Goal: Task Accomplishment & Management: Manage account settings

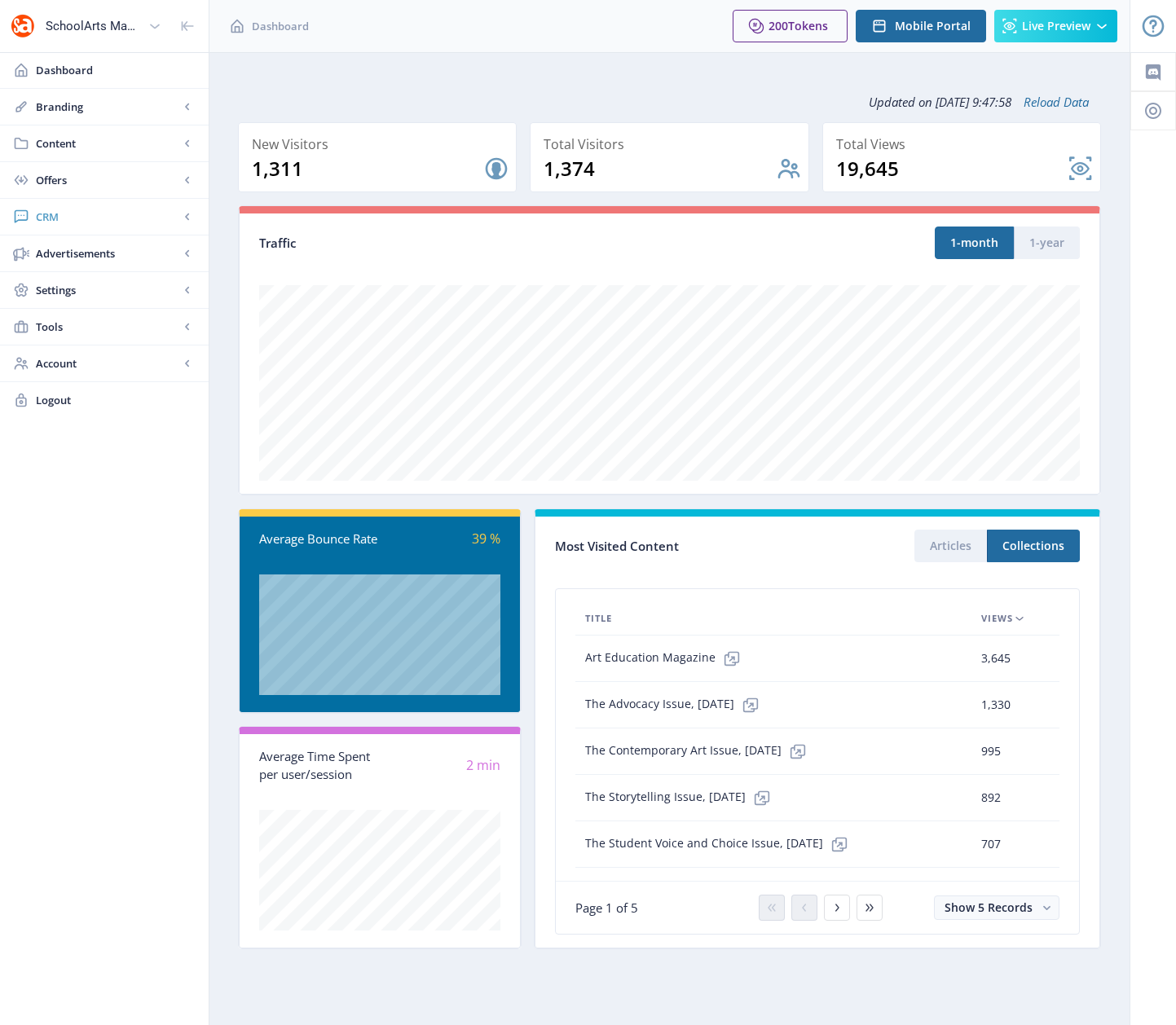
click at [60, 212] on span "CRM" at bounding box center [108, 216] width 144 height 16
click at [71, 256] on span "Readers" at bounding box center [122, 253] width 140 height 16
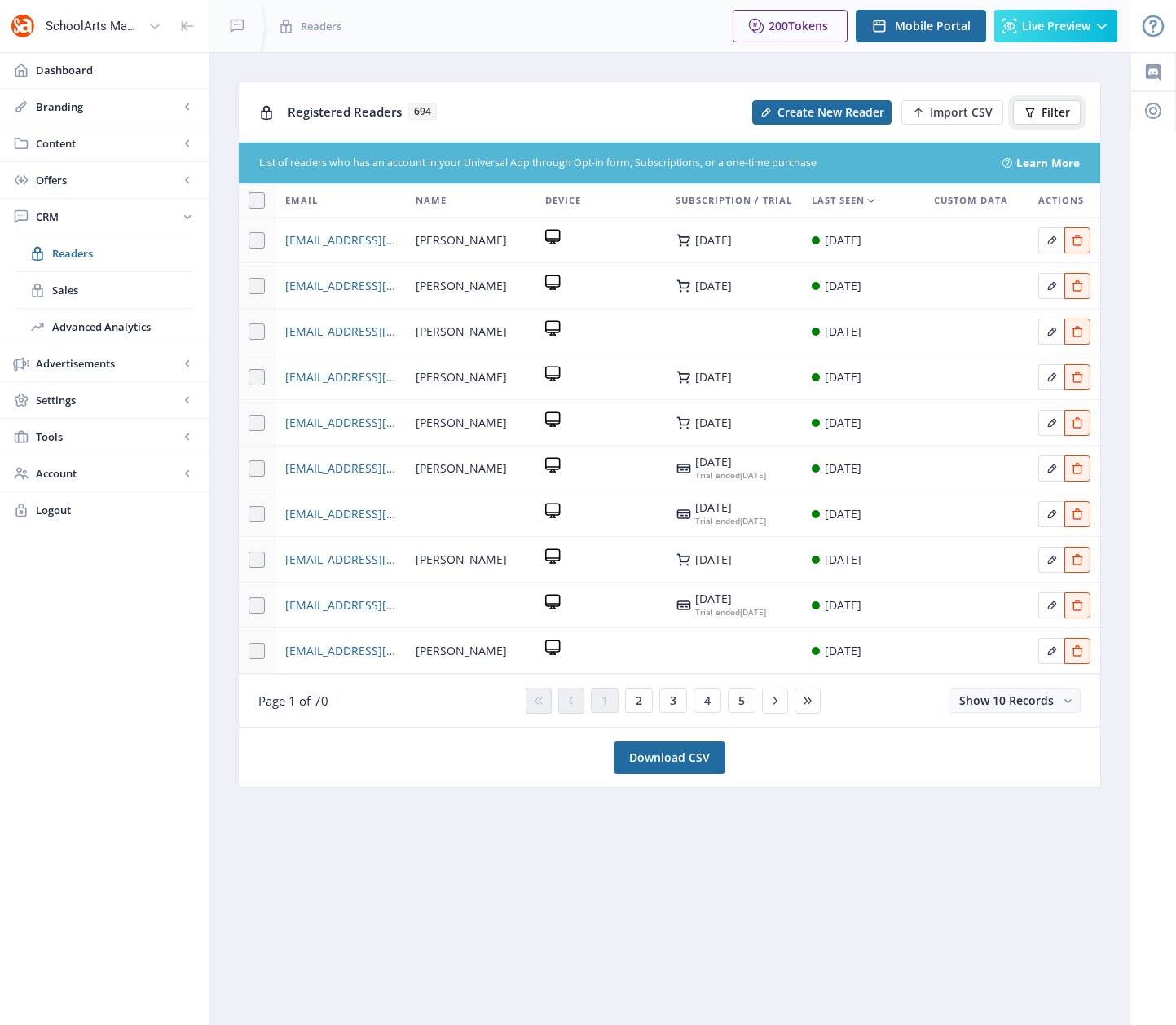
click at [1052, 106] on span "Filter" at bounding box center [1056, 112] width 28 height 13
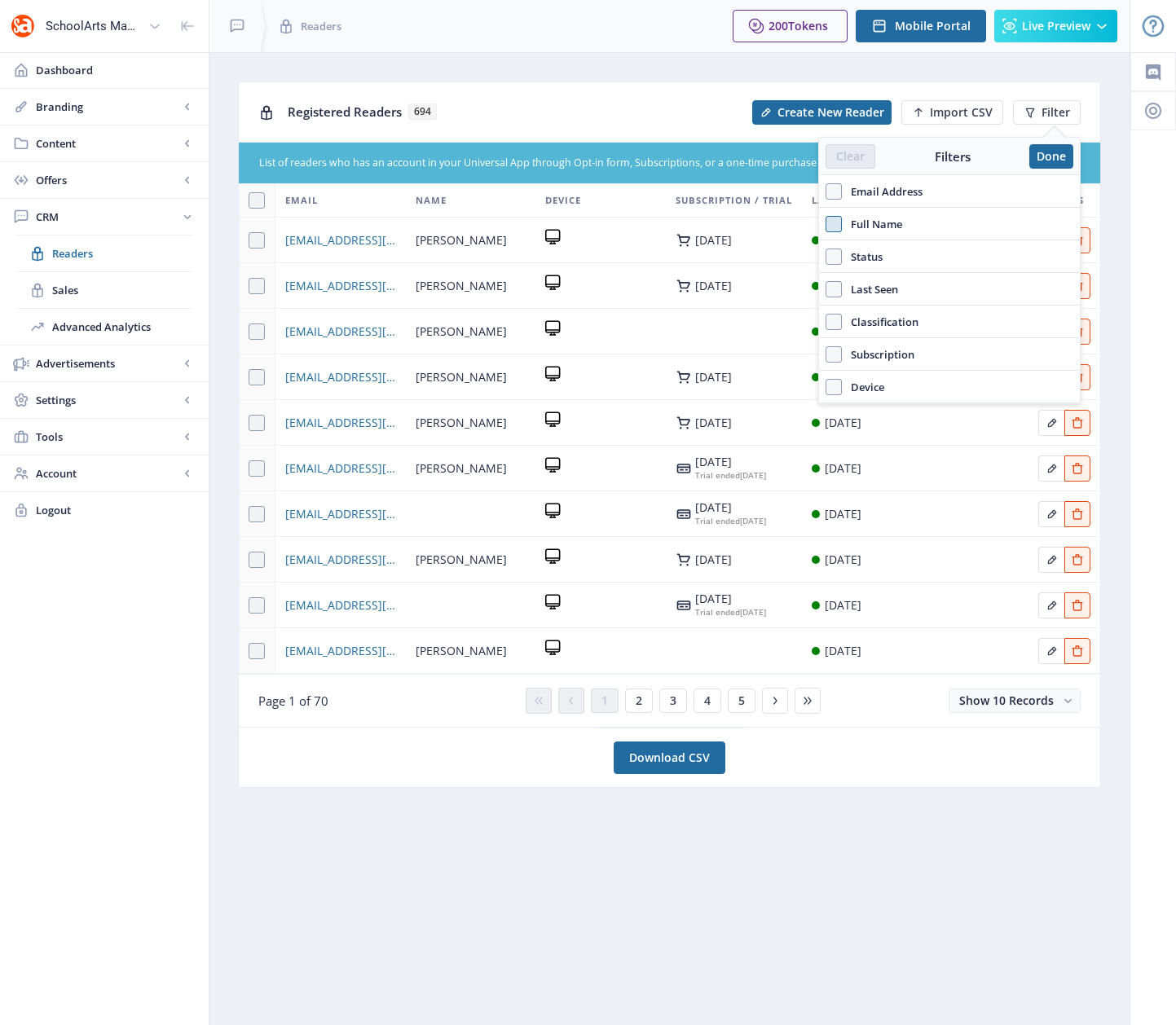
click at [835, 227] on span at bounding box center [834, 224] width 16 height 16
click at [827, 224] on input "Full Name" at bounding box center [826, 223] width 1 height 1
checkbox input "true"
click at [844, 258] on input "text" at bounding box center [949, 260] width 248 height 26
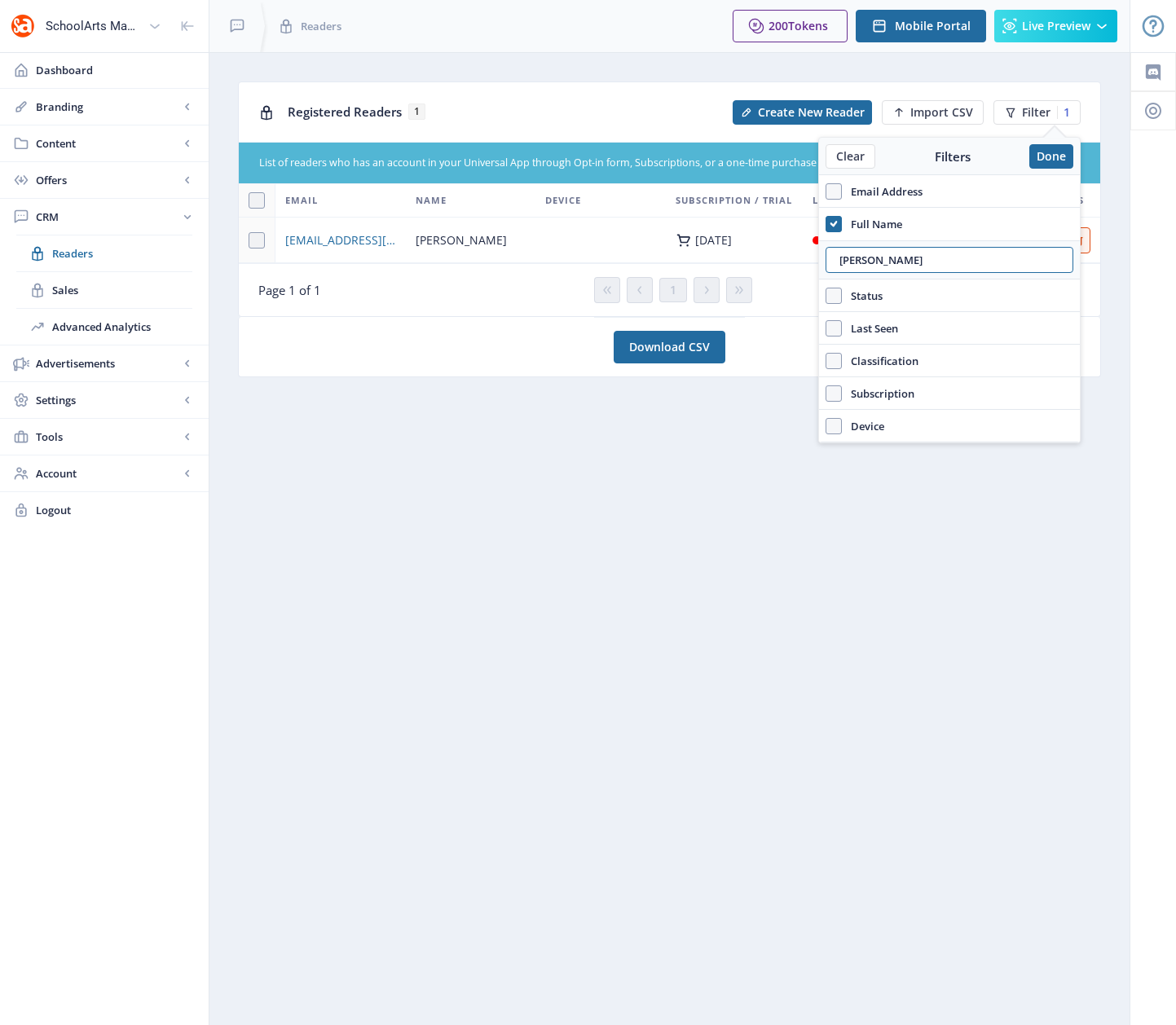
type input "[PERSON_NAME]"
drag, startPoint x: 835, startPoint y: 224, endPoint x: 828, endPoint y: 217, distance: 9.9
click at [835, 225] on icon at bounding box center [834, 224] width 7 height 16
click at [827, 224] on input "Full Name" at bounding box center [826, 223] width 1 height 1
checkbox input "false"
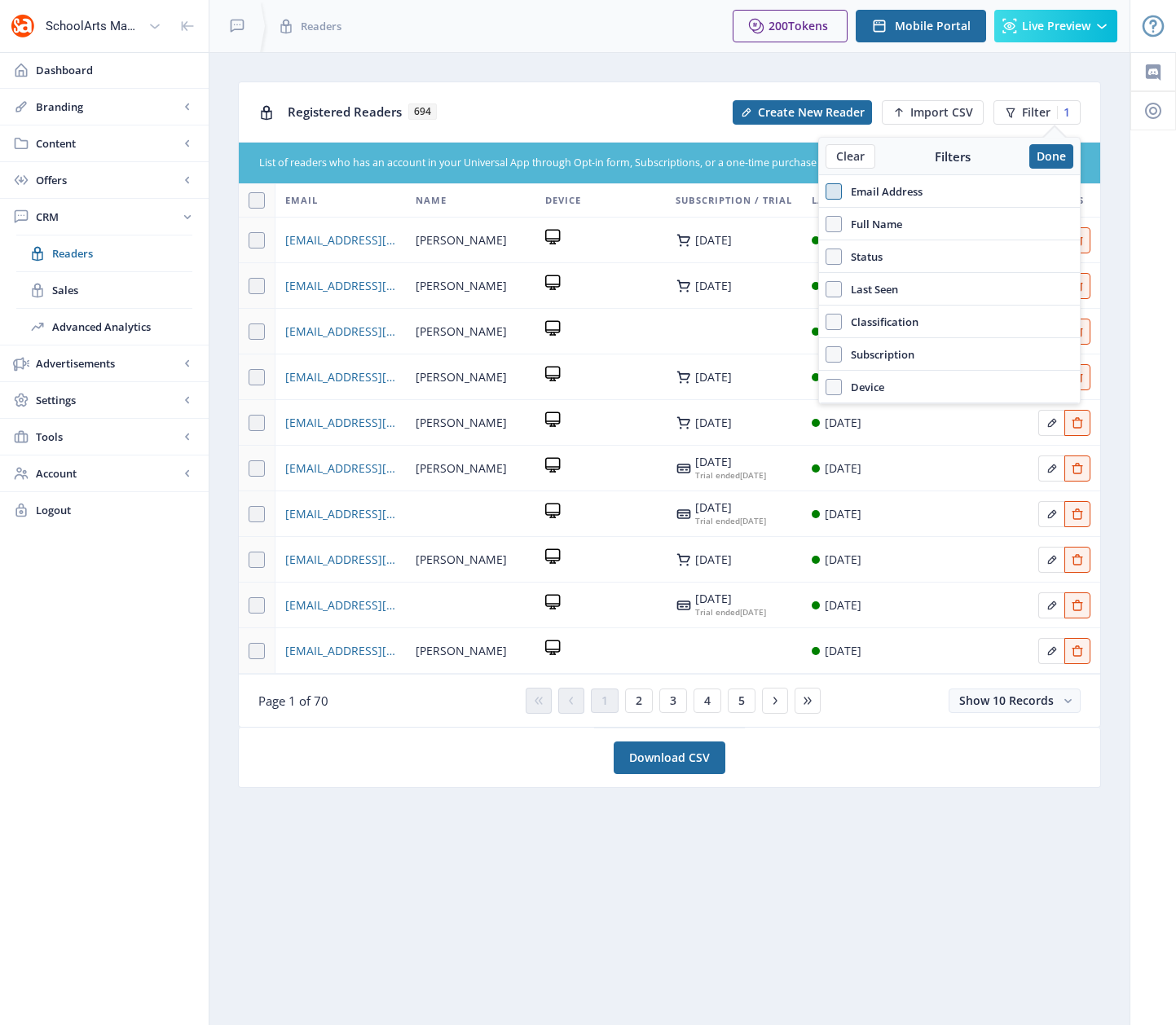
click at [835, 195] on span at bounding box center [834, 191] width 16 height 16
click at [827, 191] on input "Email Address" at bounding box center [826, 191] width 1 height 1
checkbox input "true"
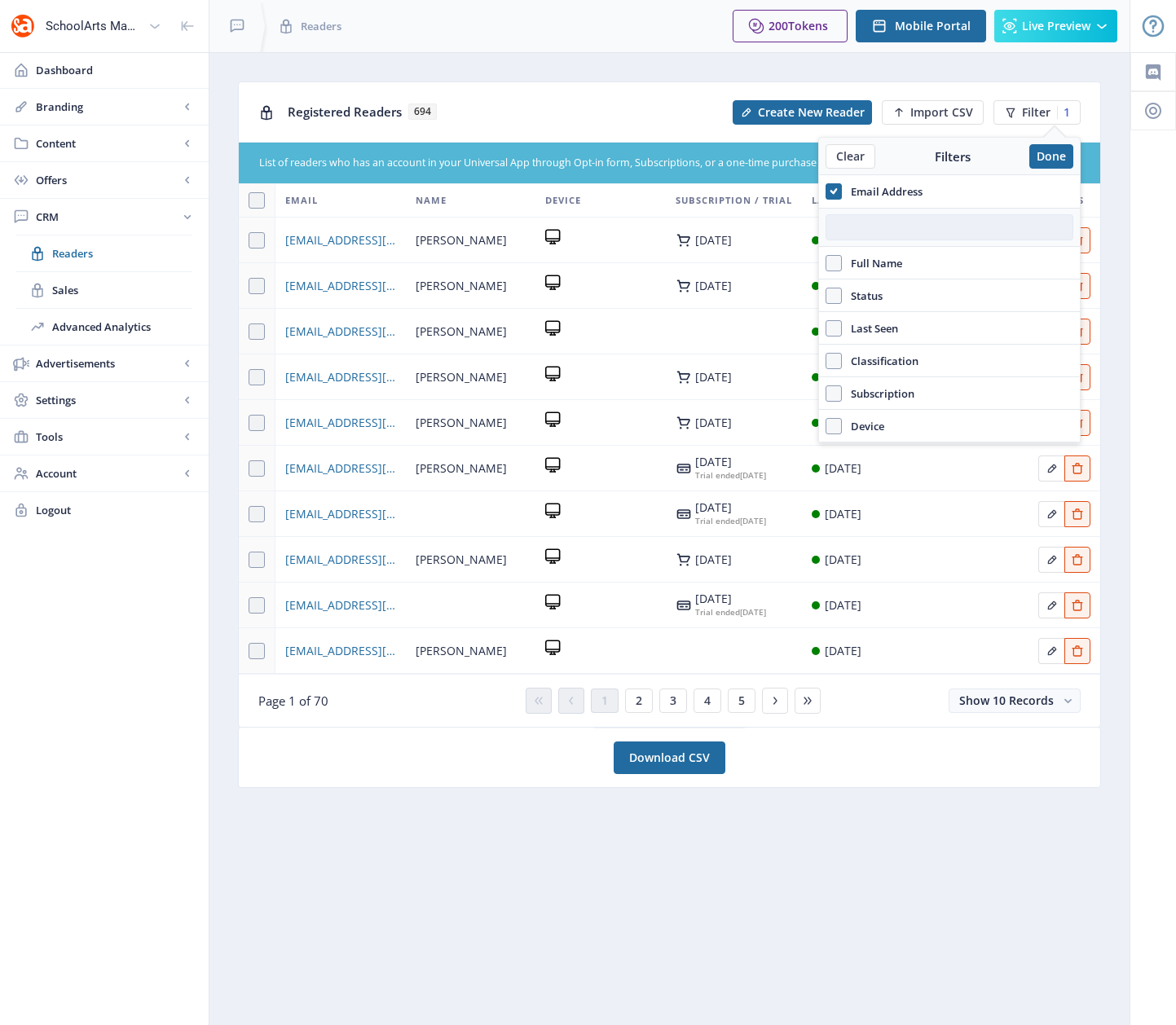
click at [866, 229] on input "text" at bounding box center [949, 228] width 248 height 26
paste input "[EMAIL_ADDRESS][DOMAIN_NAME]"
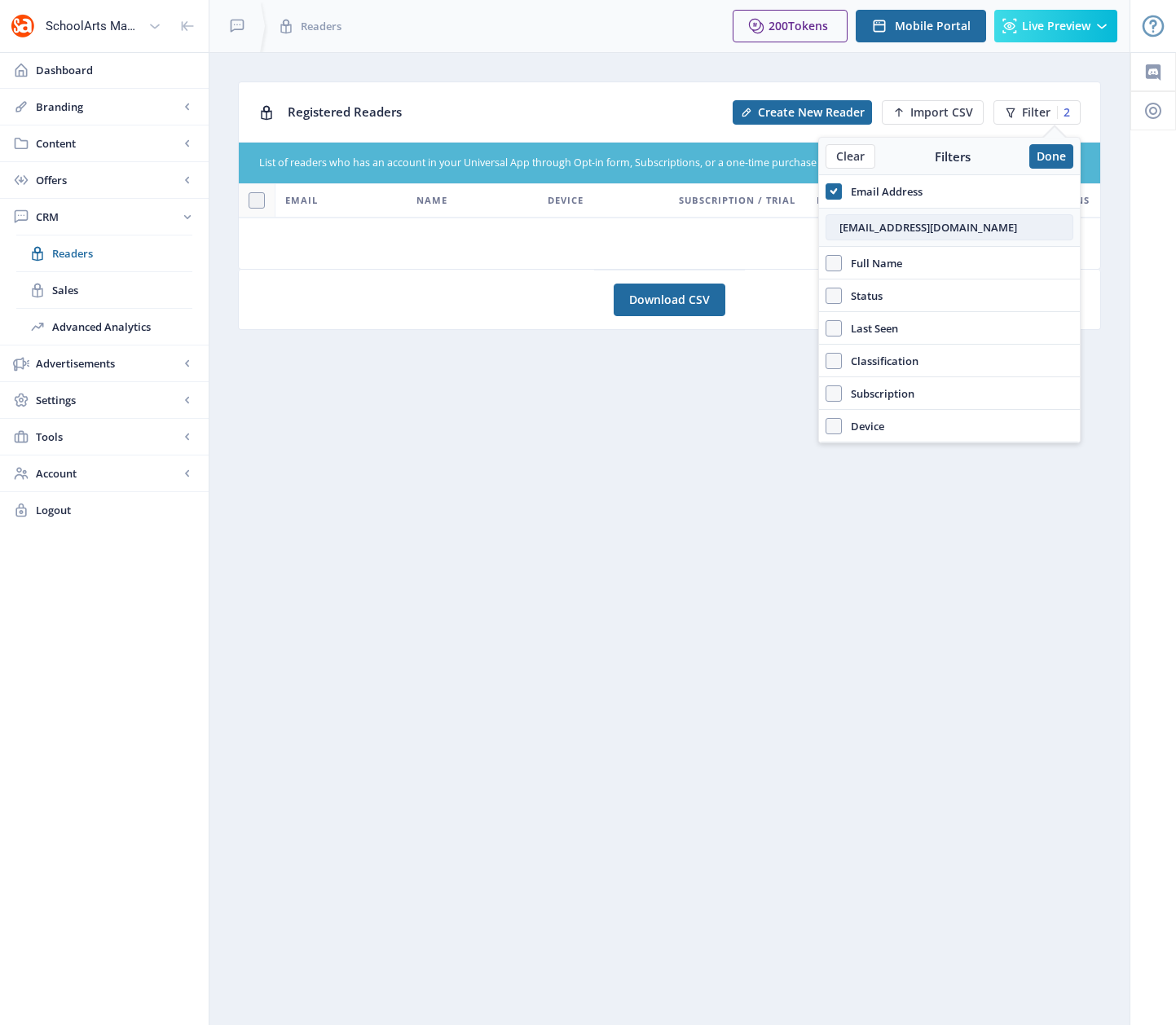
type input "[EMAIL_ADDRESS][DOMAIN_NAME]"
click at [833, 195] on icon at bounding box center [834, 191] width 7 height 16
click at [827, 191] on input "Email Address" at bounding box center [826, 191] width 1 height 1
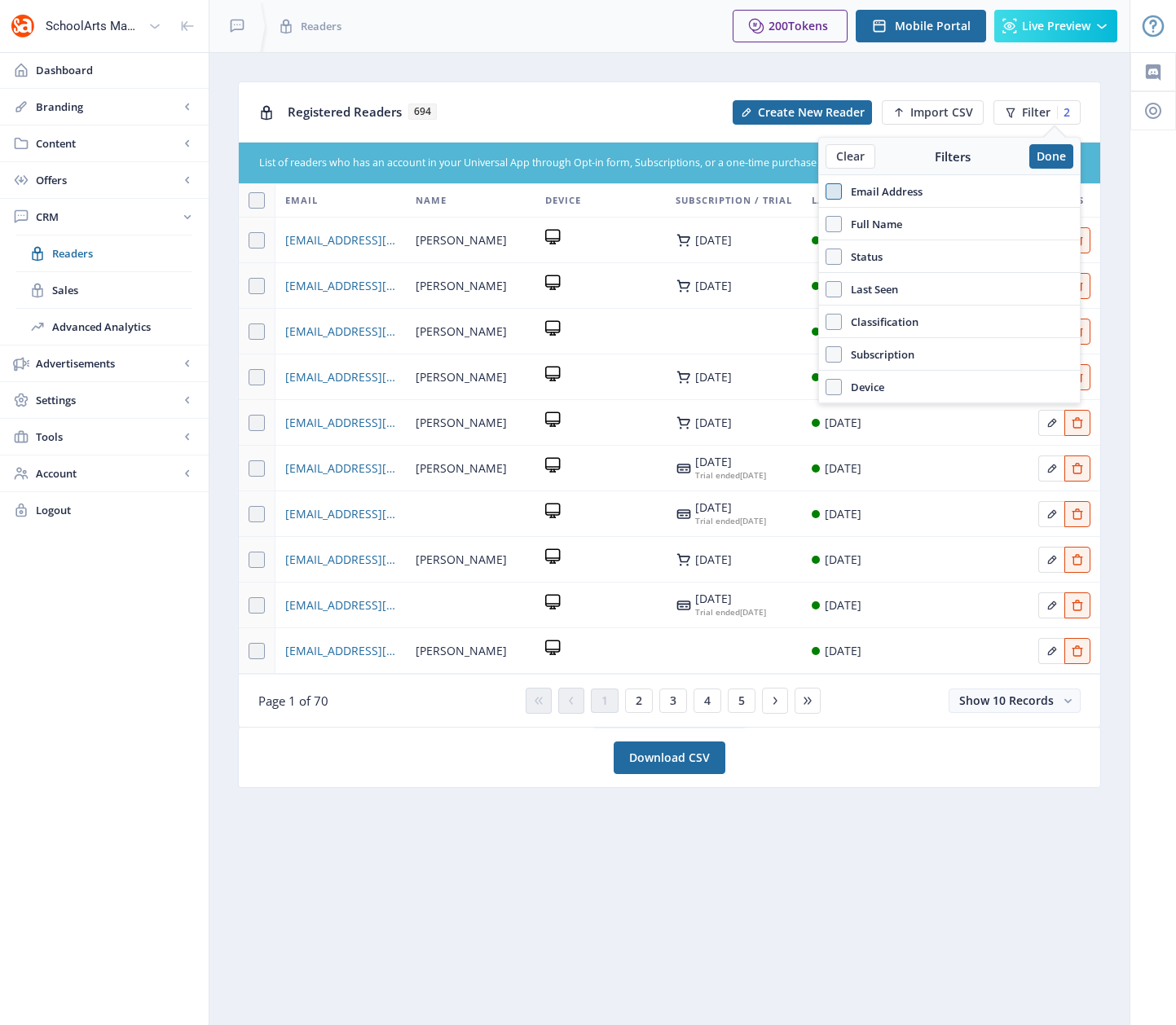
click at [833, 196] on span at bounding box center [834, 191] width 16 height 16
click at [827, 191] on input "Email Address" at bounding box center [826, 191] width 1 height 1
checkbox input "true"
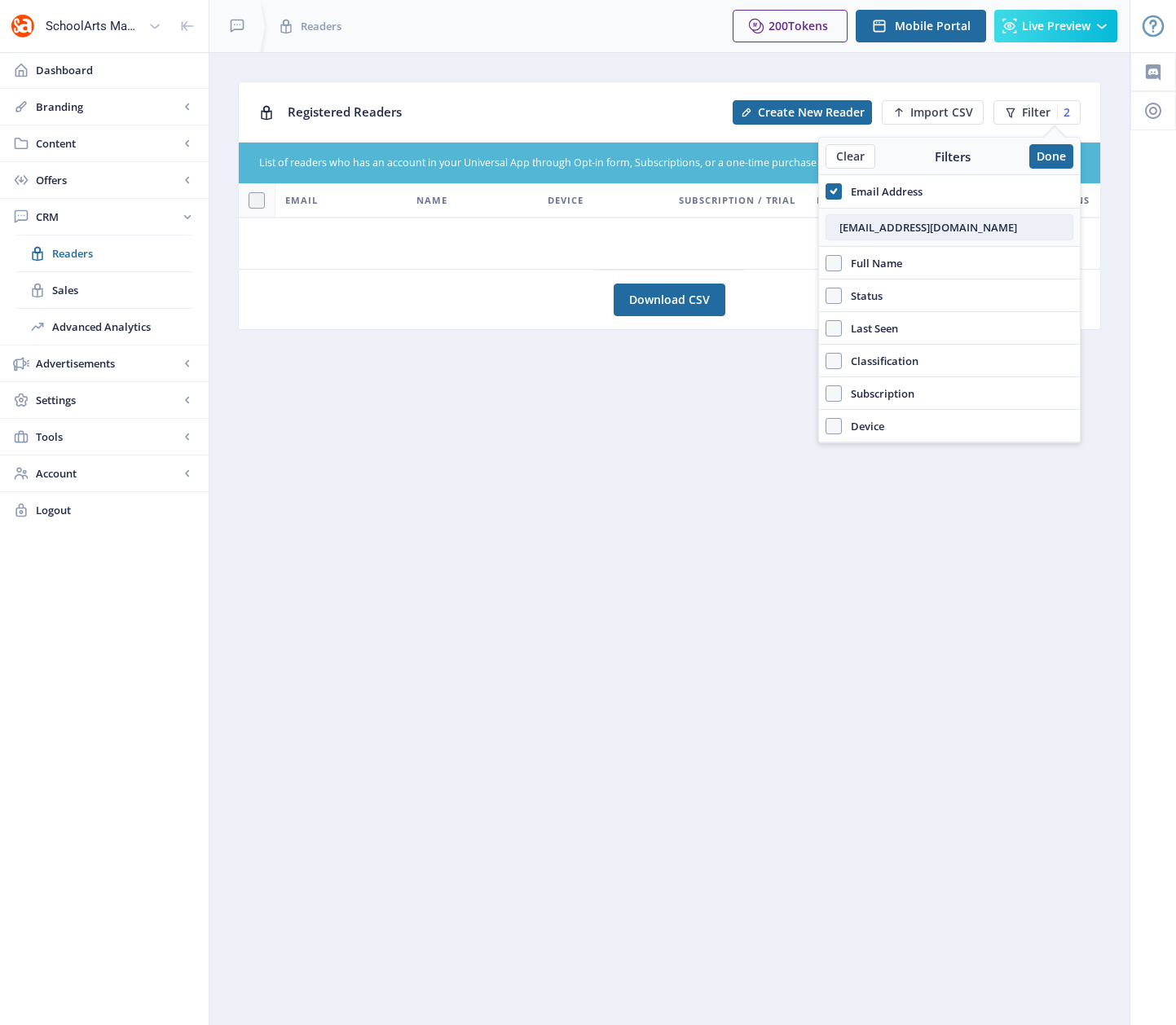
click at [872, 227] on input "[EMAIL_ADDRESS][DOMAIN_NAME]" at bounding box center [949, 228] width 248 height 26
click at [872, 228] on input "[EMAIL_ADDRESS][DOMAIN_NAME]" at bounding box center [949, 228] width 248 height 26
click at [874, 231] on input "[EMAIL_ADDRESS][DOMAIN_NAME]" at bounding box center [949, 228] width 248 height 26
drag, startPoint x: 983, startPoint y: 228, endPoint x: 796, endPoint y: 228, distance: 187.0
click at [798, 228] on nb-layout "SchoolArts Magazine Dashboard Branding App Appearance Brand Brief Pages SEO Web…" at bounding box center [588, 512] width 1176 height 1025
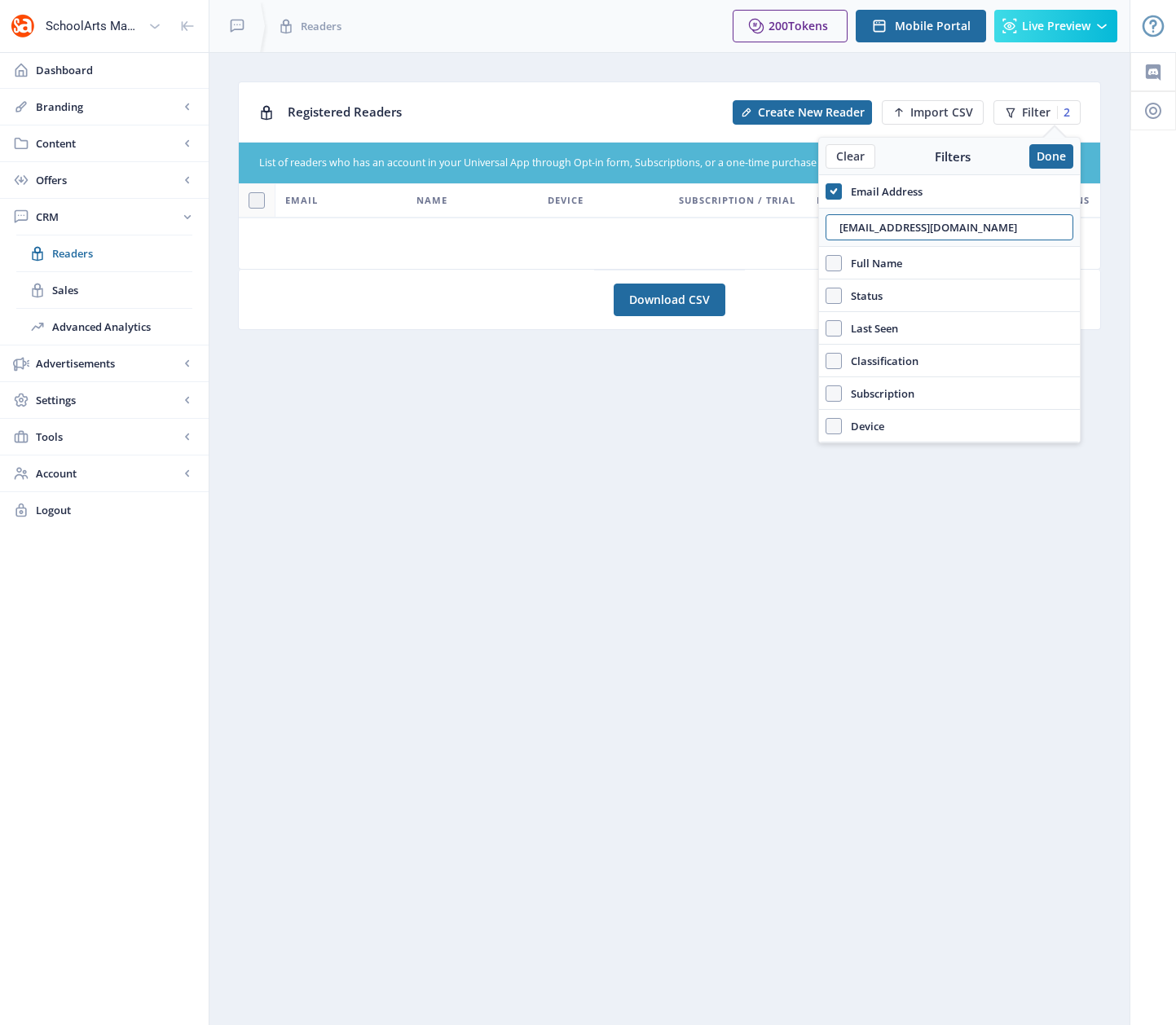
paste input "[EMAIL_ADDRESS]"
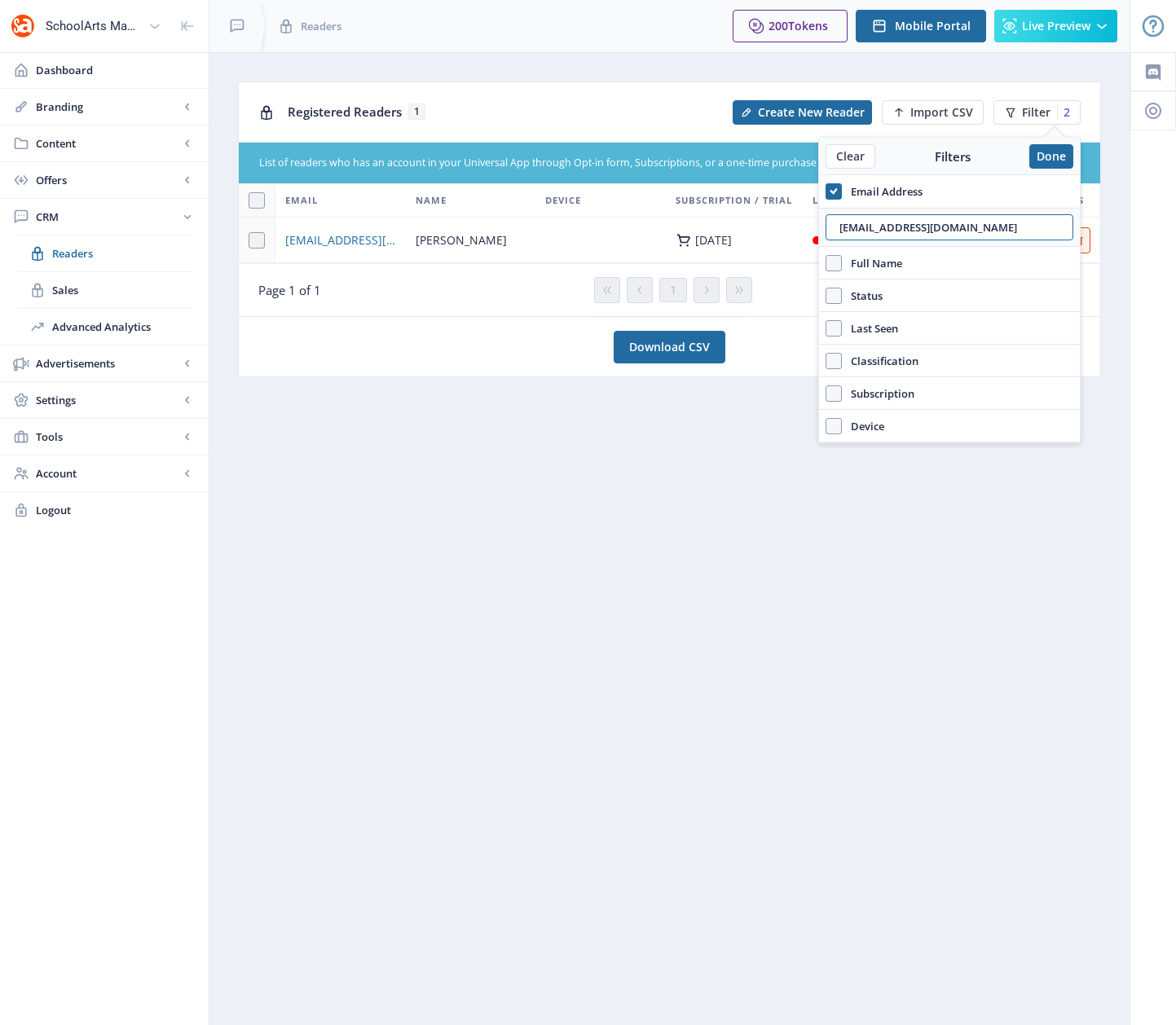
type input "[EMAIL_ADDRESS][DOMAIN_NAME]"
drag, startPoint x: 478, startPoint y: 287, endPoint x: 415, endPoint y: 264, distance: 67.1
click at [476, 287] on nb-card-footer "Page 1 of 1 1 Show 10 Records" at bounding box center [670, 289] width 861 height 53
click at [360, 251] on span "[EMAIL_ADDRESS][DOMAIN_NAME]" at bounding box center [341, 240] width 111 height 19
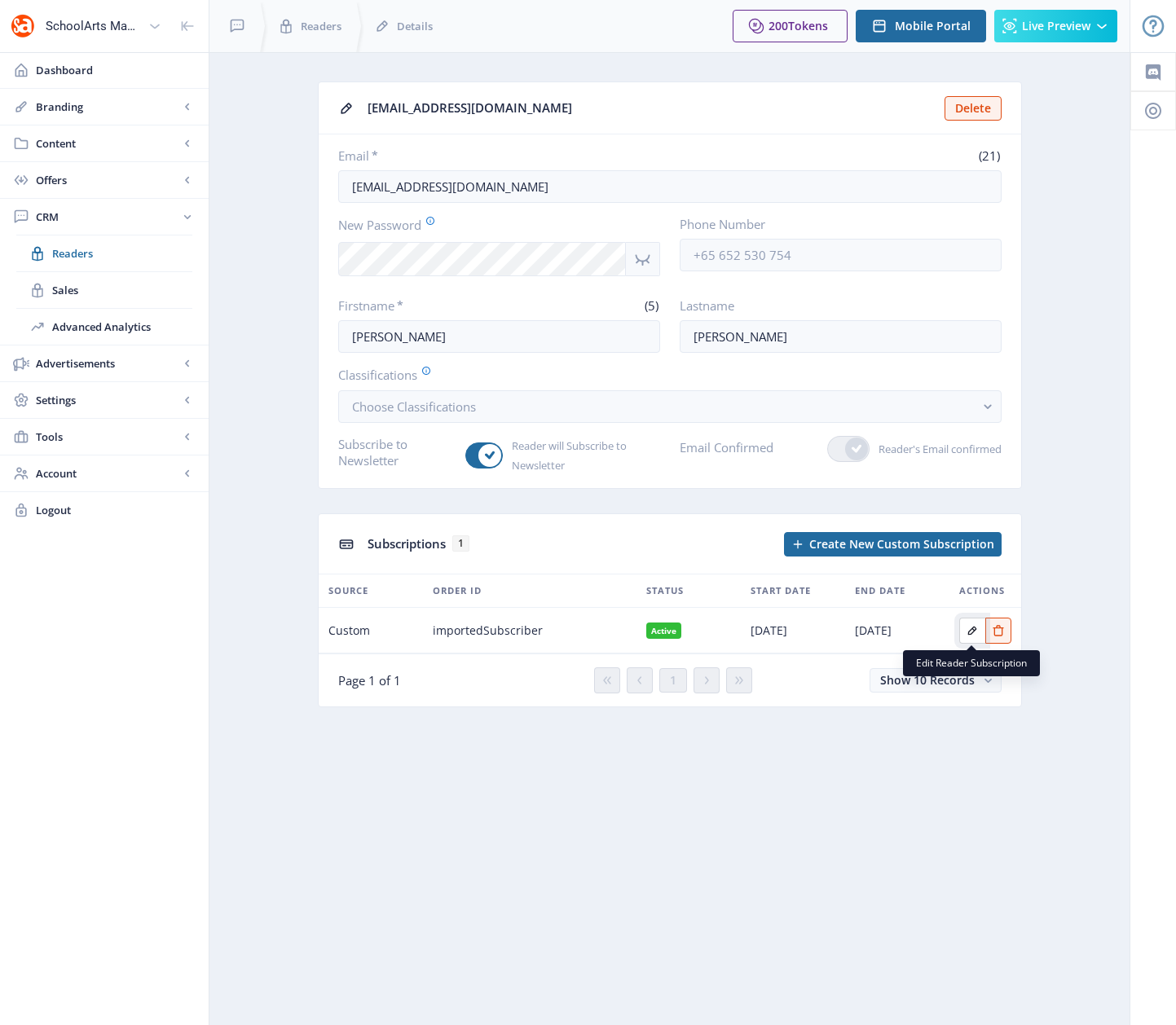
click at [976, 633] on icon "Edit page" at bounding box center [972, 631] width 13 height 13
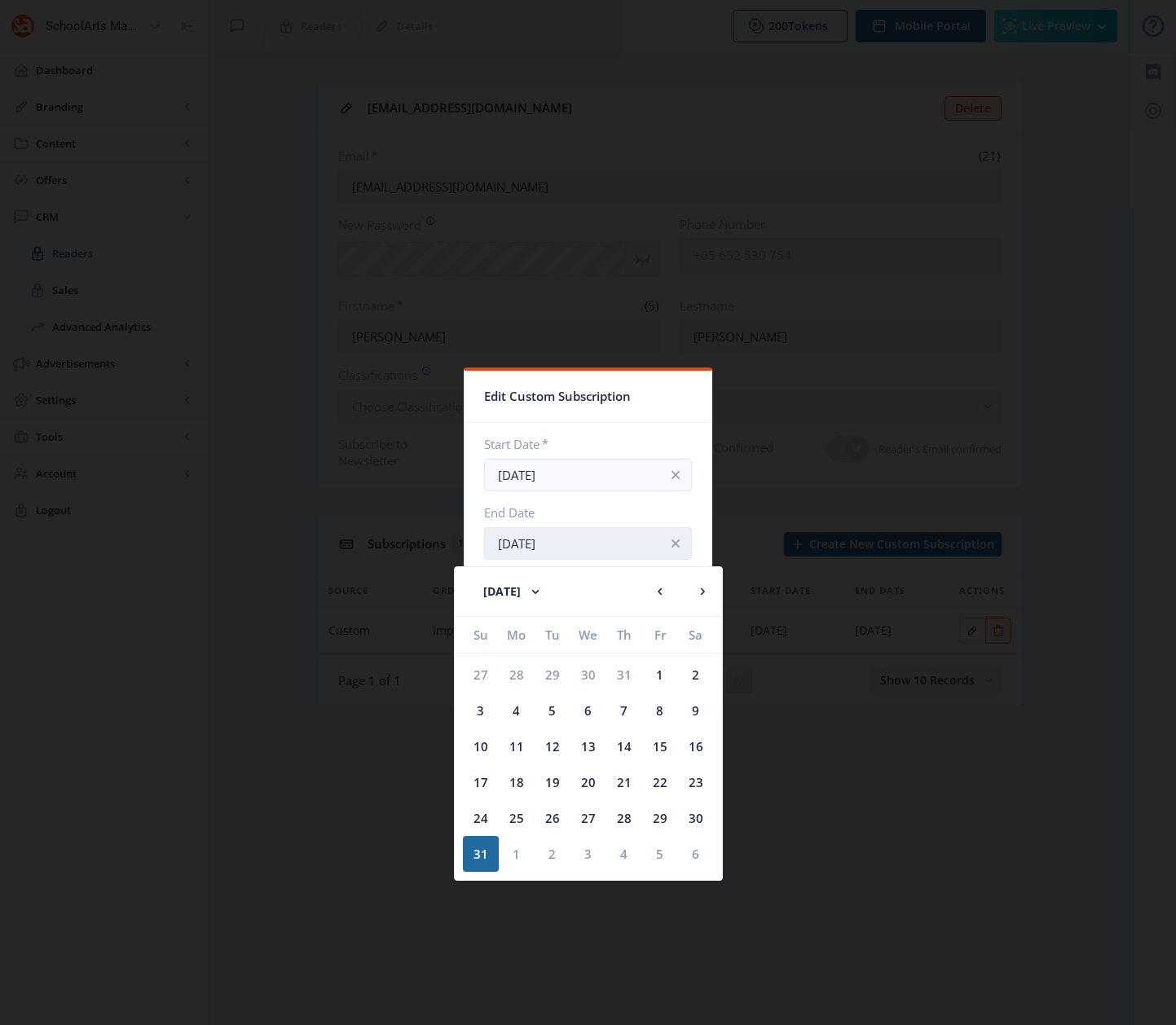
click at [617, 543] on input "[DATE]" at bounding box center [588, 543] width 208 height 33
click at [543, 592] on rect at bounding box center [536, 591] width 16 height 16
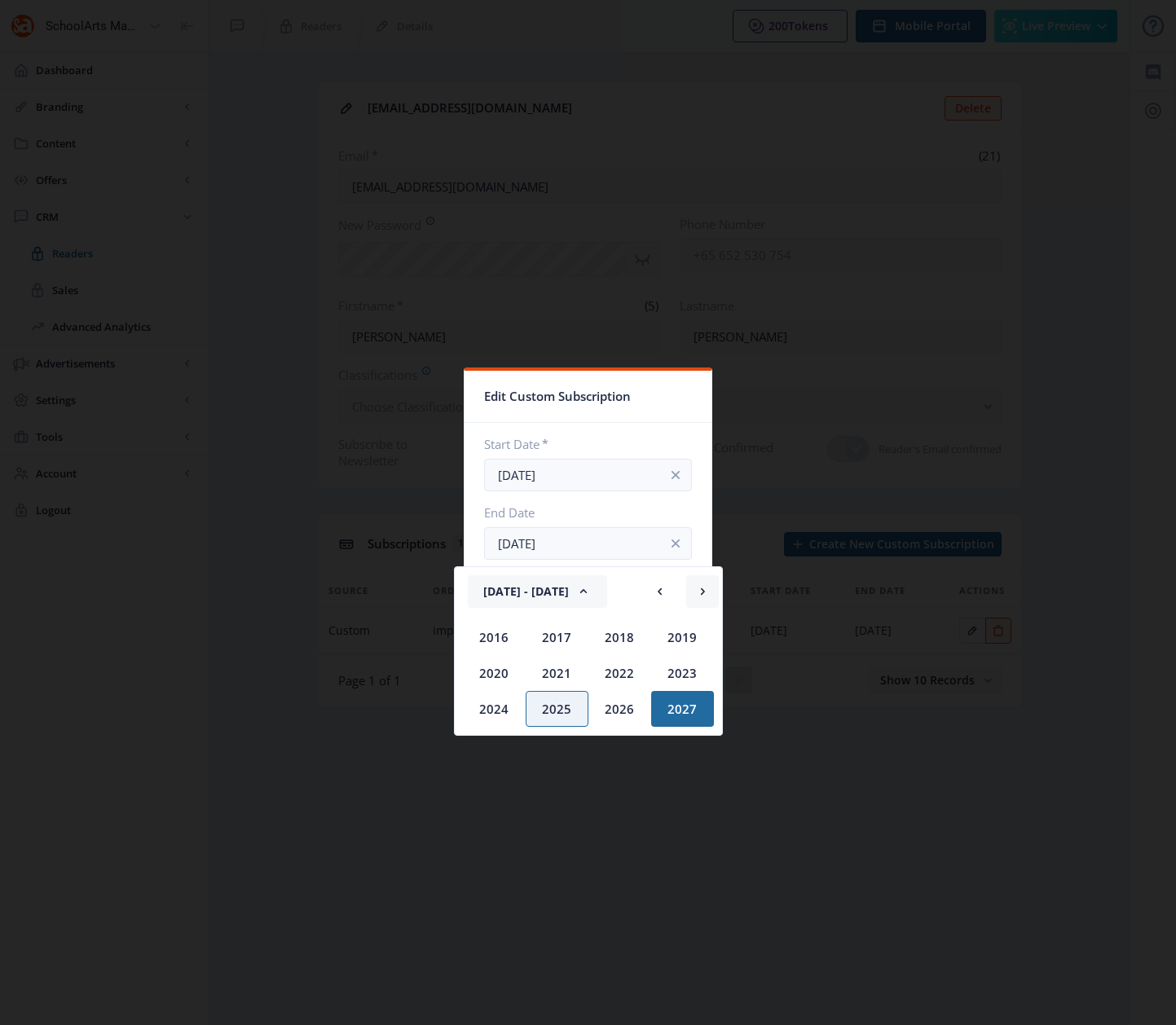
click at [701, 588] on icon at bounding box center [701, 591] width 4 height 6
click at [486, 629] on div "2028" at bounding box center [494, 637] width 63 height 36
click at [491, 638] on div "Jan" at bounding box center [494, 637] width 63 height 36
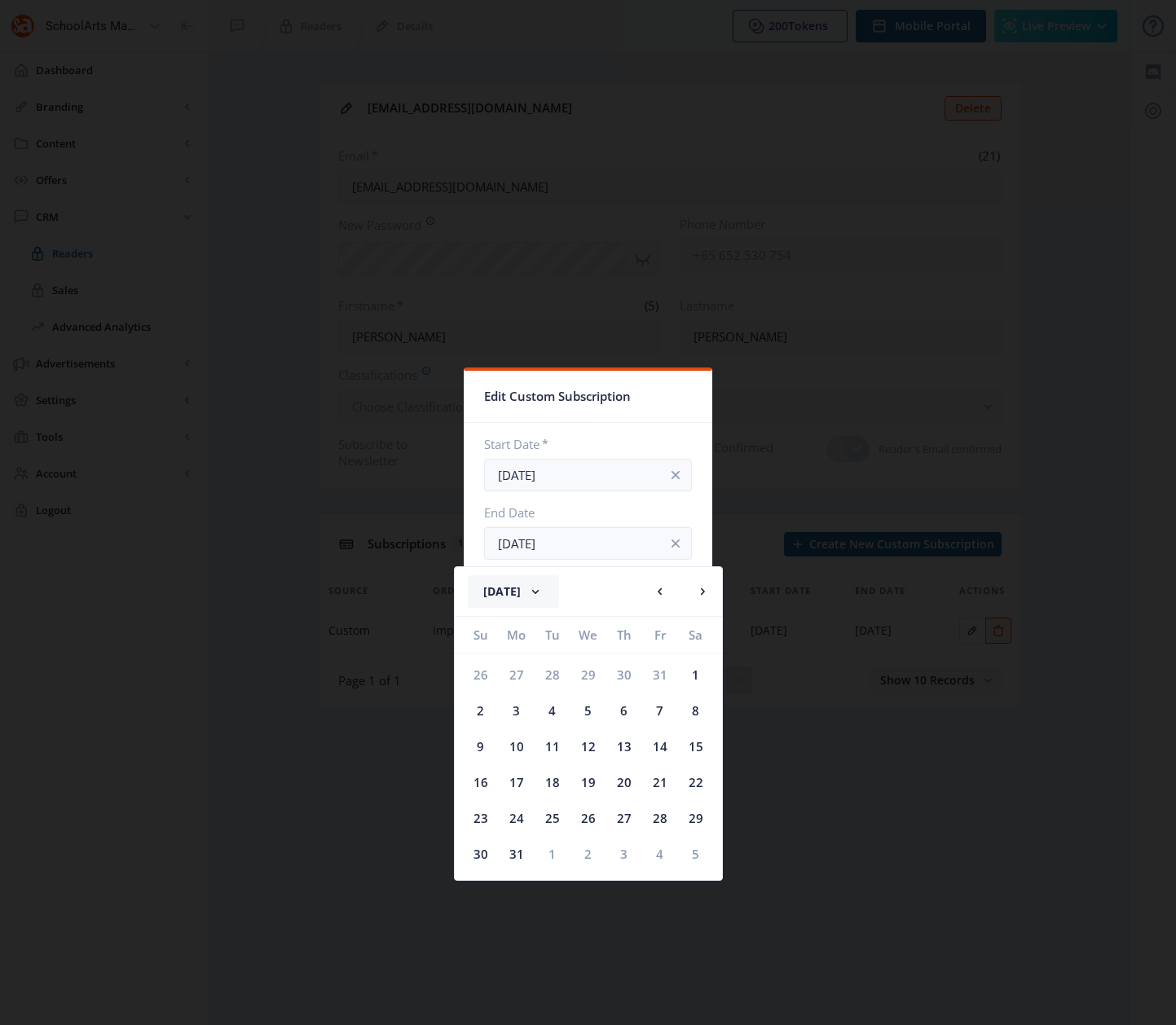
click at [515, 847] on div "31" at bounding box center [516, 854] width 36 height 36
type input "[DATE]"
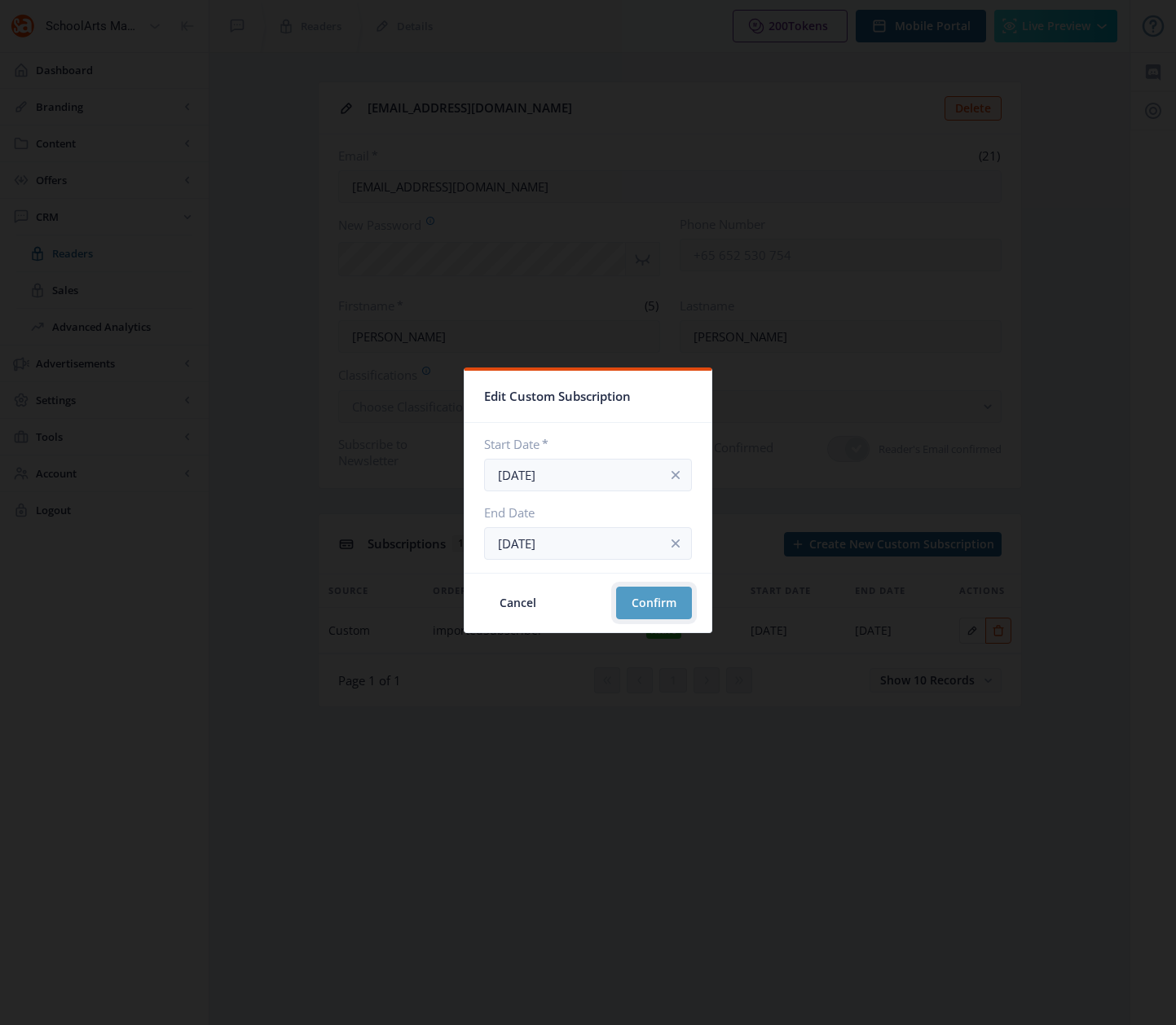
click at [655, 598] on button "Confirm" at bounding box center [654, 602] width 76 height 33
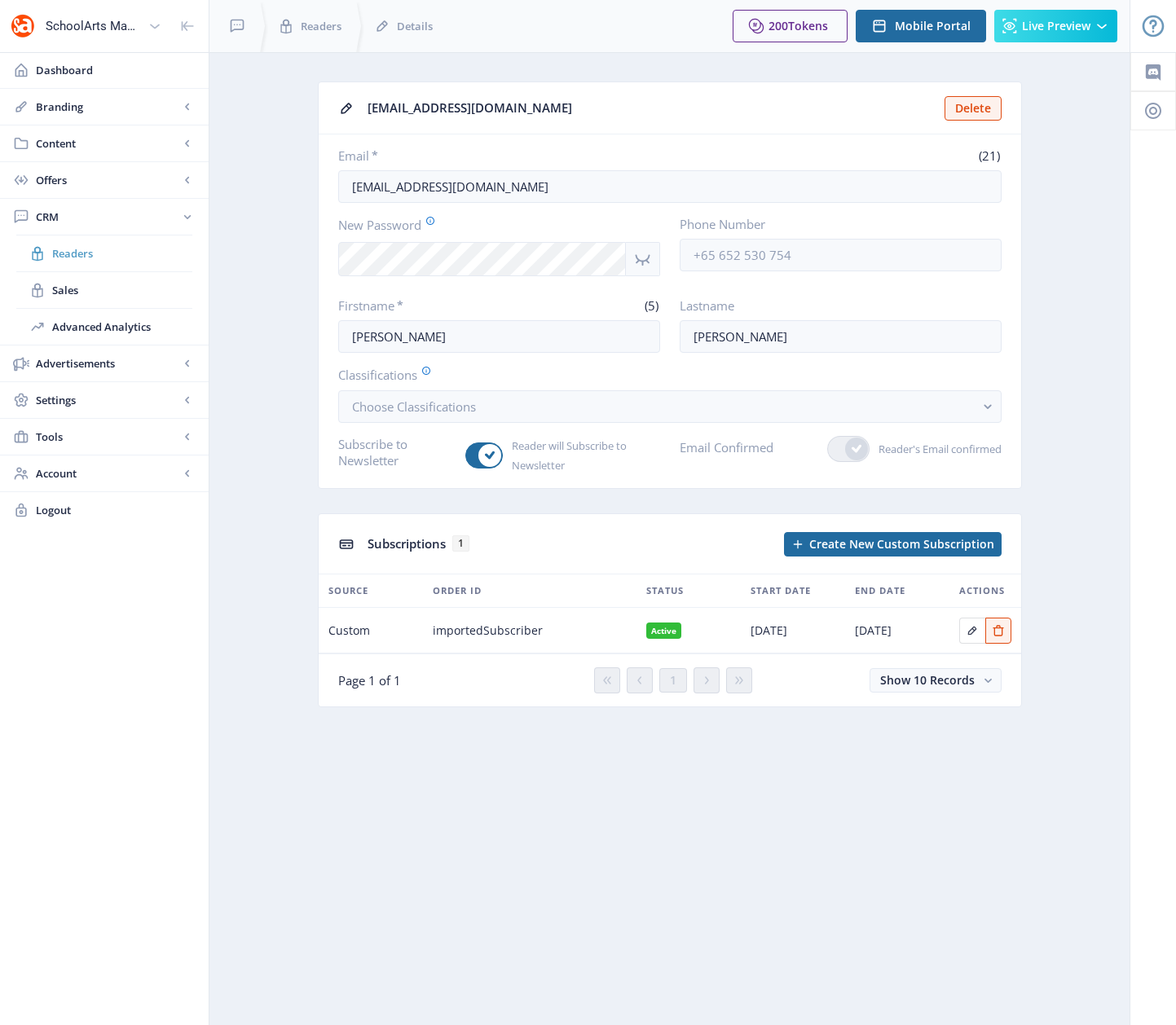
click at [78, 252] on span "Readers" at bounding box center [122, 253] width 140 height 16
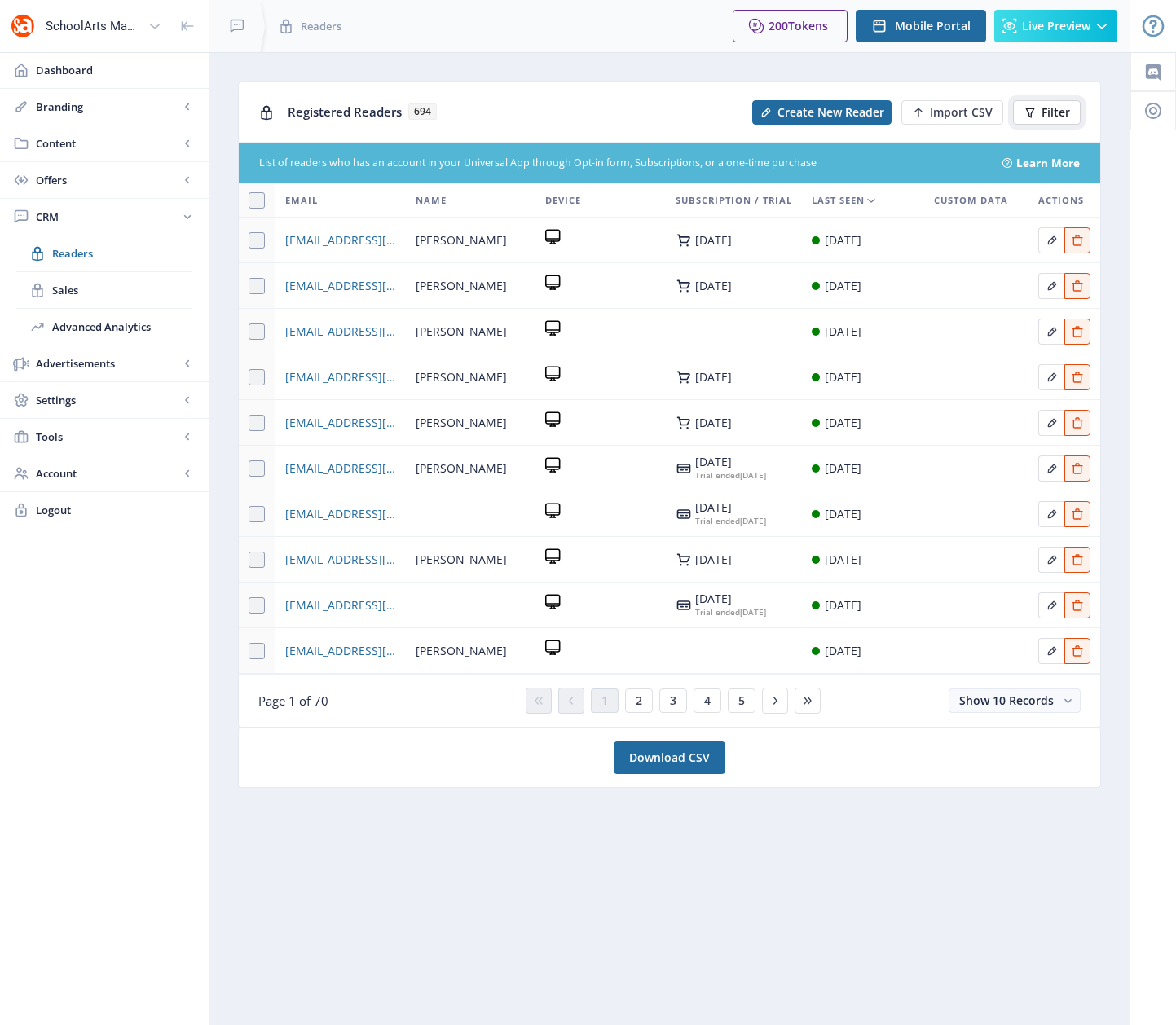
click at [1036, 111] on icon at bounding box center [1030, 112] width 13 height 13
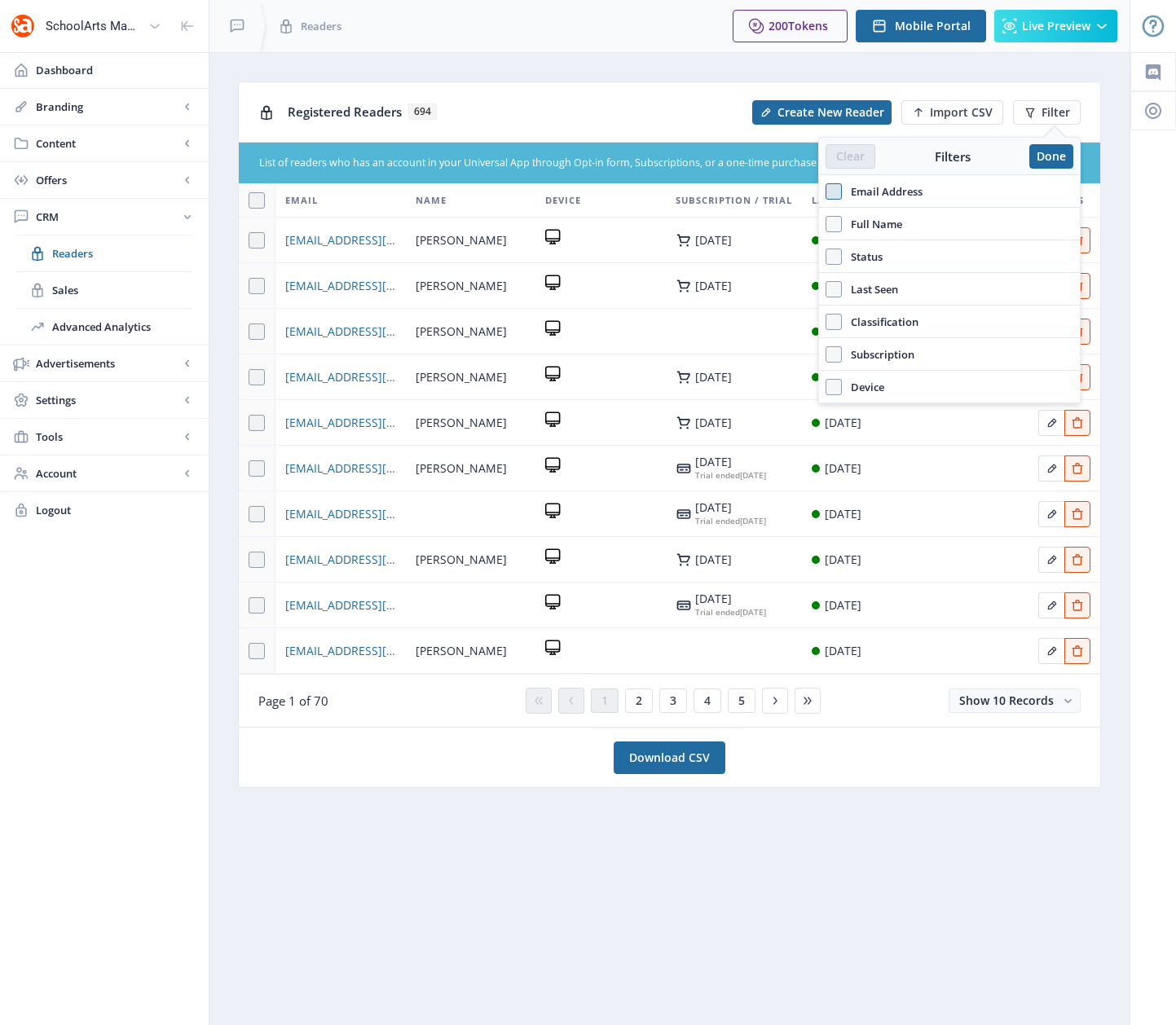
click at [832, 193] on span at bounding box center [834, 191] width 16 height 16
click at [827, 191] on input "Email Address" at bounding box center [826, 191] width 1 height 1
checkbox input "true"
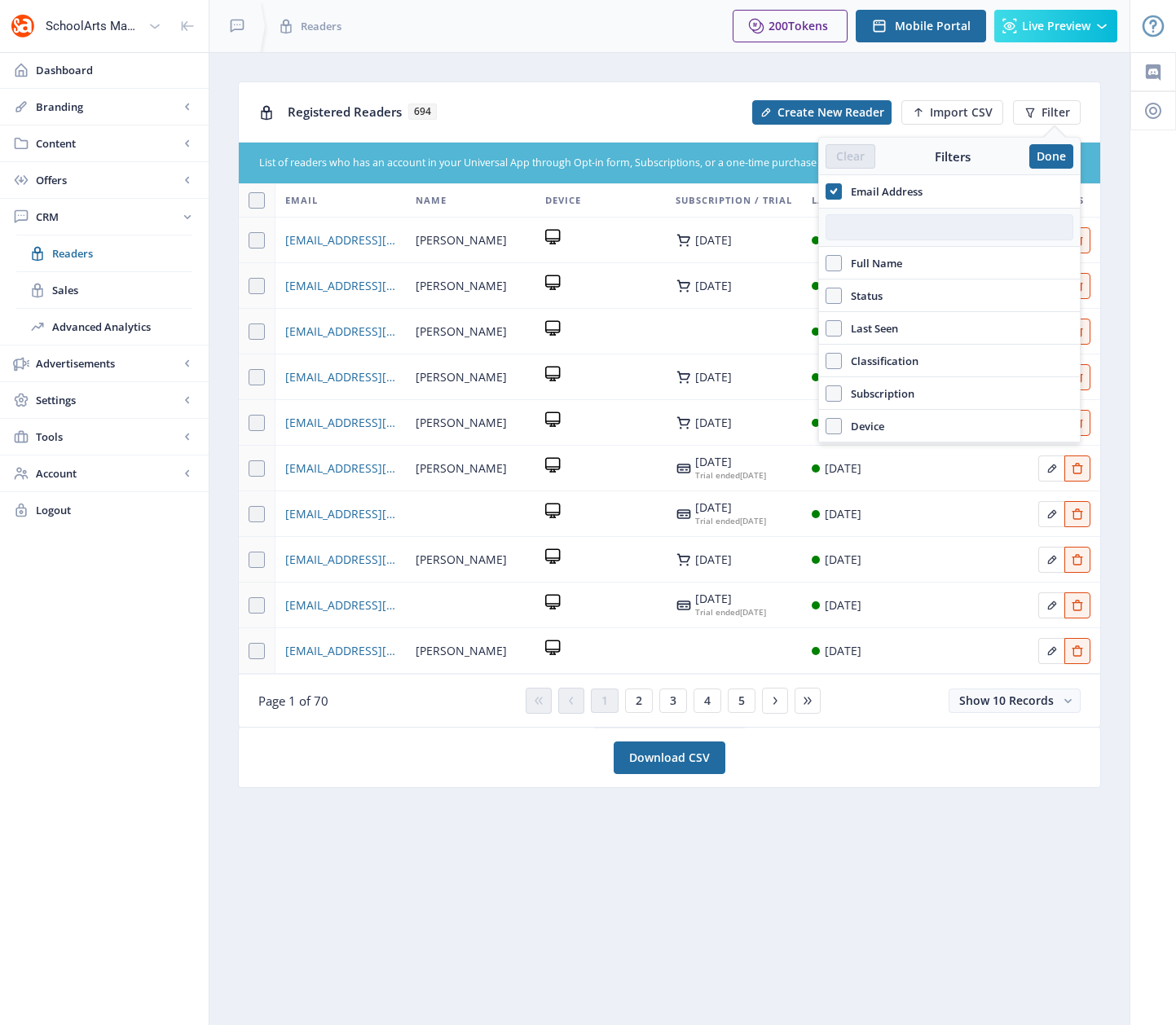
click at [852, 228] on input "text" at bounding box center [949, 228] width 248 height 26
paste input "[EMAIL_ADDRESS][PERSON_NAME][DOMAIN_NAME]"
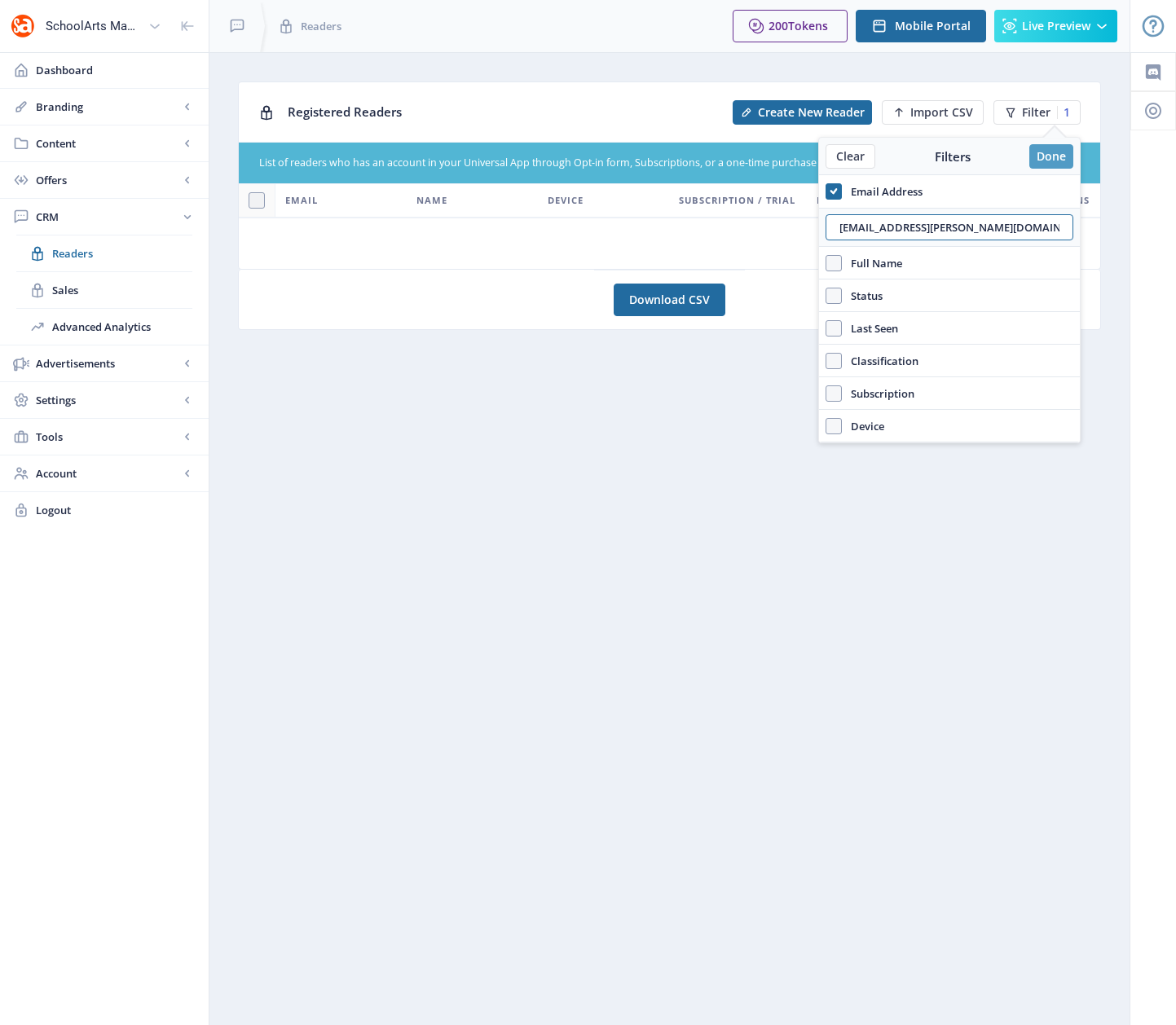
type input "[EMAIL_ADDRESS][PERSON_NAME][DOMAIN_NAME]"
click at [1055, 162] on button "Done" at bounding box center [1052, 157] width 44 height 25
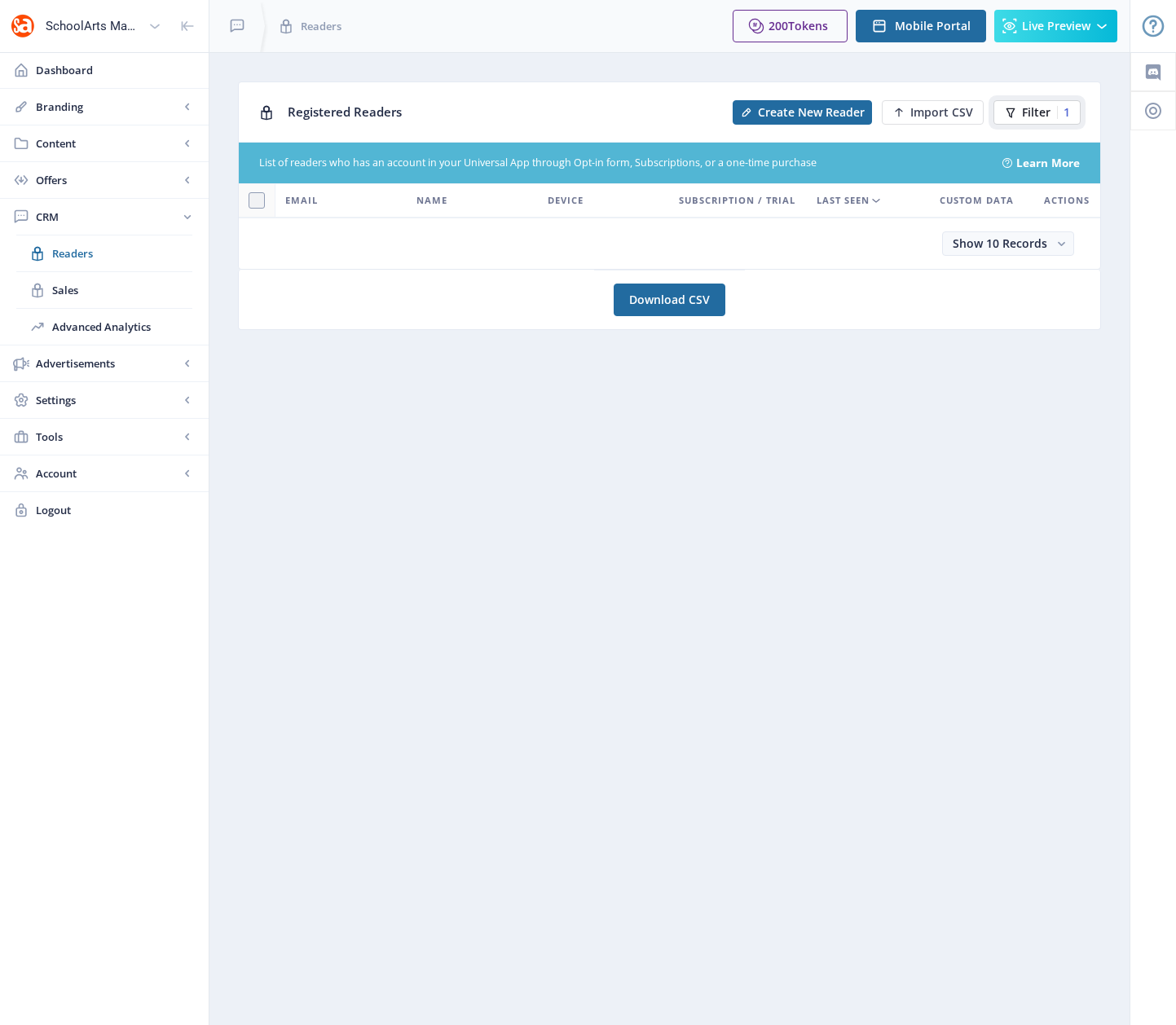
click at [1035, 111] on span "Filter" at bounding box center [1036, 112] width 28 height 13
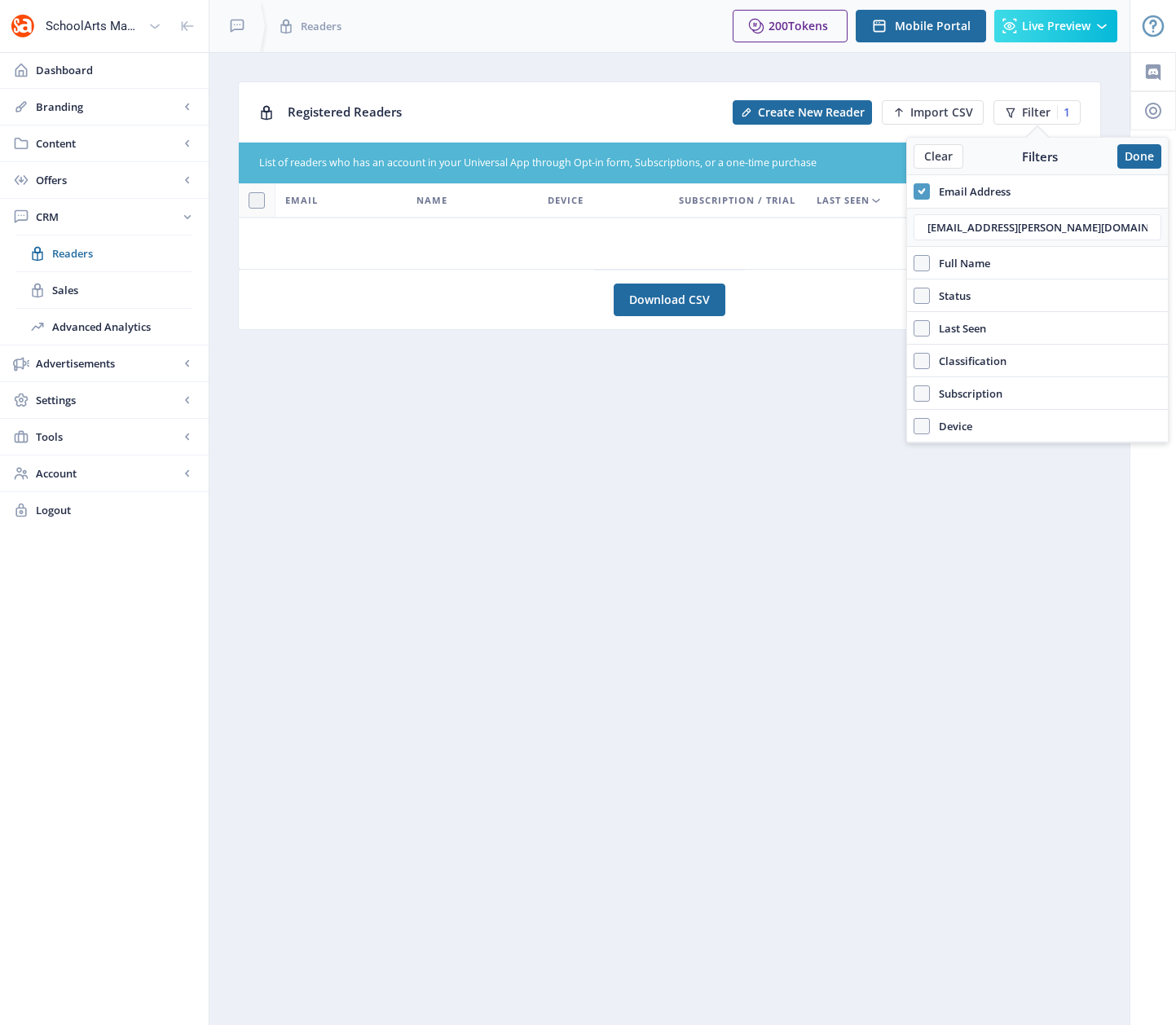
click at [920, 190] on icon at bounding box center [921, 191] width 7 height 16
click at [914, 191] on input "Email Address" at bounding box center [914, 191] width 1 height 1
checkbox input "false"
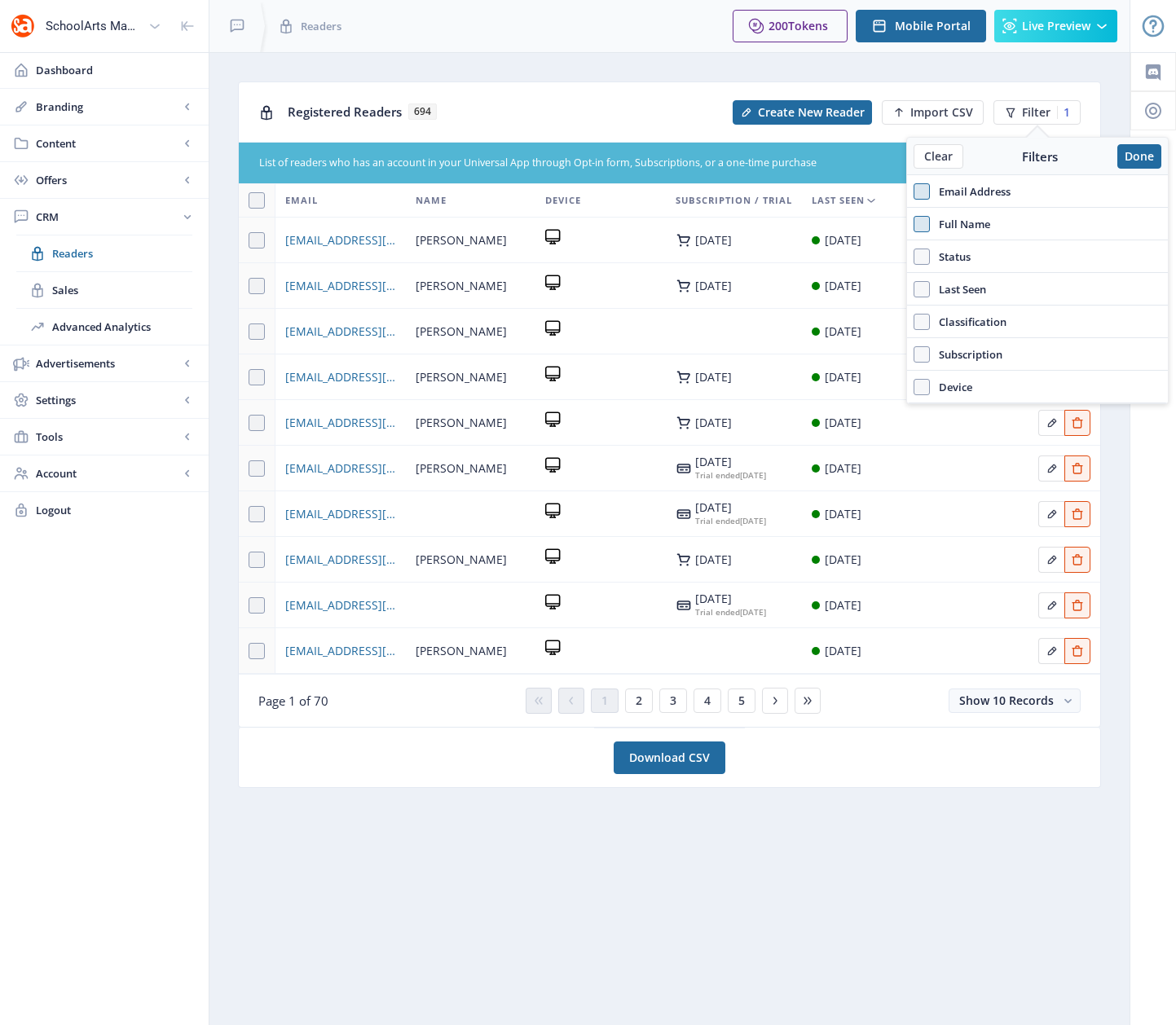
click at [922, 225] on span at bounding box center [922, 224] width 16 height 16
click at [914, 224] on input "Full Name" at bounding box center [914, 223] width 1 height 1
checkbox input "true"
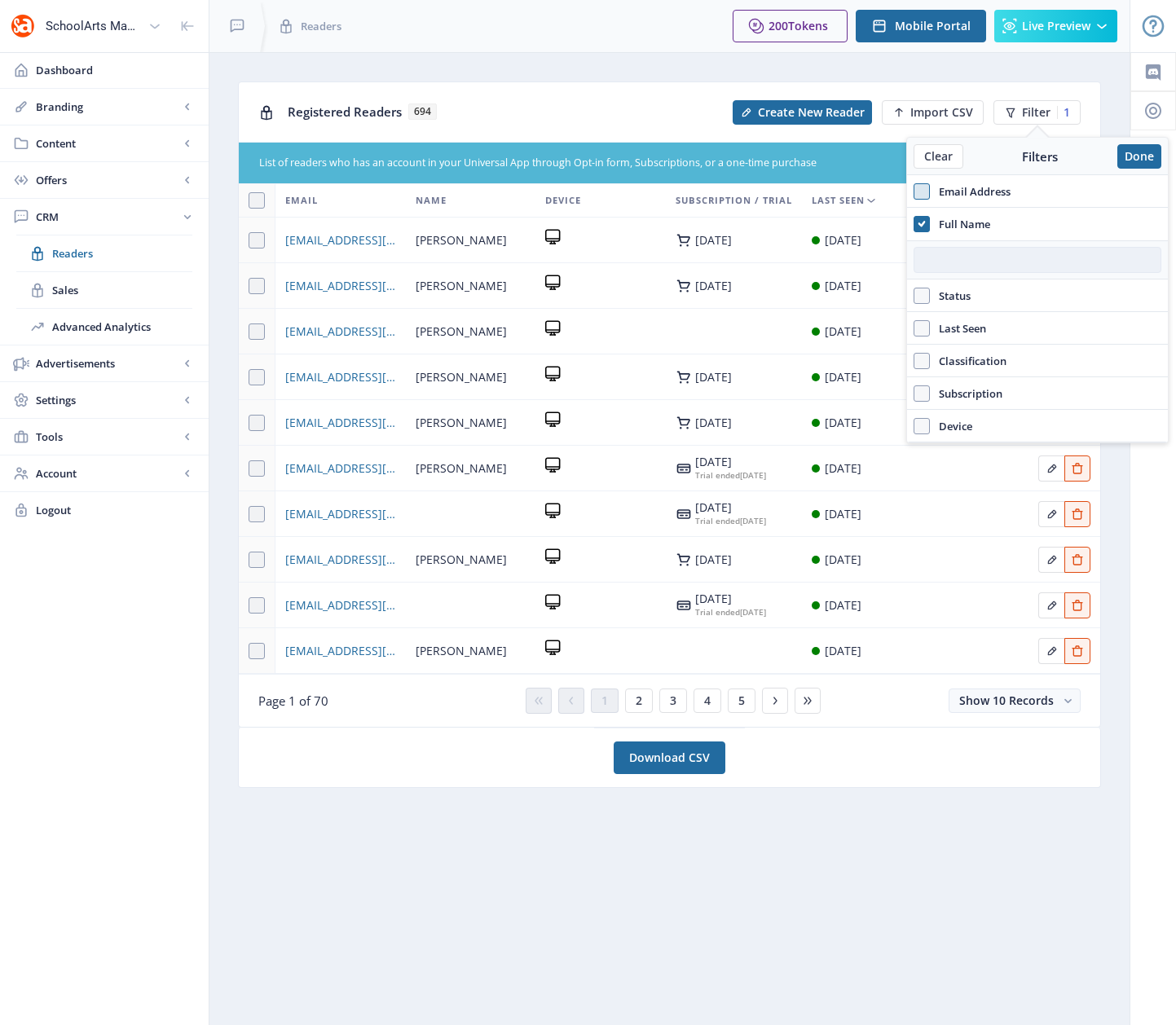
click at [926, 262] on input "text" at bounding box center [1037, 260] width 248 height 26
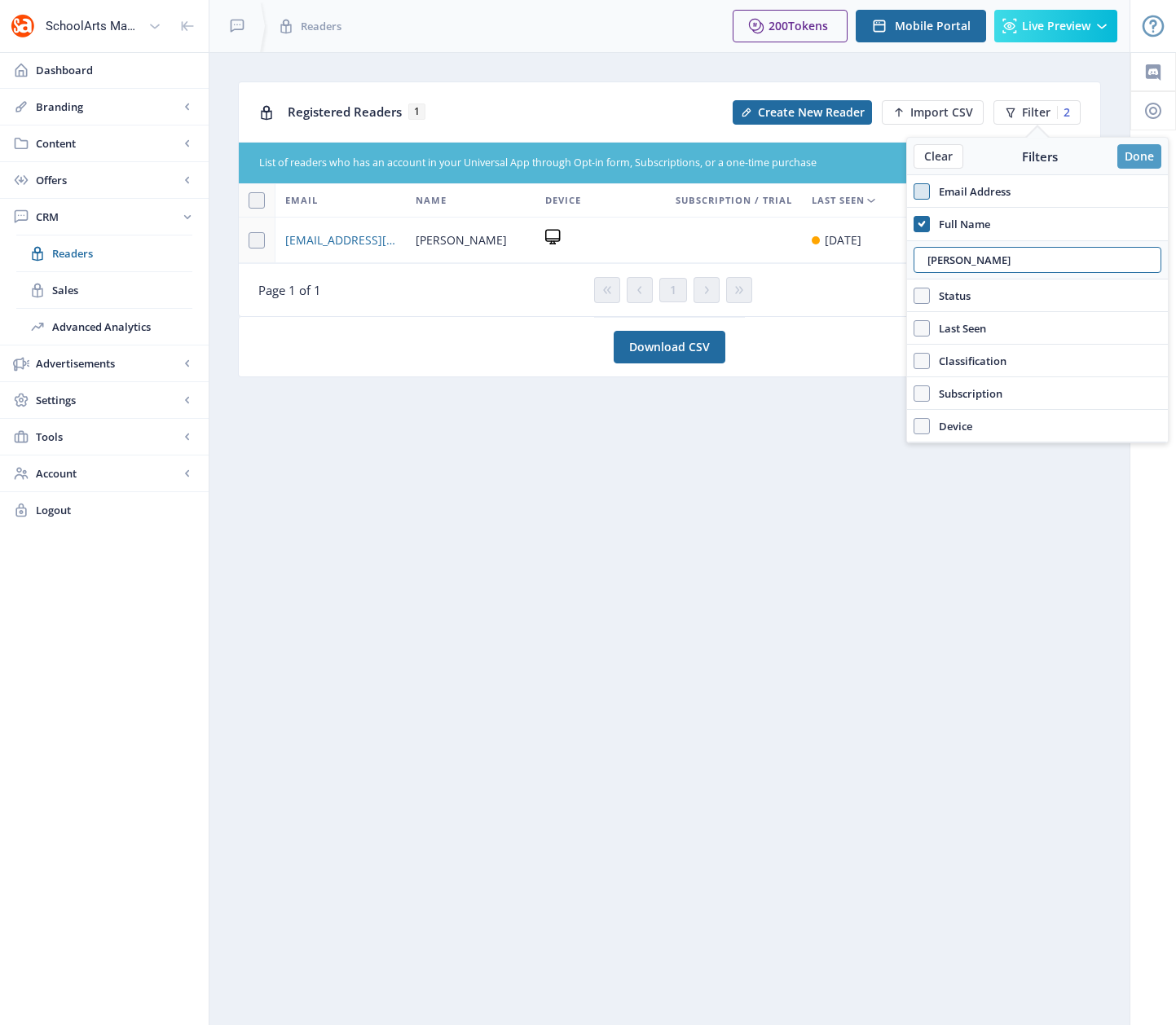
type input "[PERSON_NAME]"
click at [1138, 160] on button "Done" at bounding box center [1139, 157] width 44 height 25
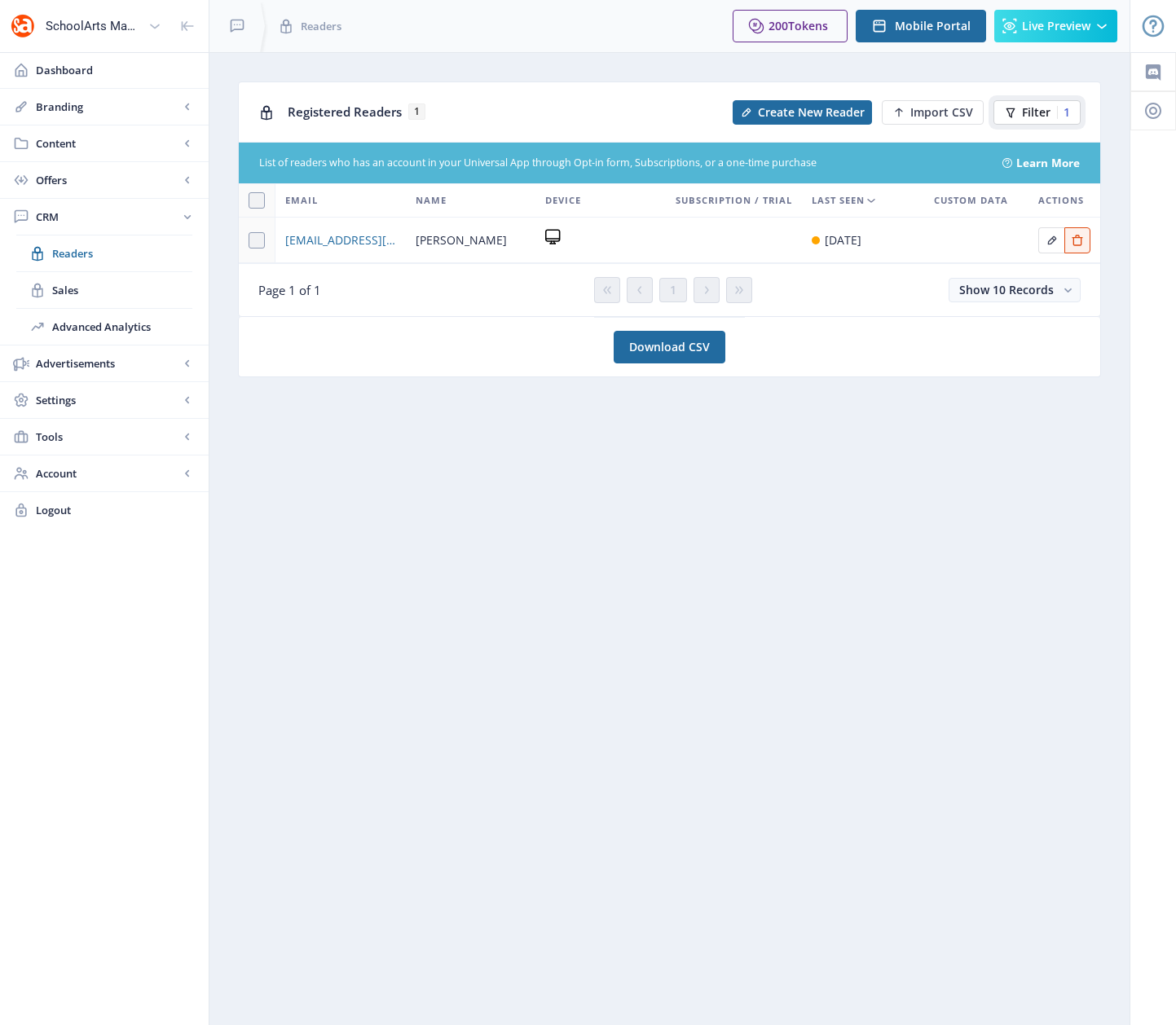
click at [1043, 122] on button "Filter 1" at bounding box center [1037, 113] width 87 height 25
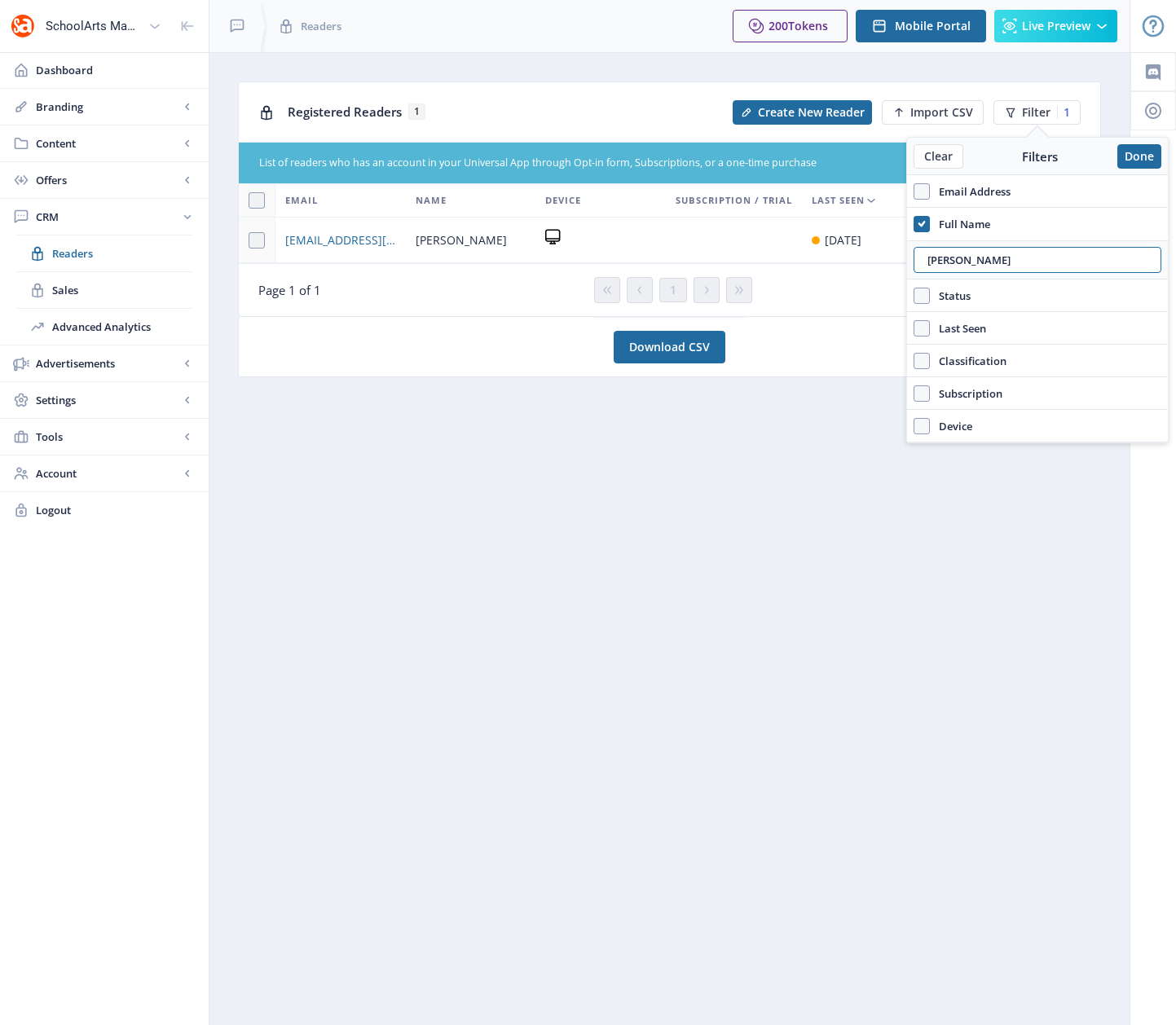
drag, startPoint x: 978, startPoint y: 261, endPoint x: 907, endPoint y: 256, distance: 71.2
click at [907, 256] on div "[PERSON_NAME]" at bounding box center [1037, 260] width 261 height 39
type input "[PERSON_NAME]"
click at [335, 251] on span "[PERSON_NAME][EMAIL_ADDRESS][PERSON_NAME][DOMAIN_NAME]" at bounding box center [341, 240] width 111 height 19
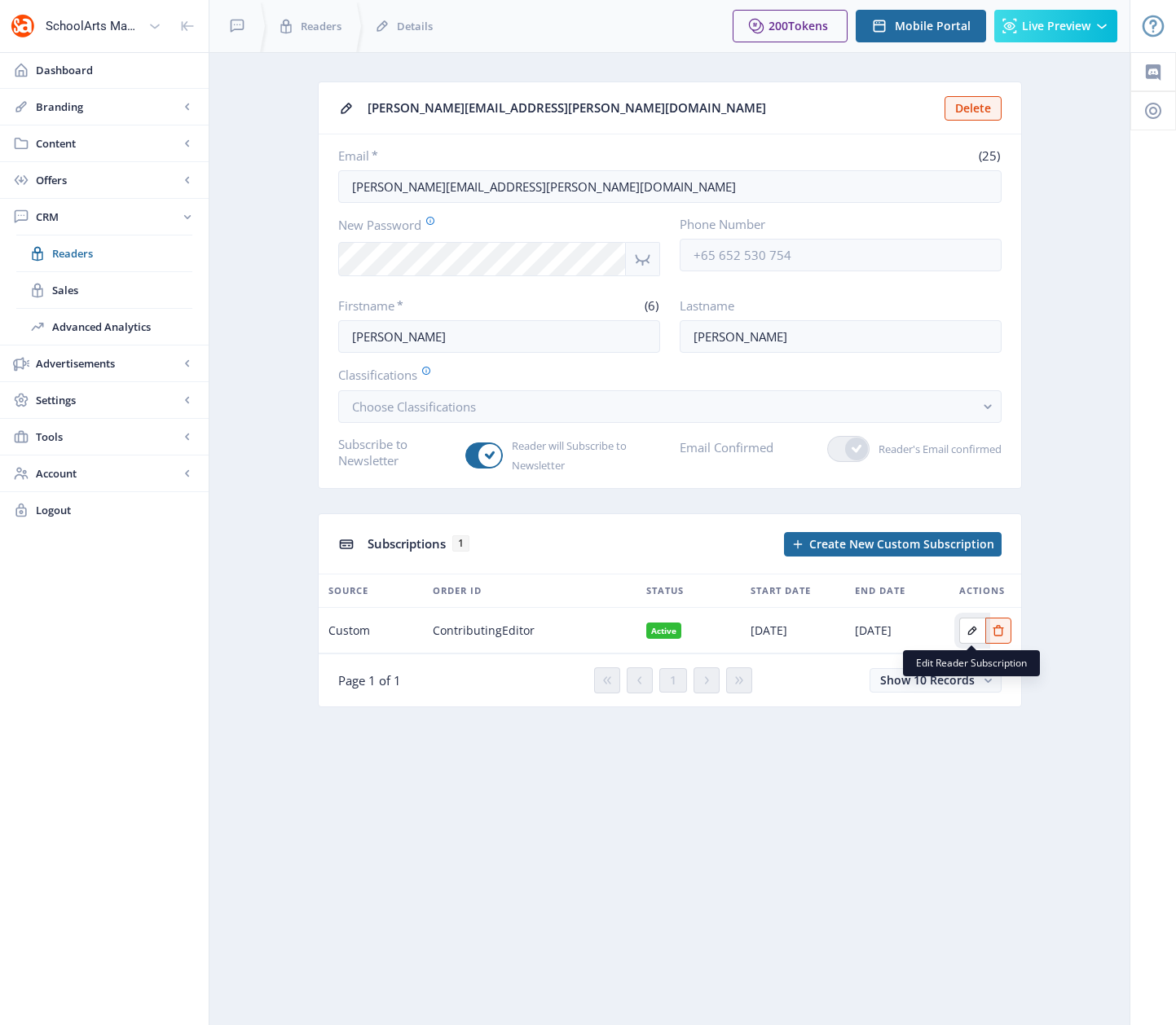
click at [971, 633] on icon "Edit page" at bounding box center [972, 631] width 13 height 13
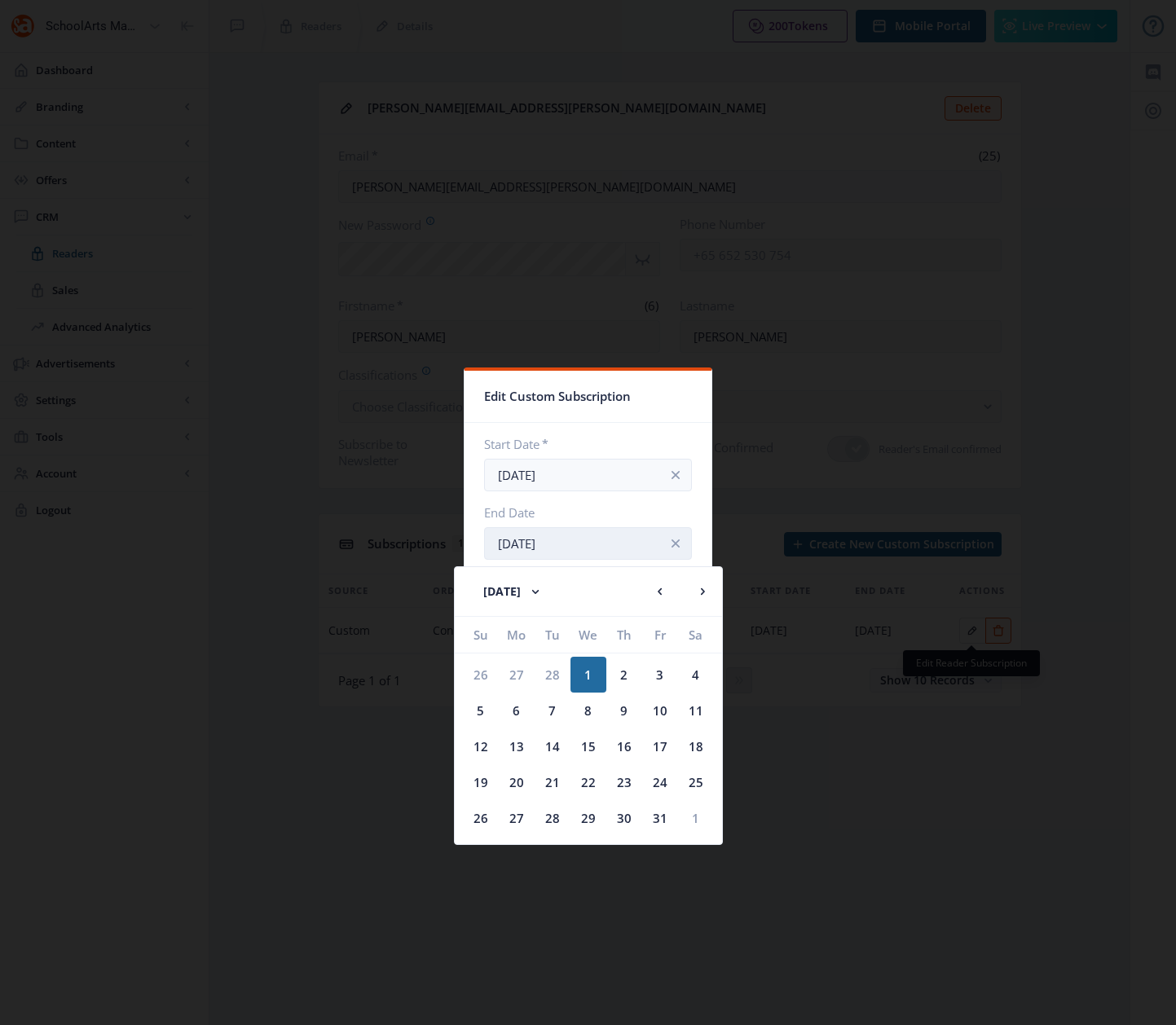
click at [626, 544] on input "[DATE]" at bounding box center [588, 543] width 208 height 33
click at [543, 590] on rect at bounding box center [536, 591] width 16 height 16
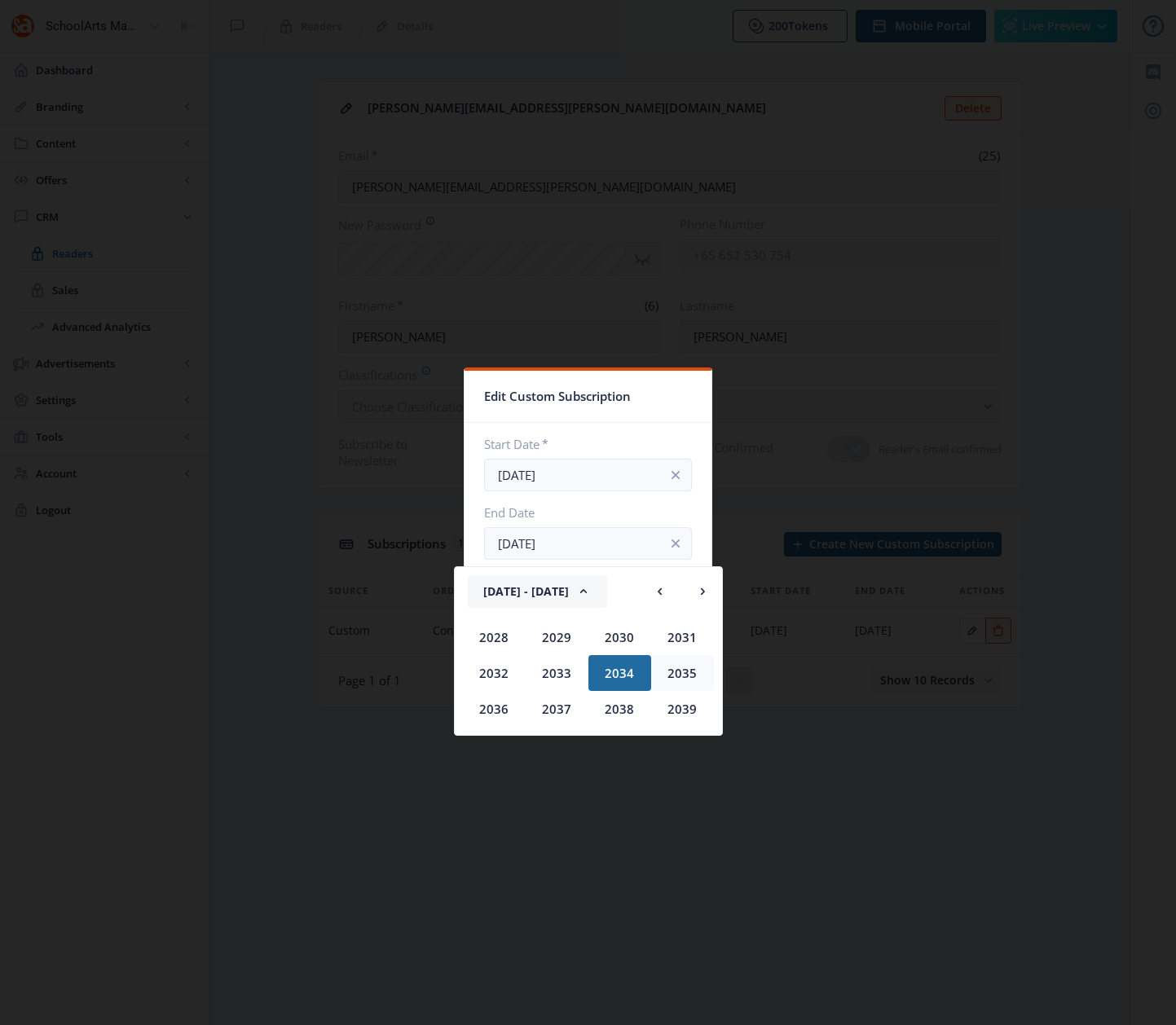
click at [686, 676] on div "2035" at bounding box center [682, 673] width 63 height 36
click at [615, 640] on div "Mar" at bounding box center [619, 637] width 63 height 36
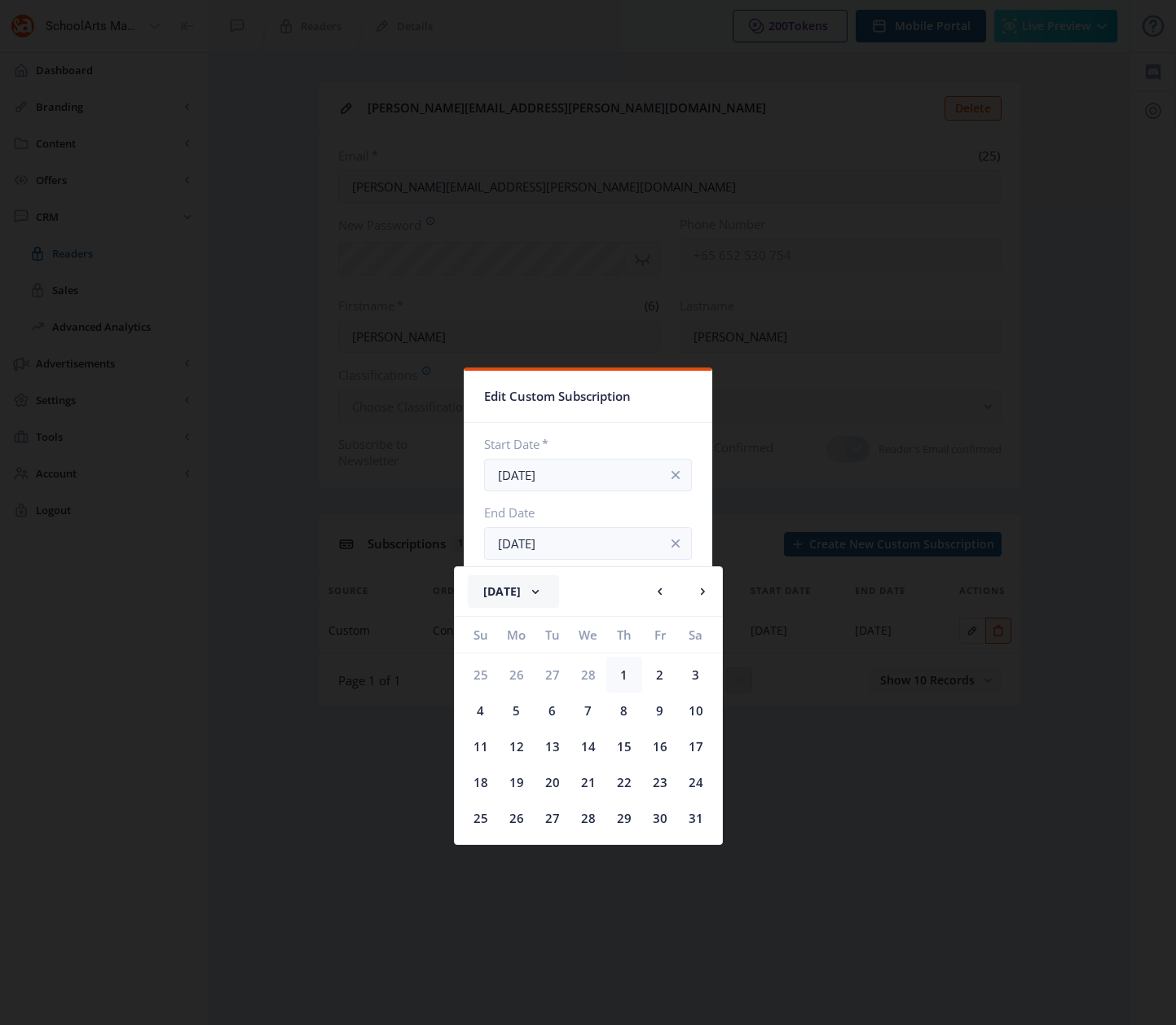
click at [622, 678] on div "1" at bounding box center [624, 675] width 36 height 36
type input "[DATE]"
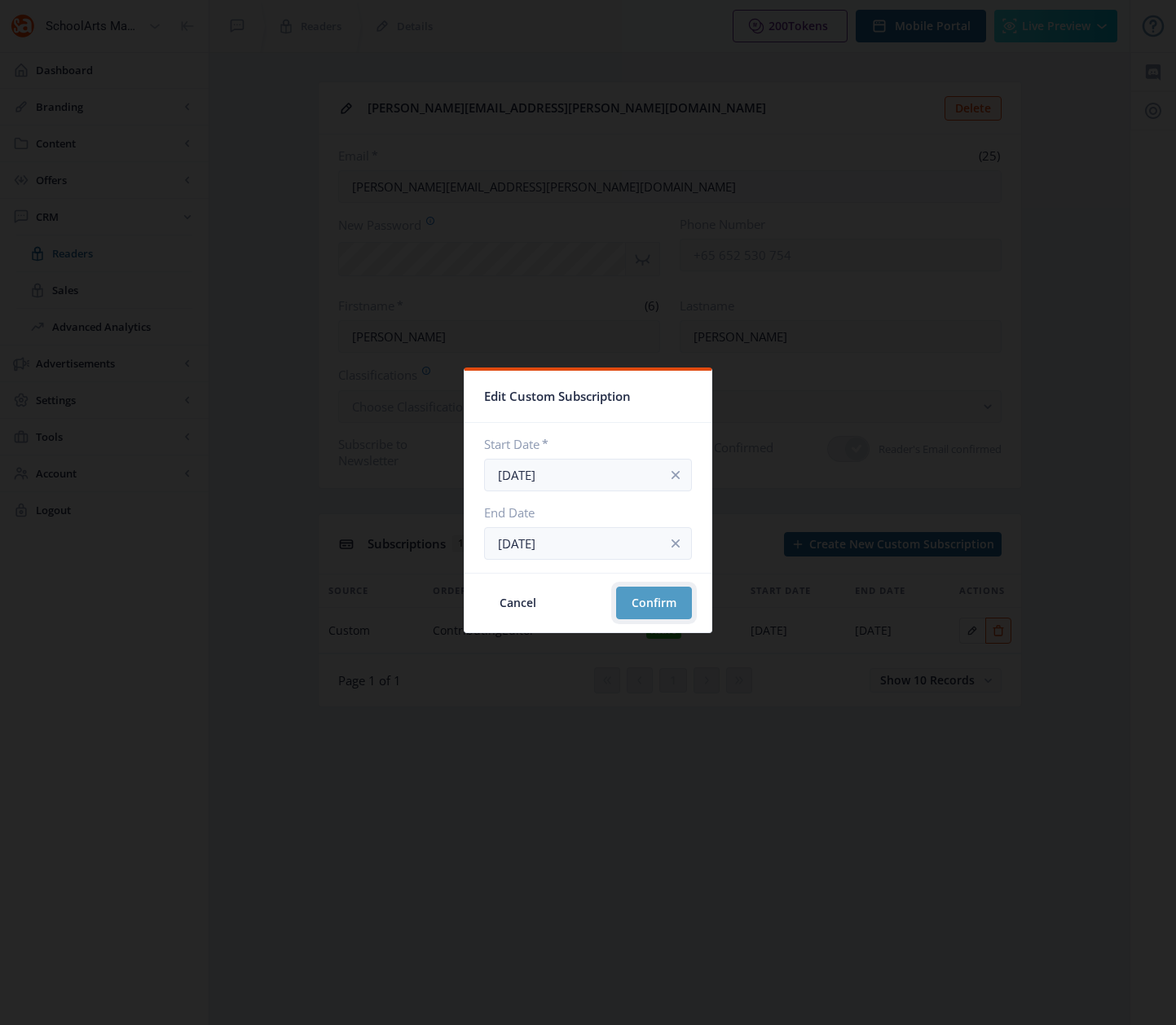
click at [647, 604] on button "Confirm" at bounding box center [654, 602] width 76 height 33
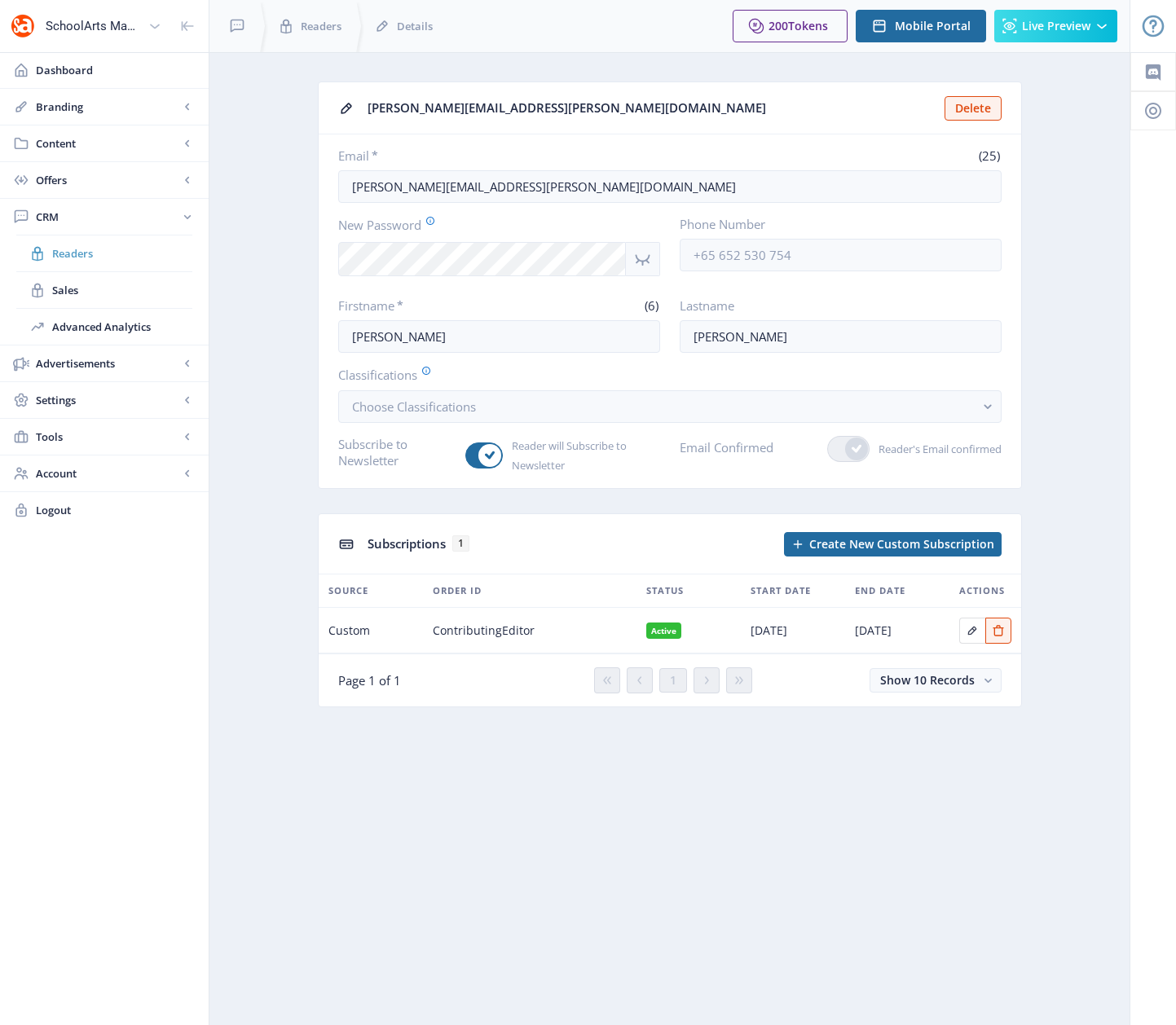
click at [85, 257] on span "Readers" at bounding box center [122, 253] width 140 height 16
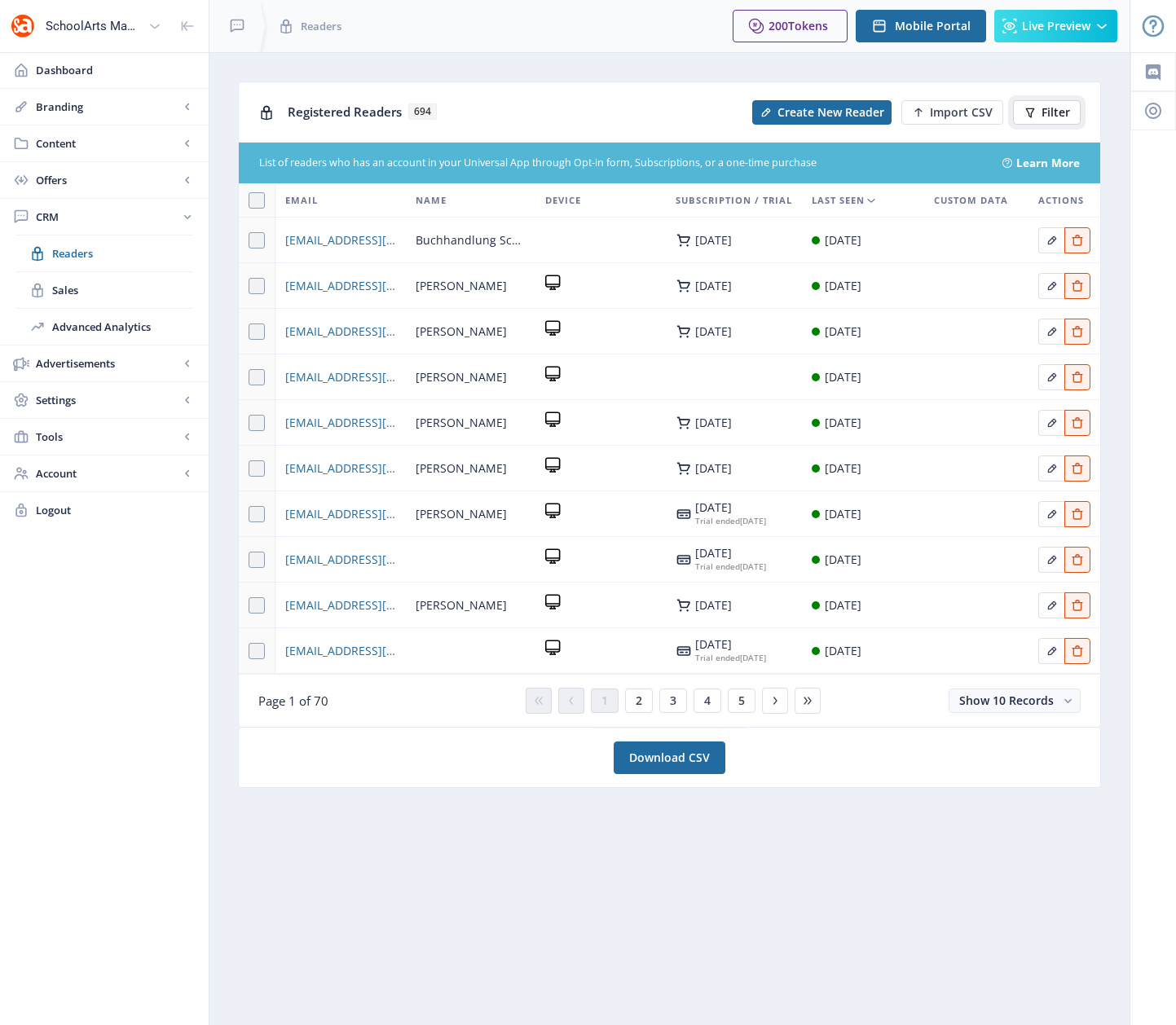
click at [1042, 108] on span "Filter" at bounding box center [1056, 112] width 28 height 13
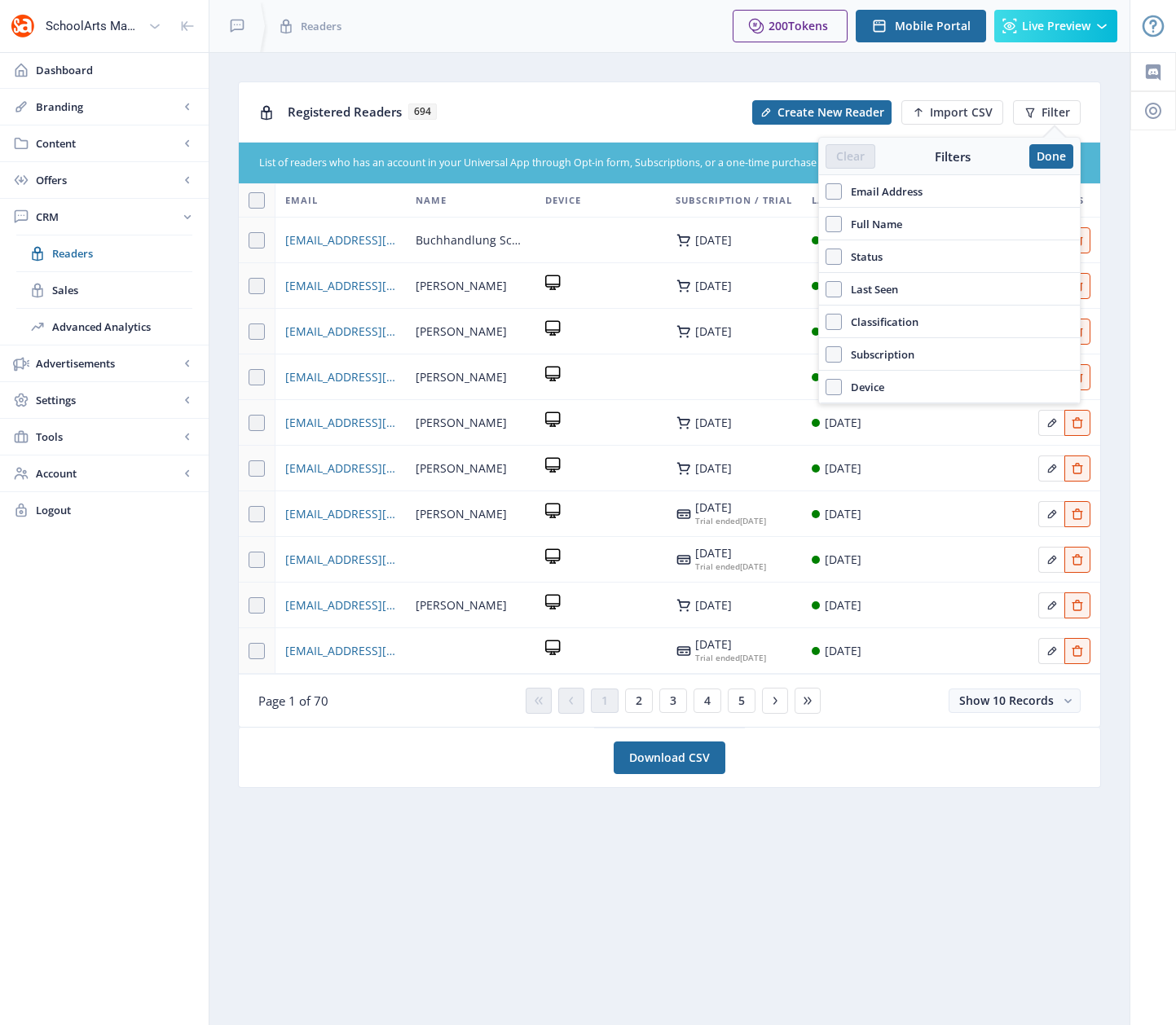
drag, startPoint x: 832, startPoint y: 194, endPoint x: 841, endPoint y: 205, distance: 14.2
click at [832, 194] on span at bounding box center [834, 191] width 16 height 16
click at [827, 191] on input "Email Address" at bounding box center [826, 191] width 1 height 1
checkbox input "true"
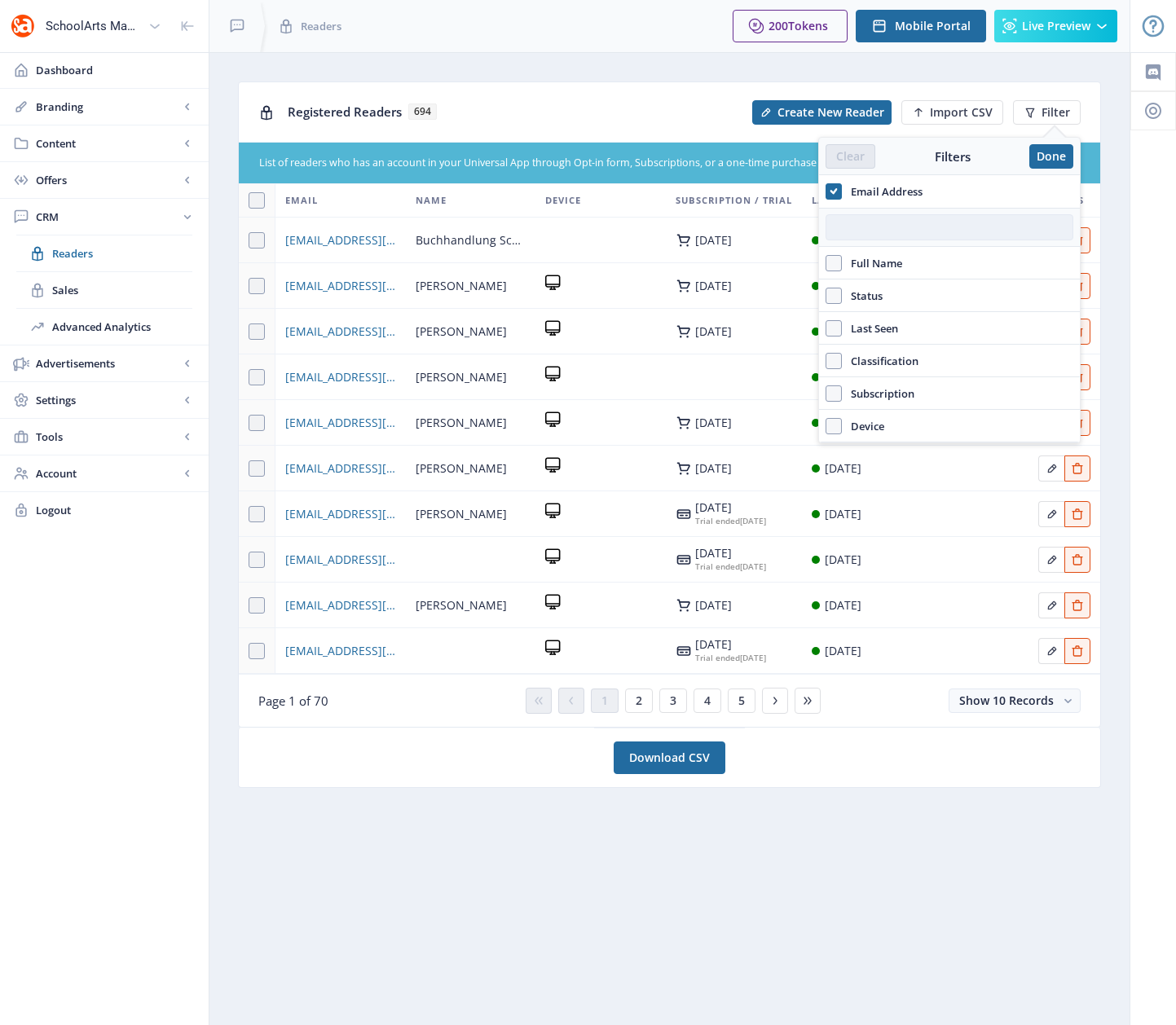
click at [860, 228] on input "text" at bounding box center [949, 228] width 248 height 26
paste input "[EMAIL_ADDRESS][DOMAIN_NAME]"
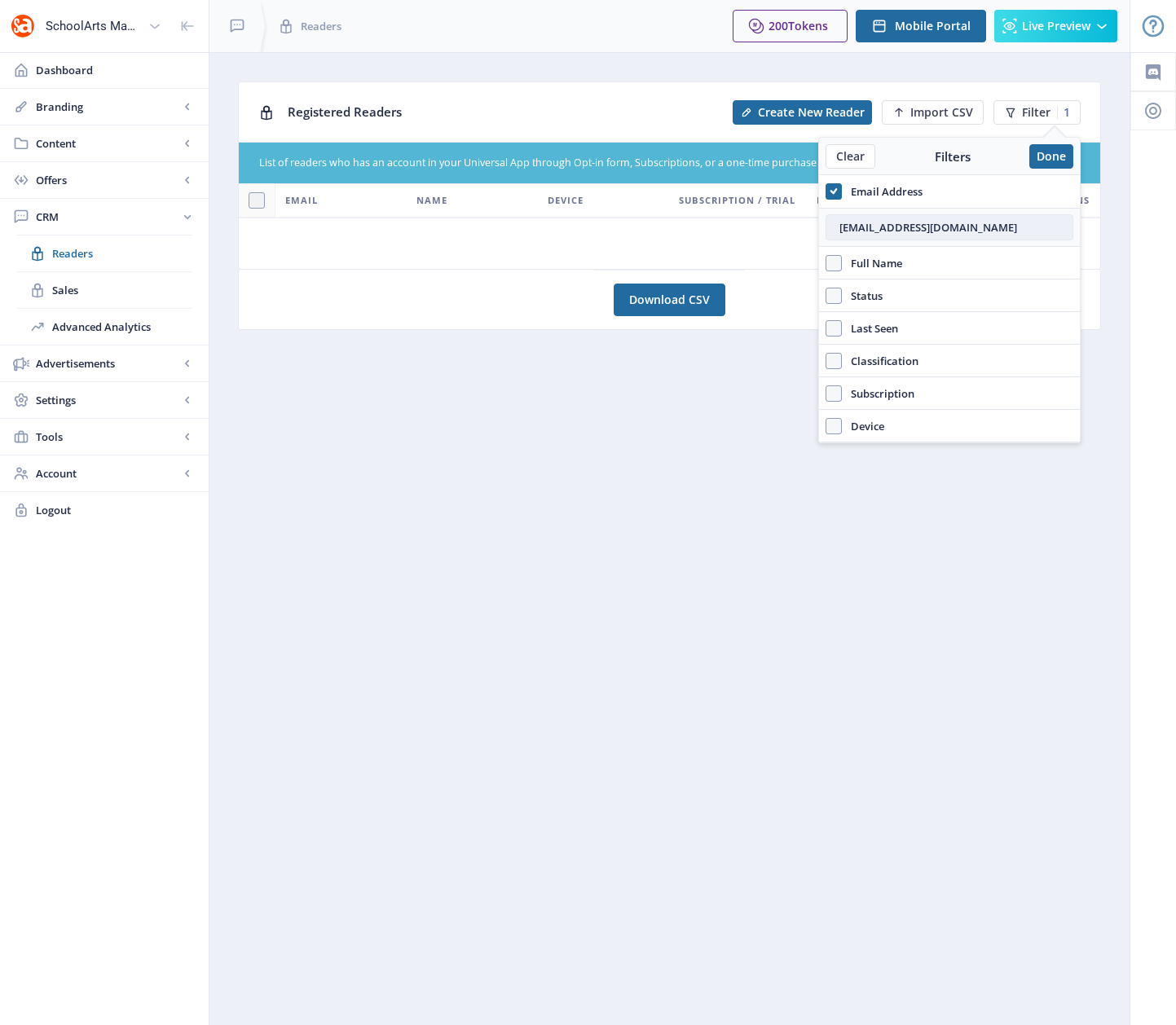
type input "[EMAIL_ADDRESS][DOMAIN_NAME]"
click at [1057, 165] on button "Done" at bounding box center [1052, 157] width 44 height 25
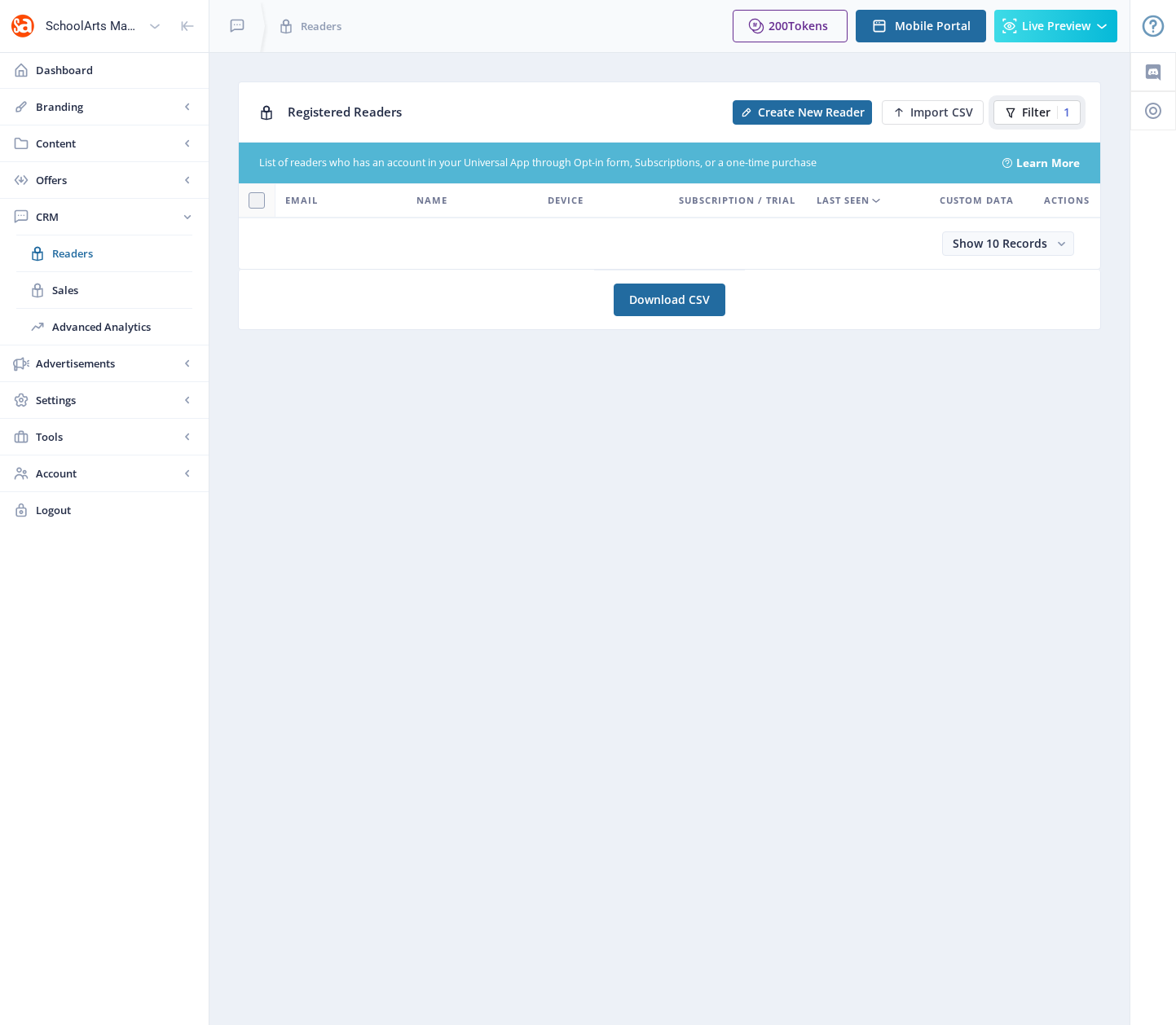
click at [1019, 112] on button "Filter 1" at bounding box center [1037, 113] width 87 height 25
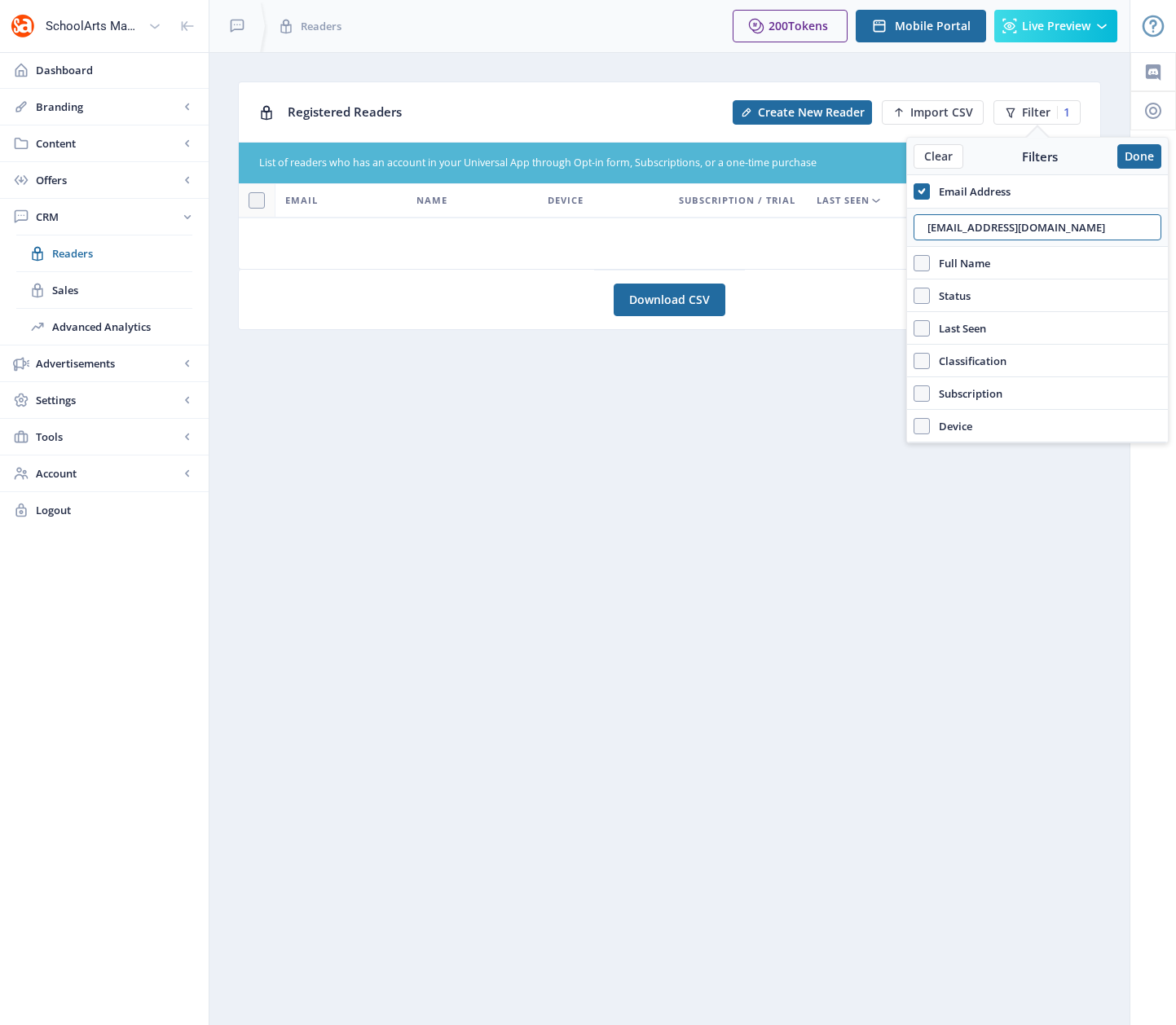
drag, startPoint x: 1017, startPoint y: 227, endPoint x: 903, endPoint y: 223, distance: 114.1
click at [903, 223] on nb-layout "SchoolArts Magazine Dashboard Branding App Appearance Brand Brief Pages SEO Web…" at bounding box center [588, 512] width 1176 height 1025
paste input "capskisk"
type input "[EMAIL_ADDRESS][DOMAIN_NAME]"
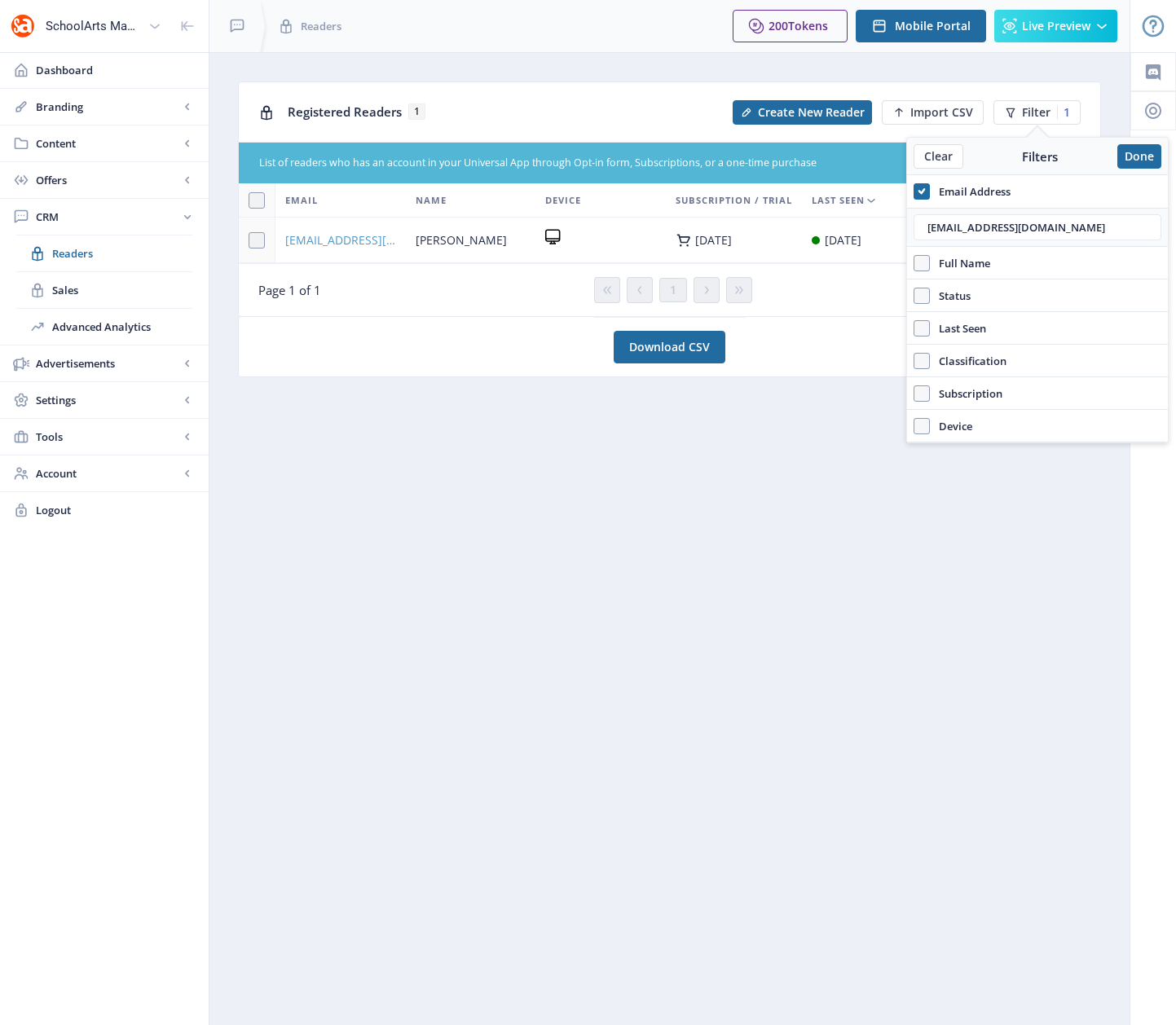
click at [340, 251] on span "[EMAIL_ADDRESS][DOMAIN_NAME]" at bounding box center [341, 240] width 111 height 19
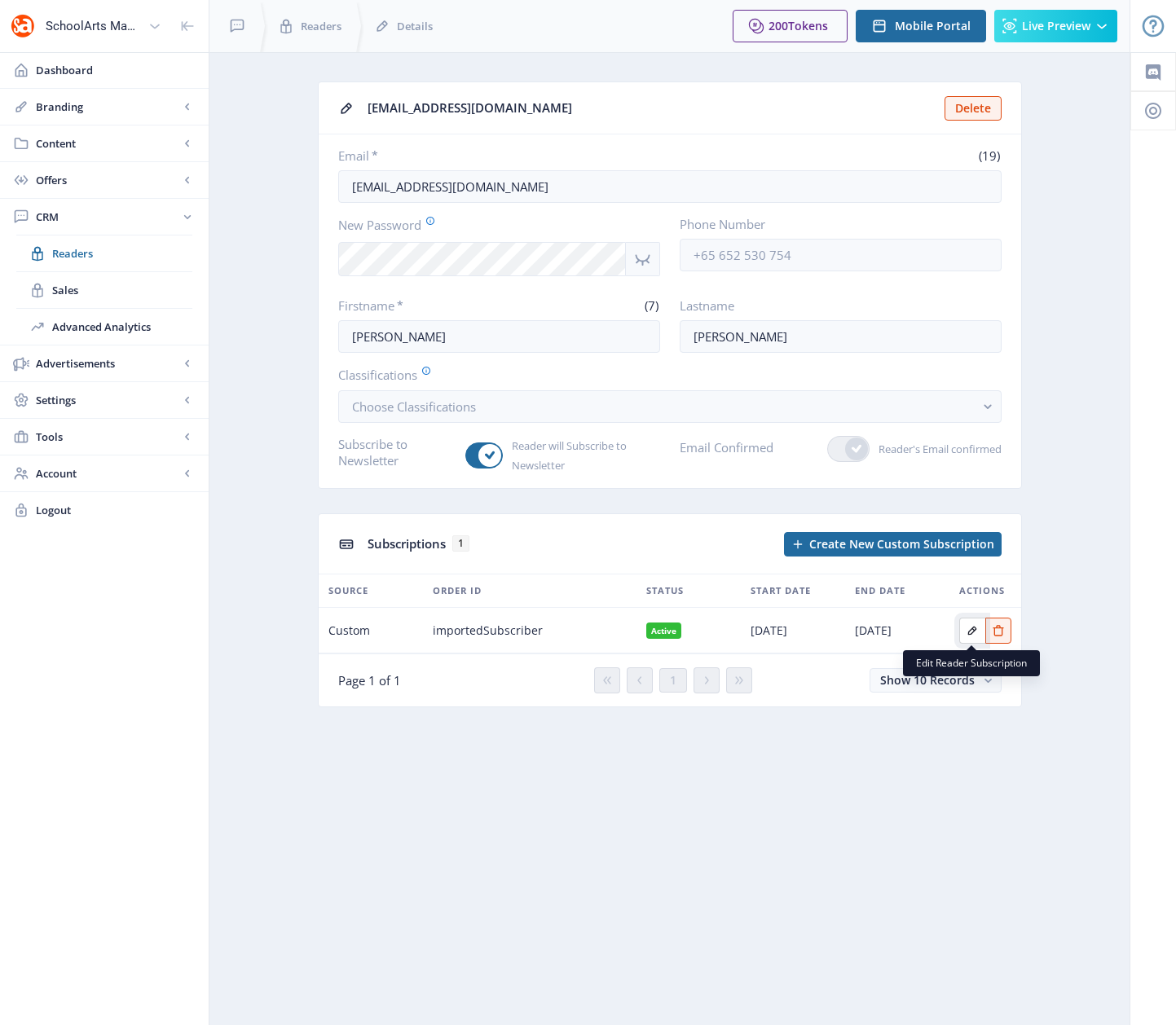
click at [968, 632] on icon "Edit page" at bounding box center [972, 630] width 9 height 9
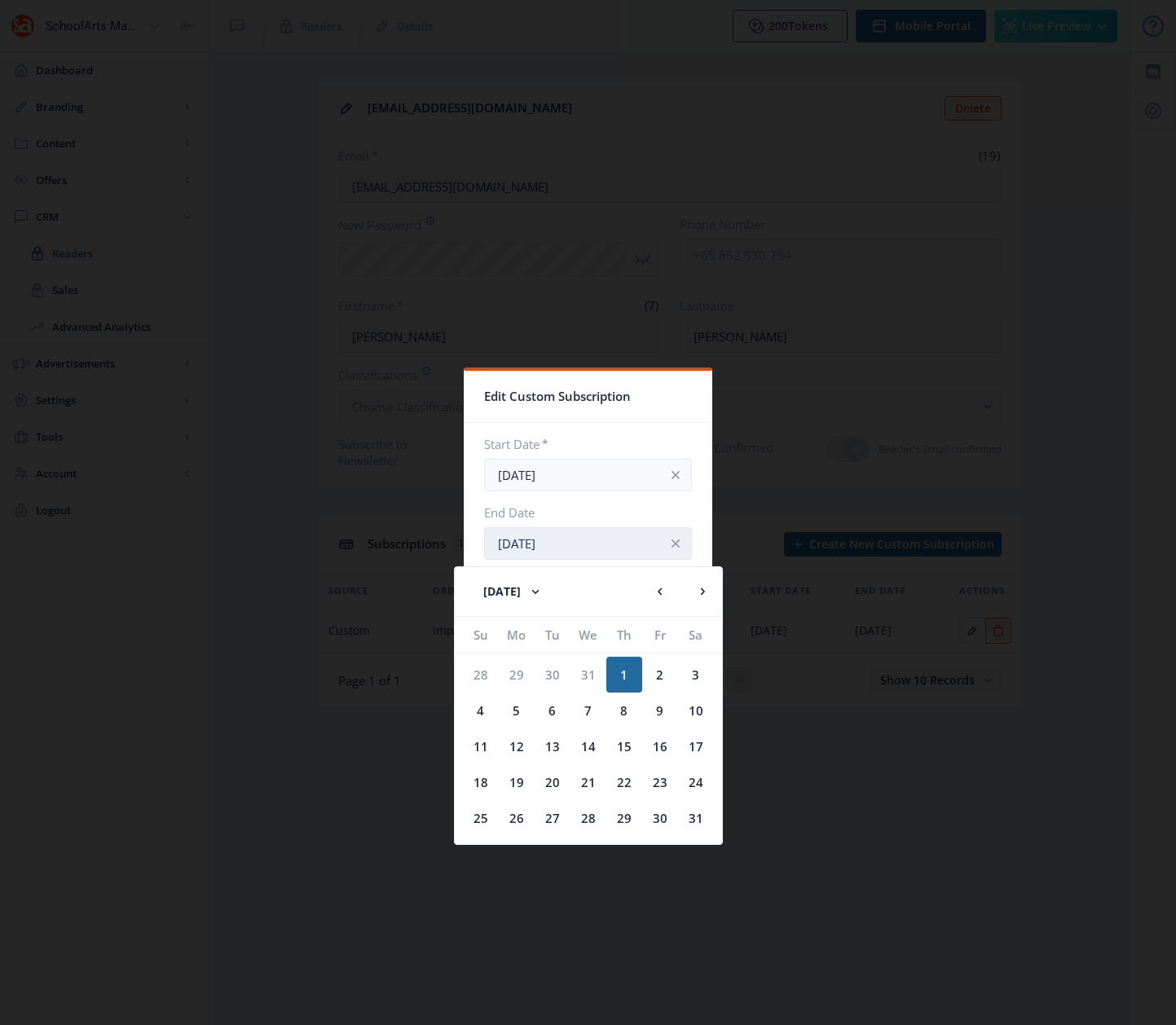
click at [589, 553] on input "[DATE]" at bounding box center [588, 543] width 208 height 33
drag, startPoint x: 561, startPoint y: 592, endPoint x: 568, endPoint y: 577, distance: 16.6
click at [543, 591] on rect at bounding box center [536, 591] width 16 height 16
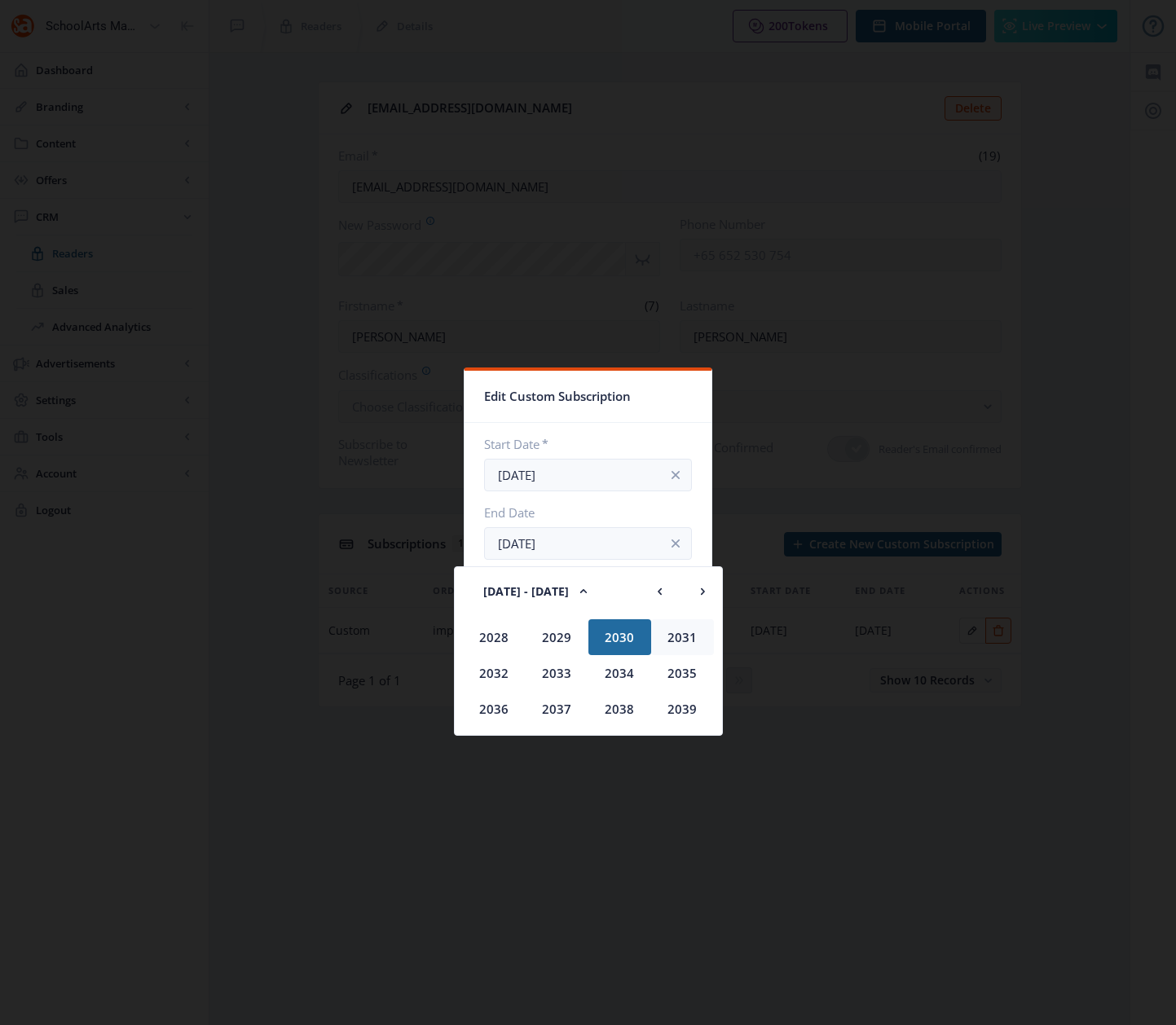
click at [684, 632] on div "2031" at bounding box center [682, 637] width 63 height 36
click at [690, 669] on div "Aug" at bounding box center [682, 673] width 63 height 36
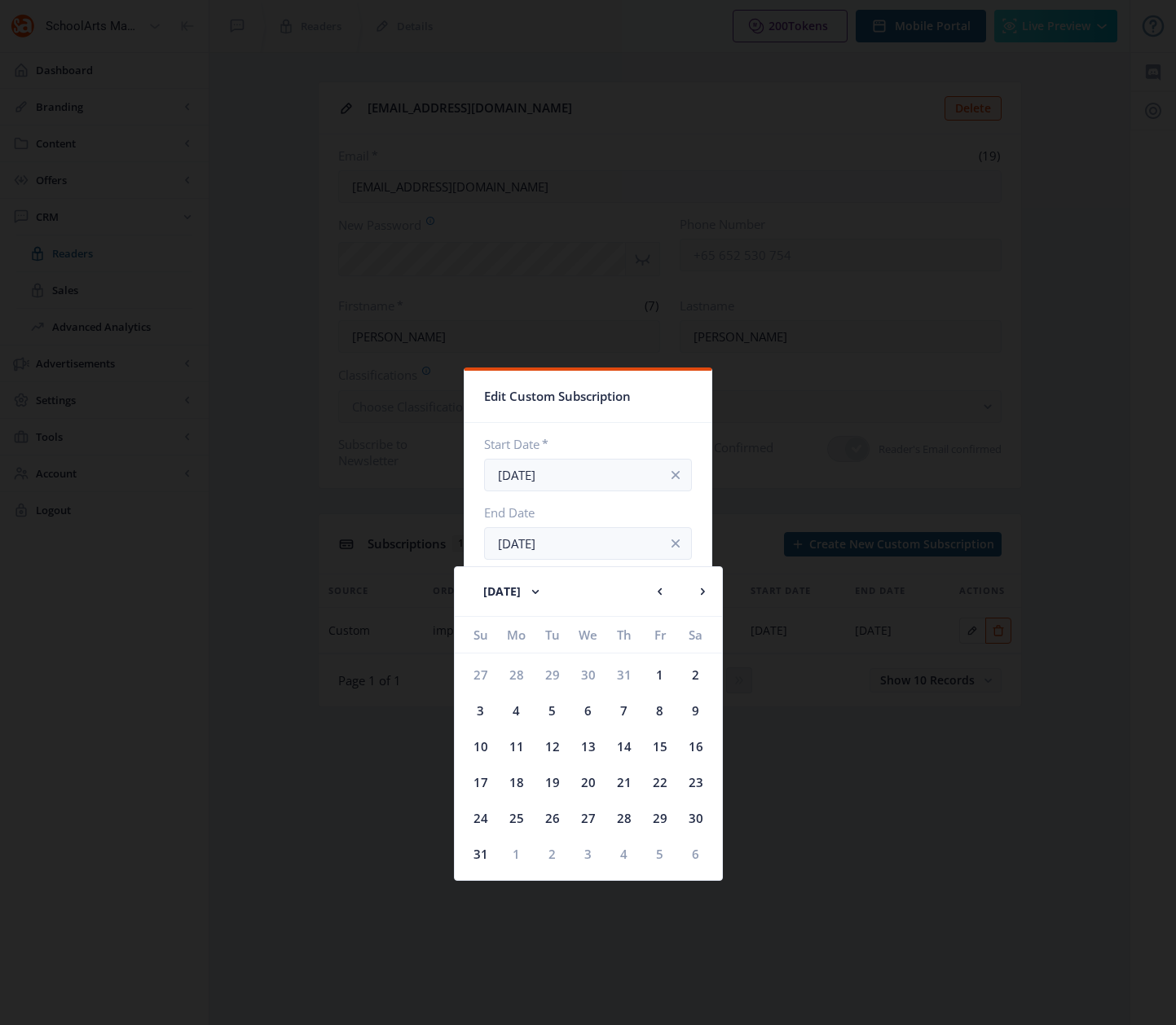
click at [663, 674] on div "1" at bounding box center [660, 675] width 36 height 36
type input "[DATE]"
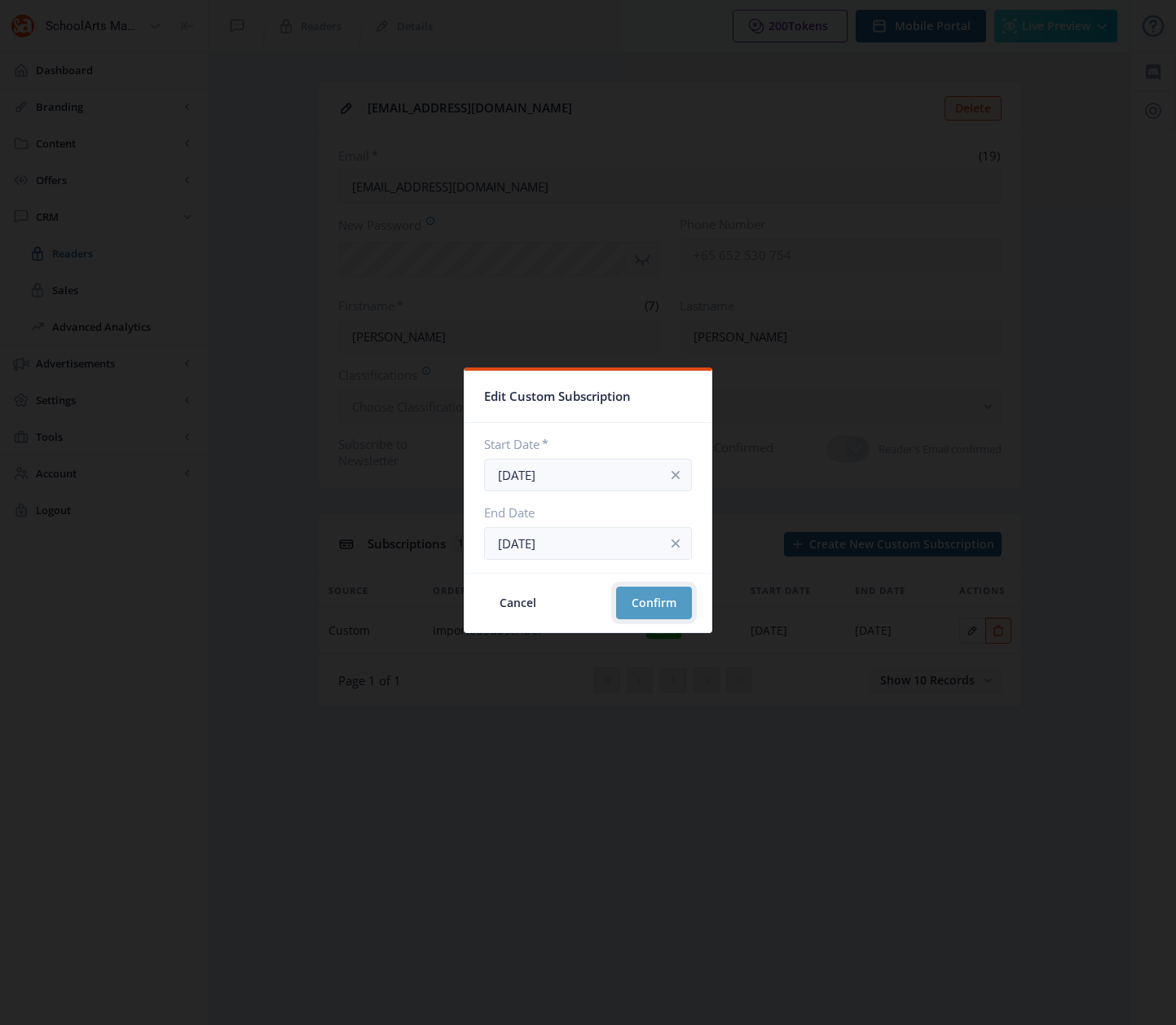
click at [653, 605] on button "Confirm" at bounding box center [654, 602] width 76 height 33
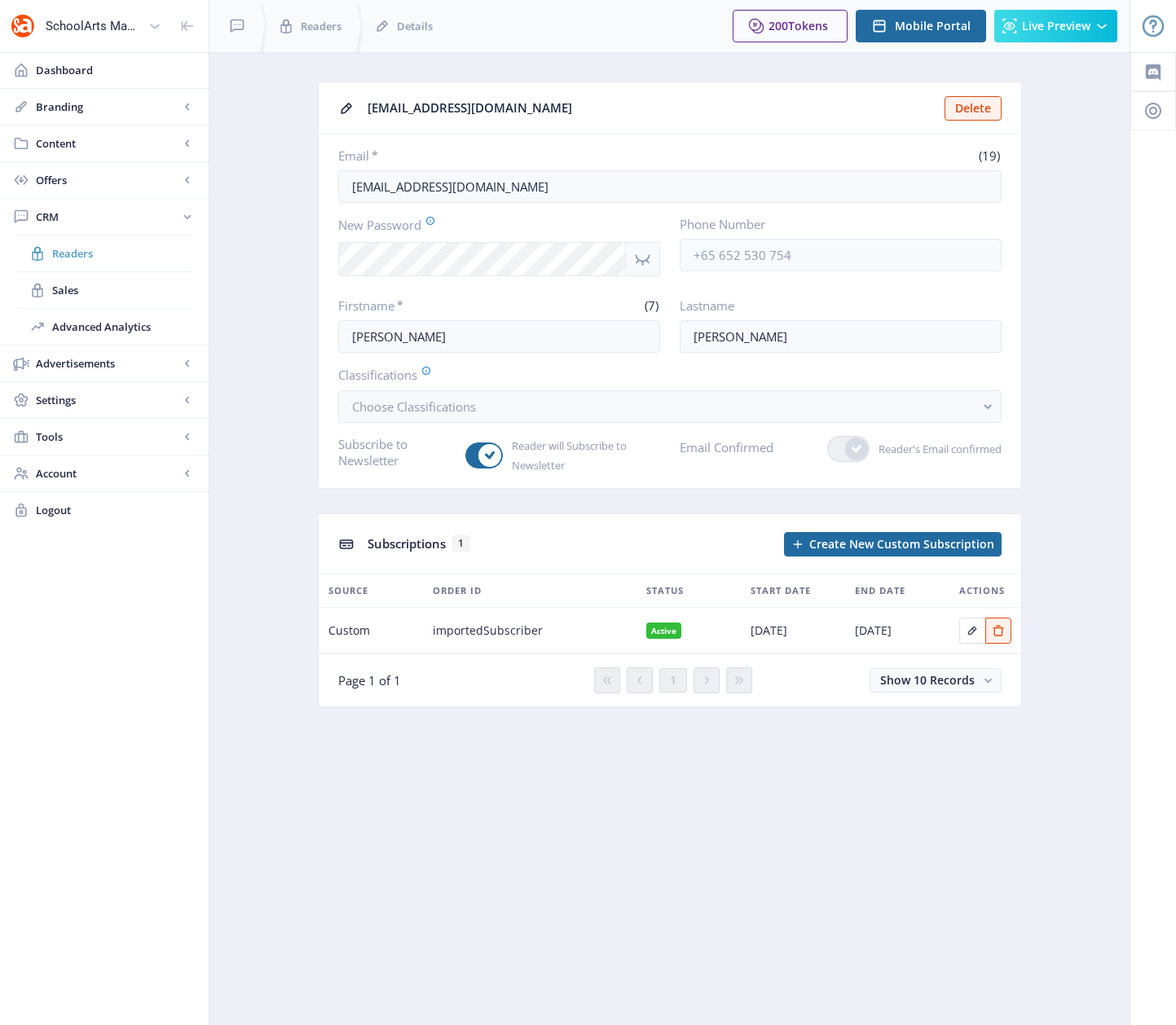
click at [80, 252] on span "Readers" at bounding box center [122, 253] width 140 height 16
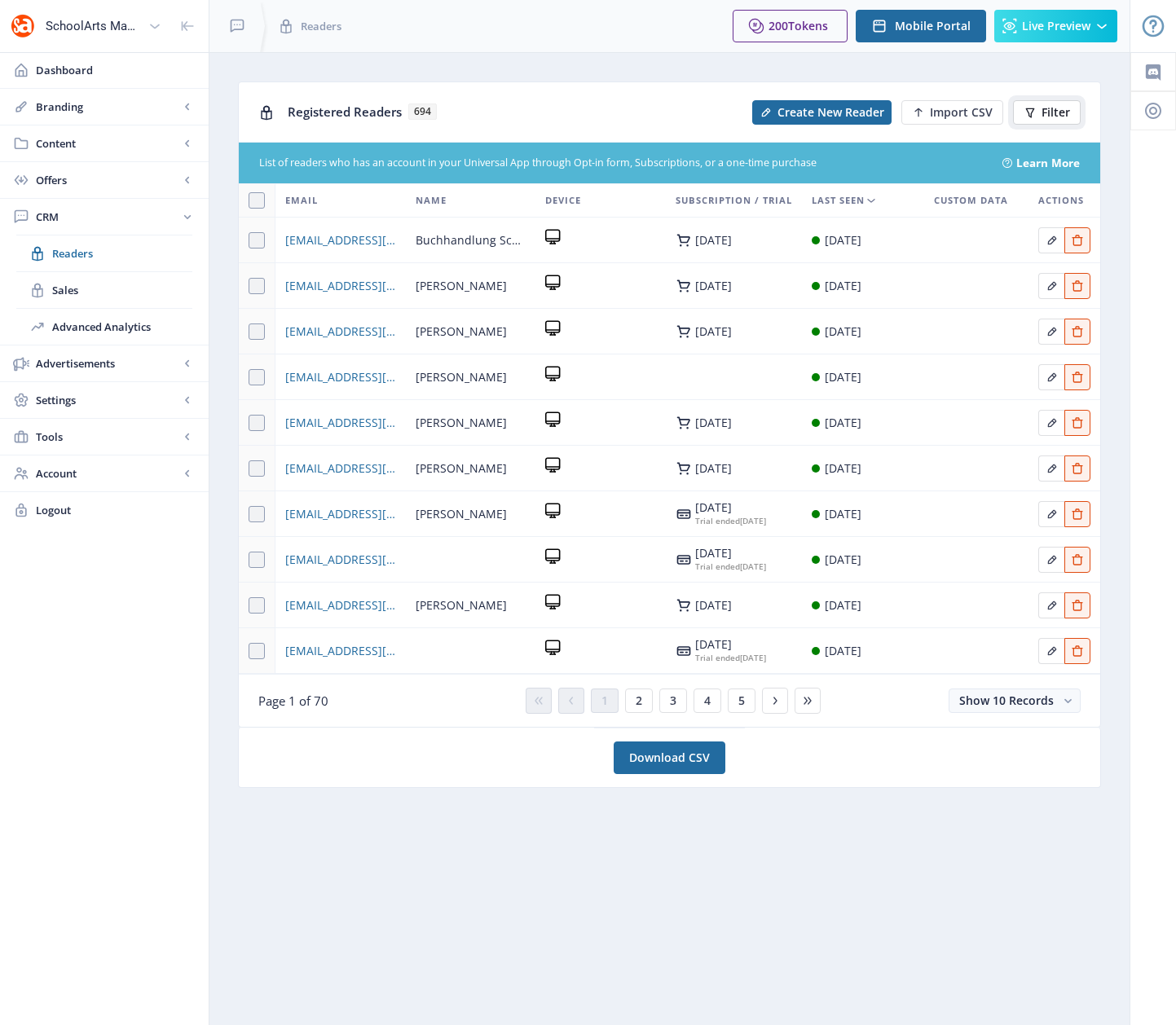
click at [1070, 112] on button "Filter" at bounding box center [1046, 113] width 68 height 25
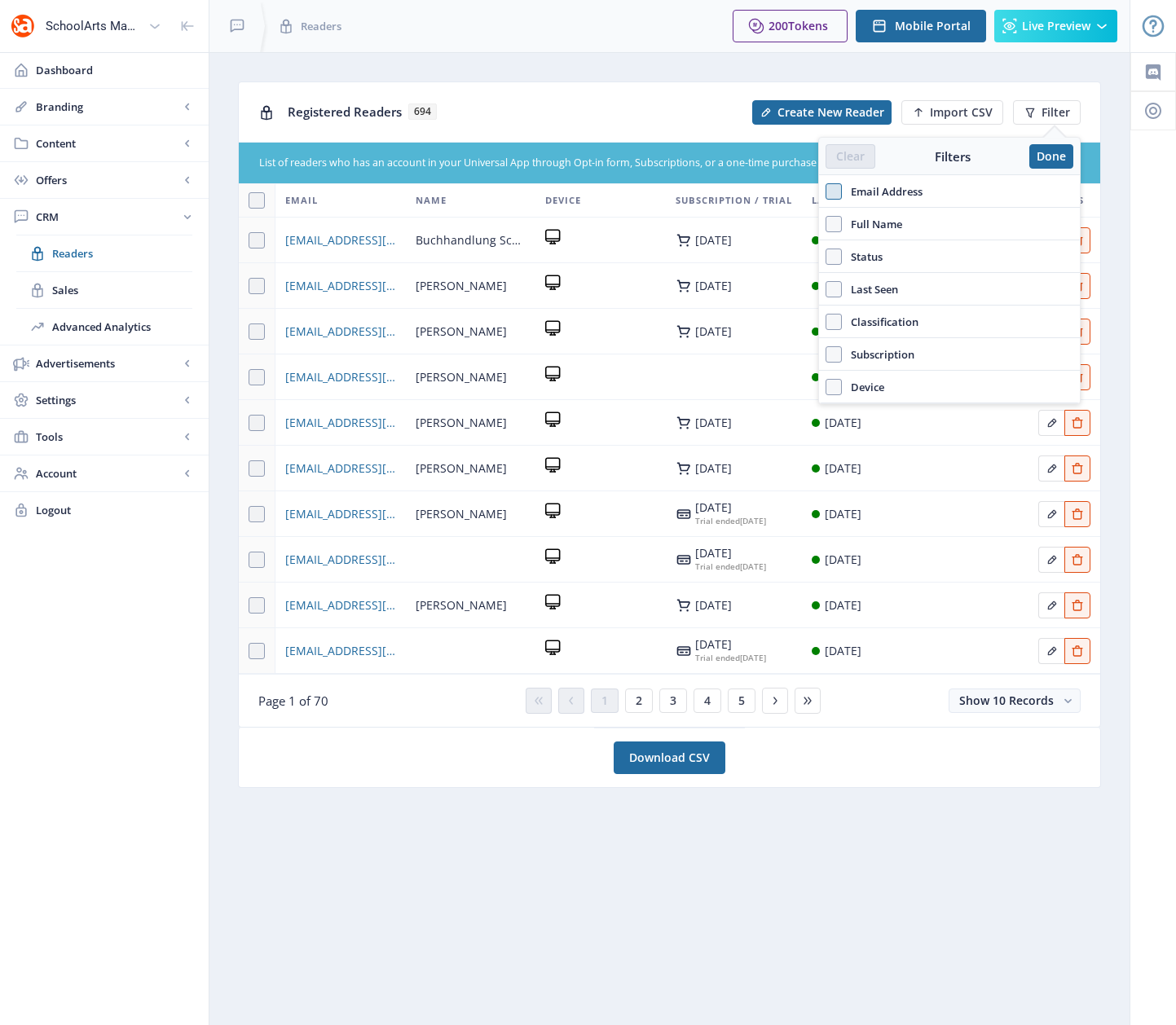
click at [835, 192] on span at bounding box center [834, 191] width 16 height 16
click at [827, 191] on input "Email Address" at bounding box center [826, 191] width 1 height 1
checkbox input "true"
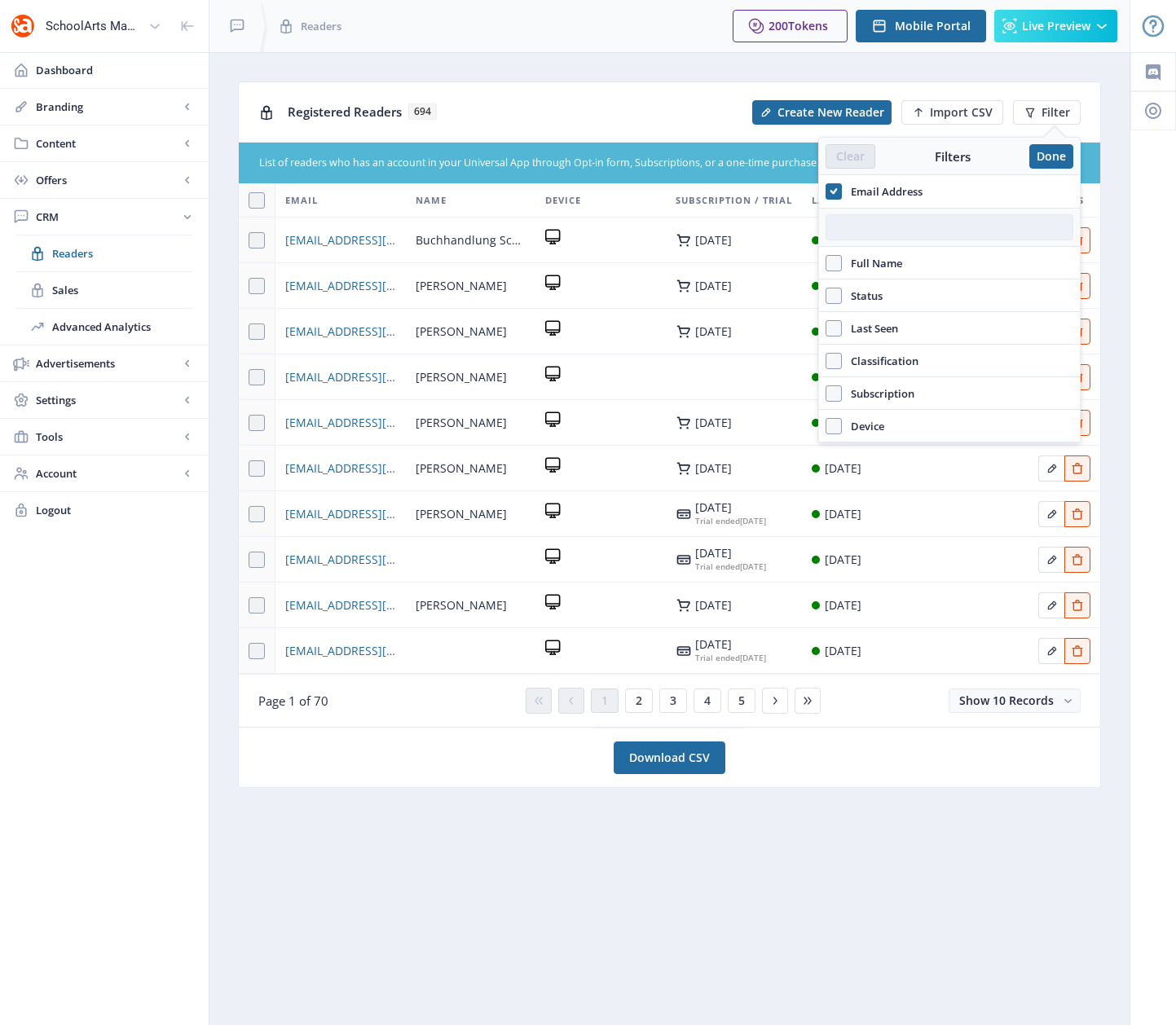
click at [855, 230] on input "text" at bounding box center [949, 228] width 248 height 26
paste input "[EMAIL_ADDRESS][DOMAIN_NAME]"
type input "[EMAIL_ADDRESS][DOMAIN_NAME]"
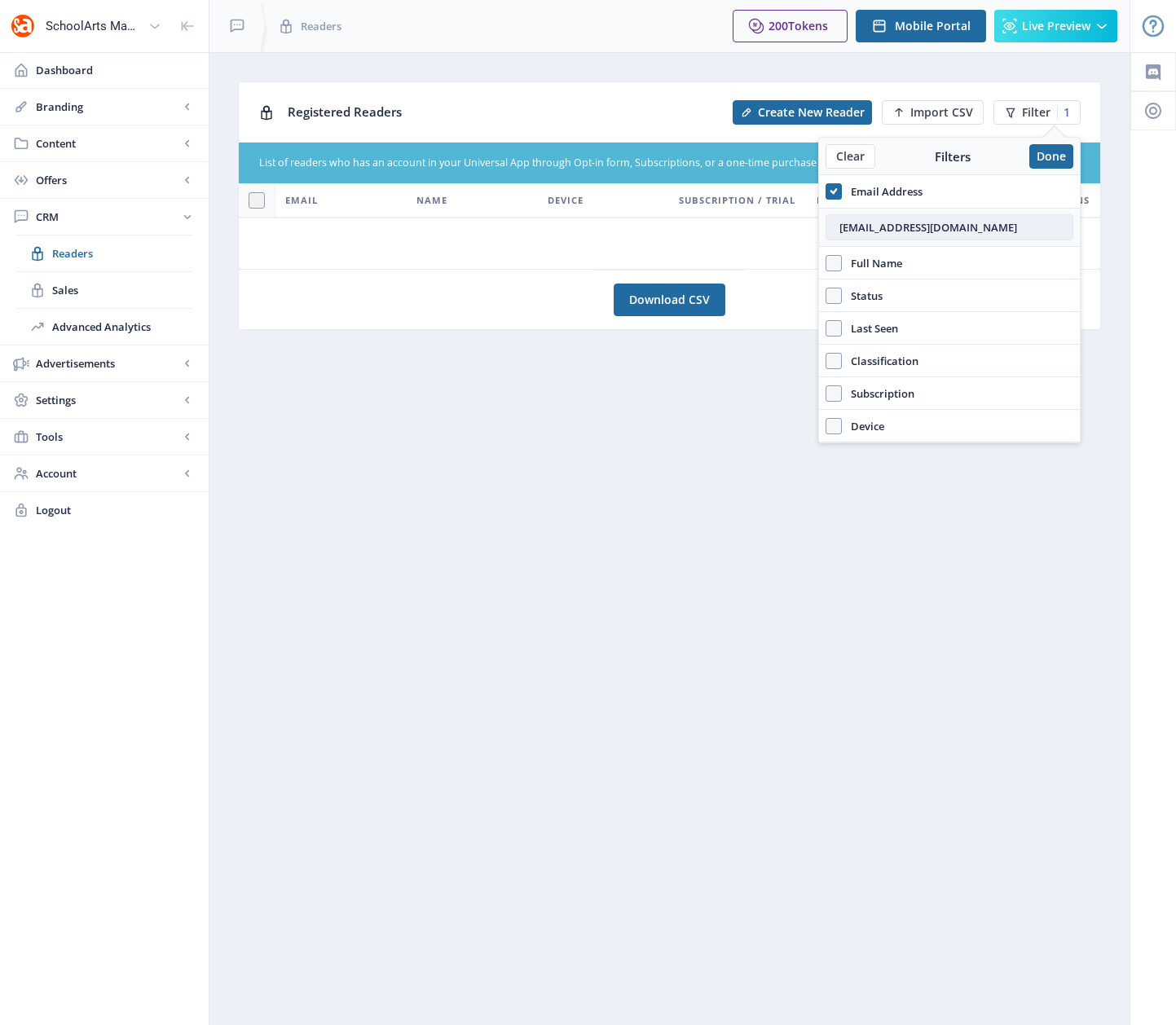
click at [970, 229] on input "[EMAIL_ADDRESS][DOMAIN_NAME]" at bounding box center [949, 228] width 248 height 26
click at [840, 226] on input "[EMAIL_ADDRESS][DOMAIN_NAME]" at bounding box center [949, 228] width 248 height 26
drag, startPoint x: 833, startPoint y: 191, endPoint x: 822, endPoint y: 256, distance: 65.9
click at [833, 191] on icon at bounding box center [834, 191] width 7 height 16
click at [827, 191] on input "Email Address" at bounding box center [826, 191] width 1 height 1
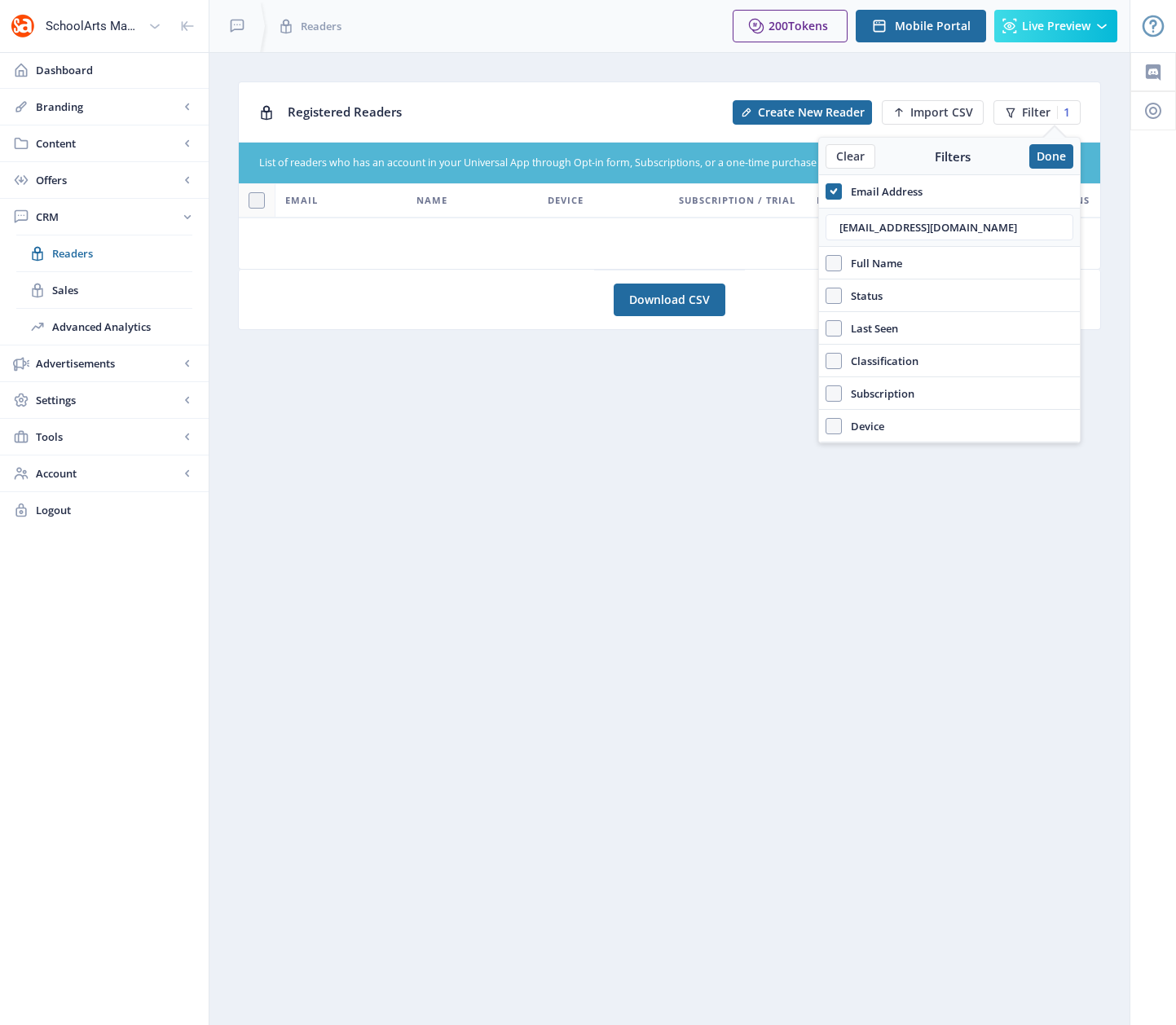
checkbox input "false"
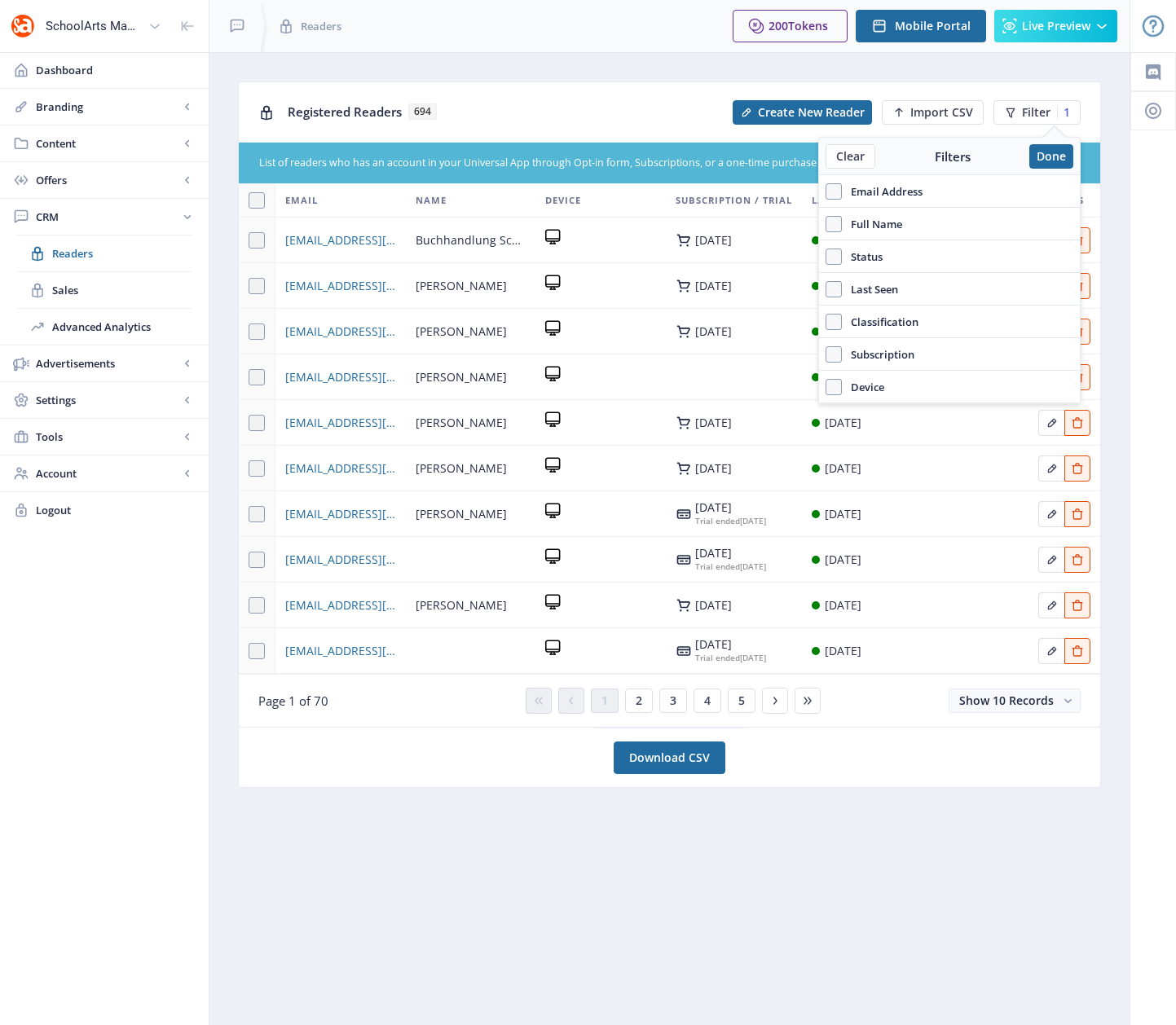
click at [864, 226] on span "Full Name" at bounding box center [872, 224] width 60 height 19
click at [827, 224] on input "Full Name" at bounding box center [826, 223] width 1 height 1
checkbox input "true"
click at [855, 259] on input "text" at bounding box center [949, 260] width 248 height 26
type input "b"
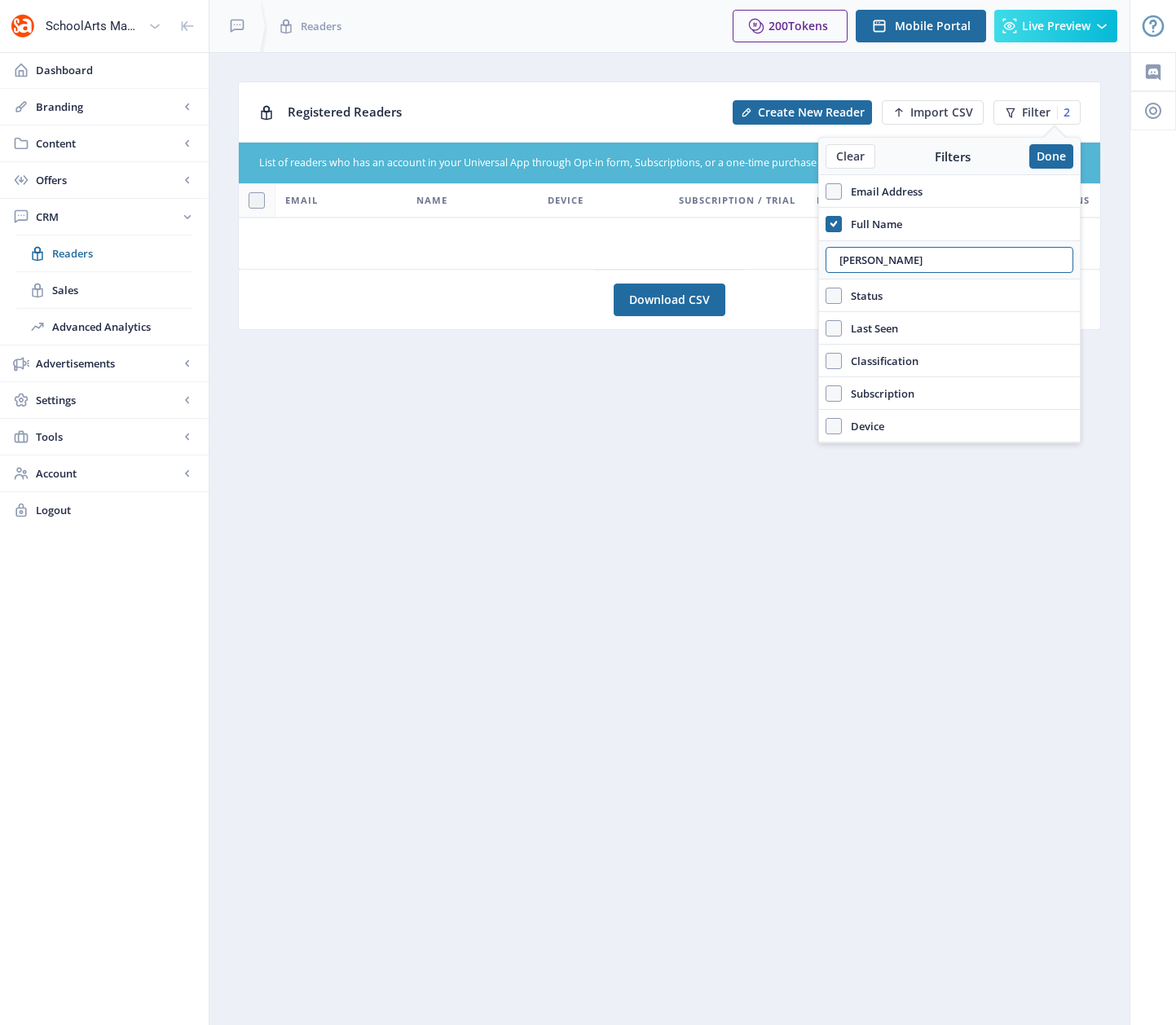
type input "[PERSON_NAME]"
click at [828, 221] on span at bounding box center [834, 224] width 16 height 16
click at [827, 223] on input "Full Name" at bounding box center [826, 223] width 1 height 1
checkbox input "false"
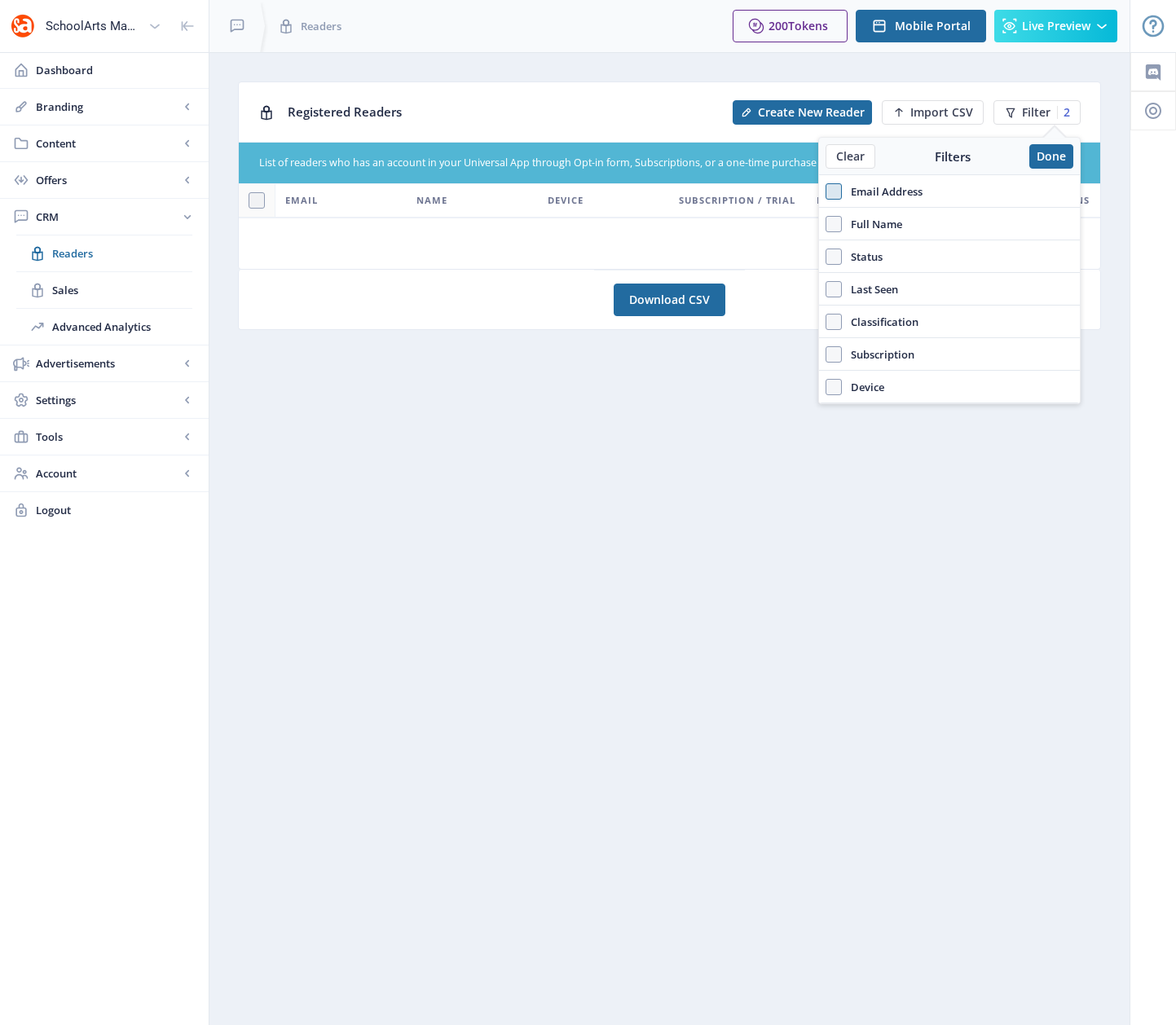
click at [834, 191] on span at bounding box center [834, 191] width 16 height 16
click at [827, 191] on input "Email Address" at bounding box center [826, 191] width 1 height 1
checkbox input "true"
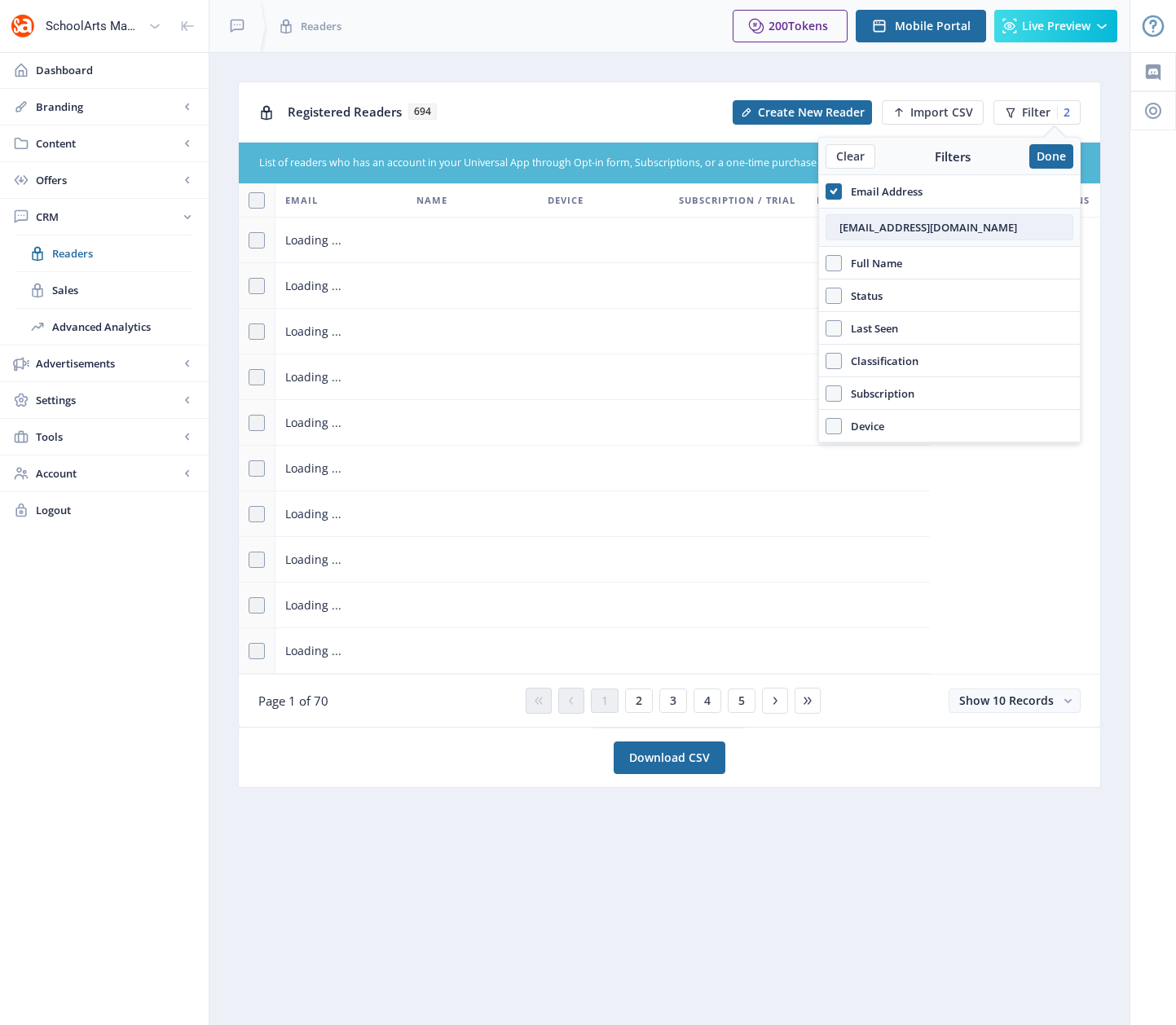
click at [852, 223] on input "[EMAIL_ADDRESS][DOMAIN_NAME]" at bounding box center [949, 228] width 248 height 26
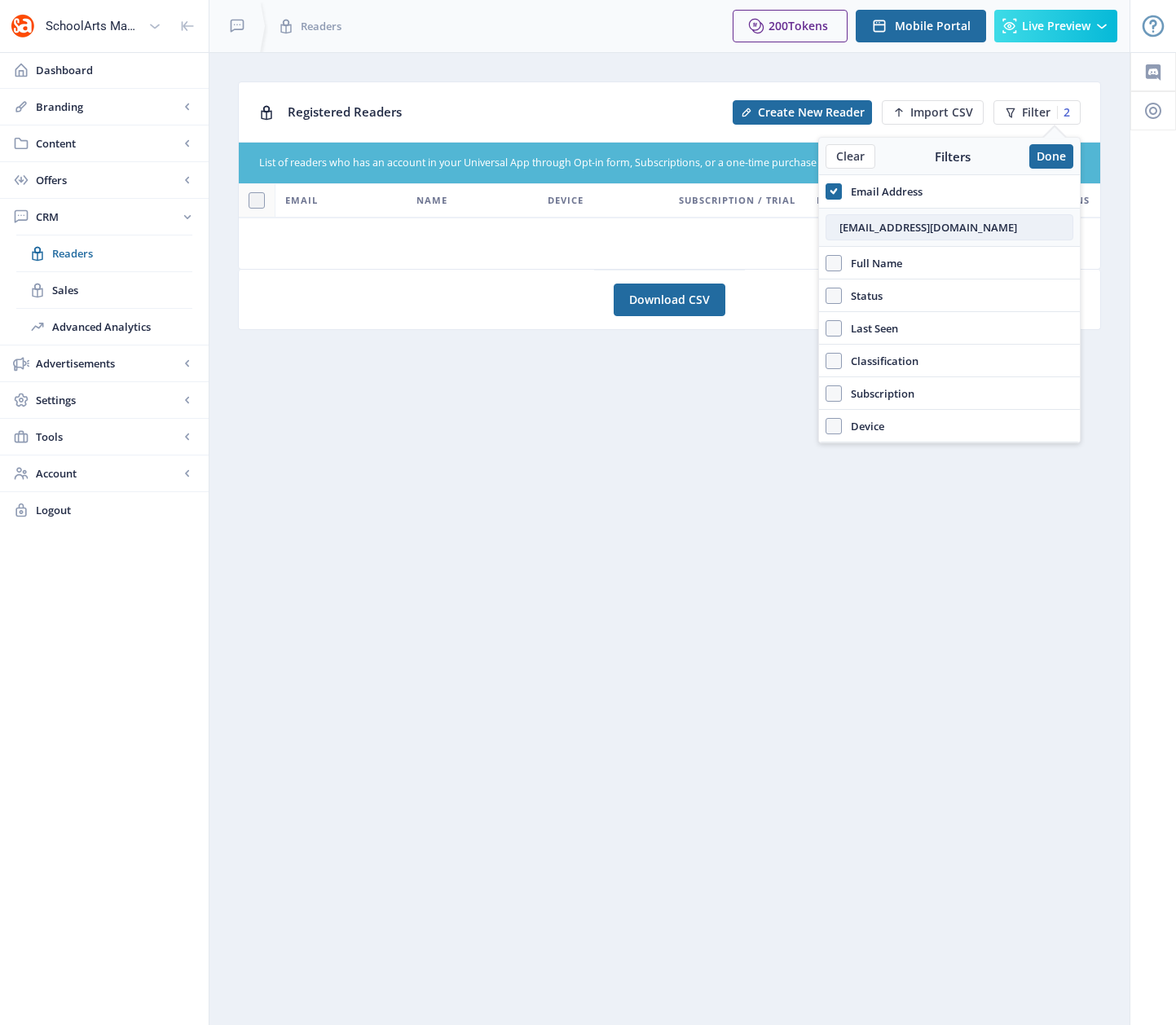
drag, startPoint x: 960, startPoint y: 222, endPoint x: 829, endPoint y: 228, distance: 131.1
click at [829, 228] on input "[EMAIL_ADDRESS][DOMAIN_NAME]" at bounding box center [949, 228] width 248 height 26
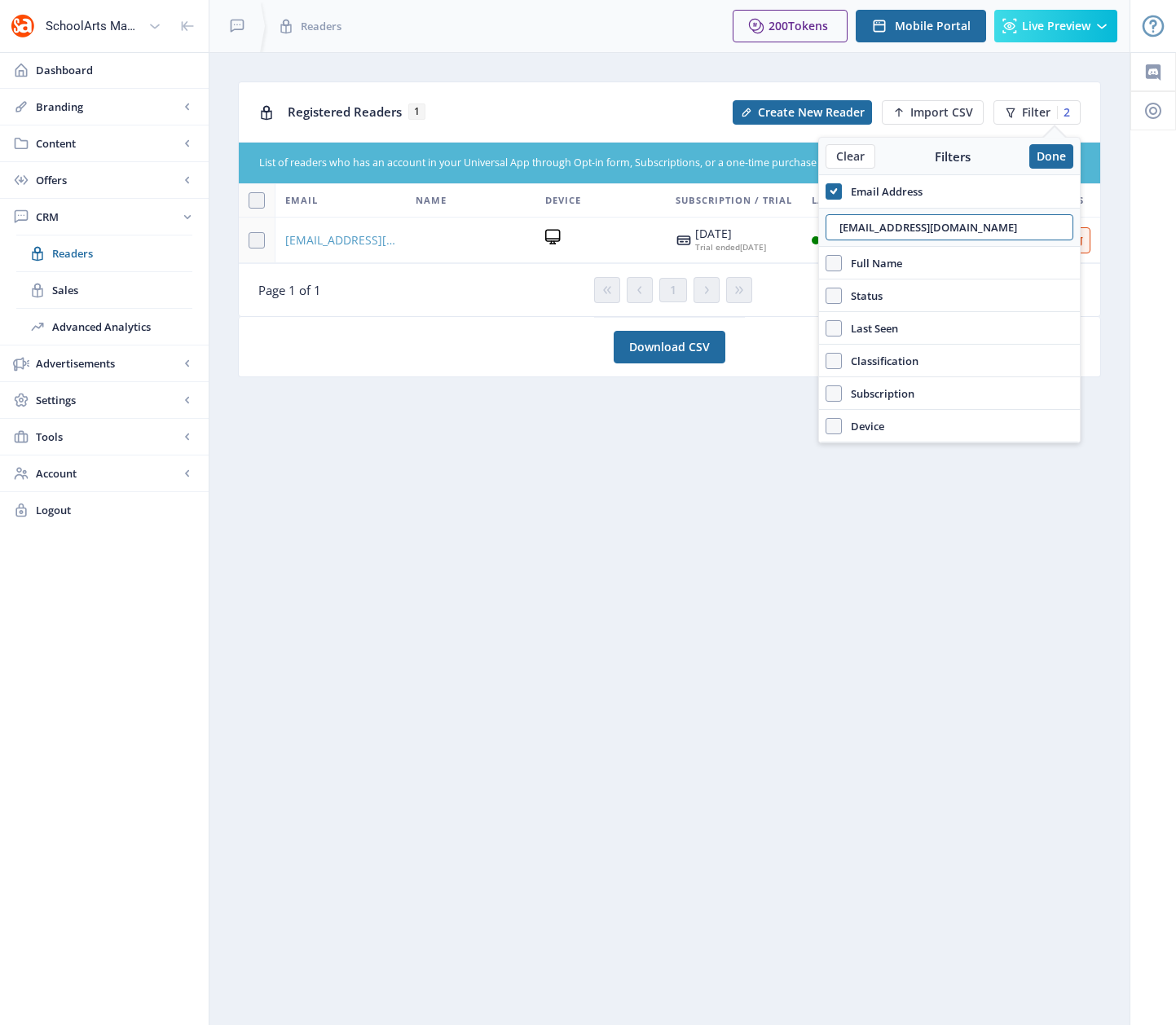
type input "[EMAIL_ADDRESS][DOMAIN_NAME]"
click at [355, 251] on span "[EMAIL_ADDRESS][DOMAIN_NAME]" at bounding box center [341, 240] width 111 height 19
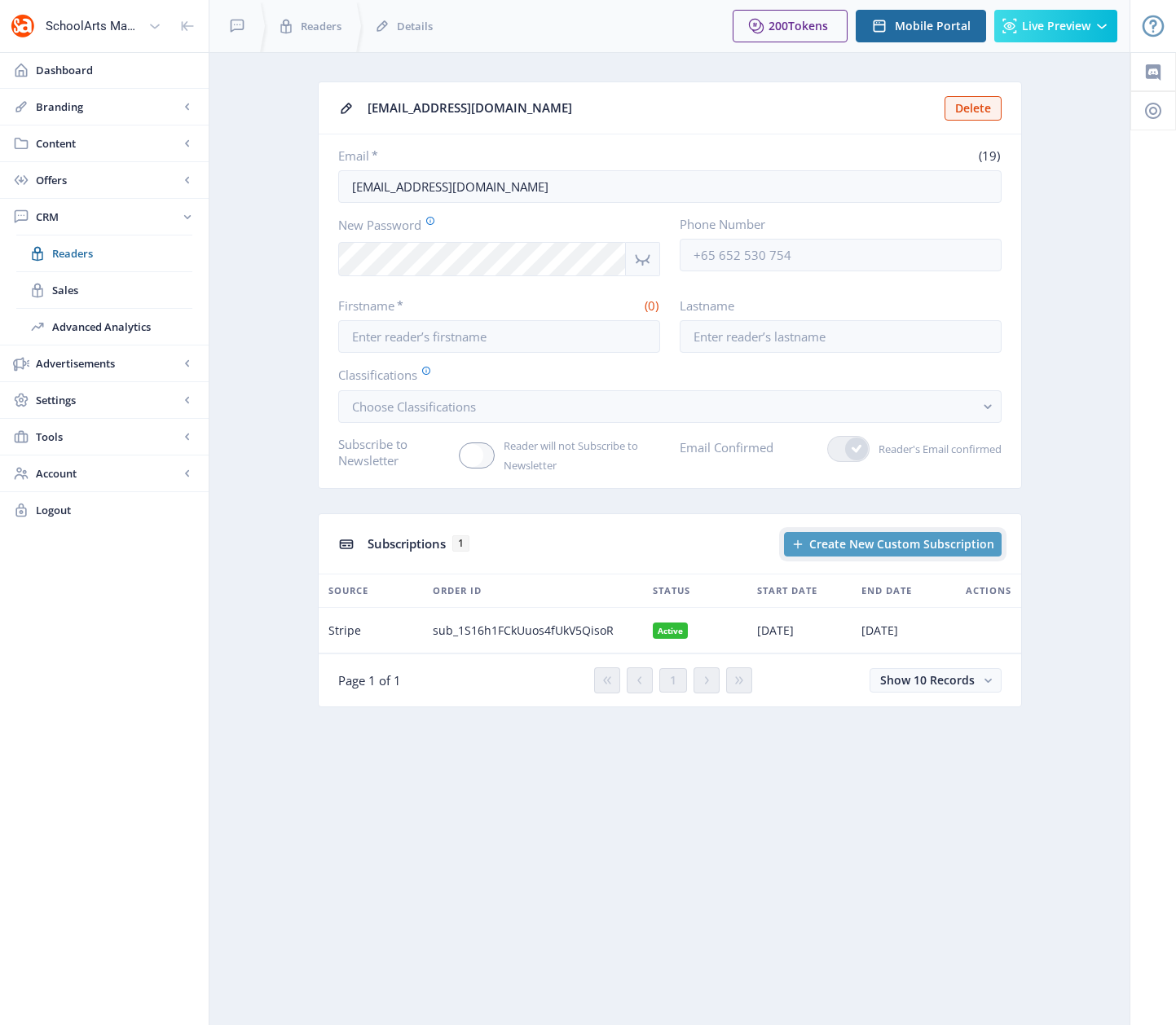
click at [867, 544] on span "Create New Custom Subscription" at bounding box center [902, 544] width 185 height 13
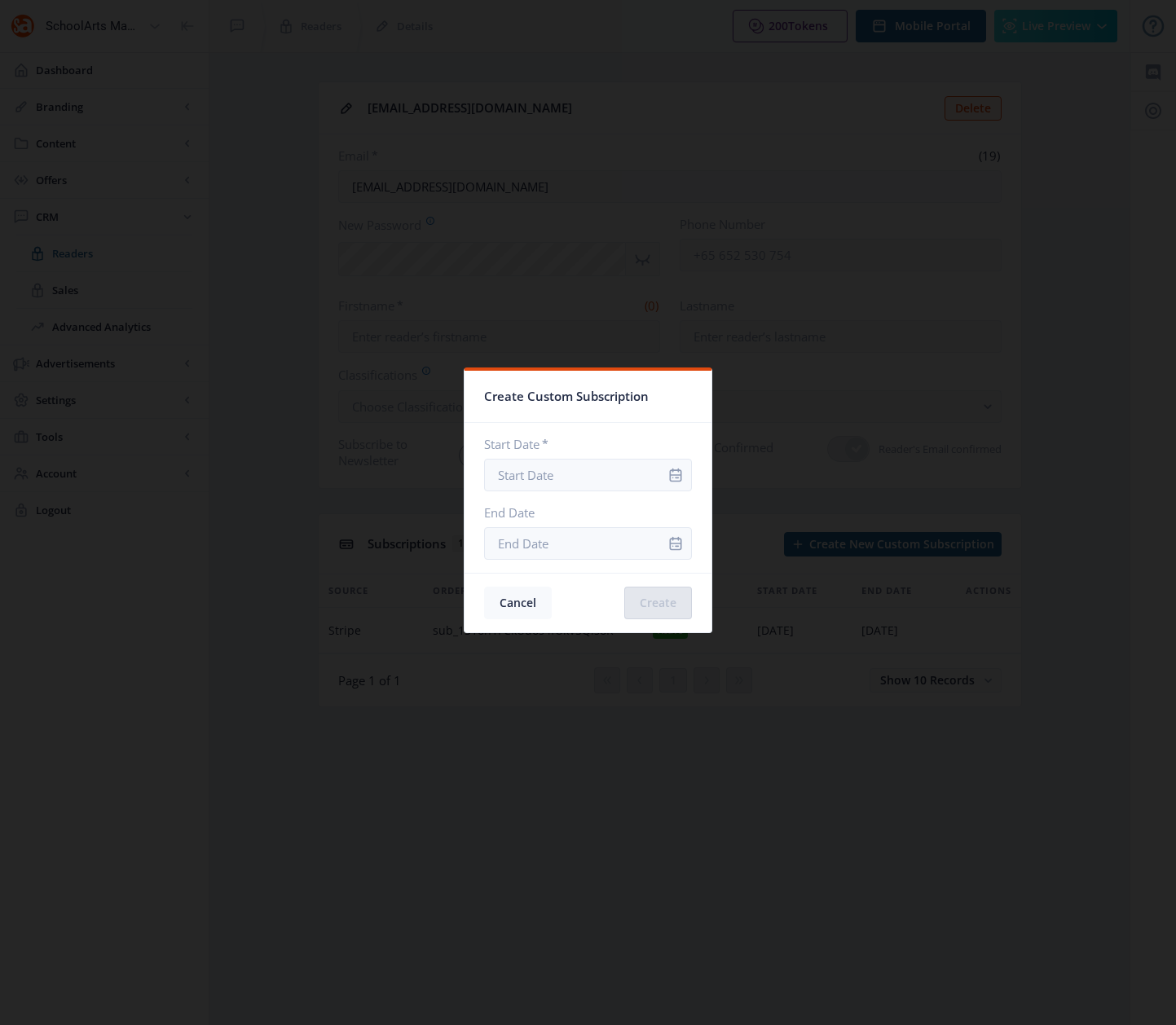
click at [525, 599] on button "Cancel" at bounding box center [518, 602] width 68 height 33
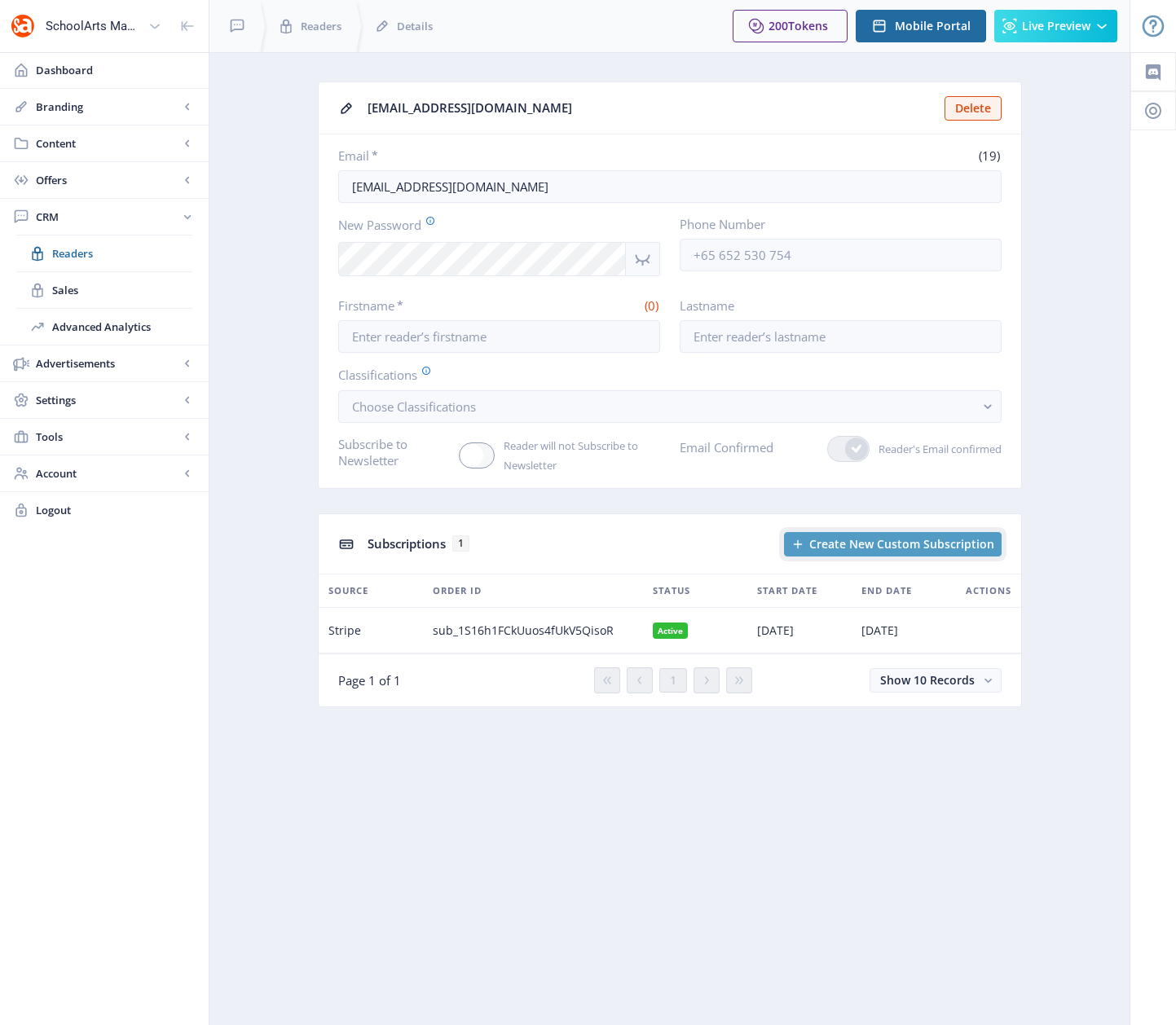
click at [829, 547] on span "Create New Custom Subscription" at bounding box center [902, 544] width 185 height 13
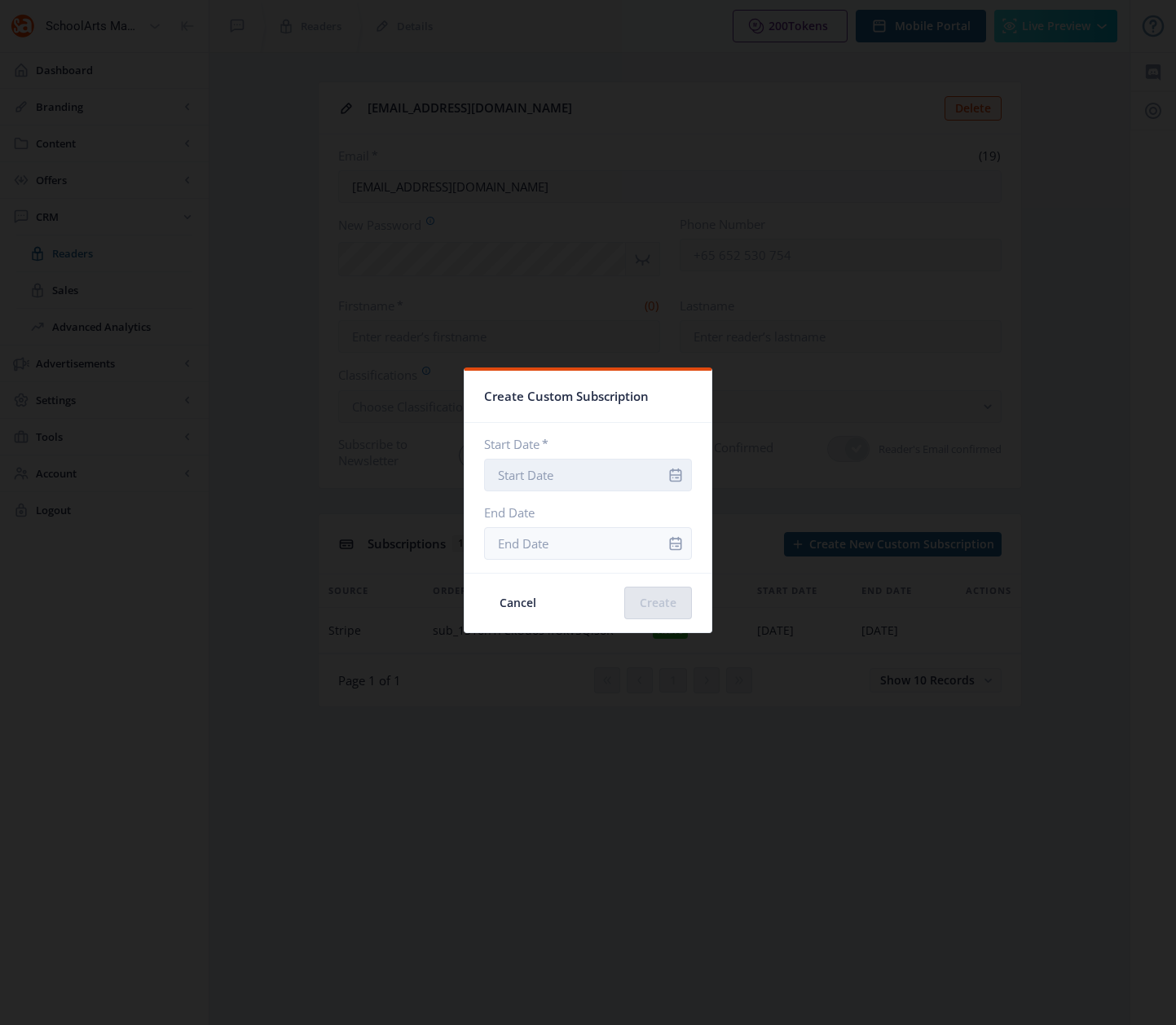
click at [594, 475] on input "Start Date *" at bounding box center [588, 475] width 208 height 33
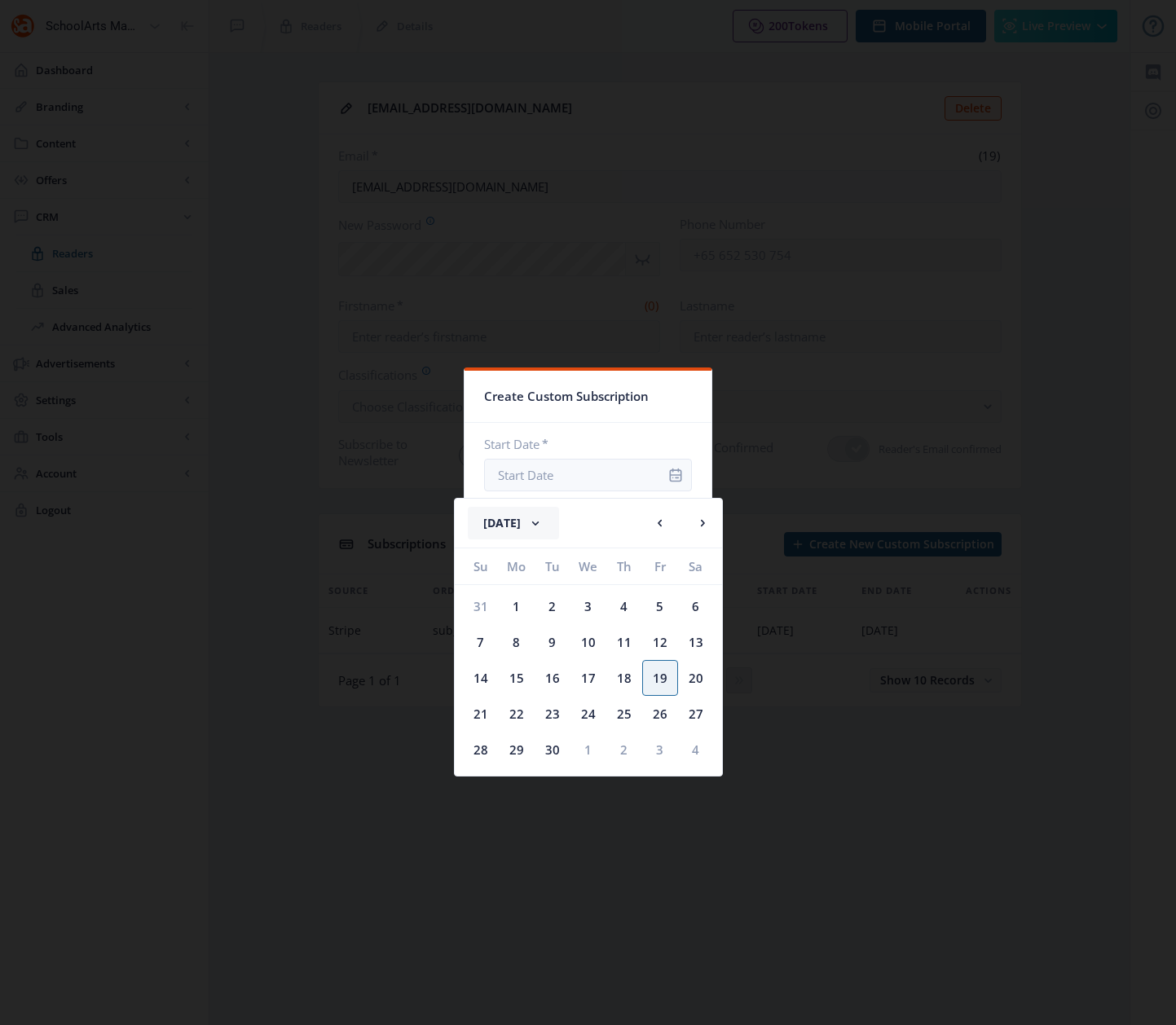
click at [559, 520] on button "[DATE]" at bounding box center [513, 523] width 91 height 33
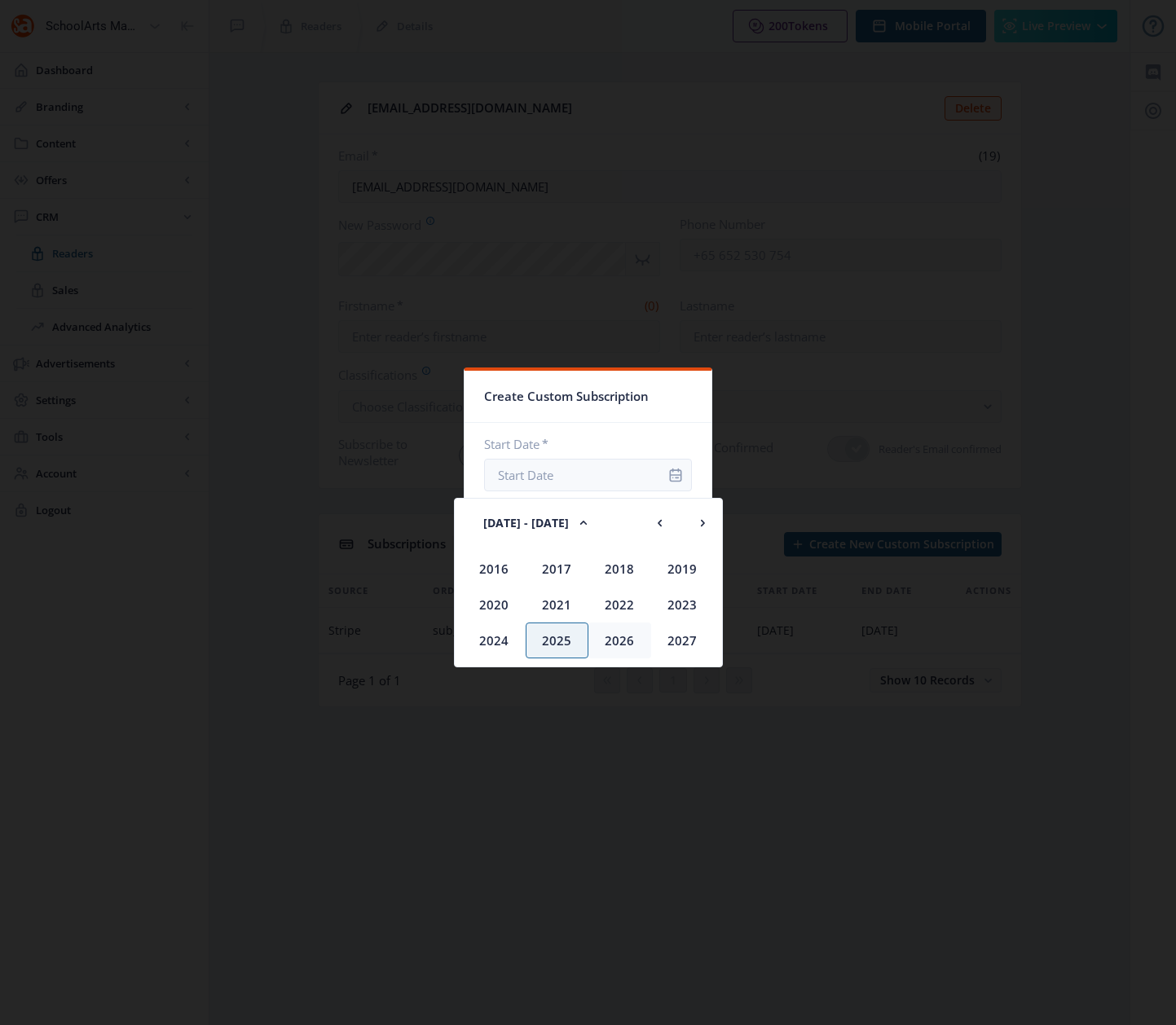
click at [627, 636] on div "2026" at bounding box center [619, 640] width 63 height 36
click at [496, 643] on div "Sep" at bounding box center [494, 640] width 63 height 36
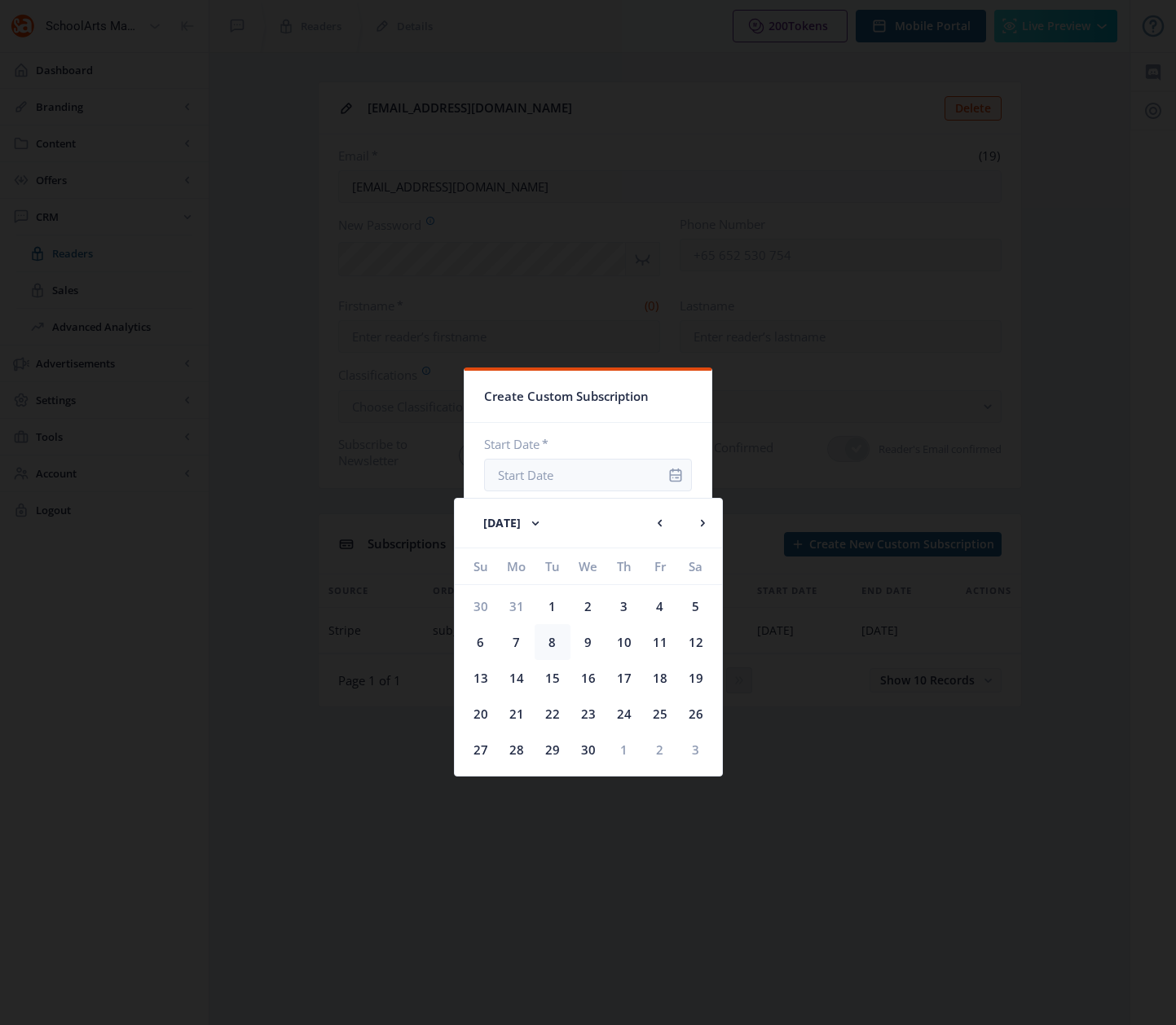
click at [540, 637] on div "8" at bounding box center [552, 642] width 36 height 36
type input "[DATE]"
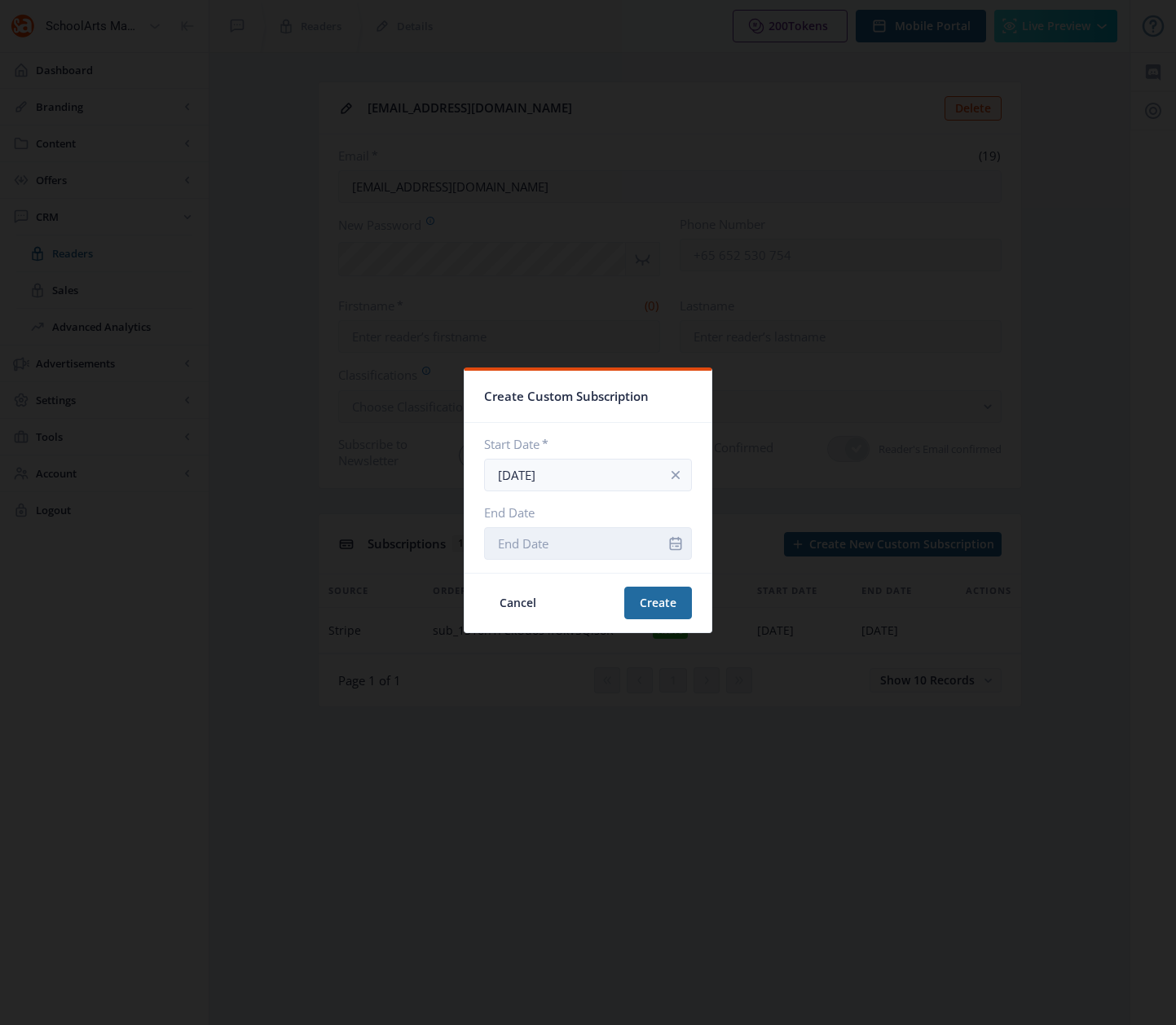
click at [627, 542] on input "End Date" at bounding box center [588, 543] width 208 height 33
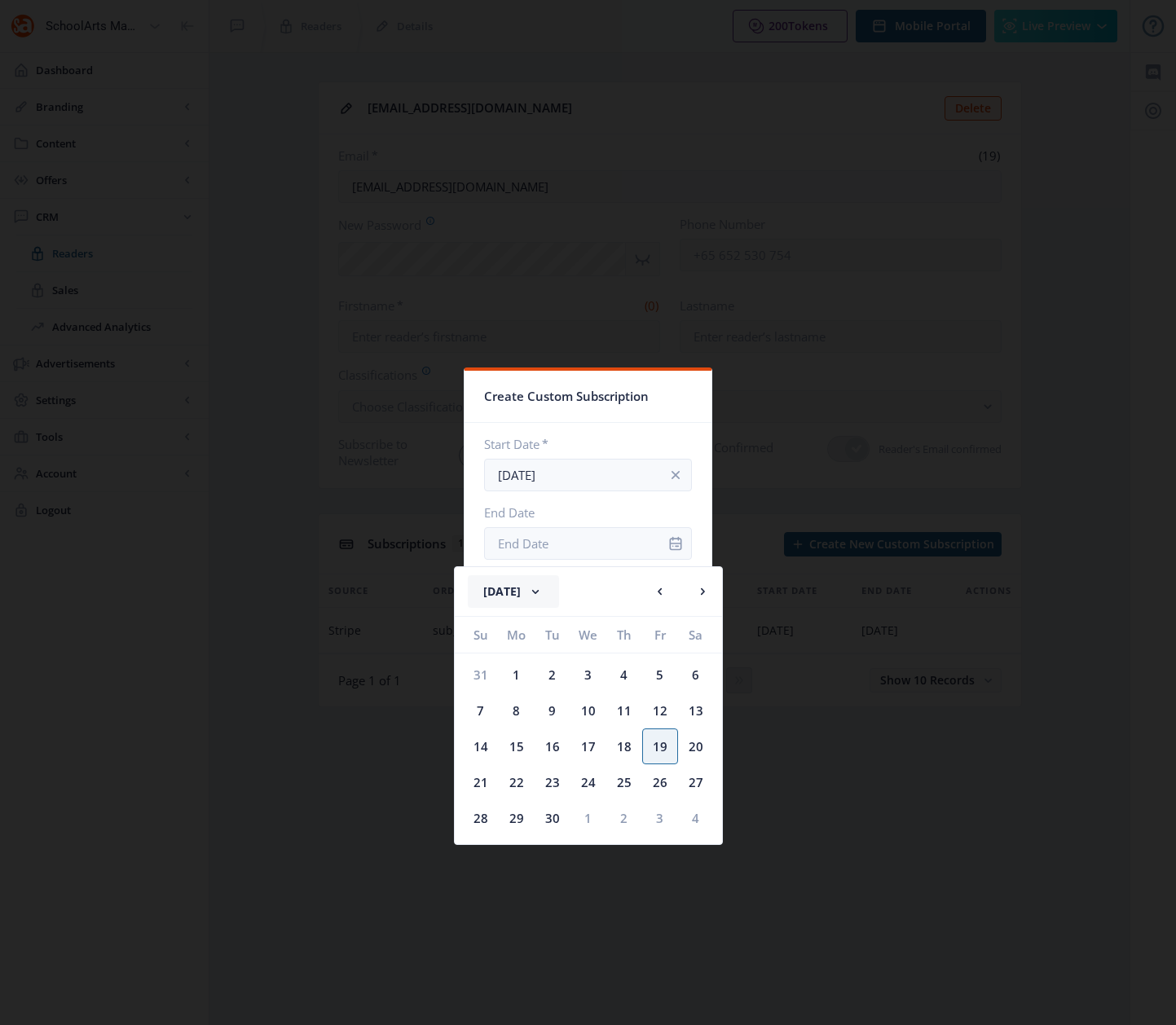
click at [543, 592] on g at bounding box center [536, 591] width 16 height 16
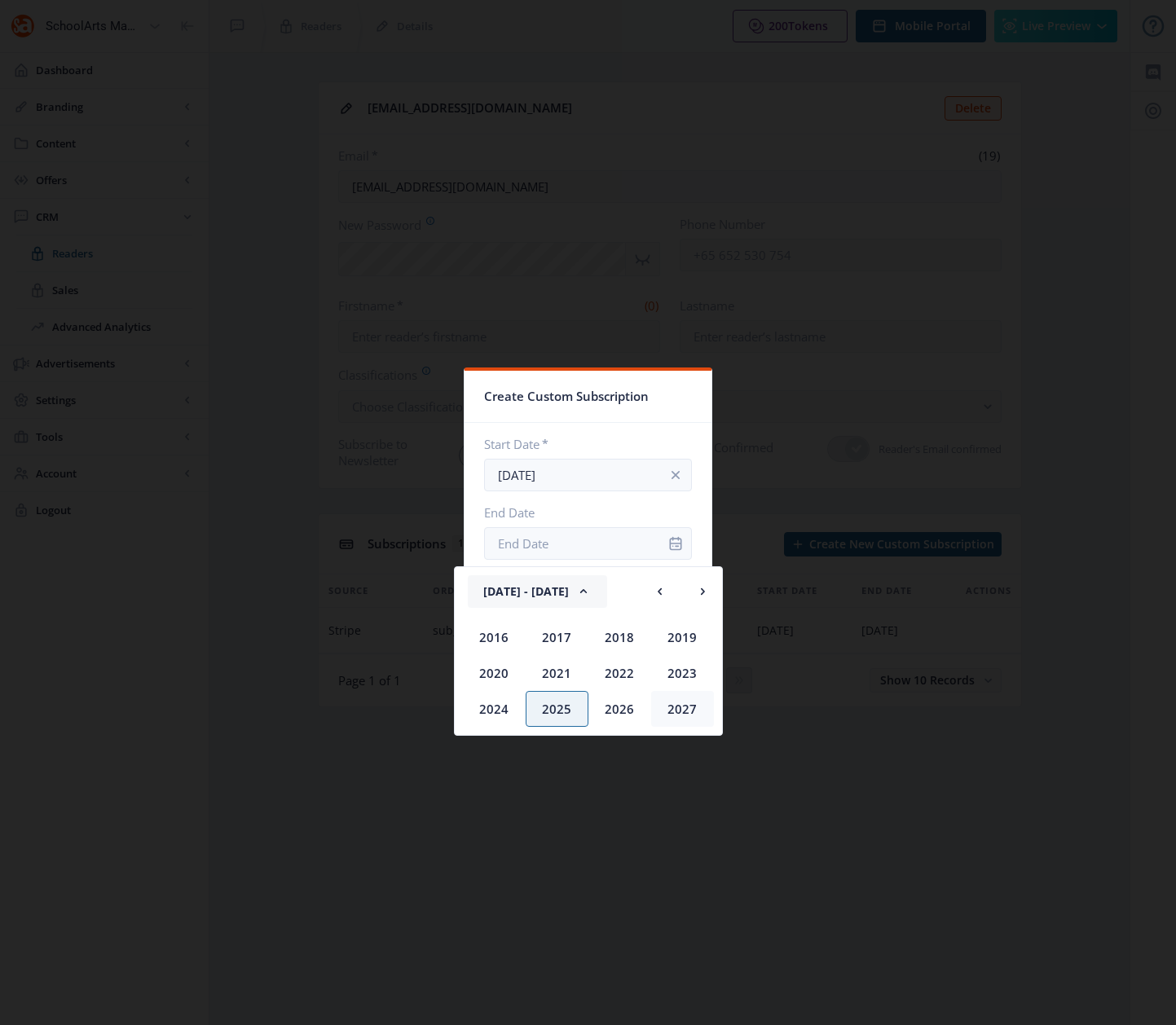
click at [686, 708] on div "2027" at bounding box center [682, 708] width 63 height 36
click at [496, 710] on div "Sep" at bounding box center [494, 708] width 63 height 36
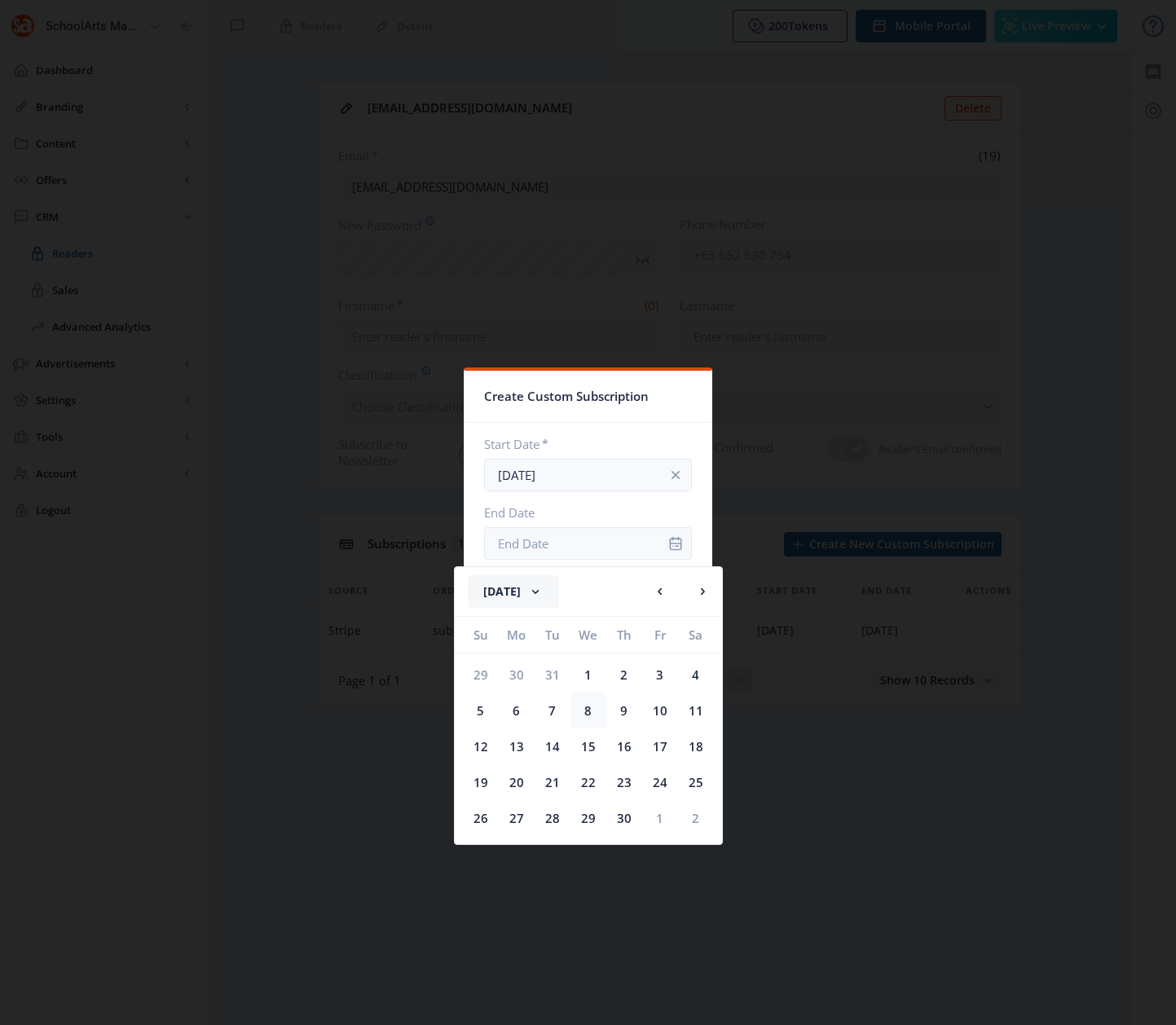
click at [588, 712] on div "8" at bounding box center [588, 710] width 36 height 36
type input "[DATE]"
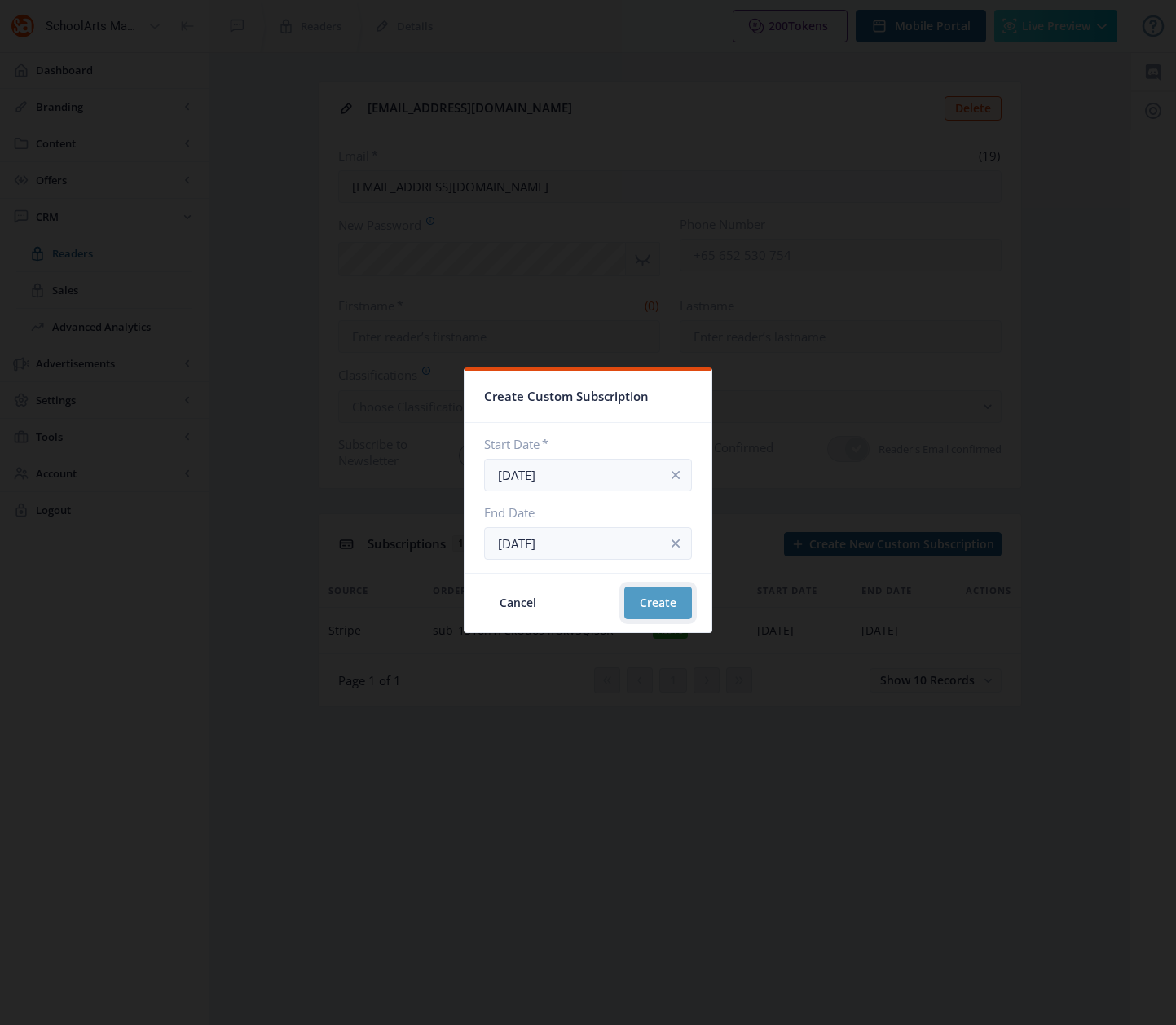
click at [665, 601] on button "Create" at bounding box center [658, 602] width 68 height 33
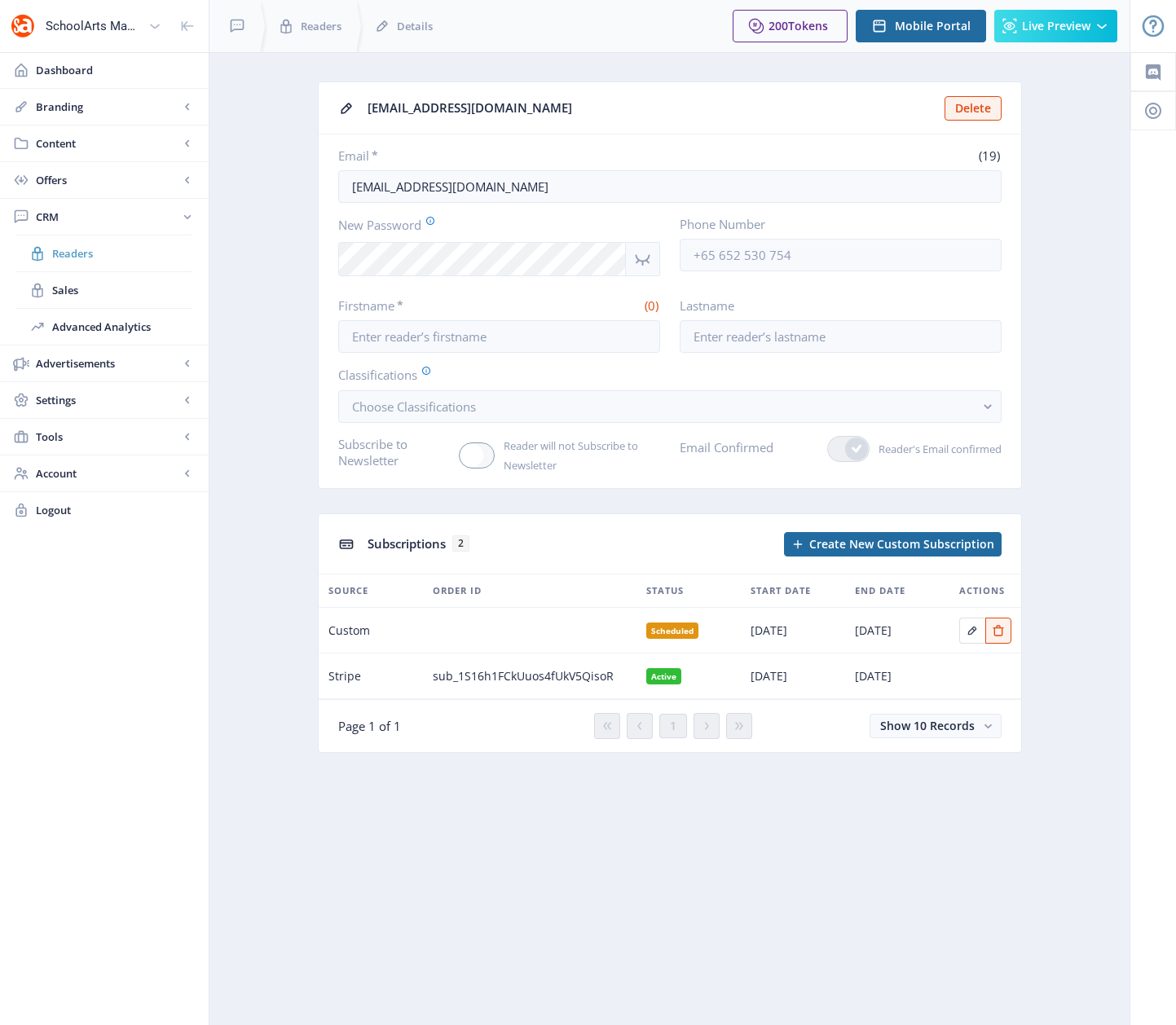
click at [77, 254] on span "Readers" at bounding box center [122, 253] width 140 height 16
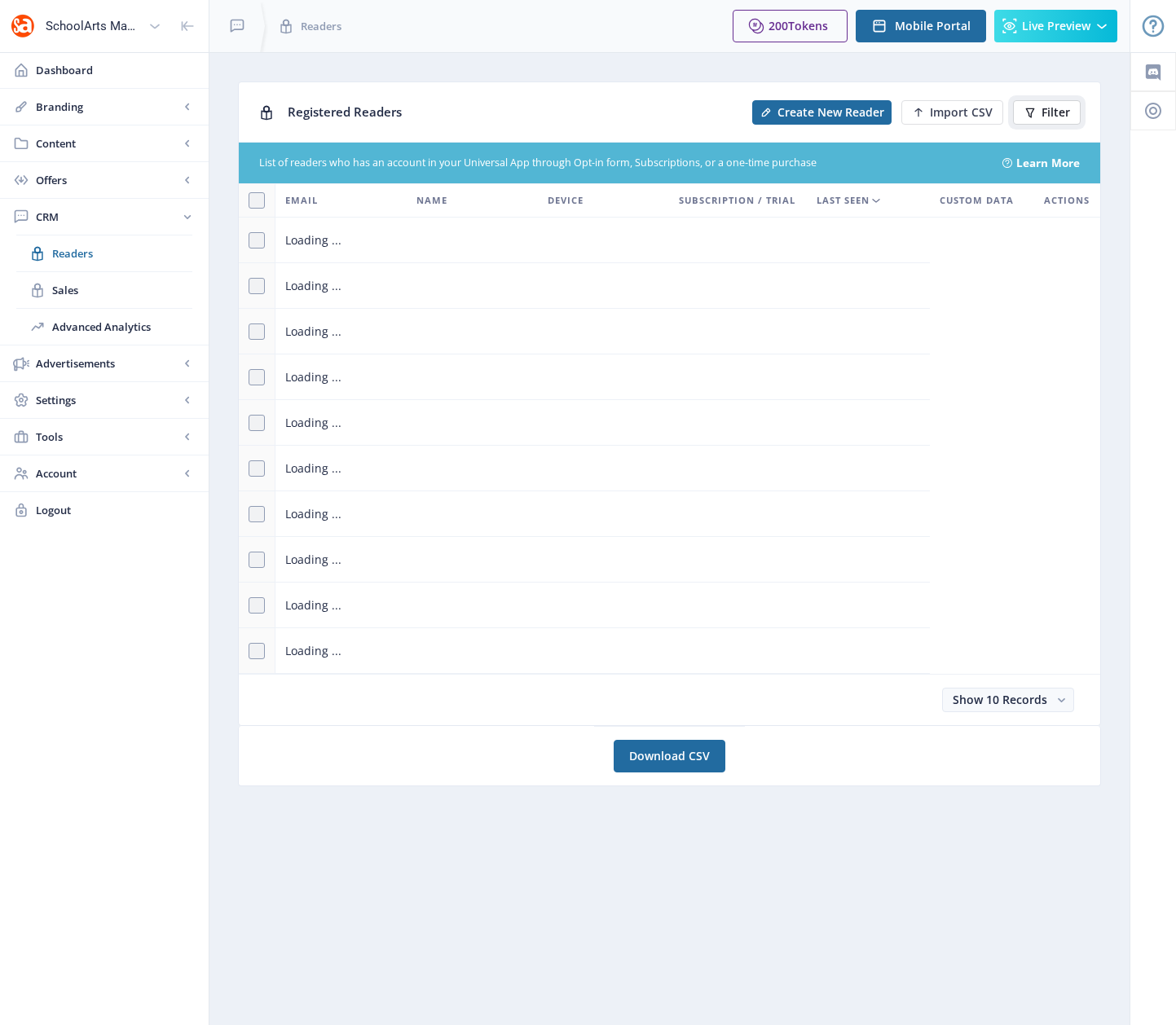
click at [1055, 120] on button "Filter" at bounding box center [1046, 113] width 68 height 25
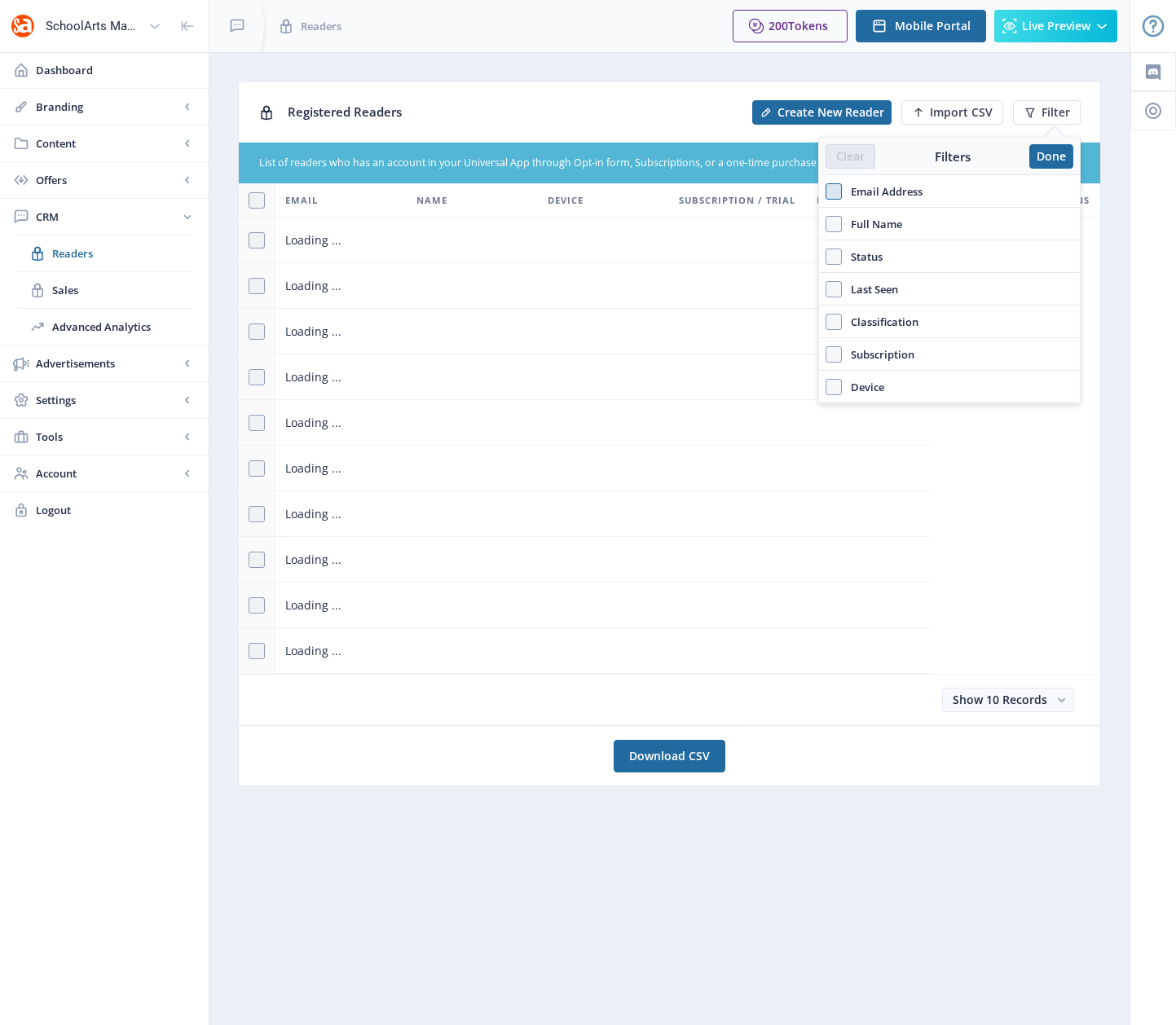
click at [832, 193] on span at bounding box center [834, 191] width 16 height 16
click at [827, 191] on input "Email Address" at bounding box center [826, 191] width 1 height 1
checkbox input "true"
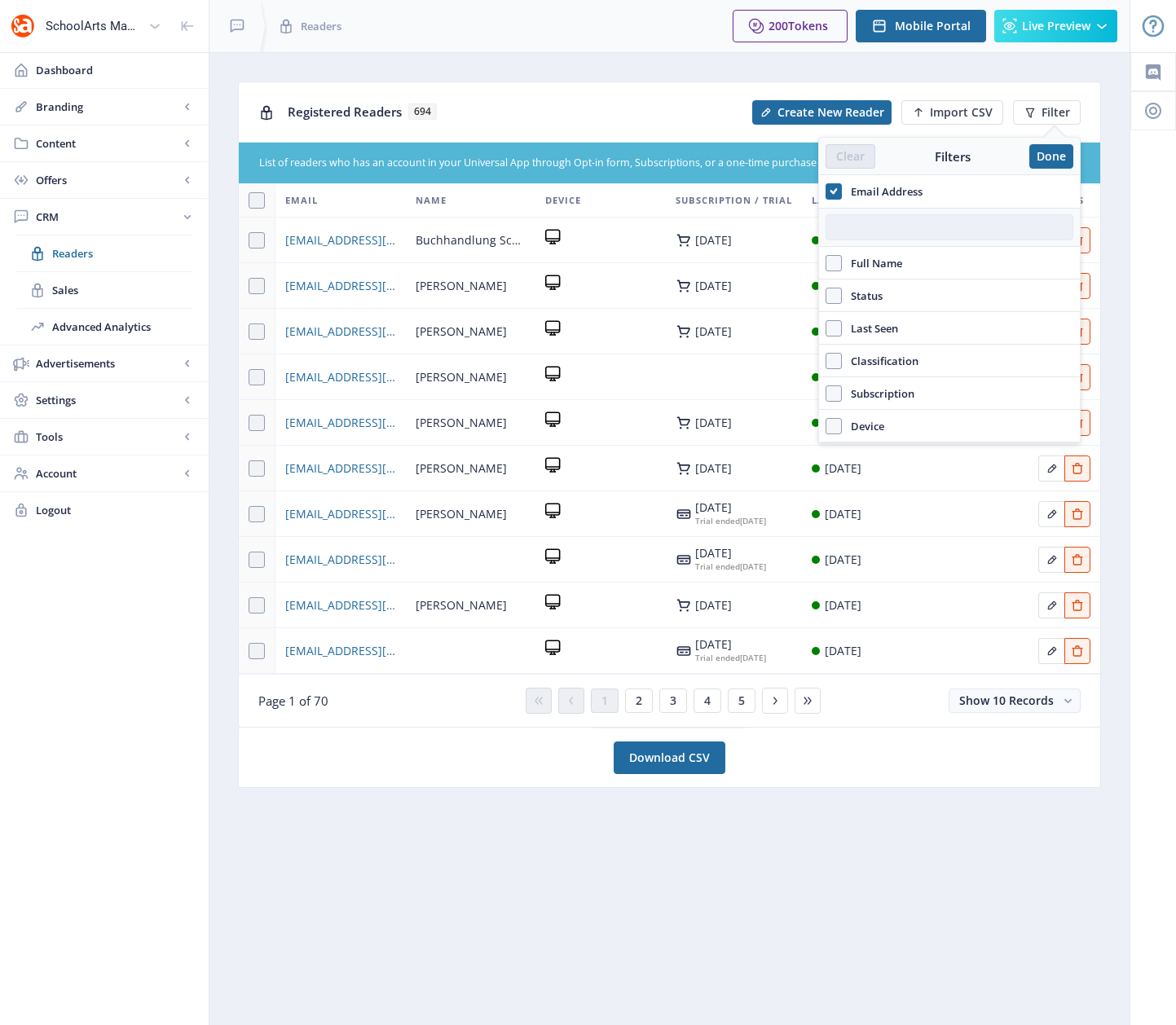
click at [860, 223] on input "text" at bounding box center [949, 228] width 248 height 26
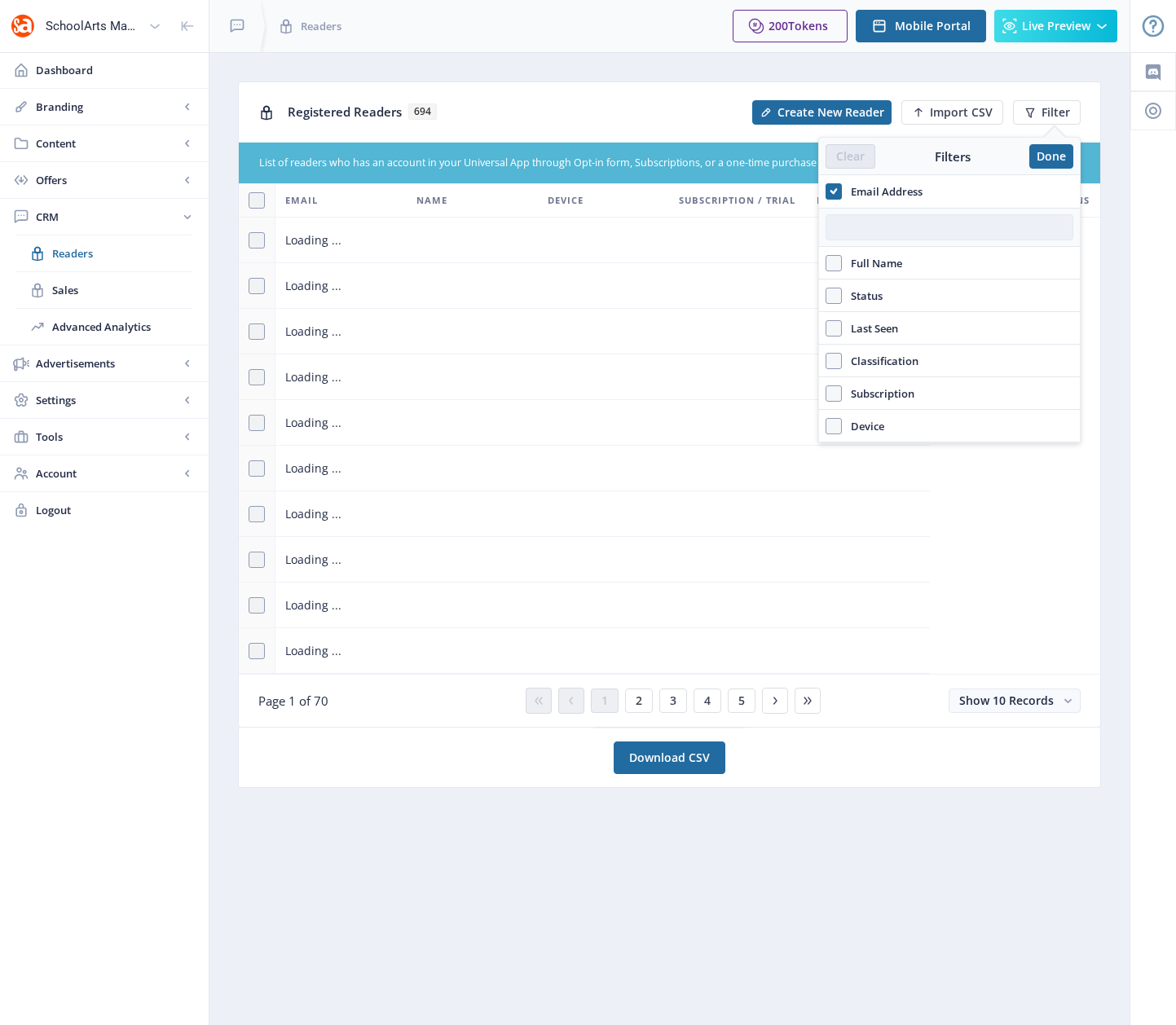
paste input "[PERSON_NAME][EMAIL_ADDRESS][PERSON_NAME][DOMAIN_NAME]"
type input "[PERSON_NAME][EMAIL_ADDRESS][PERSON_NAME][DOMAIN_NAME]"
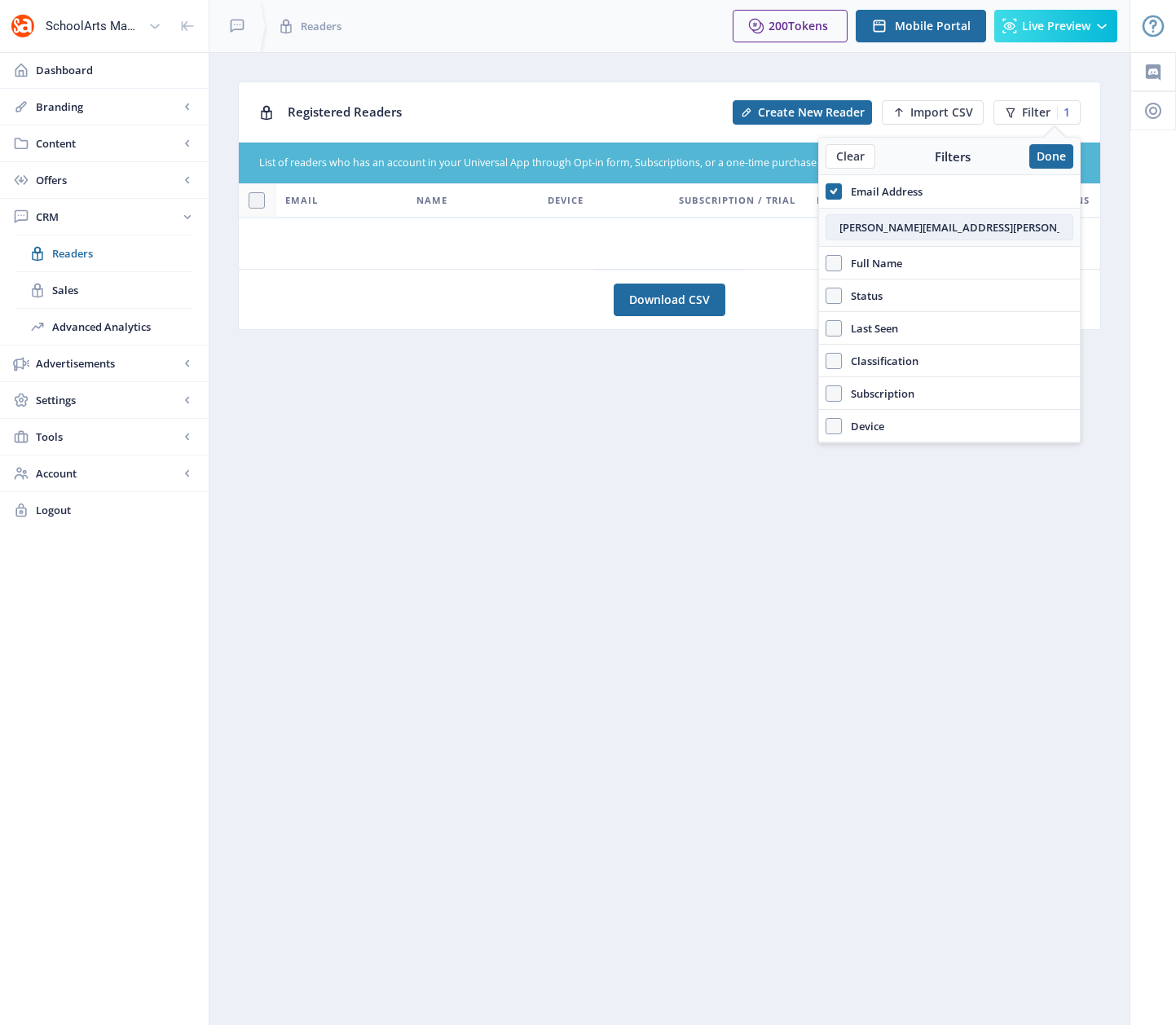
drag, startPoint x: 1000, startPoint y: 232, endPoint x: 828, endPoint y: 218, distance: 172.6
click at [829, 222] on input "[PERSON_NAME][EMAIL_ADDRESS][PERSON_NAME][DOMAIN_NAME]" at bounding box center [949, 228] width 248 height 26
click at [831, 196] on icon at bounding box center [834, 191] width 7 height 16
click at [827, 191] on input "Email Address" at bounding box center [826, 191] width 1 height 1
checkbox input "false"
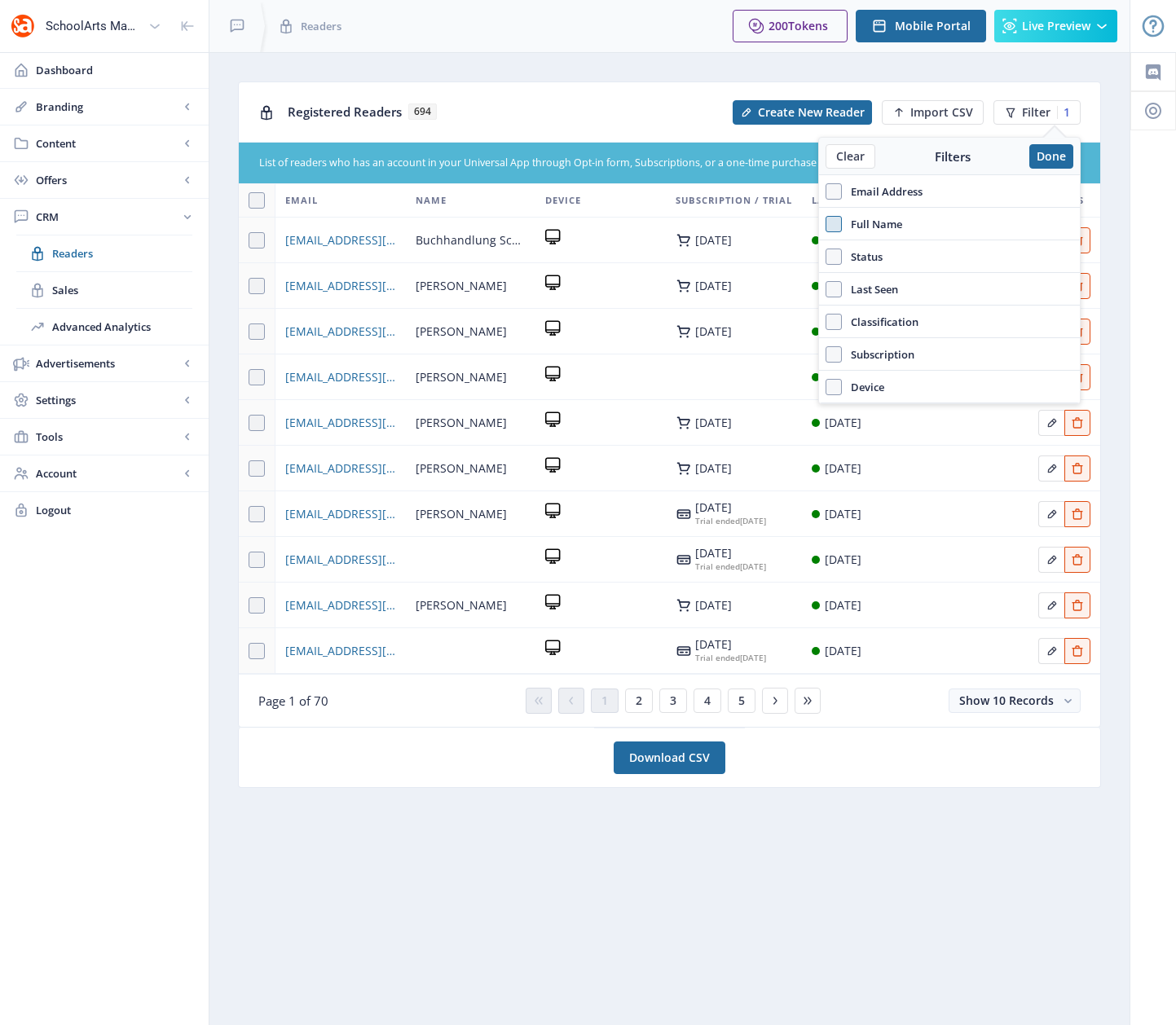
click at [831, 221] on span at bounding box center [834, 224] width 16 height 16
click at [827, 223] on input "Full Name" at bounding box center [826, 223] width 1 height 1
checkbox input "true"
click at [866, 260] on input "text" at bounding box center [949, 260] width 248 height 26
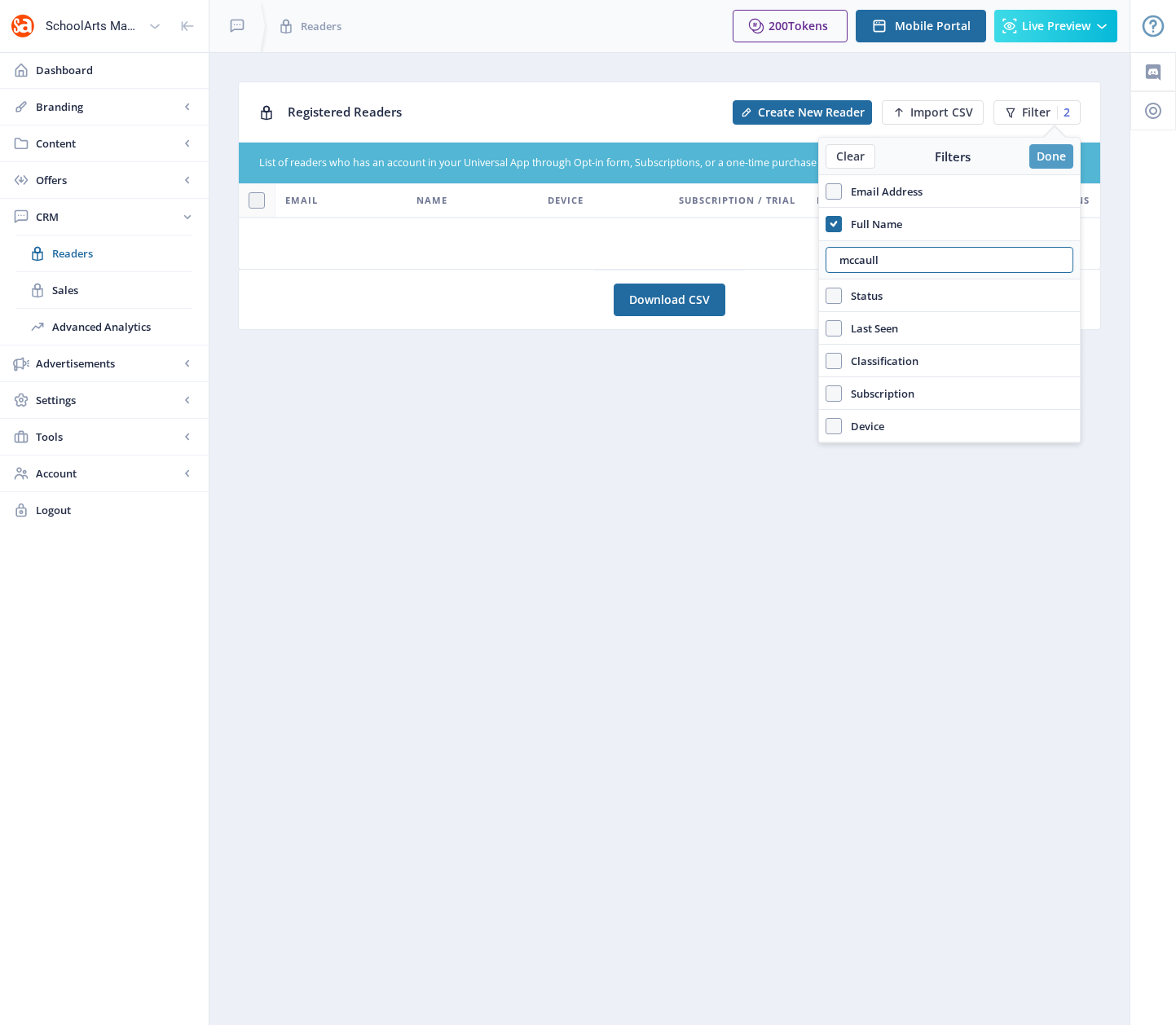
type input "mccaull"
click at [1049, 157] on button "Done" at bounding box center [1052, 157] width 44 height 25
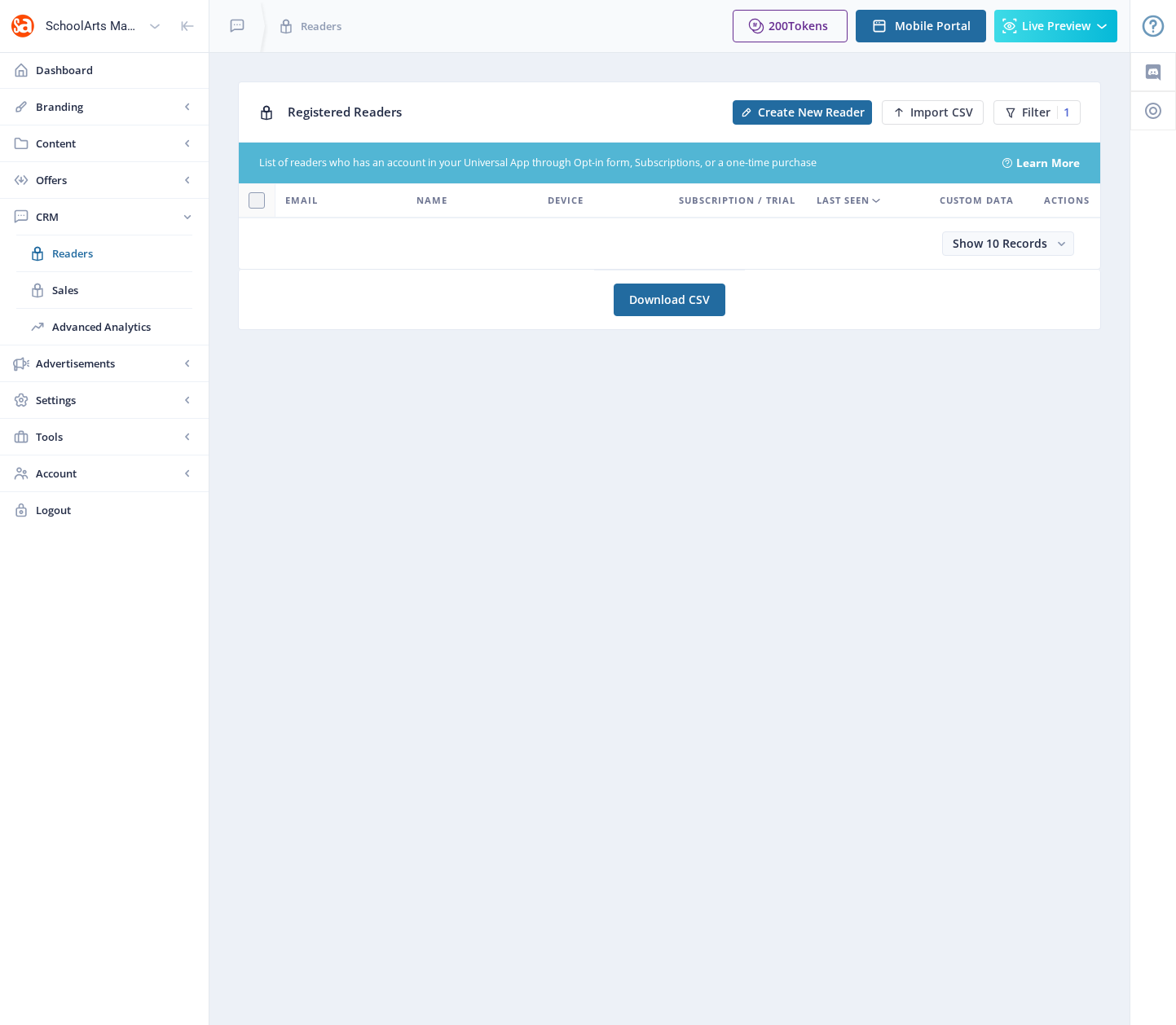
drag, startPoint x: 1172, startPoint y: 331, endPoint x: 1141, endPoint y: 325, distance: 31.6
click at [1141, 325] on div at bounding box center [1153, 538] width 46 height 973
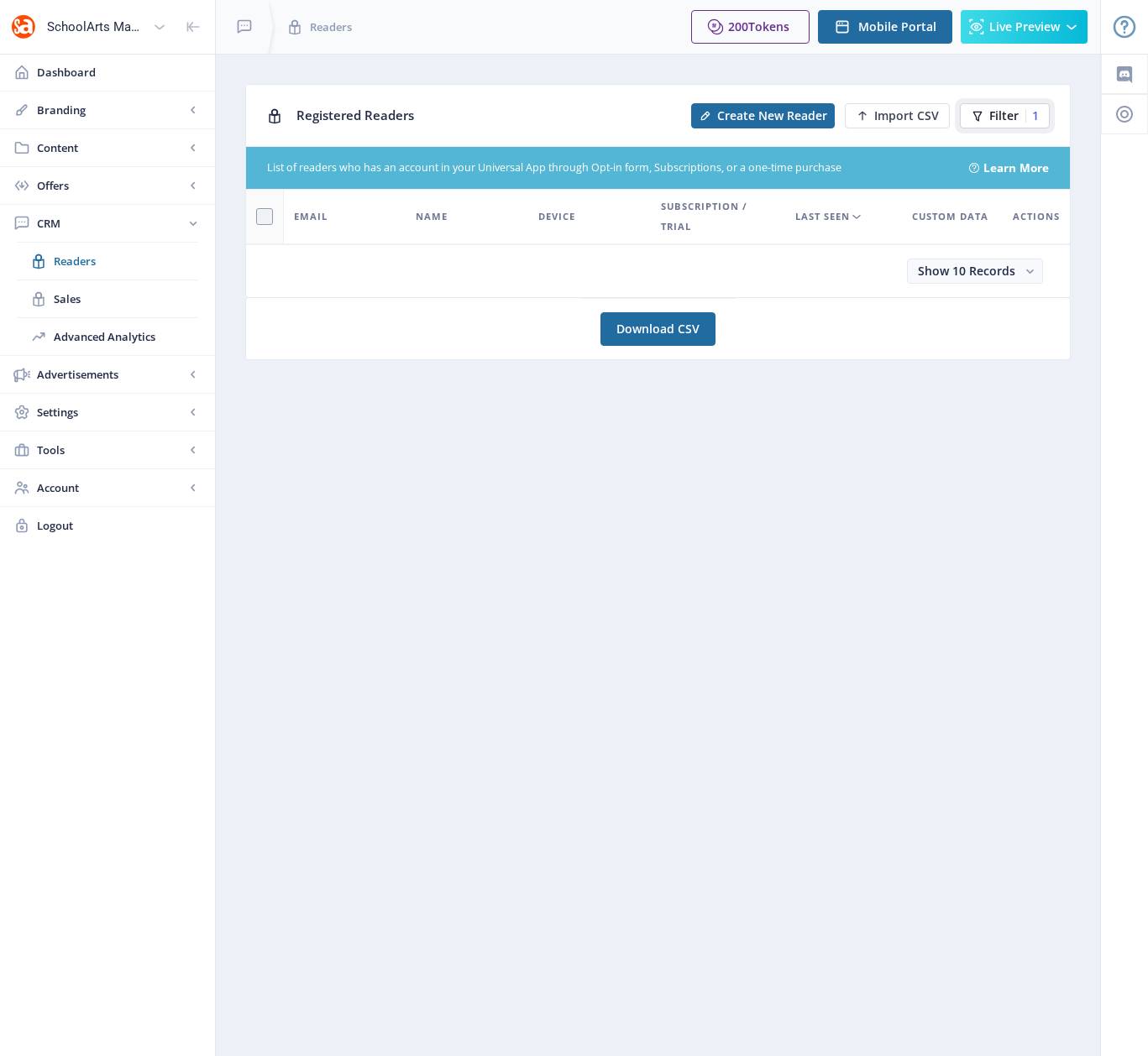
click at [1004, 118] on span "Filter" at bounding box center [1003, 115] width 29 height 14
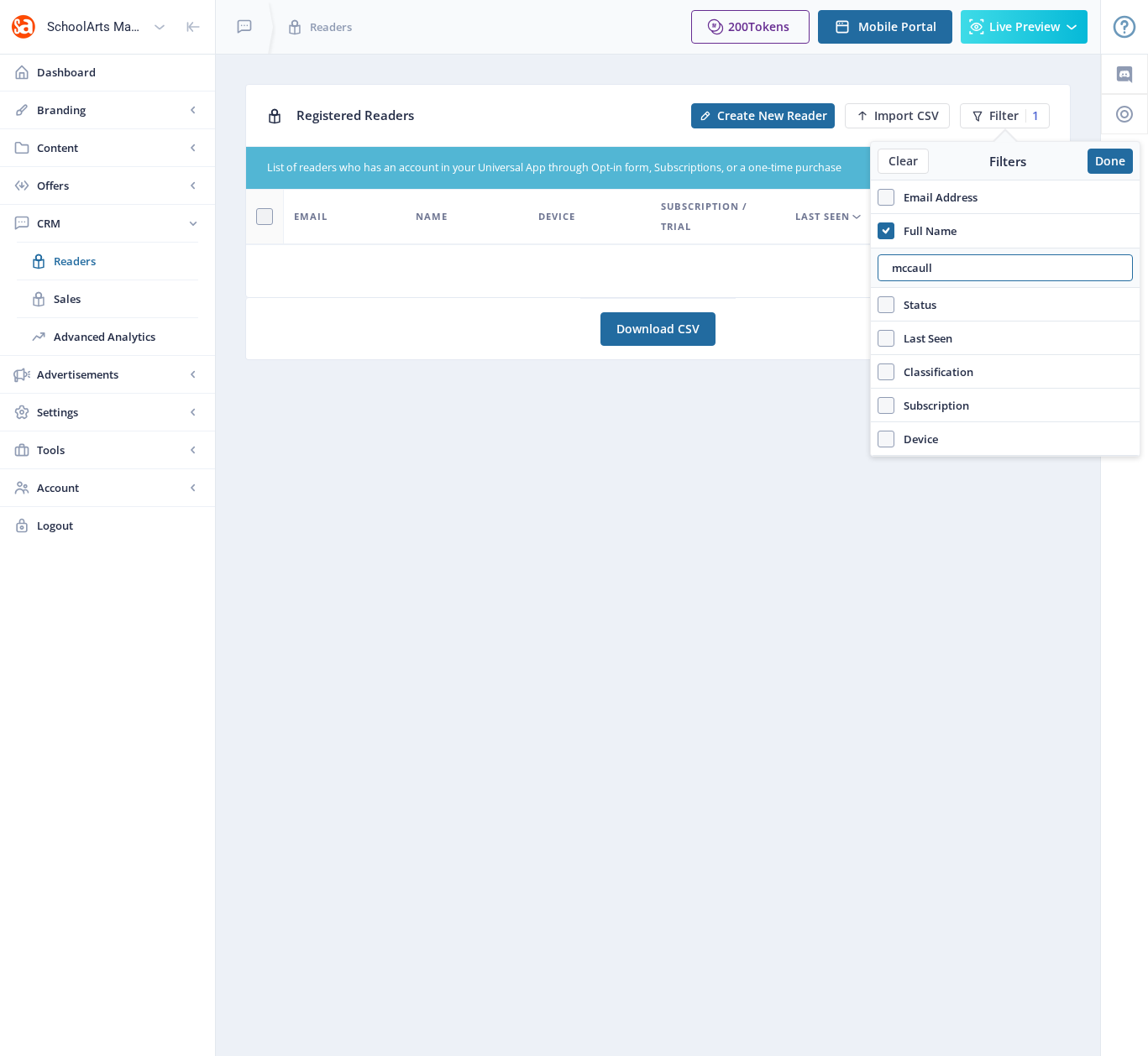
drag, startPoint x: 931, startPoint y: 270, endPoint x: 832, endPoint y: 267, distance: 99.0
click at [832, 267] on nb-layout "SchoolArts Magazine Dashboard Branding App Appearance Brand Brief Pages SEO Web…" at bounding box center [574, 528] width 1148 height 1056
drag, startPoint x: 946, startPoint y: 267, endPoint x: 875, endPoint y: 264, distance: 71.1
click at [875, 264] on div "mccaull" at bounding box center [1005, 268] width 269 height 40
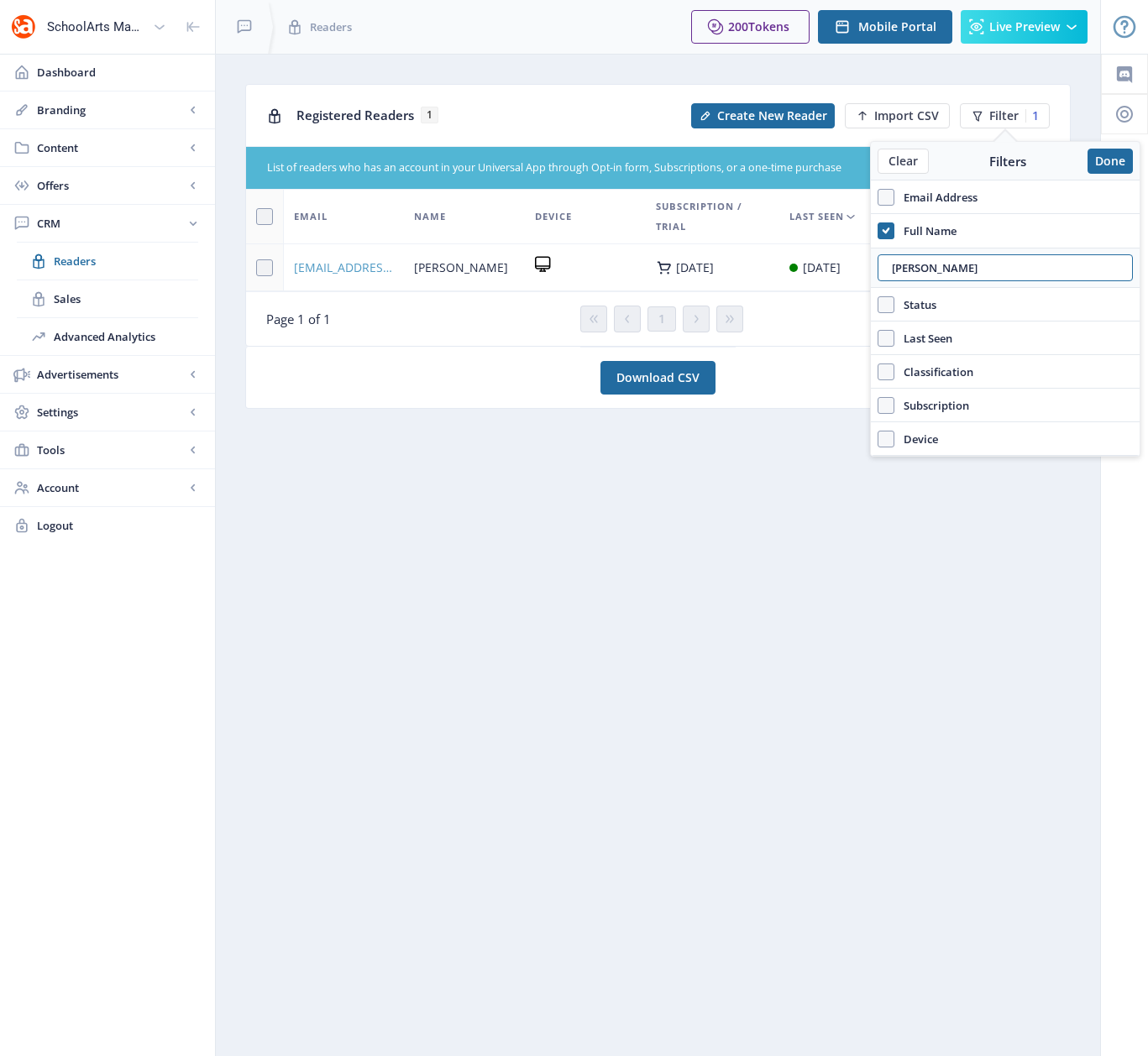
type input "[PERSON_NAME]"
click at [351, 268] on span "[EMAIL_ADDRESS][DOMAIN_NAME]" at bounding box center [344, 268] width 100 height 20
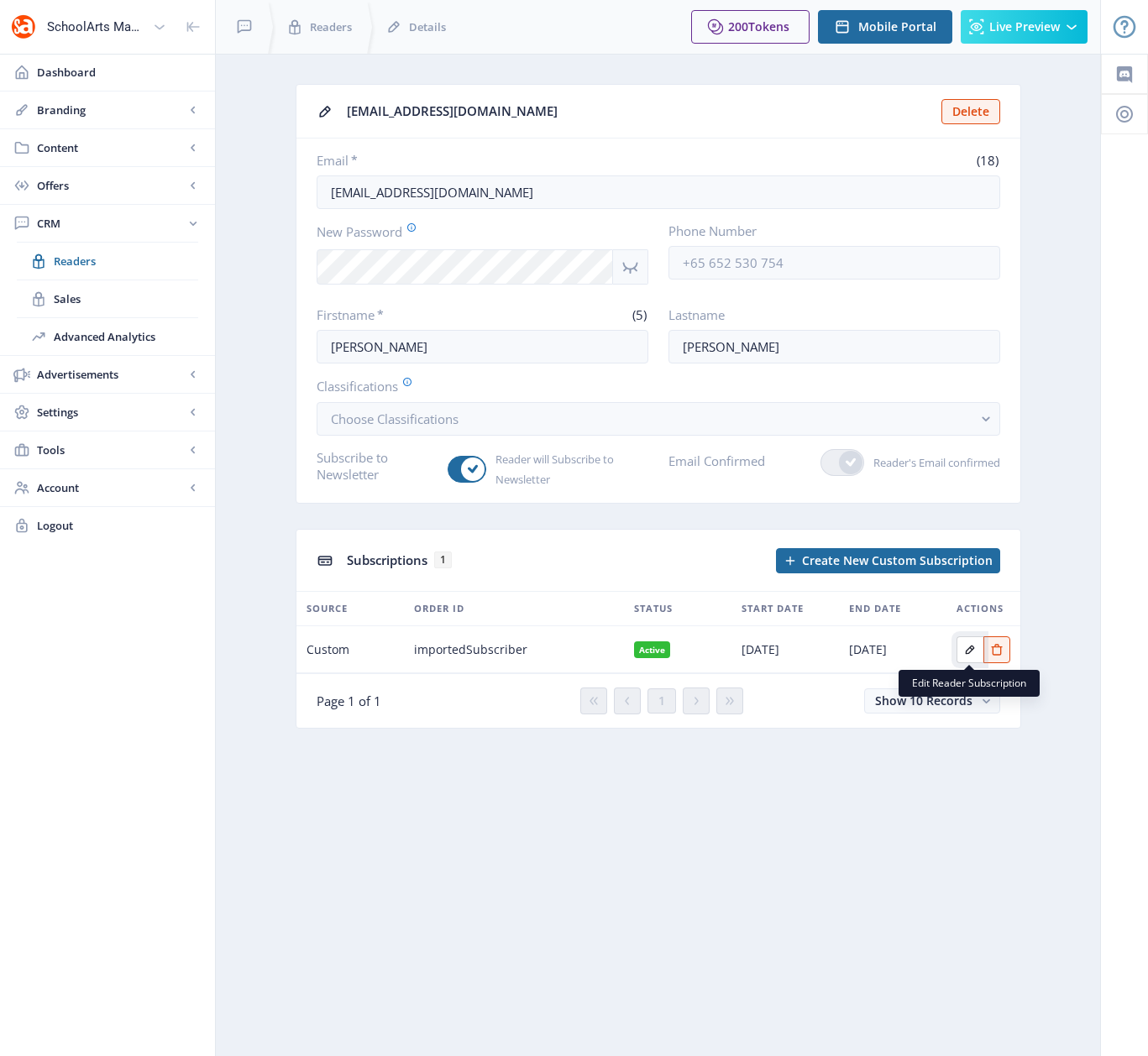
click at [966, 653] on icon "Edit page" at bounding box center [970, 650] width 14 height 14
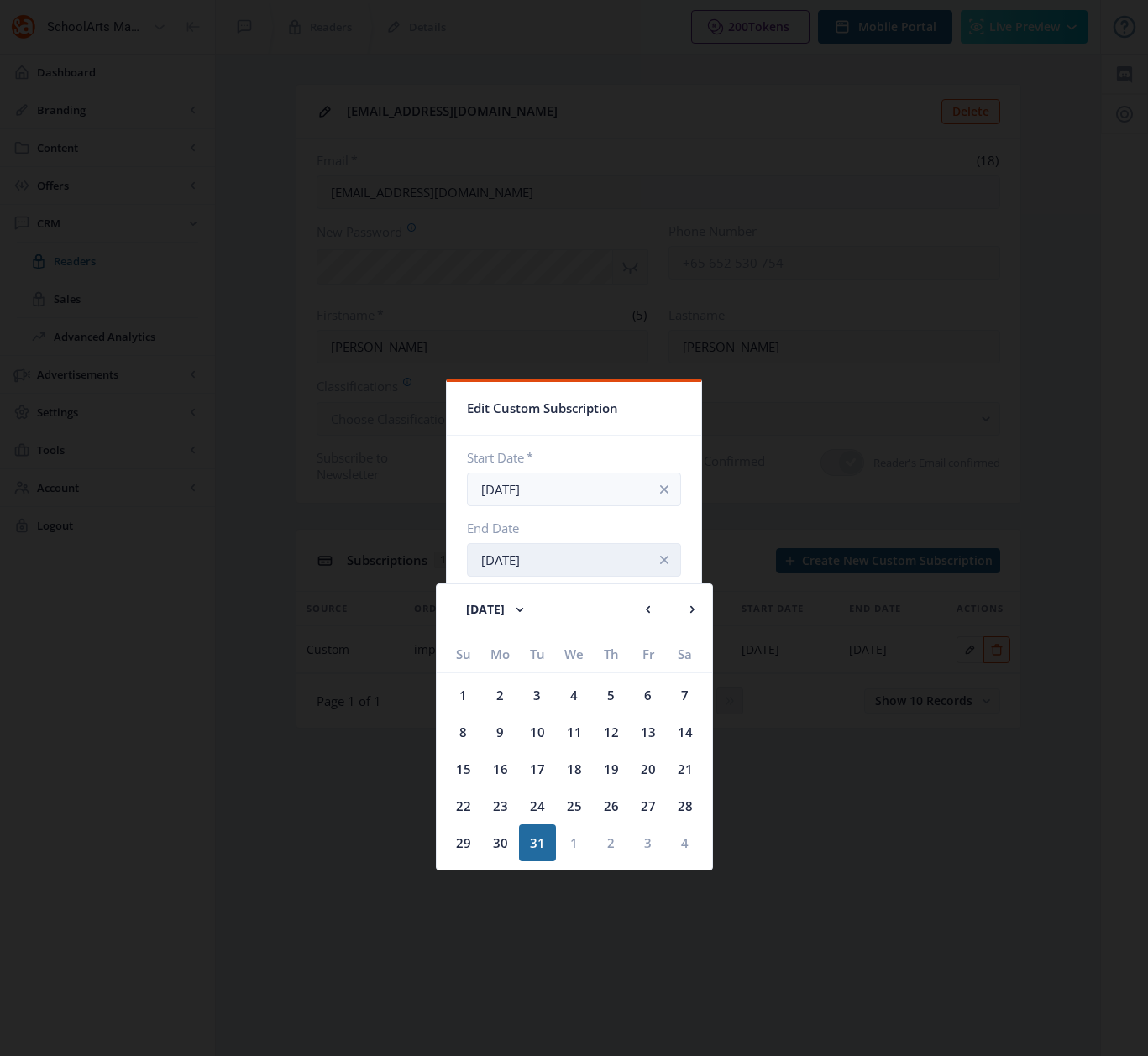
click at [574, 567] on input "[DATE]" at bounding box center [574, 560] width 215 height 34
drag, startPoint x: 545, startPoint y: 607, endPoint x: 554, endPoint y: 599, distance: 12.0
click at [528, 606] on rect at bounding box center [520, 609] width 16 height 16
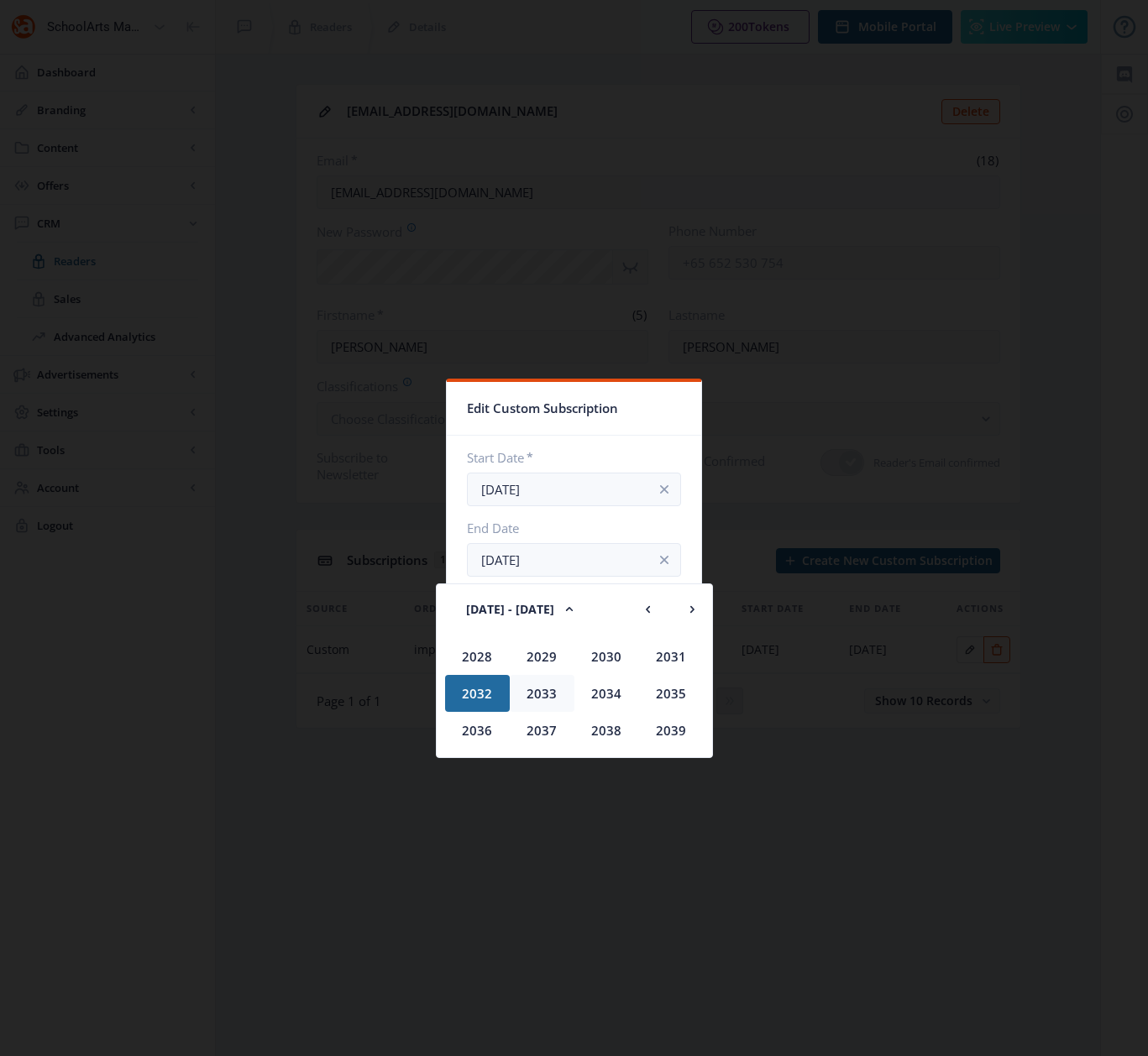
click at [544, 692] on div "2033" at bounding box center [542, 693] width 65 height 37
click at [678, 692] on div "Aug" at bounding box center [671, 693] width 65 height 37
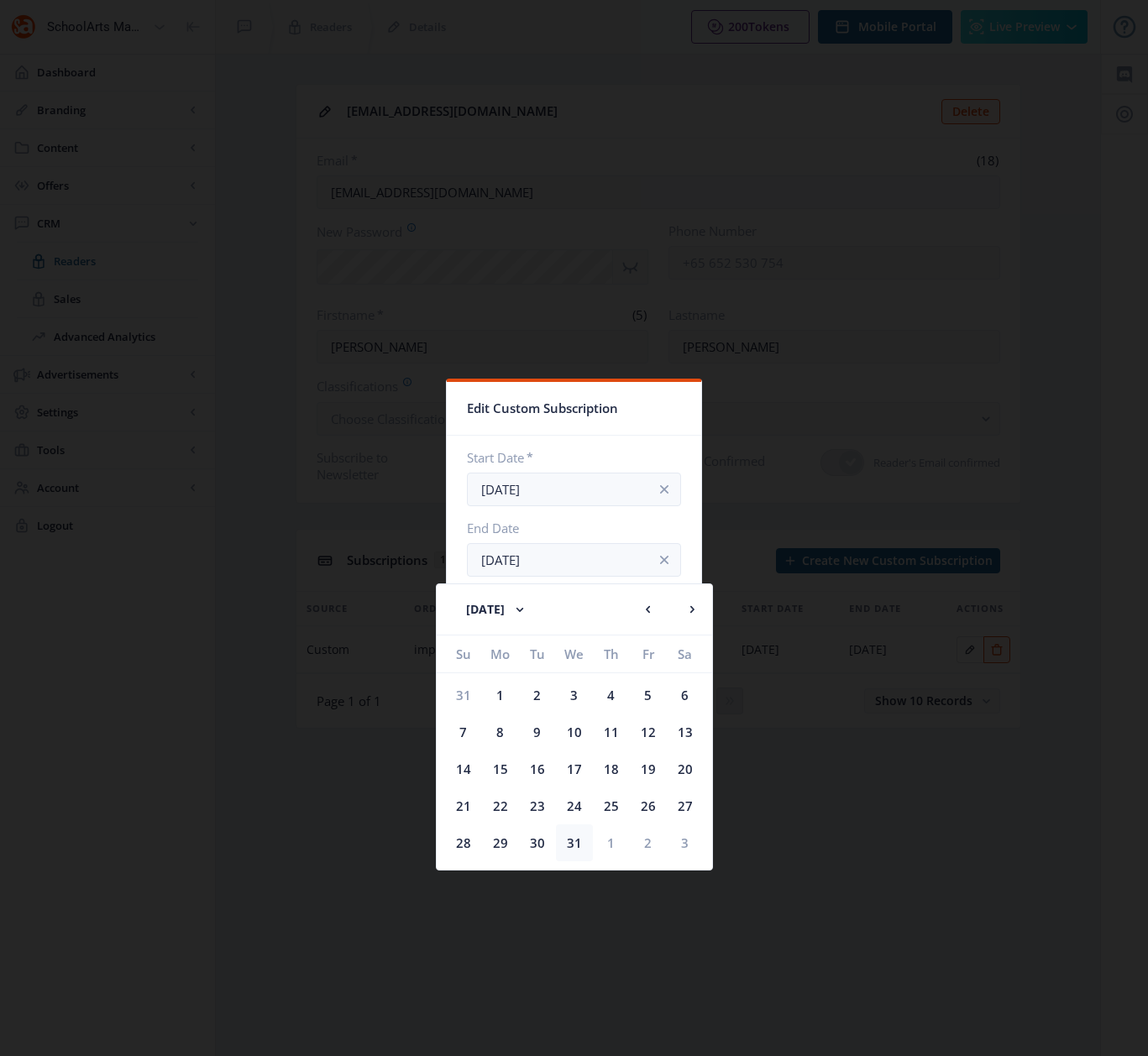
click at [578, 844] on div "31" at bounding box center [574, 842] width 37 height 37
type input "[DATE]"
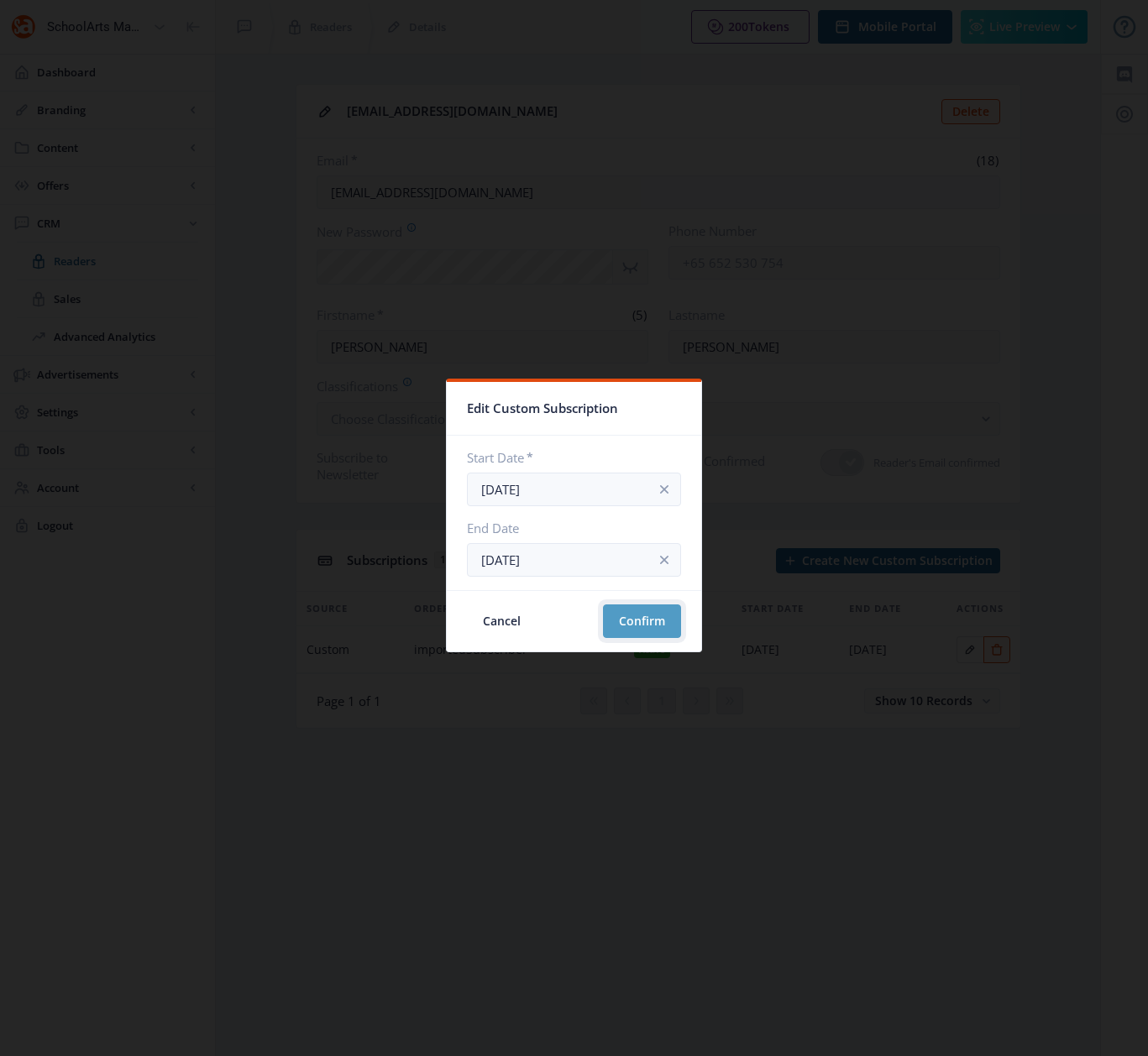
click at [624, 622] on button "Confirm" at bounding box center [642, 621] width 78 height 34
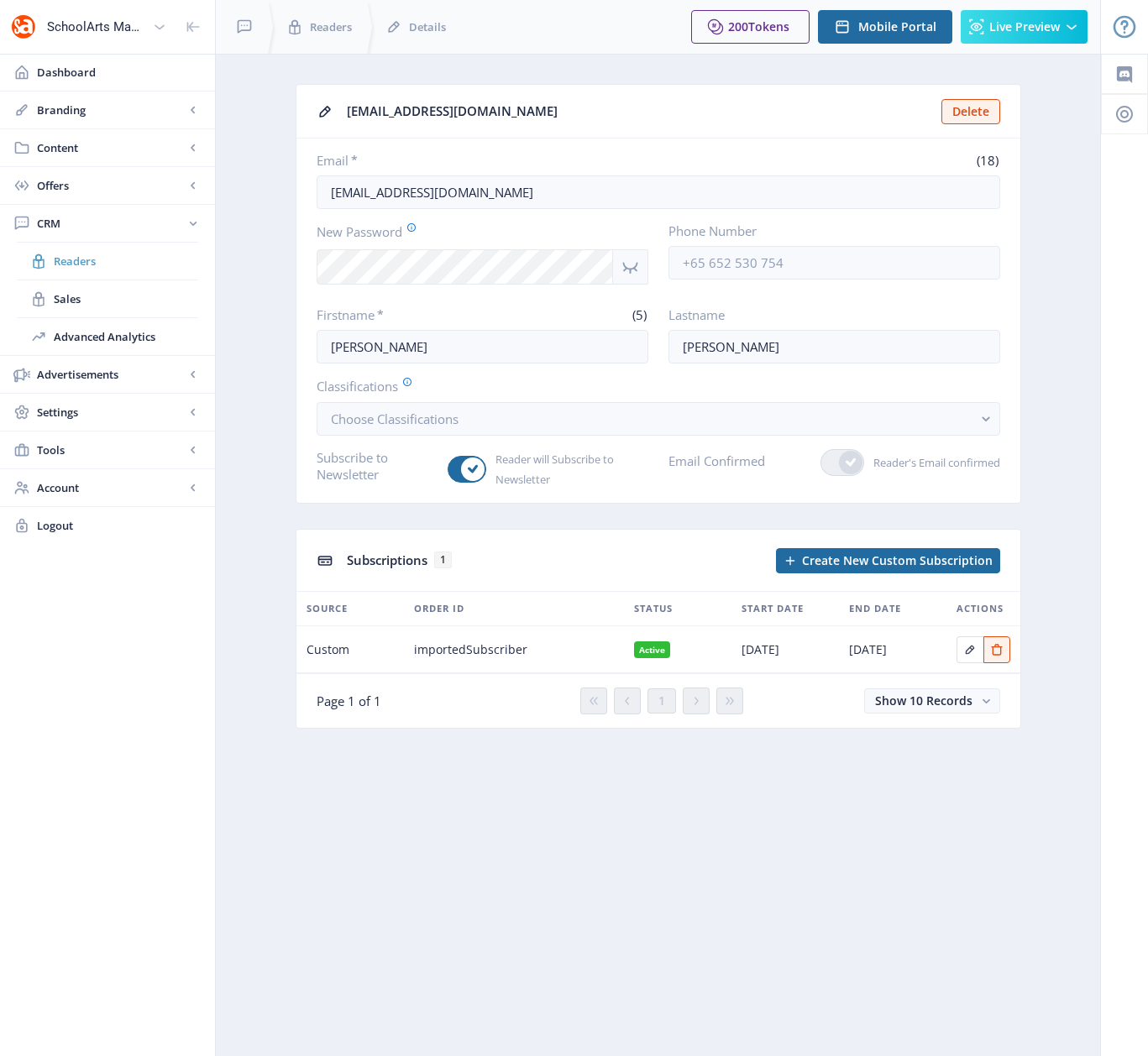
click at [73, 263] on span "Readers" at bounding box center [125, 261] width 145 height 16
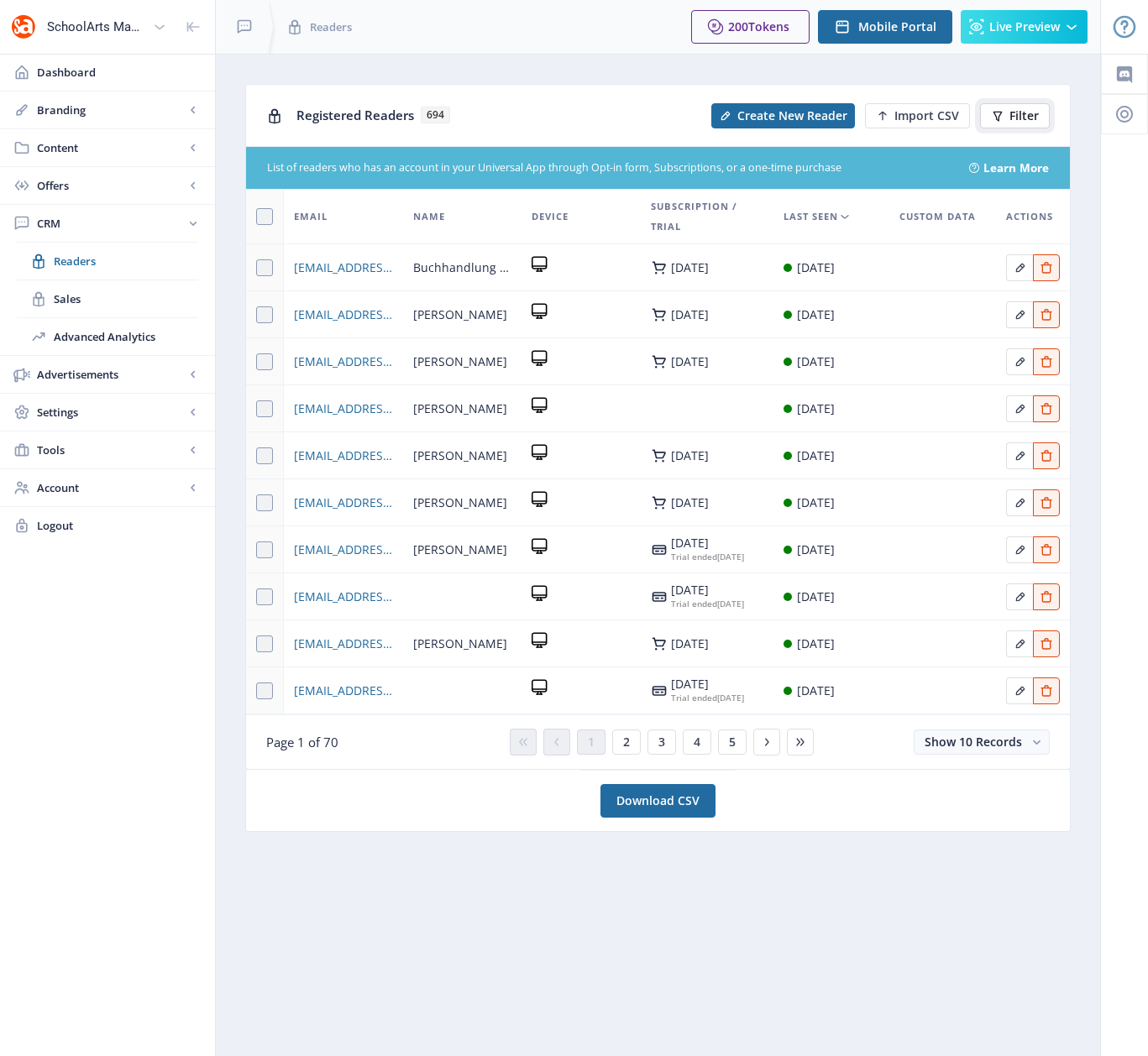
click at [1015, 115] on span "Filter" at bounding box center [1023, 115] width 29 height 14
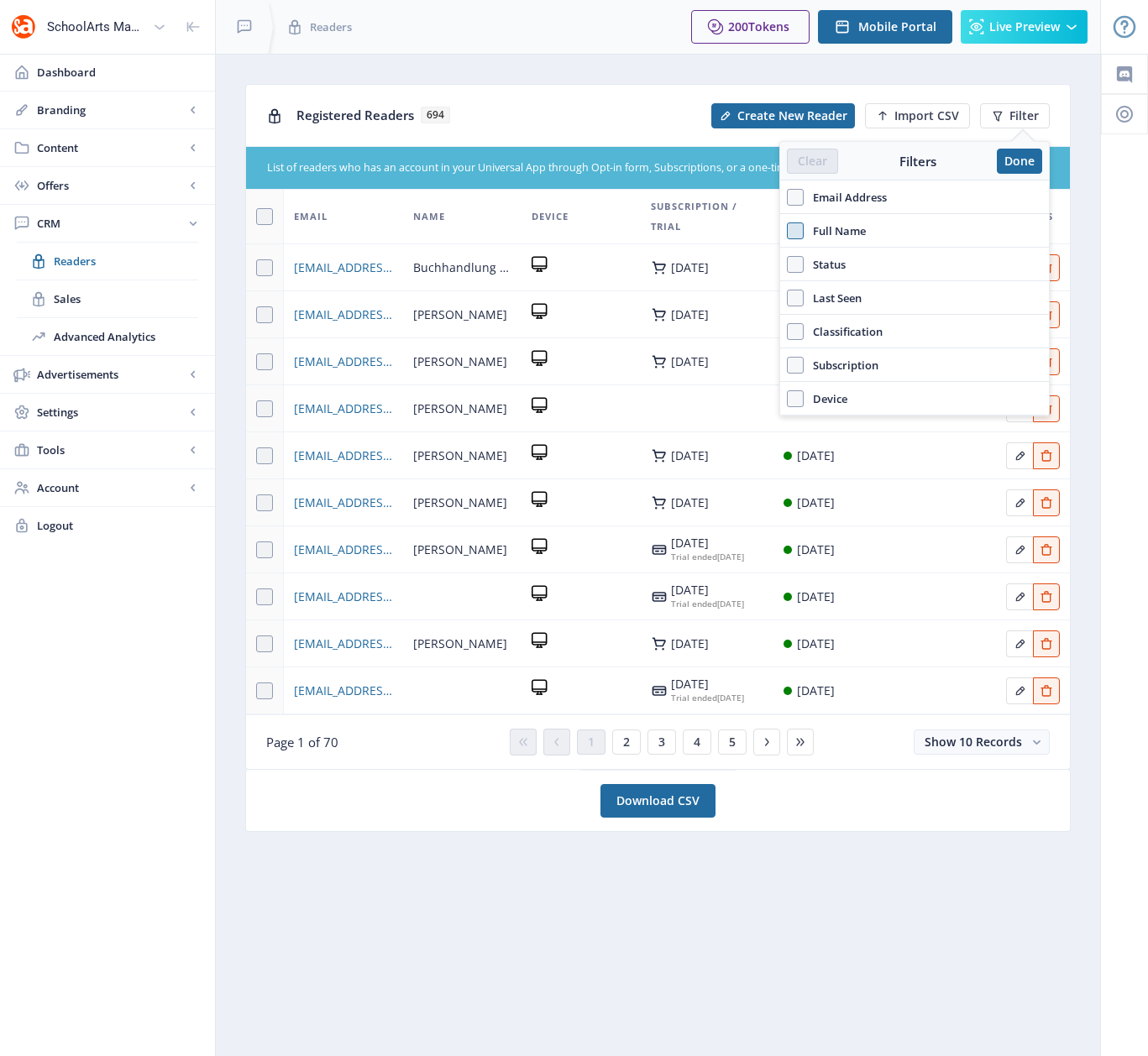
click at [798, 230] on span at bounding box center [795, 231] width 16 height 16
click at [787, 230] on input "Full Name" at bounding box center [787, 230] width 1 height 1
checkbox input "true"
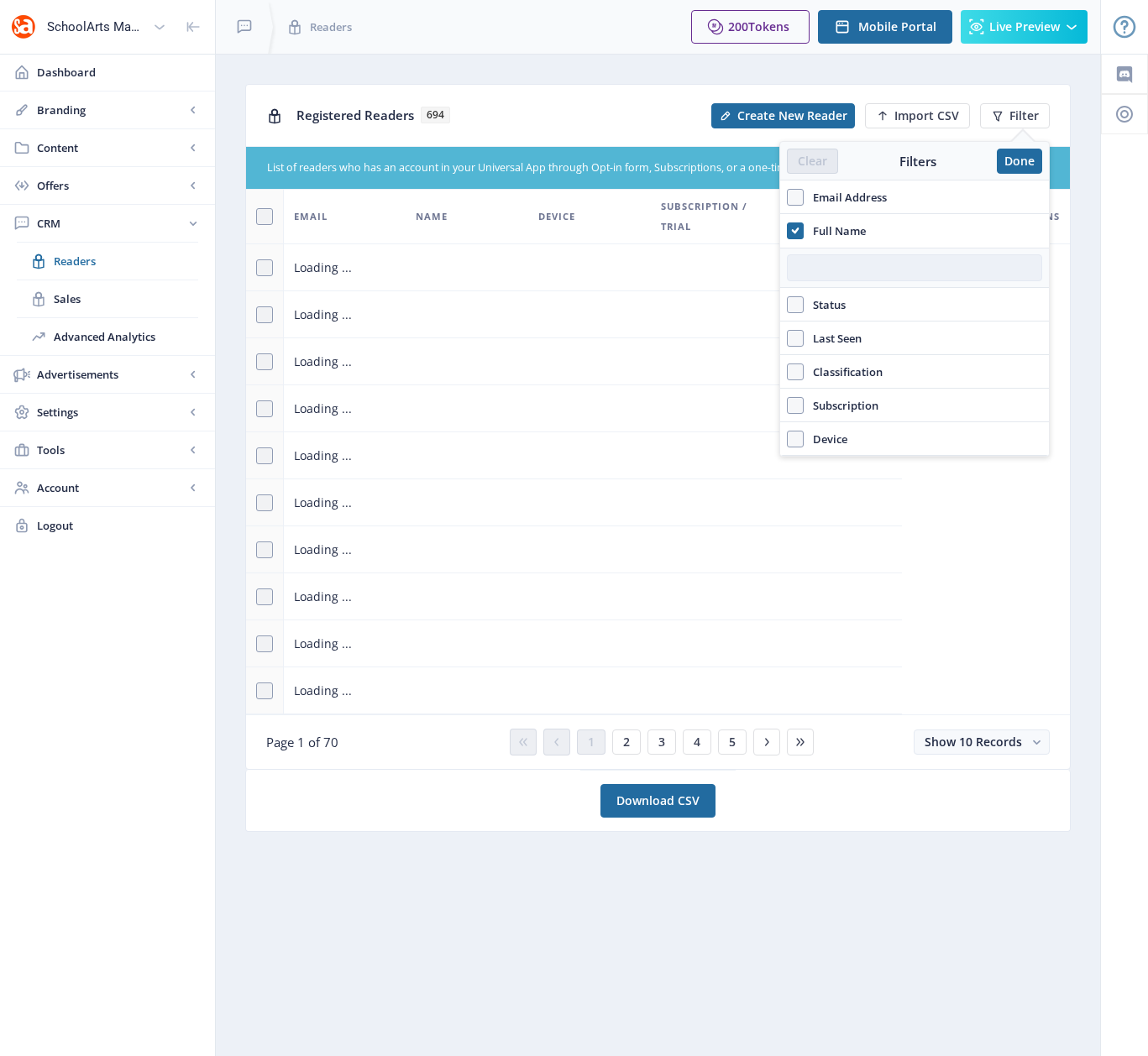
click at [799, 266] on input "text" at bounding box center [914, 268] width 255 height 27
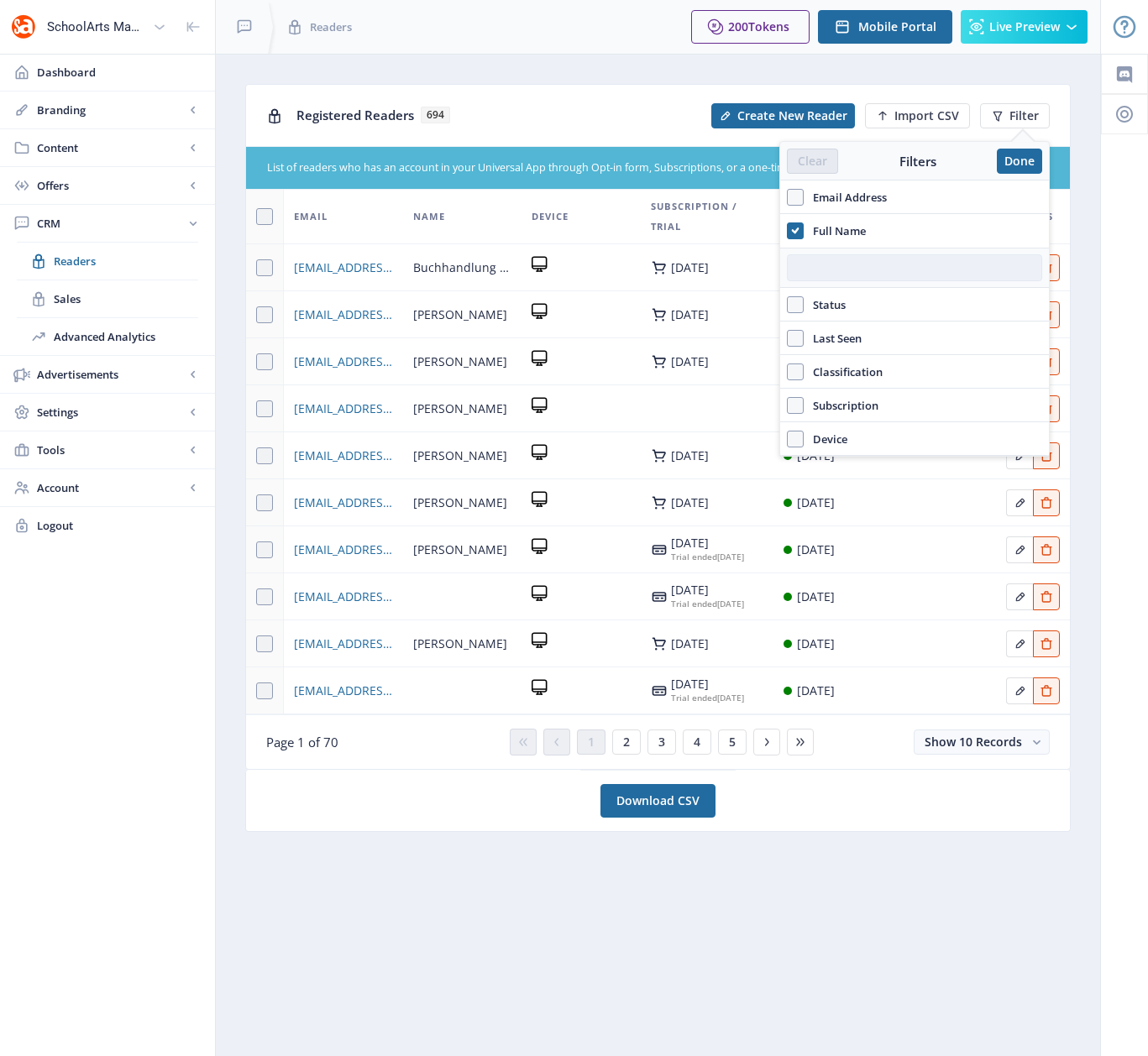
paste input "Latraverse"
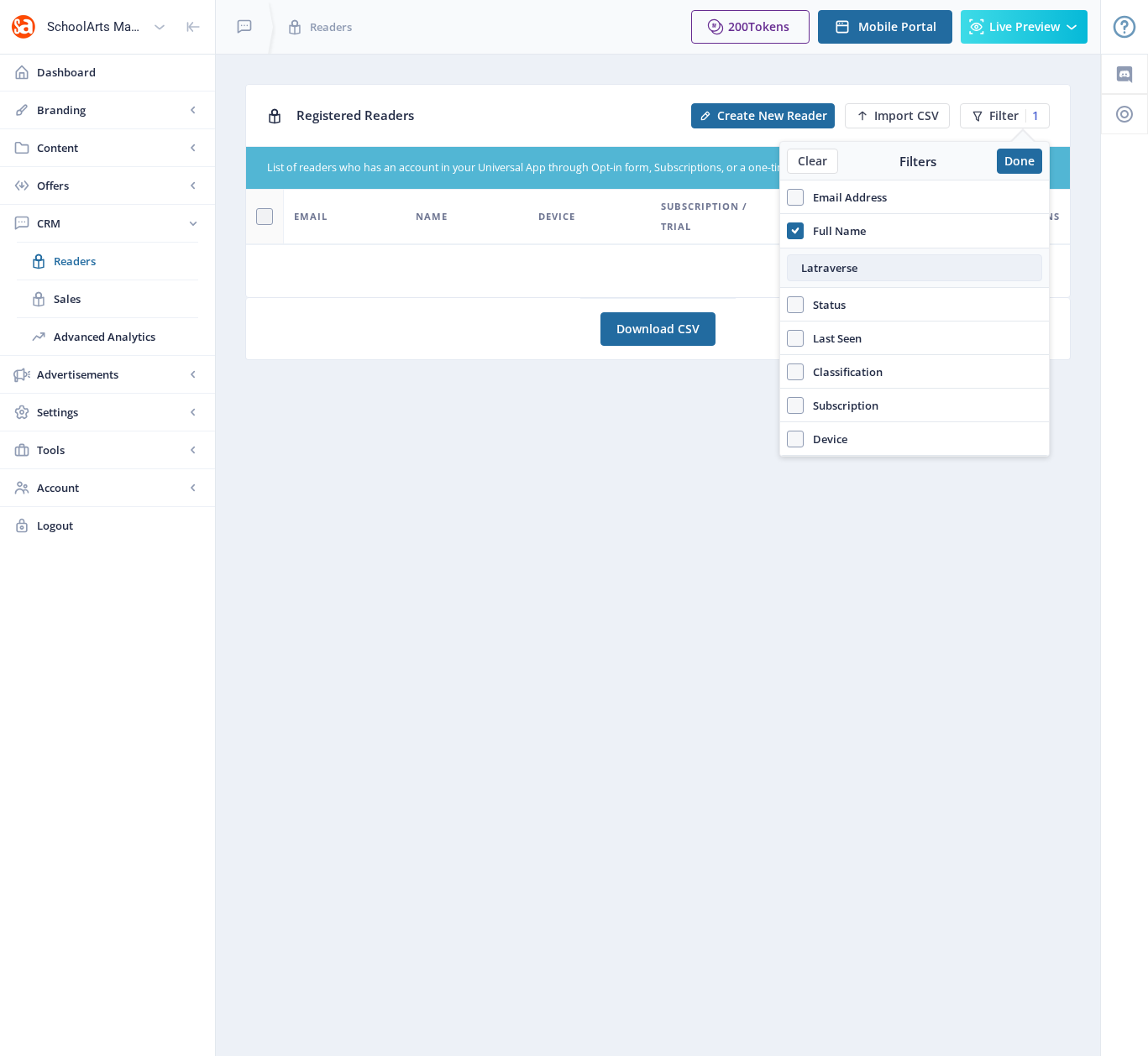
type input "Latraverse"
click at [875, 263] on input "Latraverse" at bounding box center [914, 268] width 255 height 27
click at [794, 231] on use at bounding box center [794, 230] width 7 height 5
click at [787, 231] on input "Full Name" at bounding box center [787, 230] width 1 height 1
checkbox input "false"
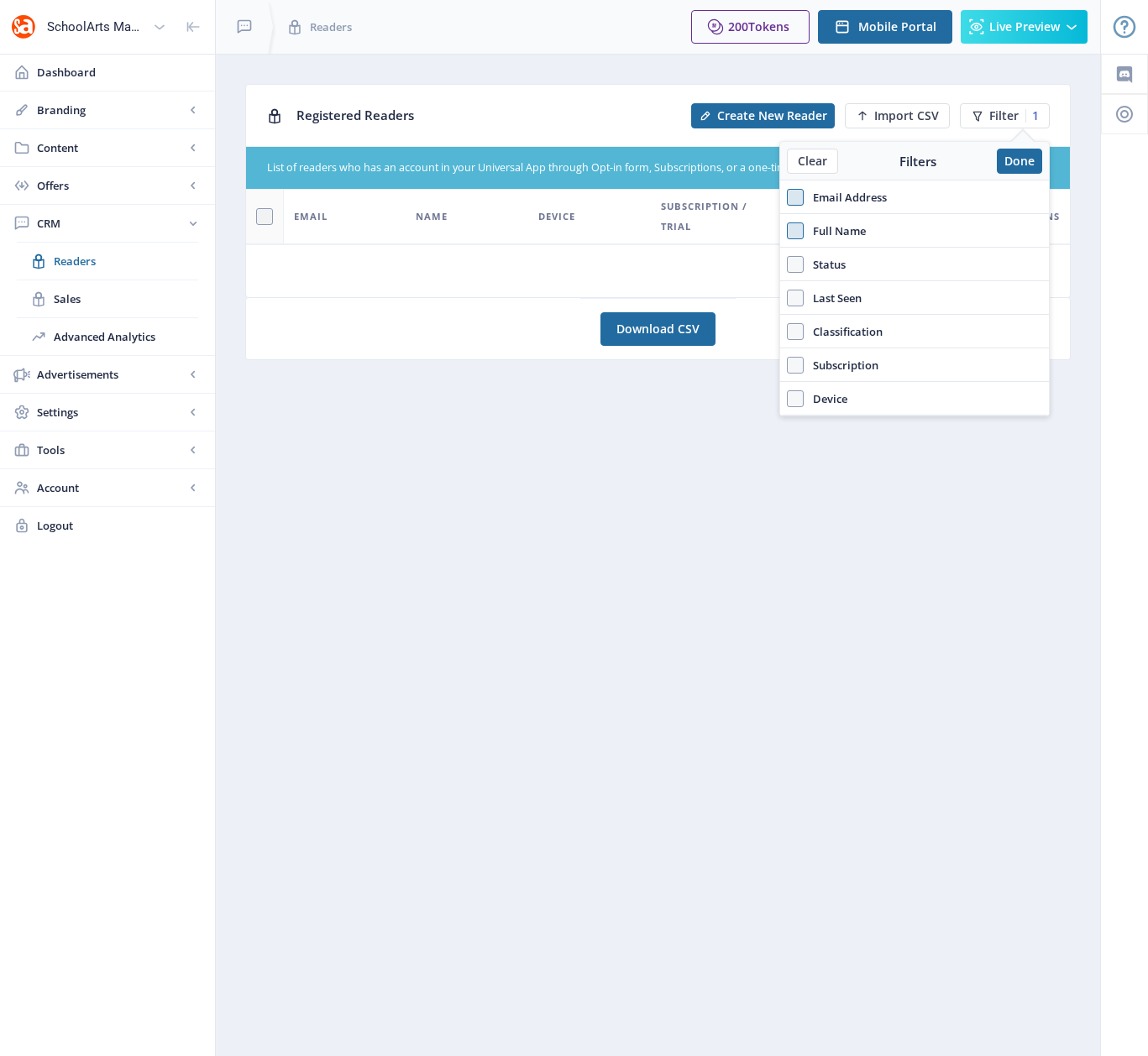
click at [797, 197] on span at bounding box center [795, 197] width 16 height 16
click at [787, 197] on input "Email Address" at bounding box center [787, 196] width 1 height 1
checkbox input "true"
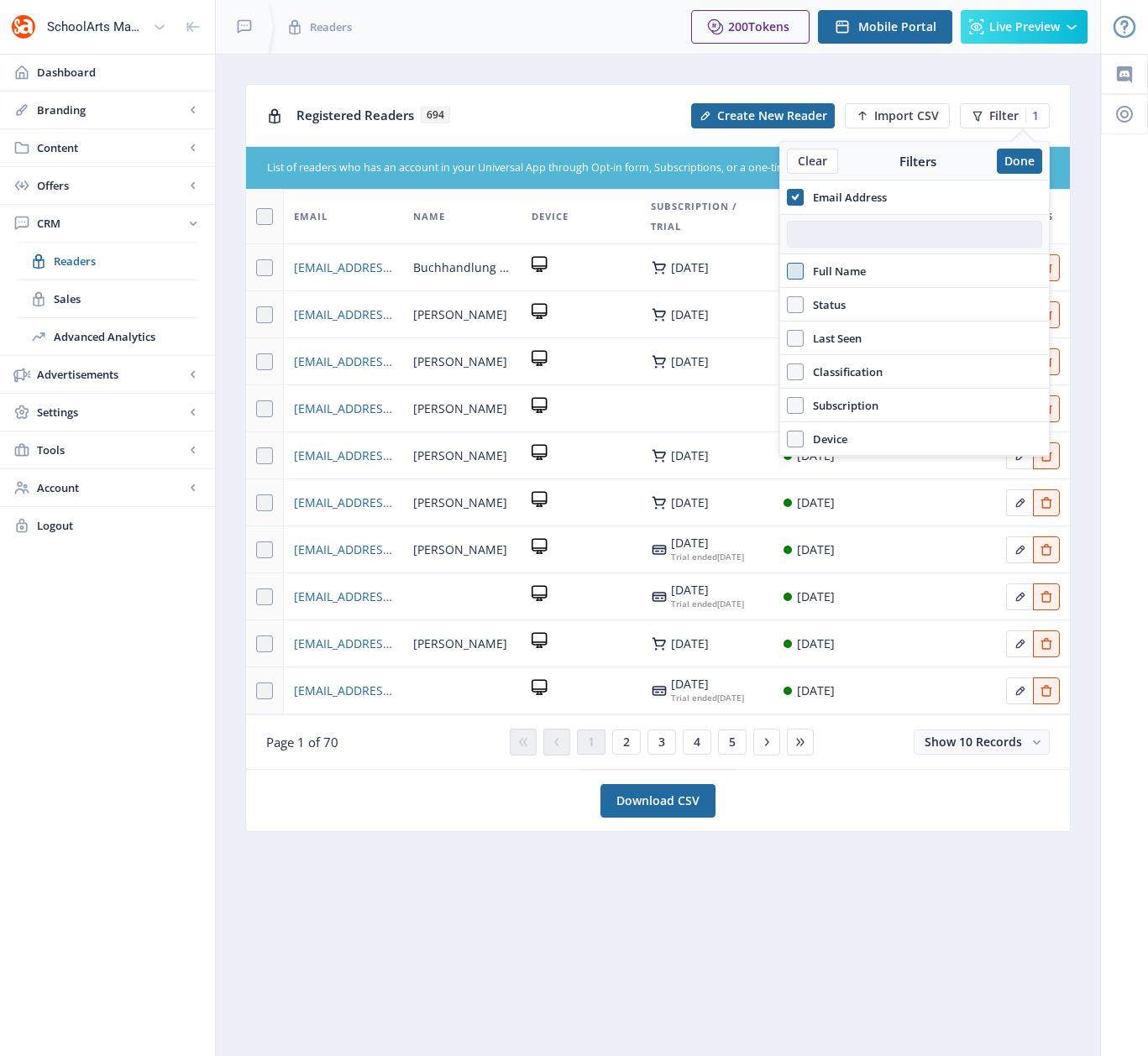
click at [802, 234] on input "text" at bounding box center [914, 234] width 255 height 27
paste input "[EMAIL_ADDRESS][DOMAIN_NAME]"
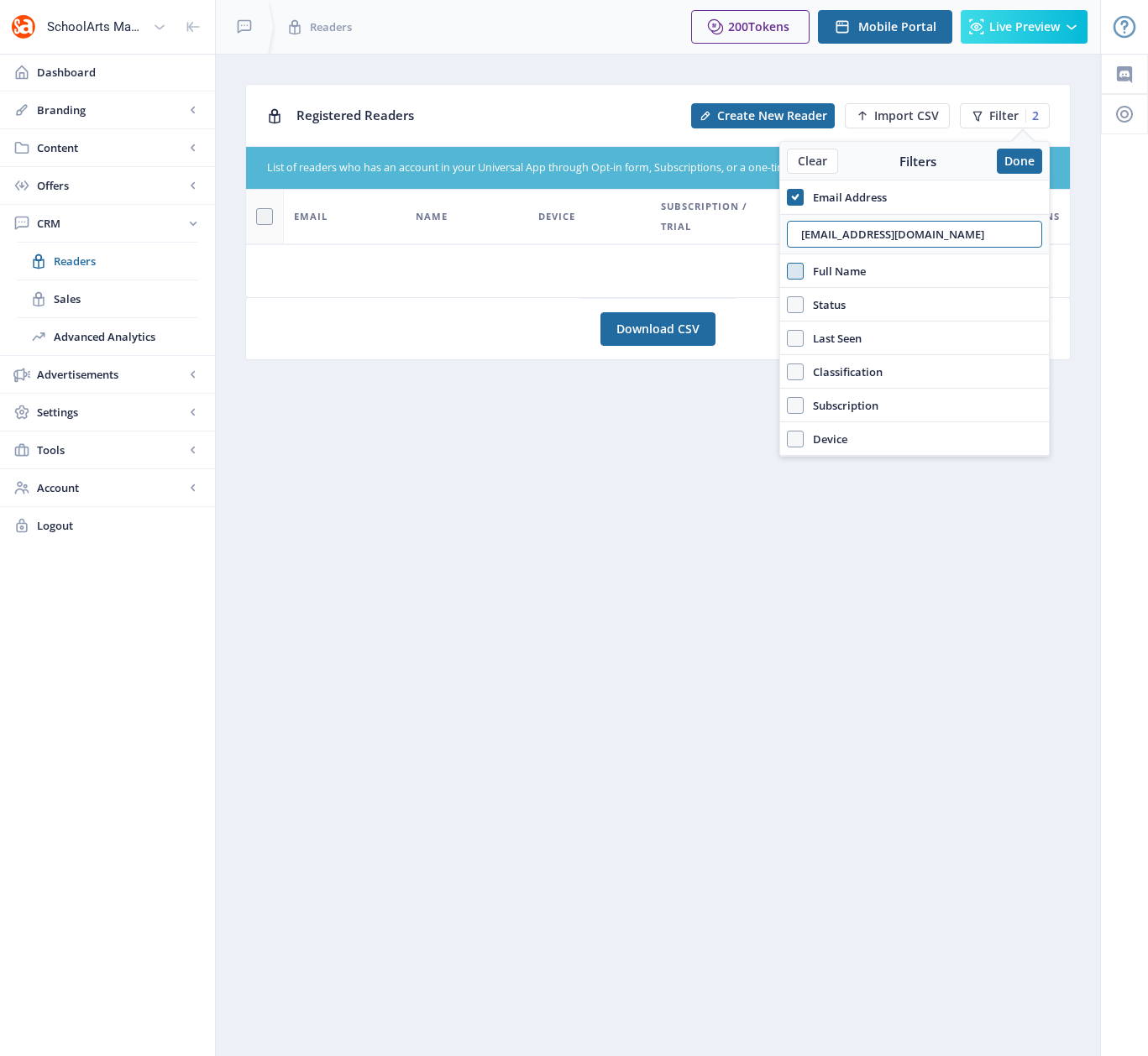
drag, startPoint x: 944, startPoint y: 234, endPoint x: 777, endPoint y: 242, distance: 167.2
click at [776, 238] on nb-layout "SchoolArts Magazine Dashboard Branding App Appearance Brand Brief Pages SEO Web…" at bounding box center [574, 528] width 1148 height 1056
click at [812, 232] on input "[EMAIL_ADDRESS][DOMAIN_NAME]" at bounding box center [914, 234] width 255 height 27
click at [821, 234] on input "[EMAIL_ADDRESS][DOMAIN_NAME]" at bounding box center [914, 234] width 255 height 27
click at [821, 236] on input "[EMAIL_ADDRESS][DOMAIN_NAME]" at bounding box center [914, 234] width 255 height 27
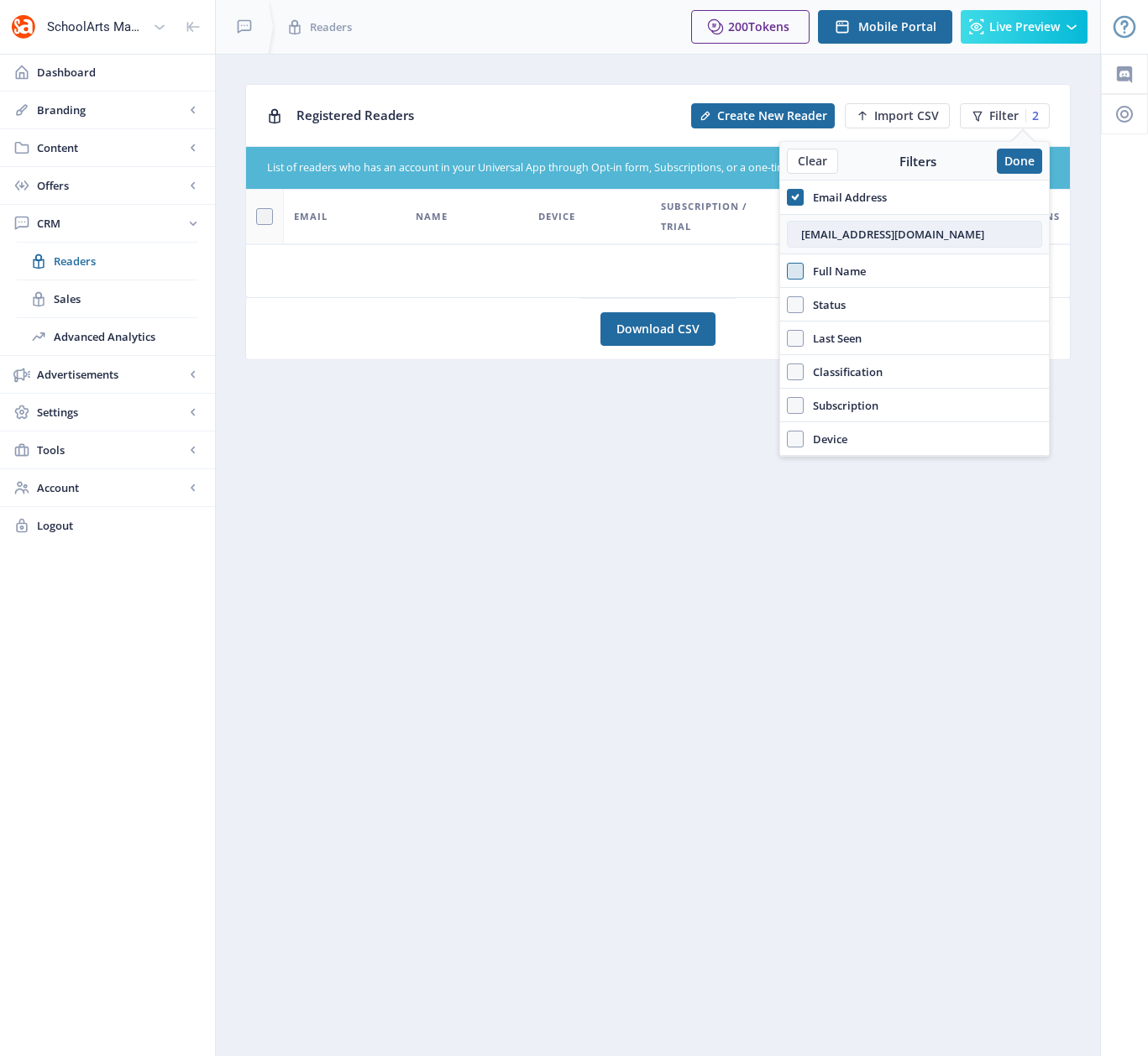
click at [821, 236] on input "[EMAIL_ADDRESS][DOMAIN_NAME]" at bounding box center [914, 234] width 255 height 27
drag, startPoint x: 940, startPoint y: 235, endPoint x: 796, endPoint y: 233, distance: 144.0
click at [796, 233] on input "[EMAIL_ADDRESS][DOMAIN_NAME]" at bounding box center [914, 234] width 255 height 27
paste input "[EMAIL_ADDRESS]"
type input "[EMAIL_ADDRESS][DOMAIN_NAME]"
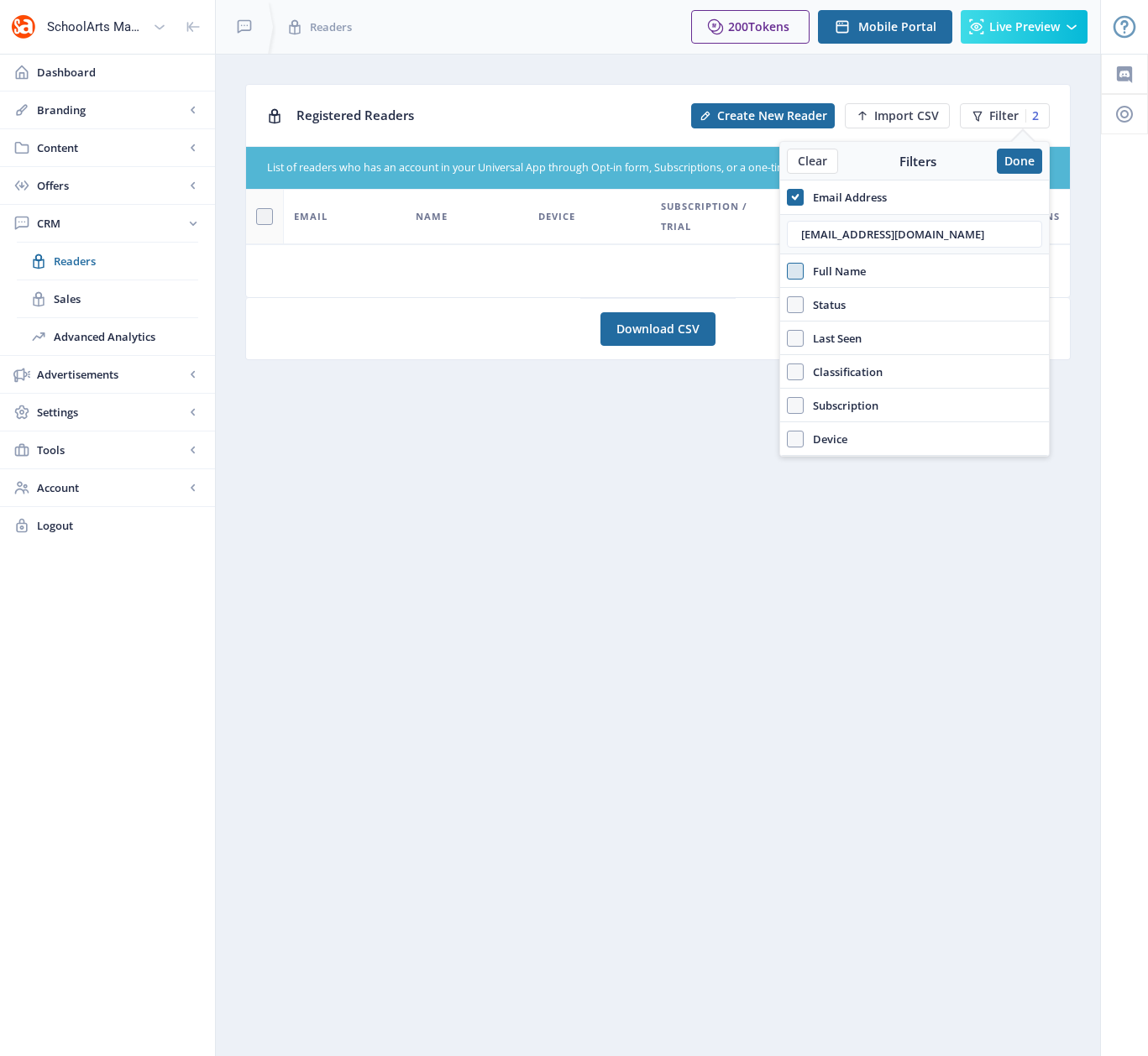
drag, startPoint x: 793, startPoint y: 196, endPoint x: 797, endPoint y: 205, distance: 9.8
click at [794, 196] on use at bounding box center [794, 196] width 7 height 5
click at [787, 196] on input "Email Address" at bounding box center [787, 196] width 1 height 1
checkbox input "false"
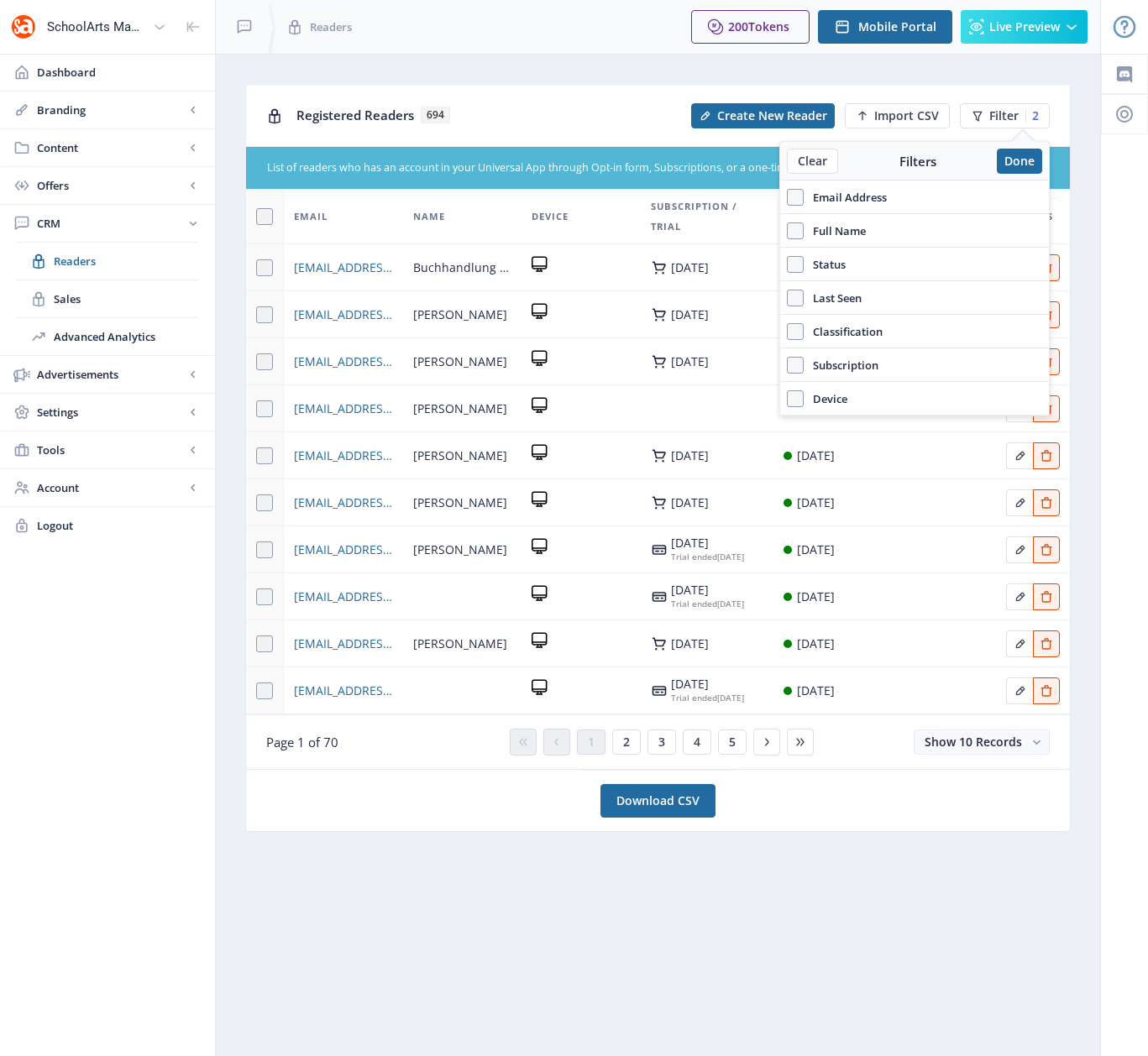
drag, startPoint x: 796, startPoint y: 229, endPoint x: 805, endPoint y: 239, distance: 13.5
click at [797, 228] on span at bounding box center [795, 231] width 16 height 16
click at [787, 230] on input "Full Name" at bounding box center [787, 230] width 1 height 1
checkbox input "true"
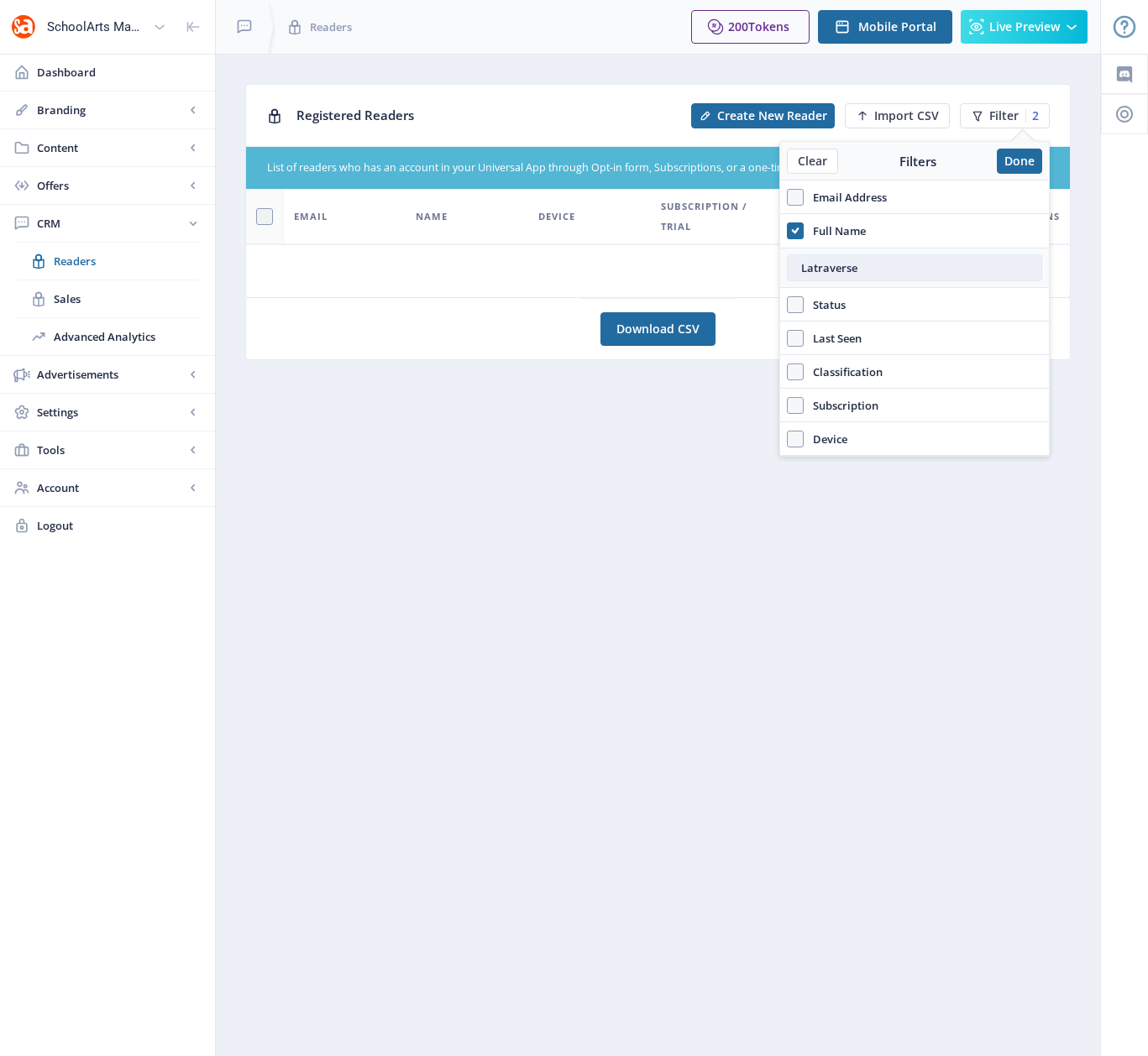
click at [834, 266] on input "Latraverse" at bounding box center [914, 268] width 255 height 27
click at [837, 266] on input "Latraverse" at bounding box center [914, 268] width 255 height 27
click at [835, 267] on input "Latraverse" at bounding box center [914, 268] width 255 height 27
type input "ostafy"
click at [796, 233] on icon at bounding box center [795, 231] width 7 height 16
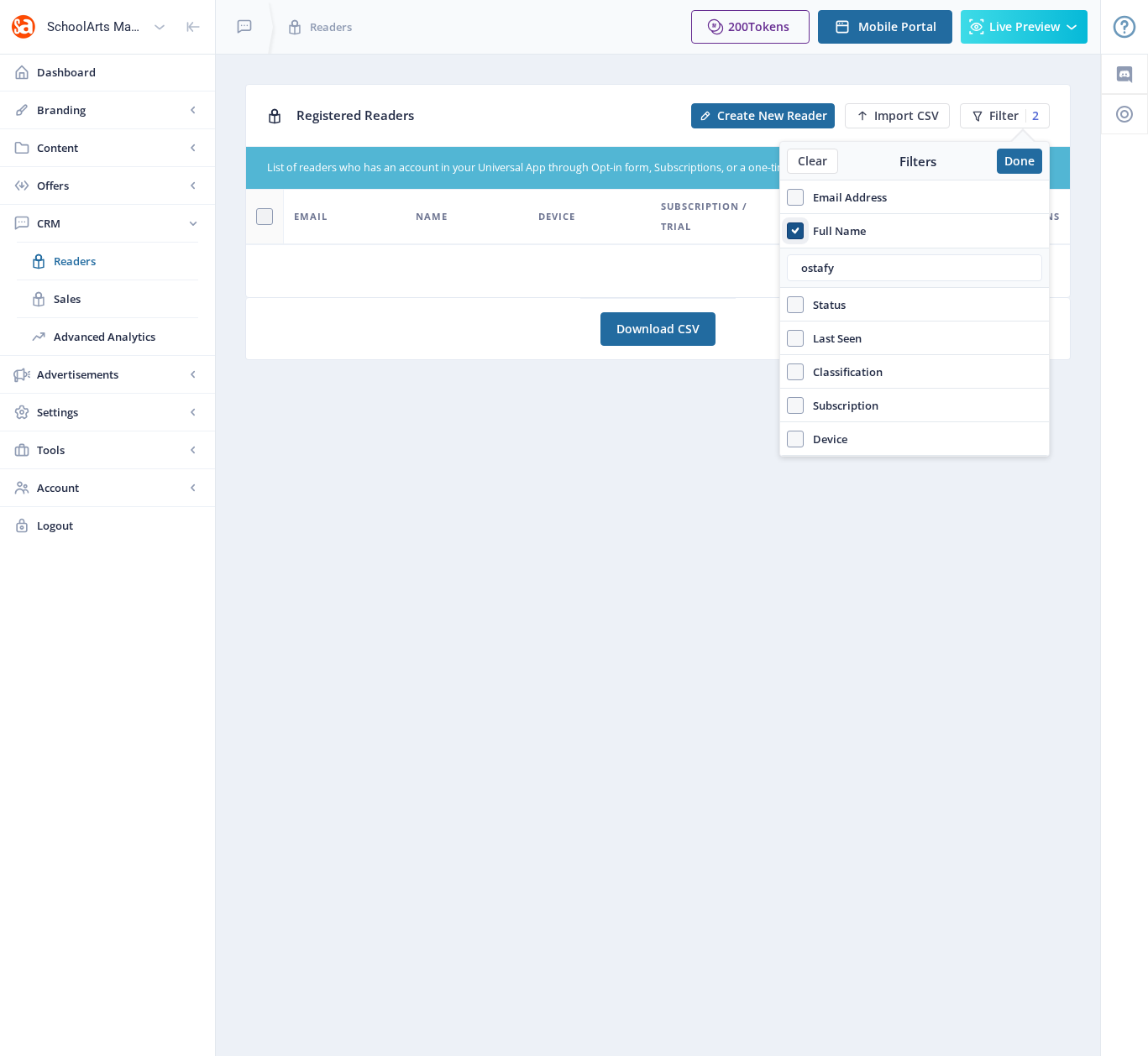
click at [787, 231] on input "Full Name" at bounding box center [787, 230] width 1 height 1
checkbox input "false"
click at [797, 201] on span at bounding box center [795, 197] width 16 height 16
click at [787, 197] on input "Email Address" at bounding box center [787, 196] width 1 height 1
checkbox input "true"
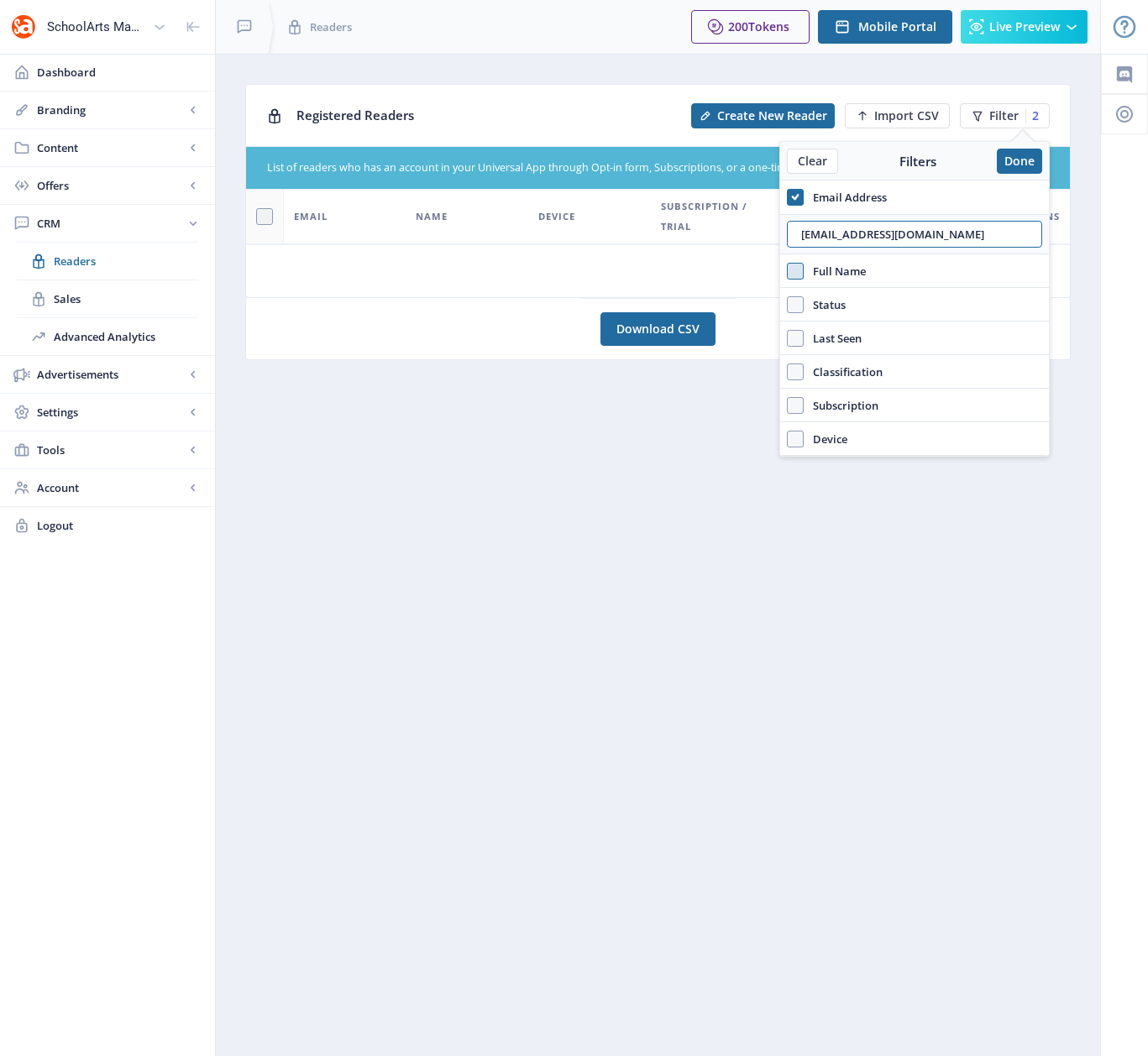
drag, startPoint x: 940, startPoint y: 236, endPoint x: 775, endPoint y: 228, distance: 165.2
click at [775, 228] on nb-layout "SchoolArts Magazine Dashboard Branding App Appearance Brand Brief Pages SEO Web…" at bounding box center [574, 528] width 1148 height 1056
paste input "[EMAIL_ADDRESS][DOMAIN_NAME]"
type input "[EMAIL_ADDRESS][DOMAIN_NAME]"
click at [797, 195] on use at bounding box center [794, 196] width 7 height 5
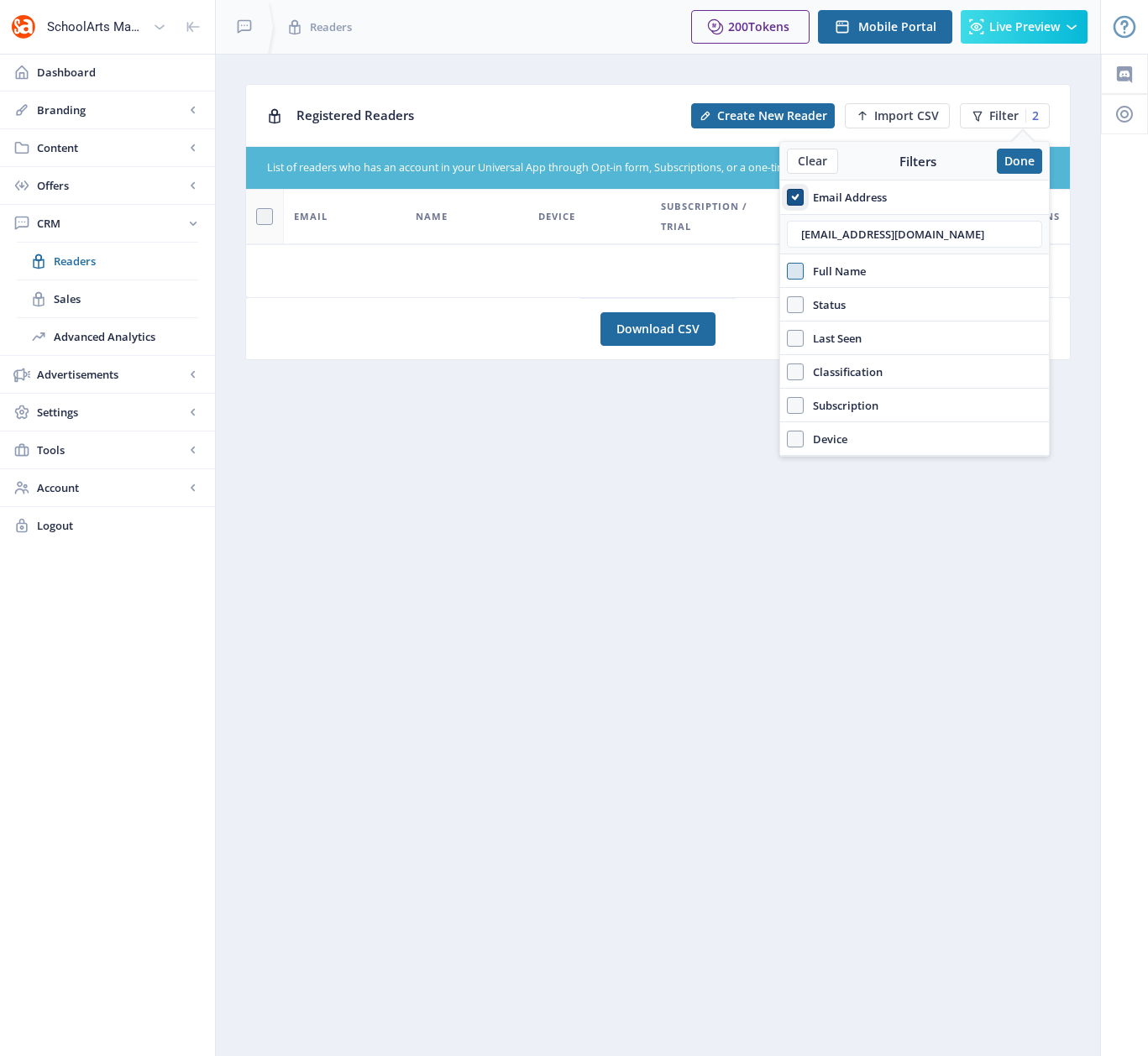
click at [787, 196] on input "Email Address" at bounding box center [787, 196] width 1 height 1
checkbox input "false"
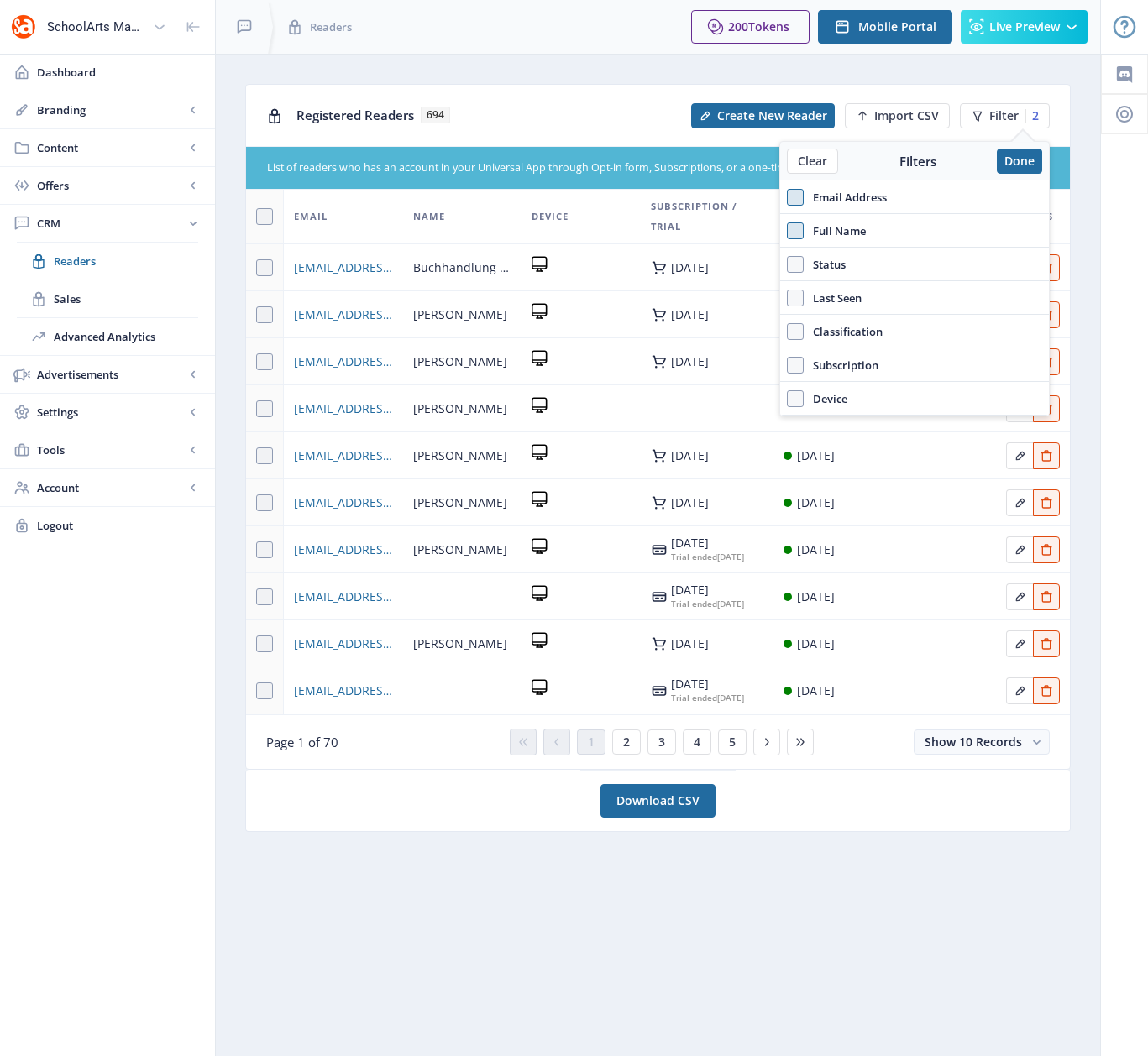
click at [794, 232] on span at bounding box center [795, 231] width 16 height 16
click at [787, 231] on input "Full Name" at bounding box center [787, 230] width 1 height 1
checkbox input "true"
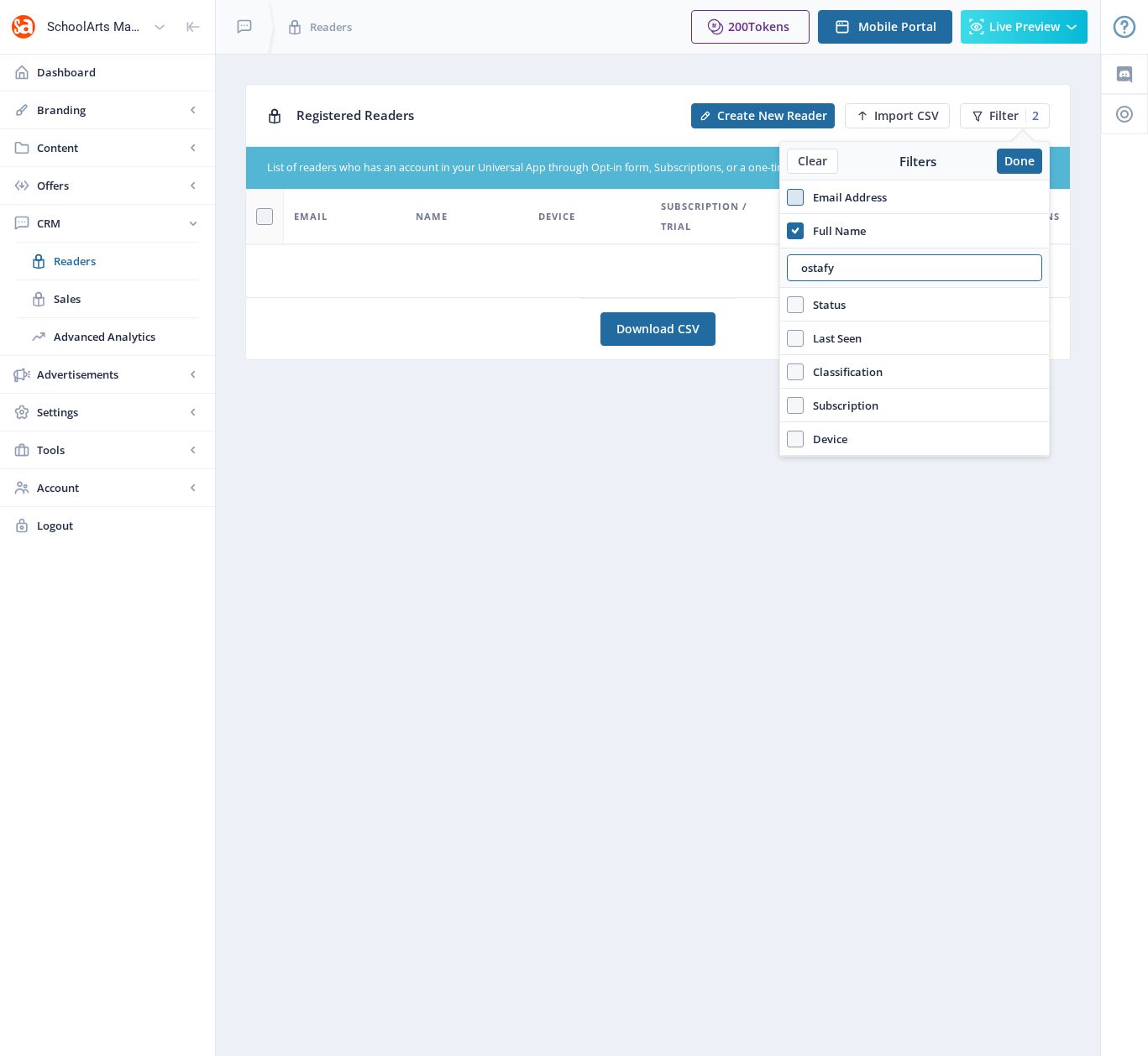
drag, startPoint x: 837, startPoint y: 267, endPoint x: 783, endPoint y: 270, distance: 54.1
click at [783, 270] on div "ostafy" at bounding box center [914, 268] width 269 height 40
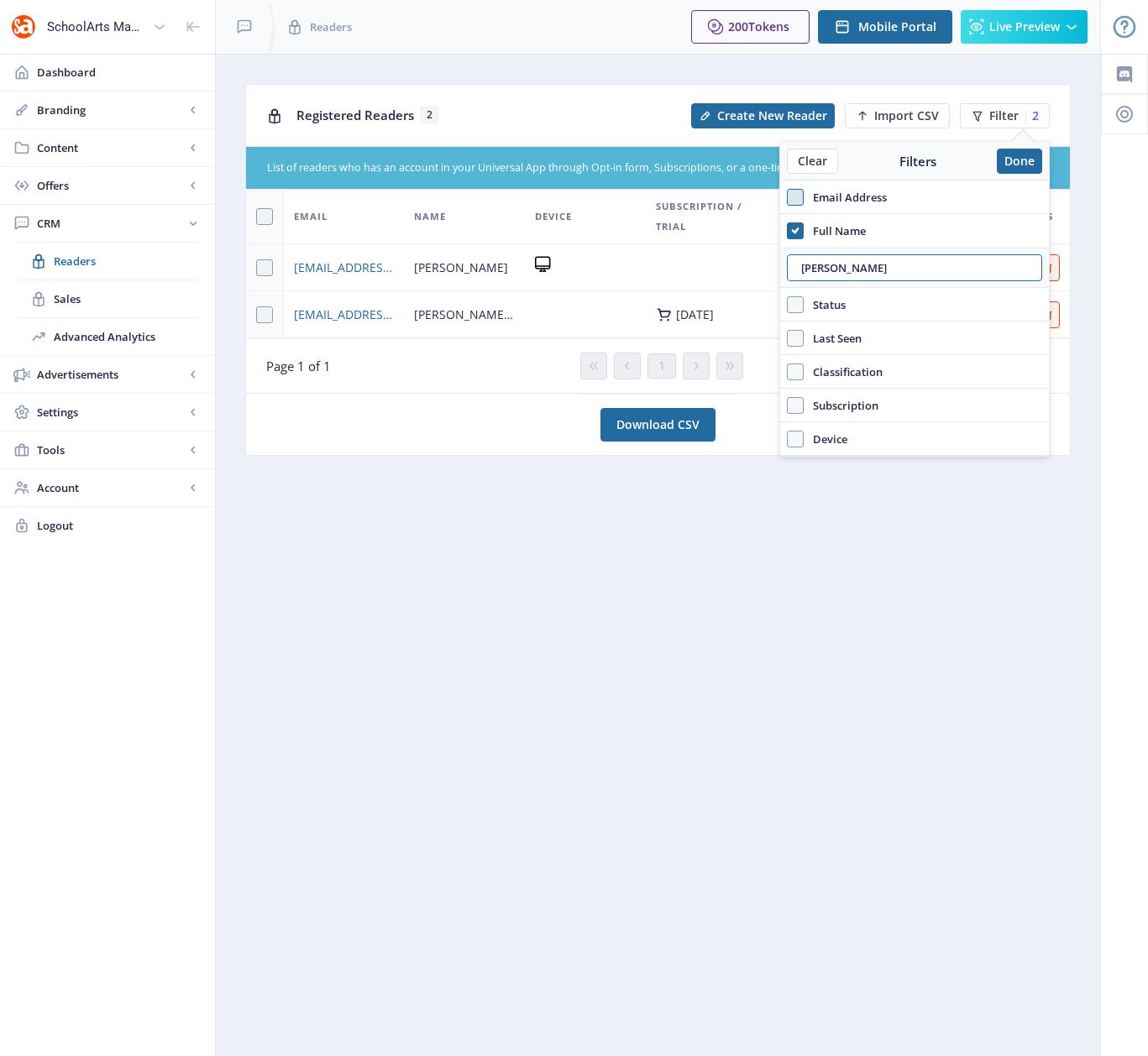
type input "[PERSON_NAME]"
drag, startPoint x: 792, startPoint y: 226, endPoint x: 793, endPoint y: 216, distance: 10.0
click at [792, 226] on icon at bounding box center [795, 231] width 7 height 16
click at [787, 230] on input "Full Name" at bounding box center [787, 230] width 1 height 1
checkbox input "false"
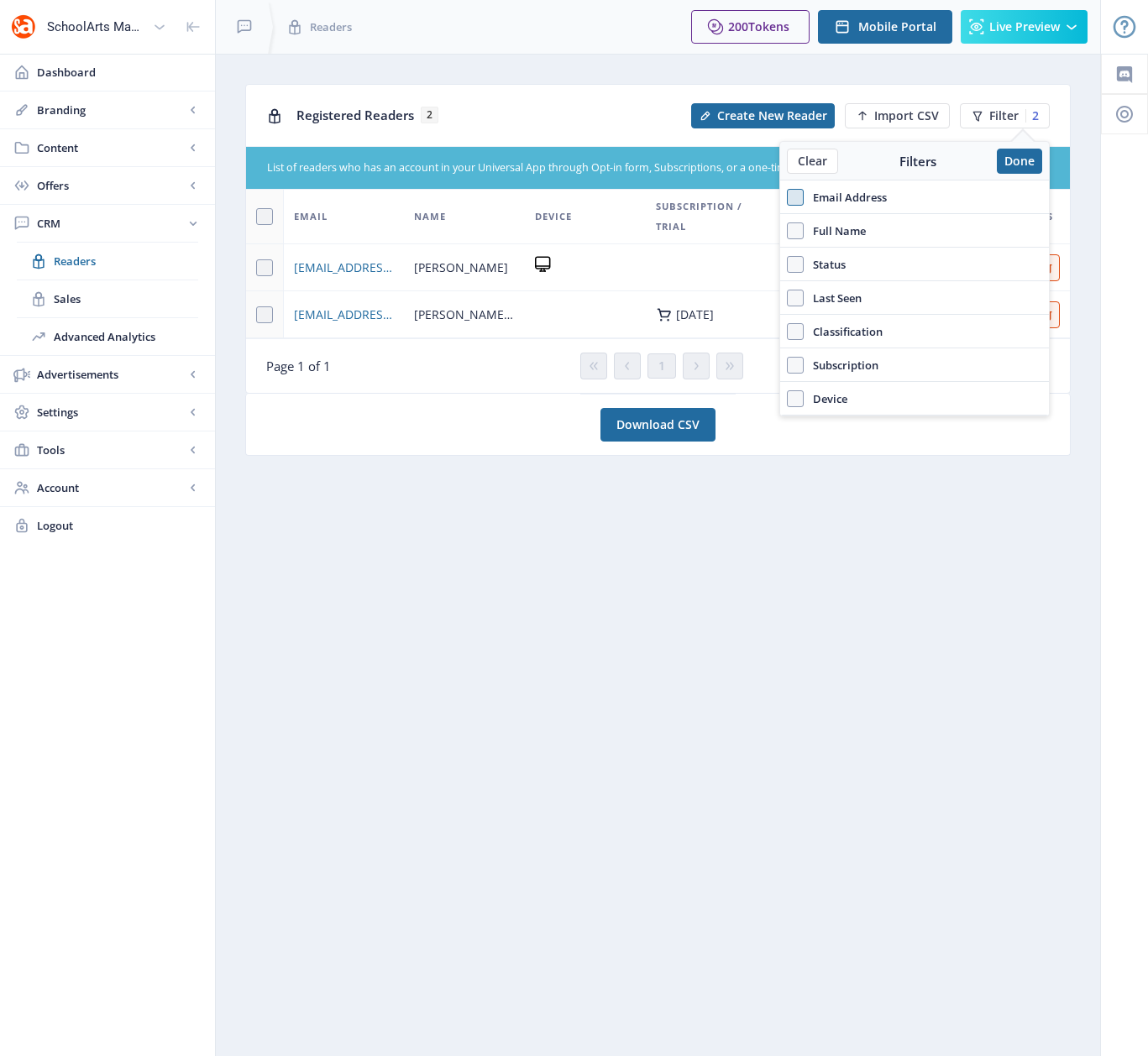
click at [794, 195] on span at bounding box center [795, 197] width 16 height 16
click at [787, 196] on input "Email Address" at bounding box center [787, 196] width 1 height 1
checkbox input "true"
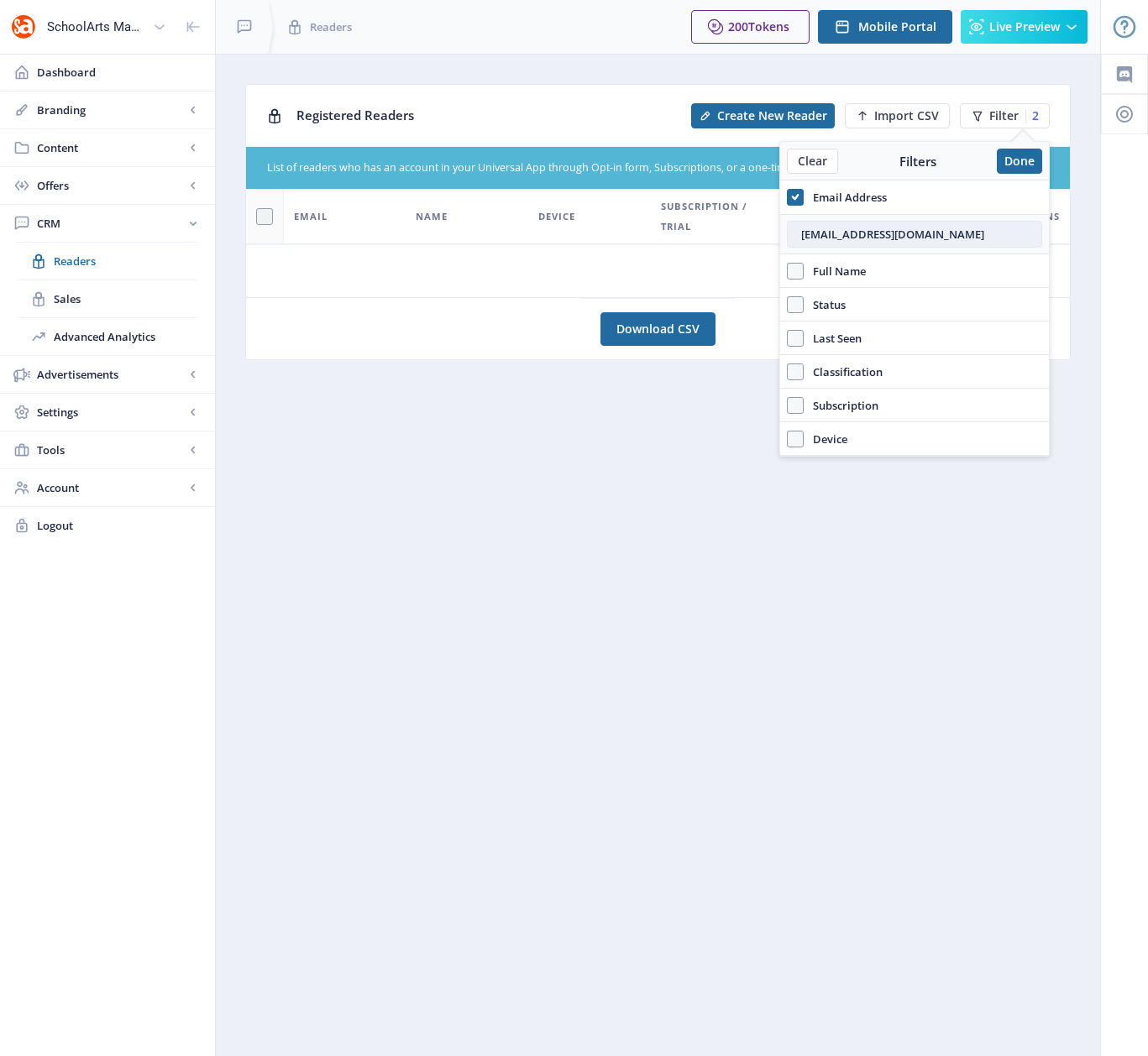
click at [851, 239] on input "[EMAIL_ADDRESS][DOMAIN_NAME]" at bounding box center [914, 234] width 255 height 27
paste input "[EMAIL_ADDRESS][DOMAIN_NAME]"
type input "[EMAIL_ADDRESS][DOMAIN_NAME]"
click at [798, 200] on span at bounding box center [795, 197] width 16 height 16
click at [787, 197] on input "Email Address" at bounding box center [787, 196] width 1 height 1
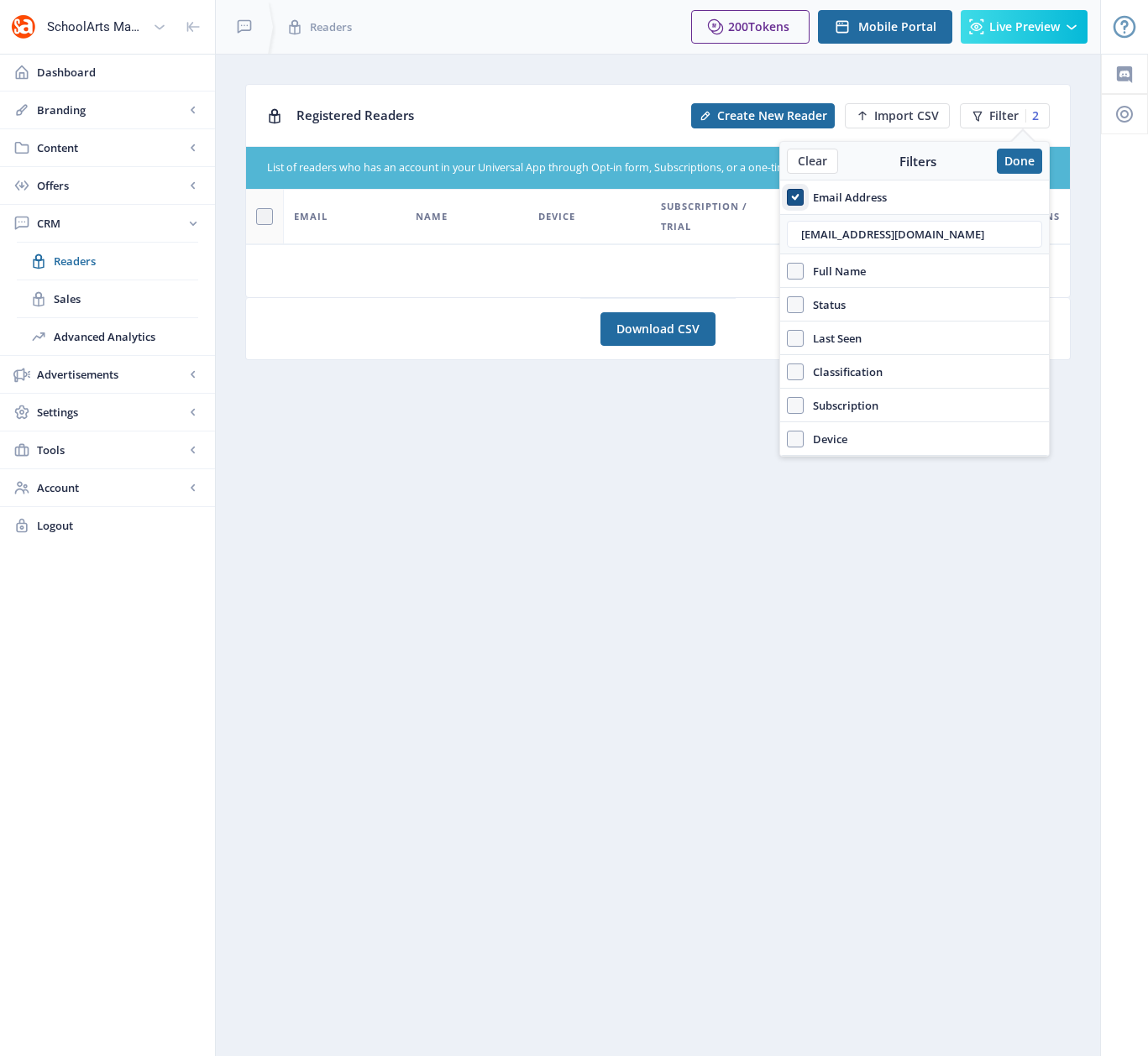
checkbox input "false"
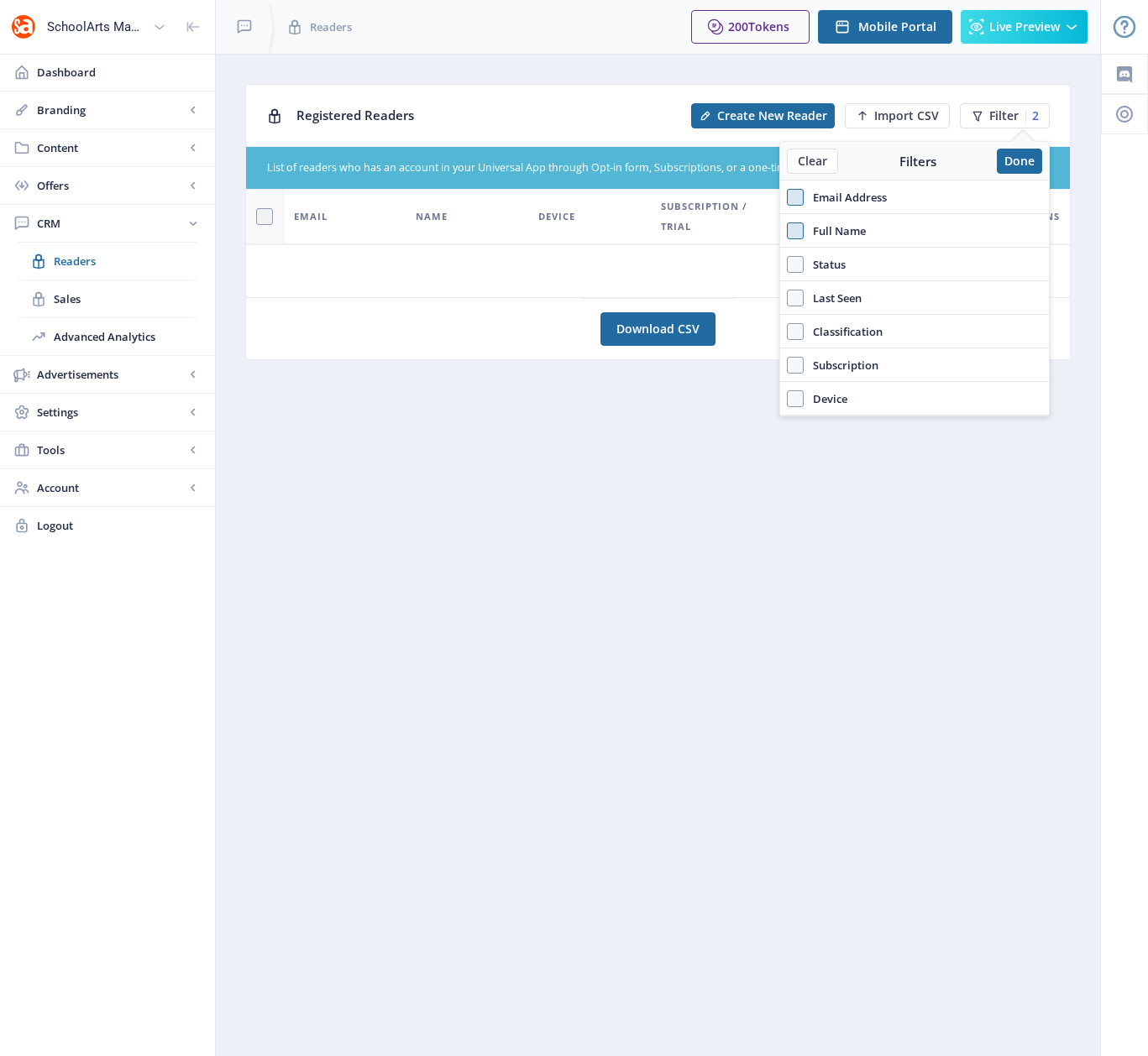
click at [796, 230] on span at bounding box center [795, 231] width 16 height 16
click at [787, 230] on input "Full Name" at bounding box center [787, 230] width 1 height 1
checkbox input "true"
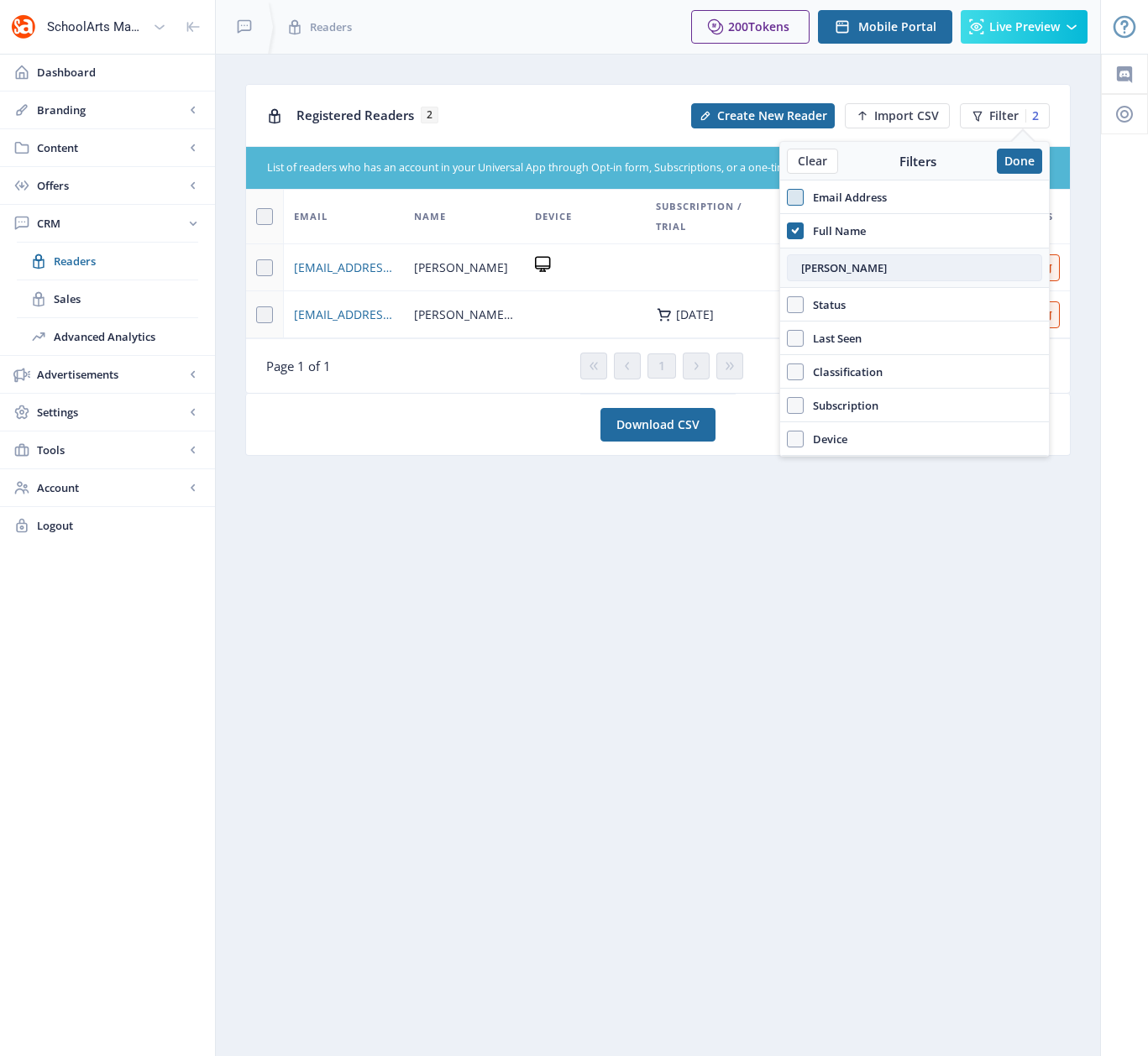
drag, startPoint x: 845, startPoint y: 267, endPoint x: 800, endPoint y: 268, distance: 45.0
click at [800, 268] on input "[PERSON_NAME]" at bounding box center [914, 268] width 255 height 27
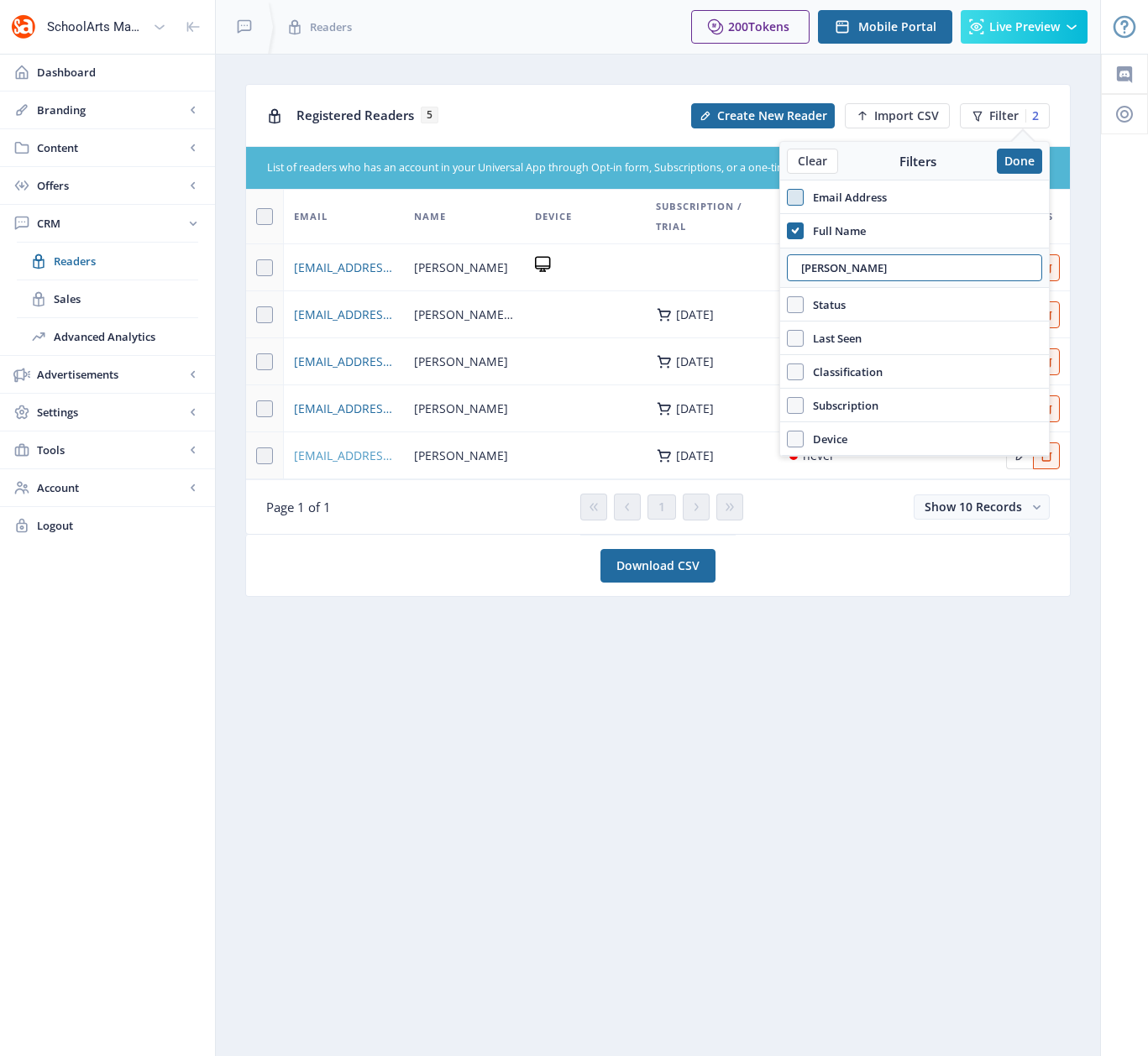
type input "[PERSON_NAME]"
click at [356, 460] on span "[EMAIL_ADDRESS][DOMAIN_NAME]" at bounding box center [344, 456] width 100 height 20
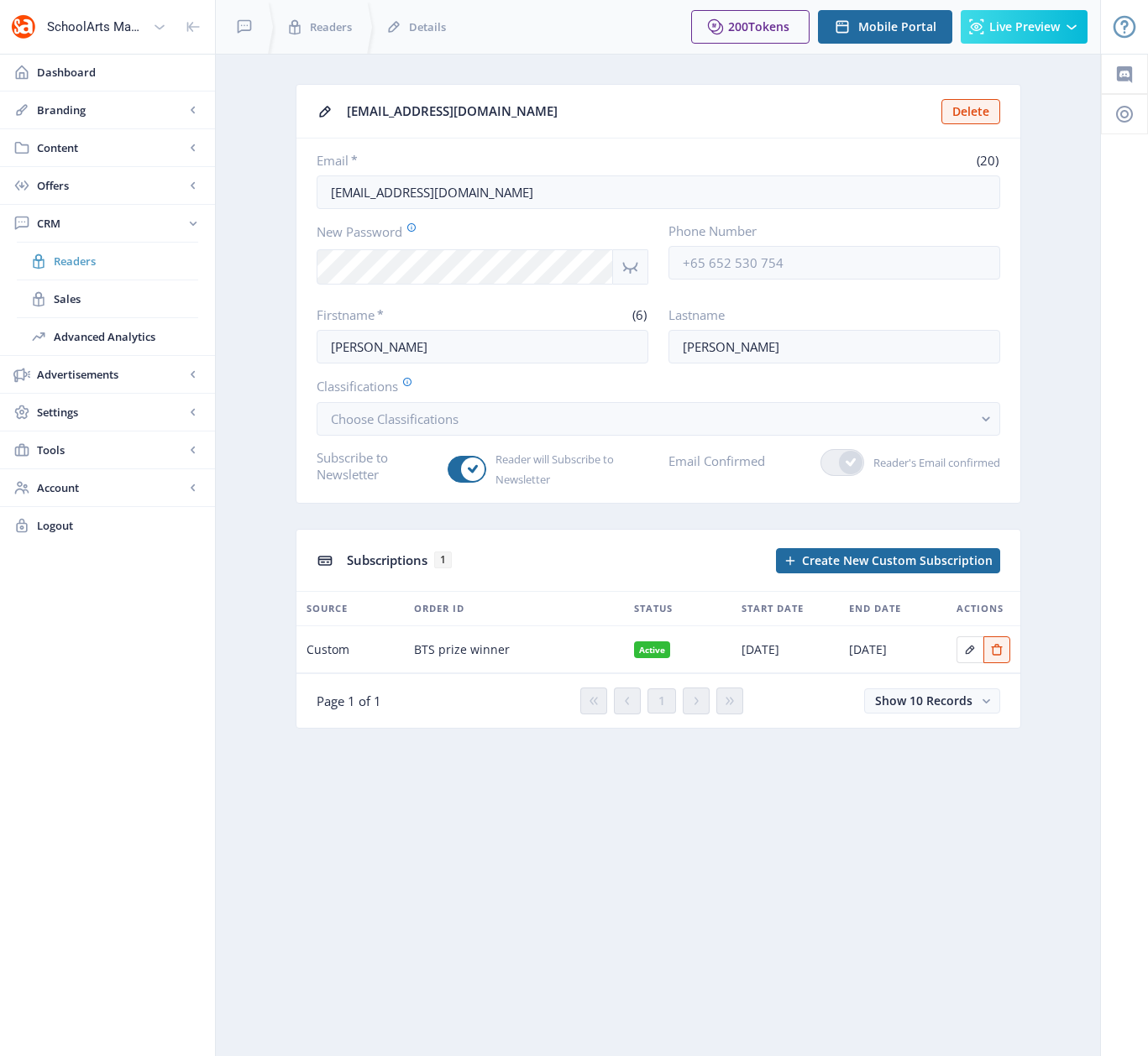
click at [89, 263] on span "Readers" at bounding box center [125, 261] width 145 height 16
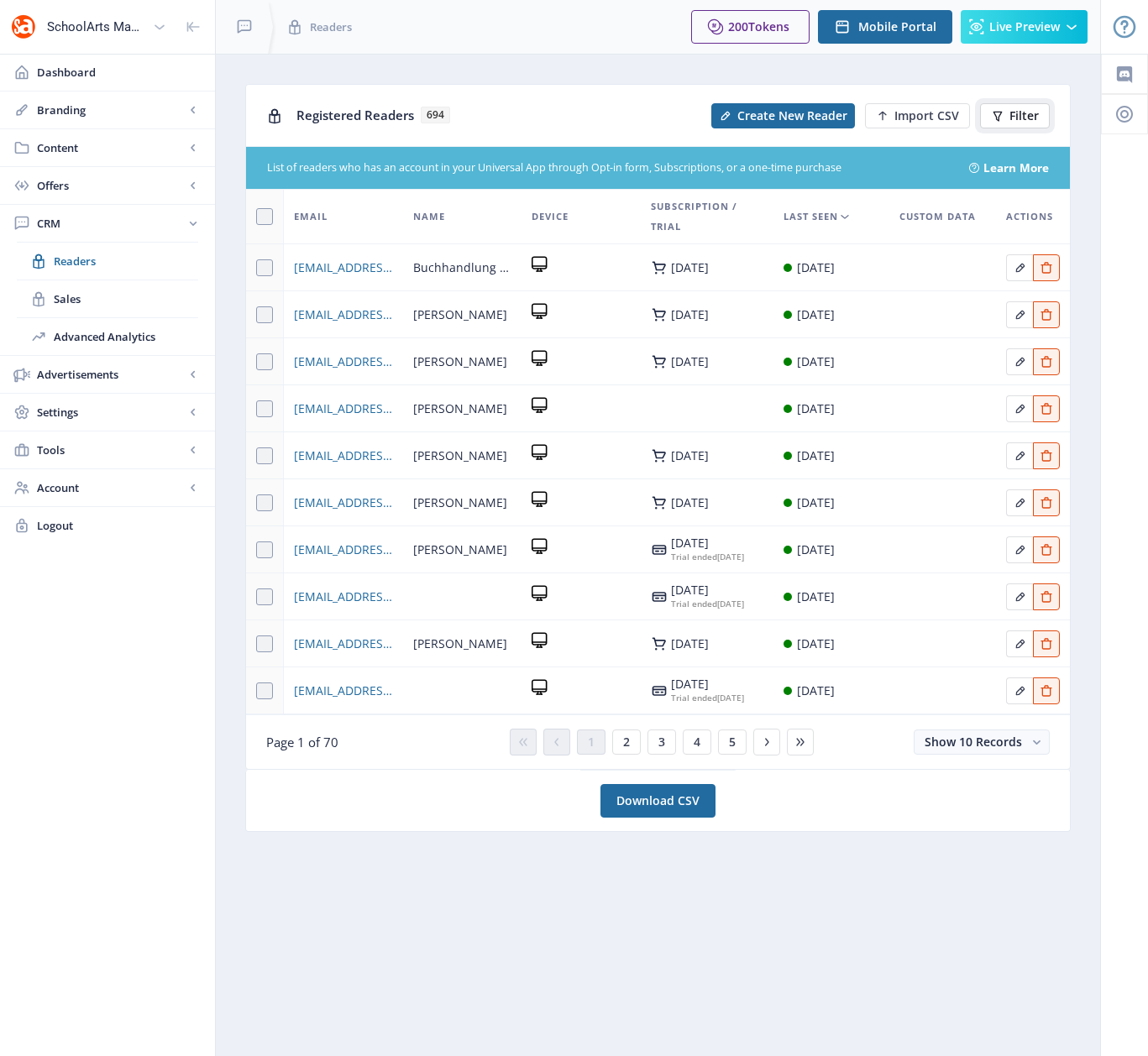
click at [1018, 112] on span "Filter" at bounding box center [1023, 115] width 29 height 14
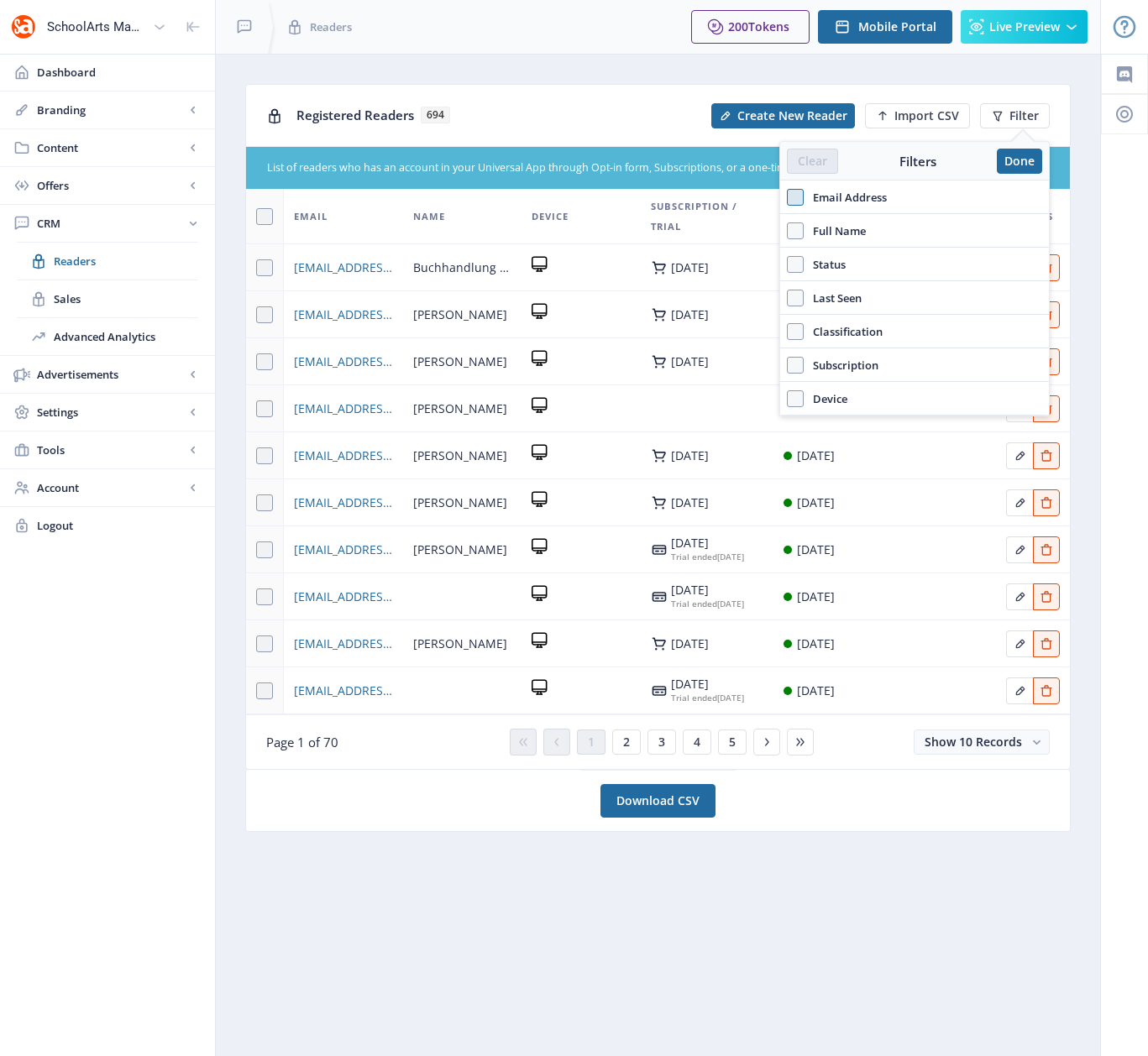
click at [794, 199] on span at bounding box center [795, 197] width 16 height 16
click at [787, 197] on input "Email Address" at bounding box center [787, 196] width 1 height 1
checkbox input "true"
click at [815, 240] on input "text" at bounding box center [914, 234] width 255 height 27
paste input "[EMAIL_ADDRESS][DOMAIN_NAME]"
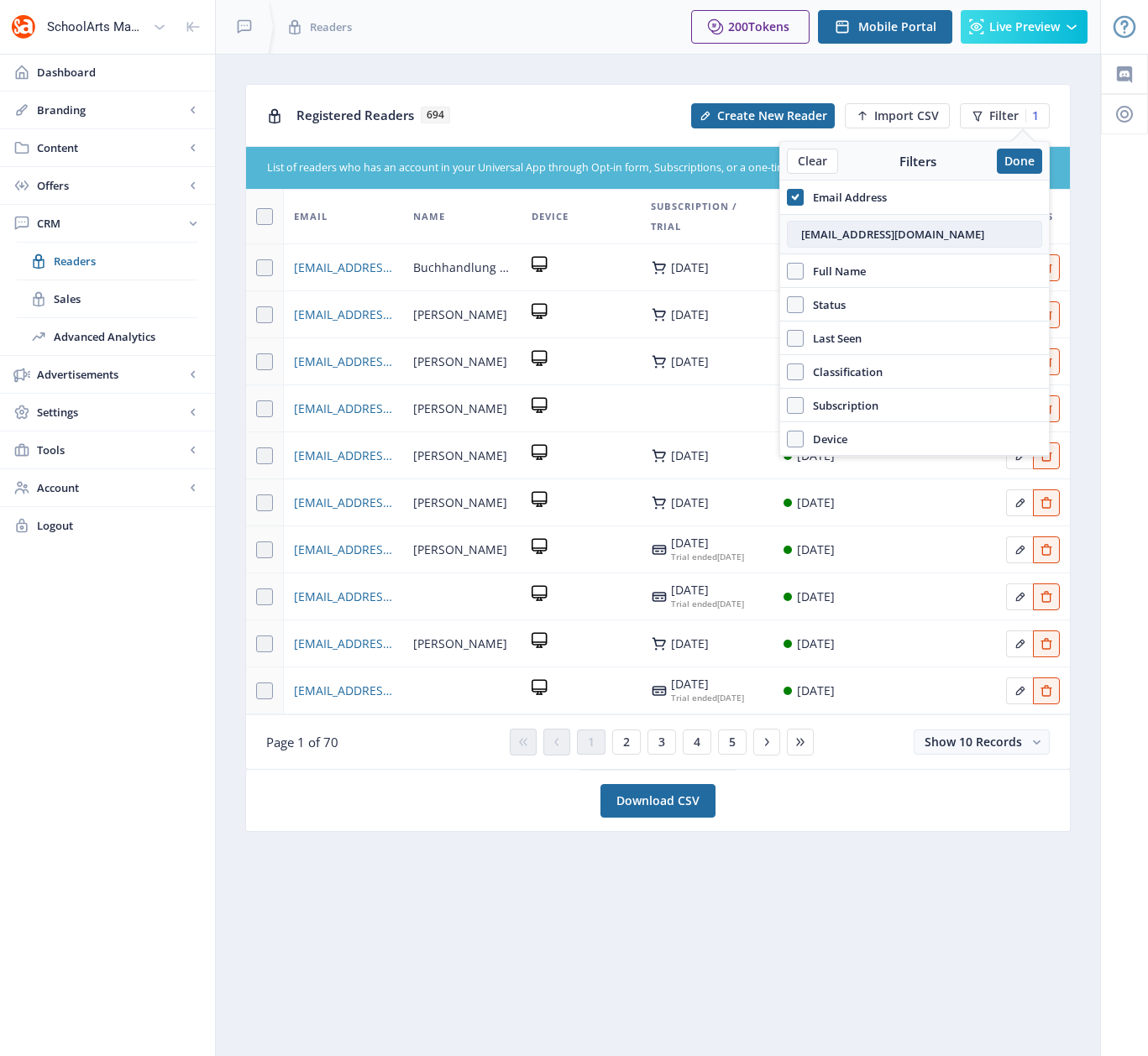
type input "[EMAIL_ADDRESS][DOMAIN_NAME]"
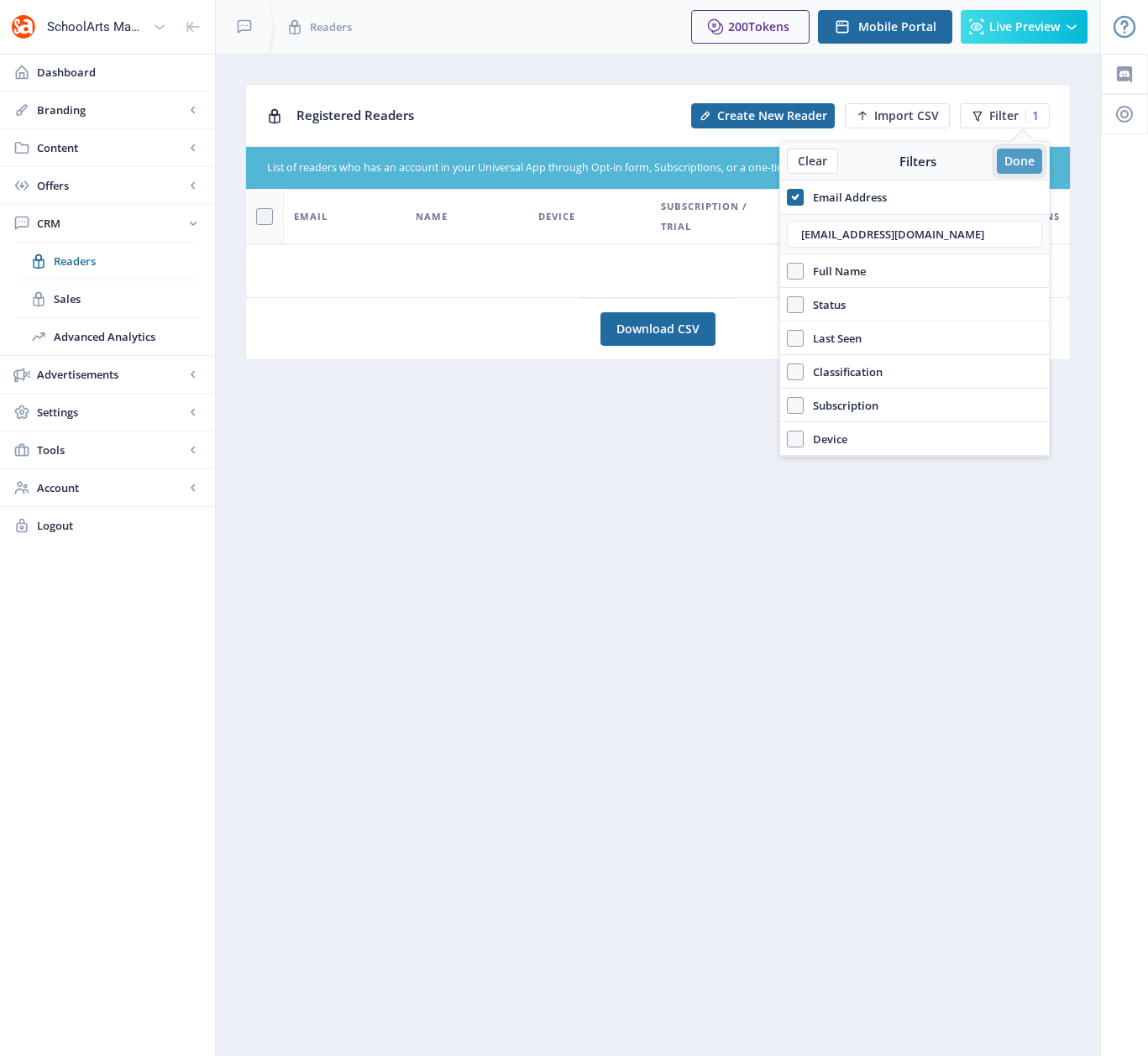
click at [1023, 157] on button "Done" at bounding box center [1019, 162] width 45 height 25
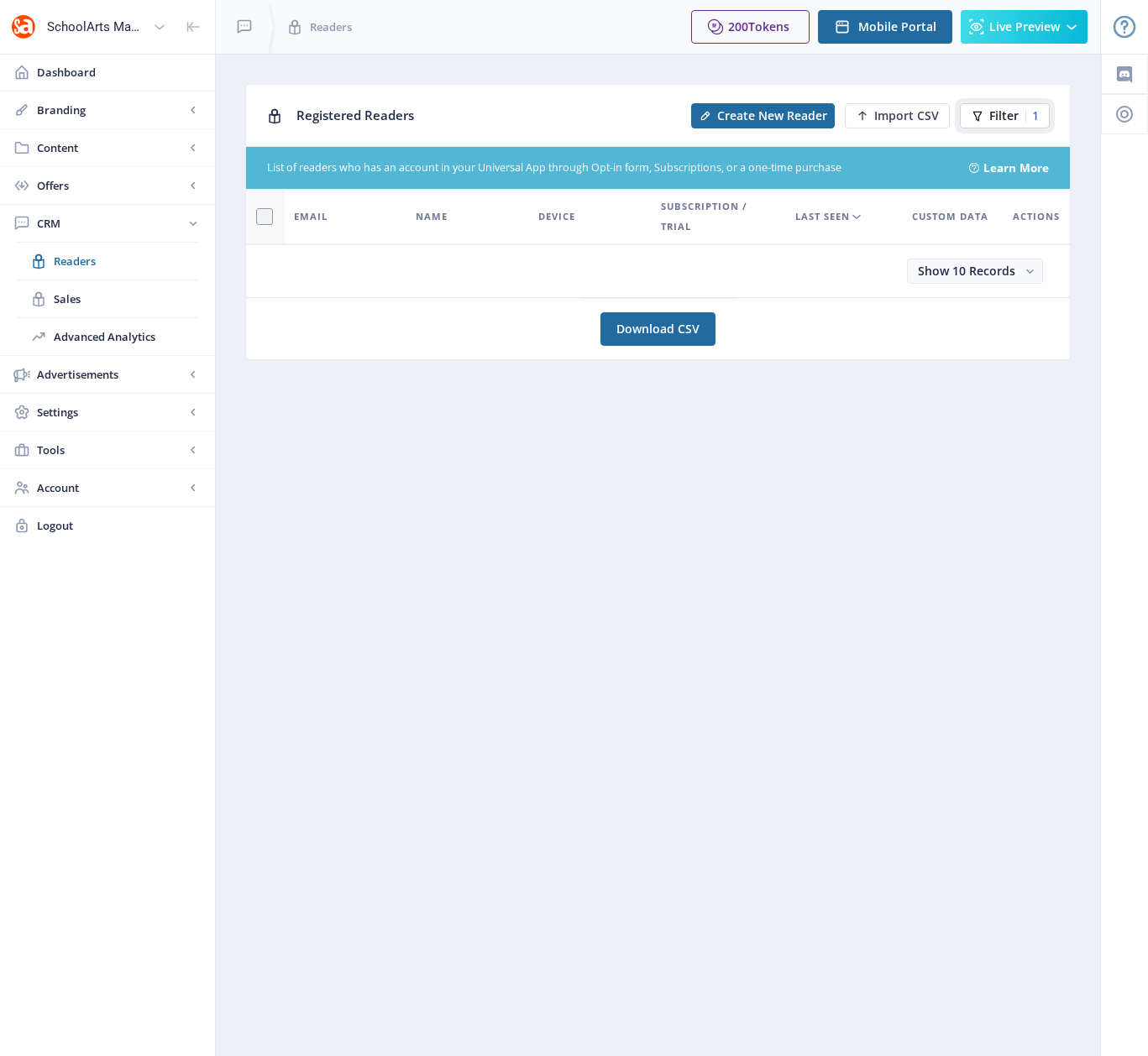
click at [988, 120] on button "Filter 1" at bounding box center [1004, 116] width 90 height 25
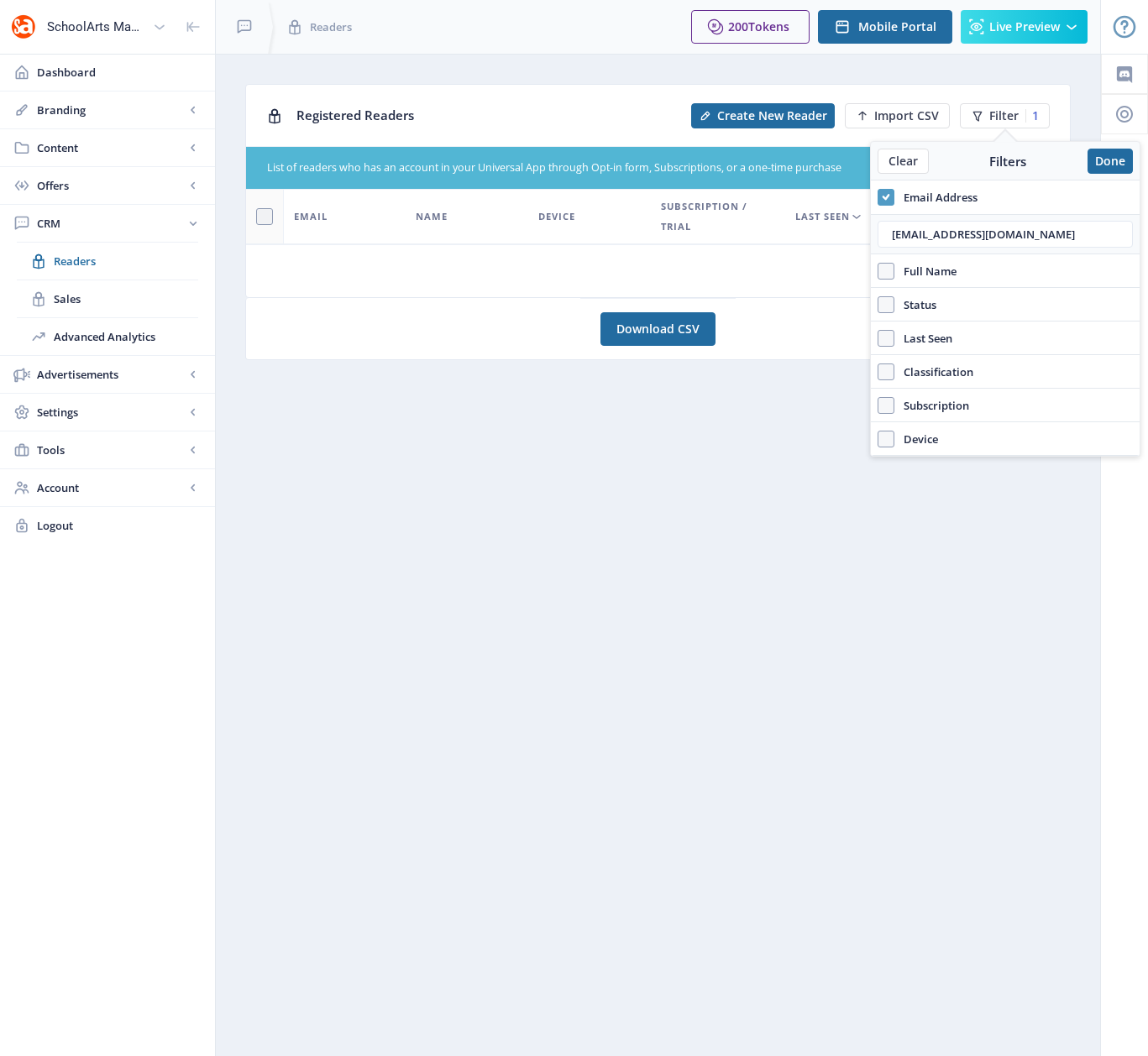
click at [882, 195] on icon at bounding box center [885, 197] width 7 height 16
click at [878, 196] on input "Email Address" at bounding box center [877, 196] width 1 height 1
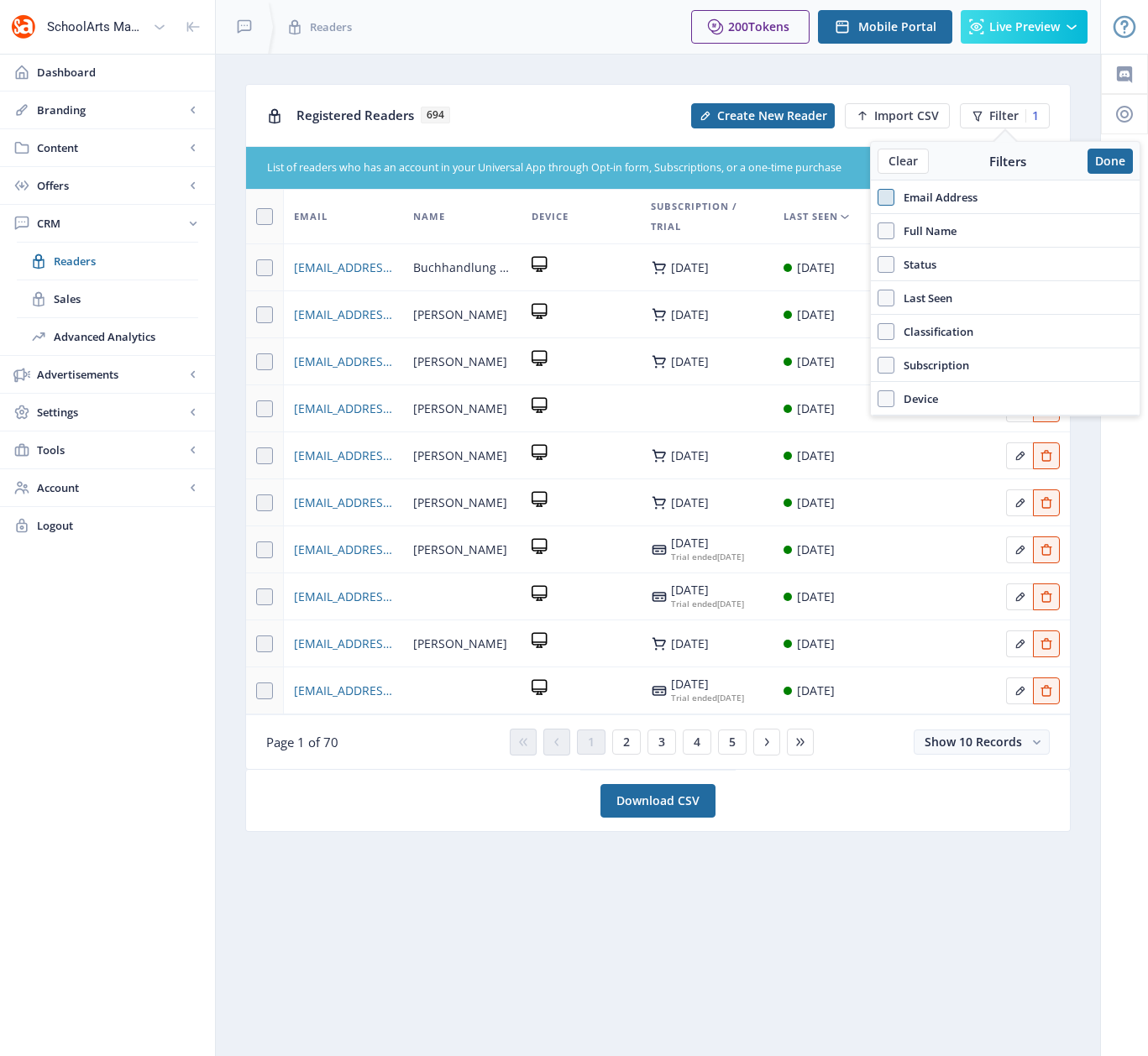
click at [887, 199] on span at bounding box center [885, 197] width 16 height 16
click at [878, 197] on input "Email Address" at bounding box center [877, 196] width 1 height 1
checkbox input "true"
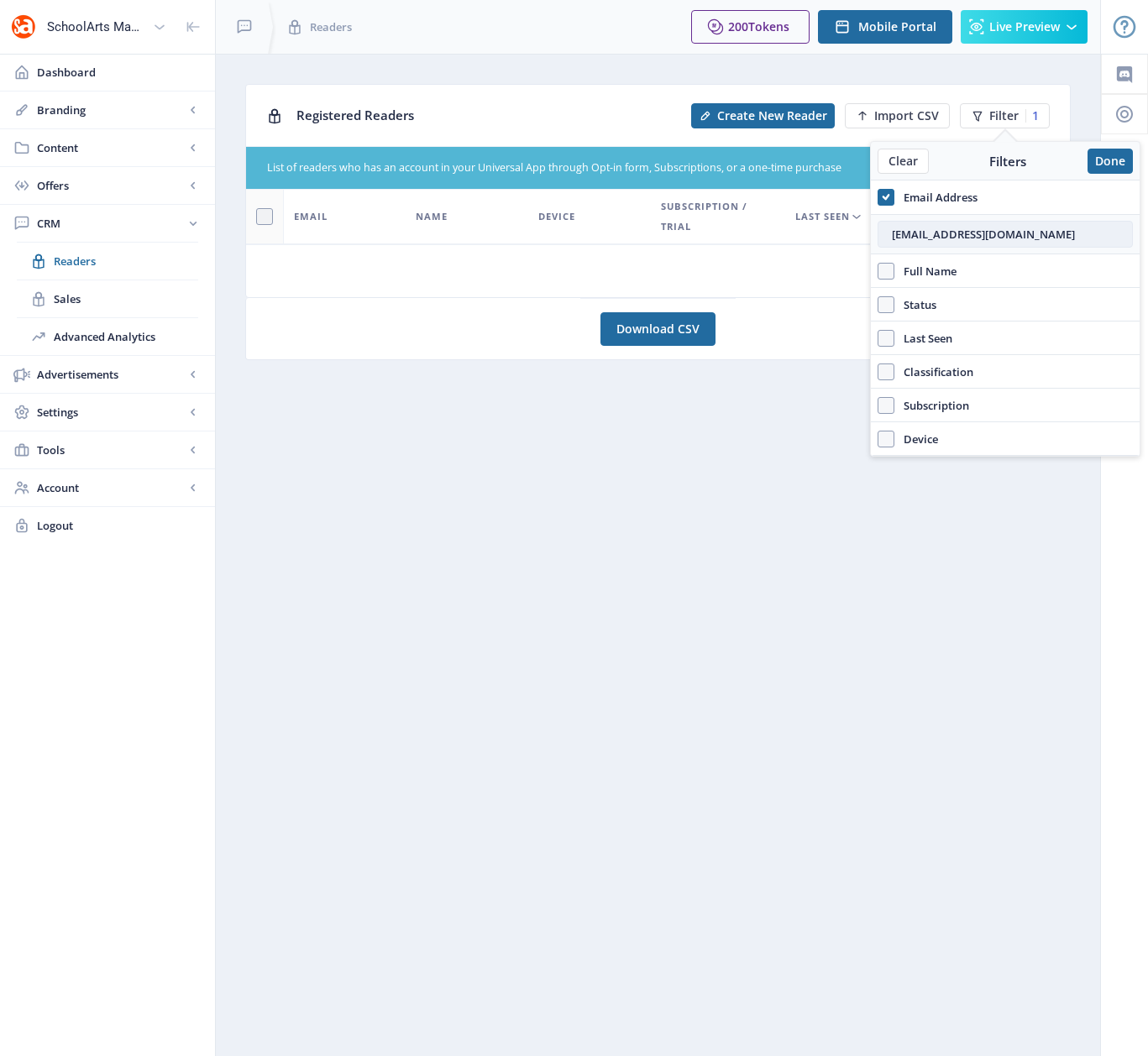
click at [899, 234] on input "[EMAIL_ADDRESS][DOMAIN_NAME]" at bounding box center [1004, 234] width 255 height 27
click at [899, 234] on input "[EMAIL_ADDRESS][DOMAIN_NAME]" at bounding box center [1004, 234] width 255 height 27
click at [900, 236] on input "[EMAIL_ADDRESS][DOMAIN_NAME]" at bounding box center [1004, 234] width 255 height 27
drag, startPoint x: 1019, startPoint y: 234, endPoint x: 882, endPoint y: 232, distance: 137.0
click at [882, 232] on input "[EMAIL_ADDRESS][DOMAIN_NAME]" at bounding box center [1004, 234] width 255 height 27
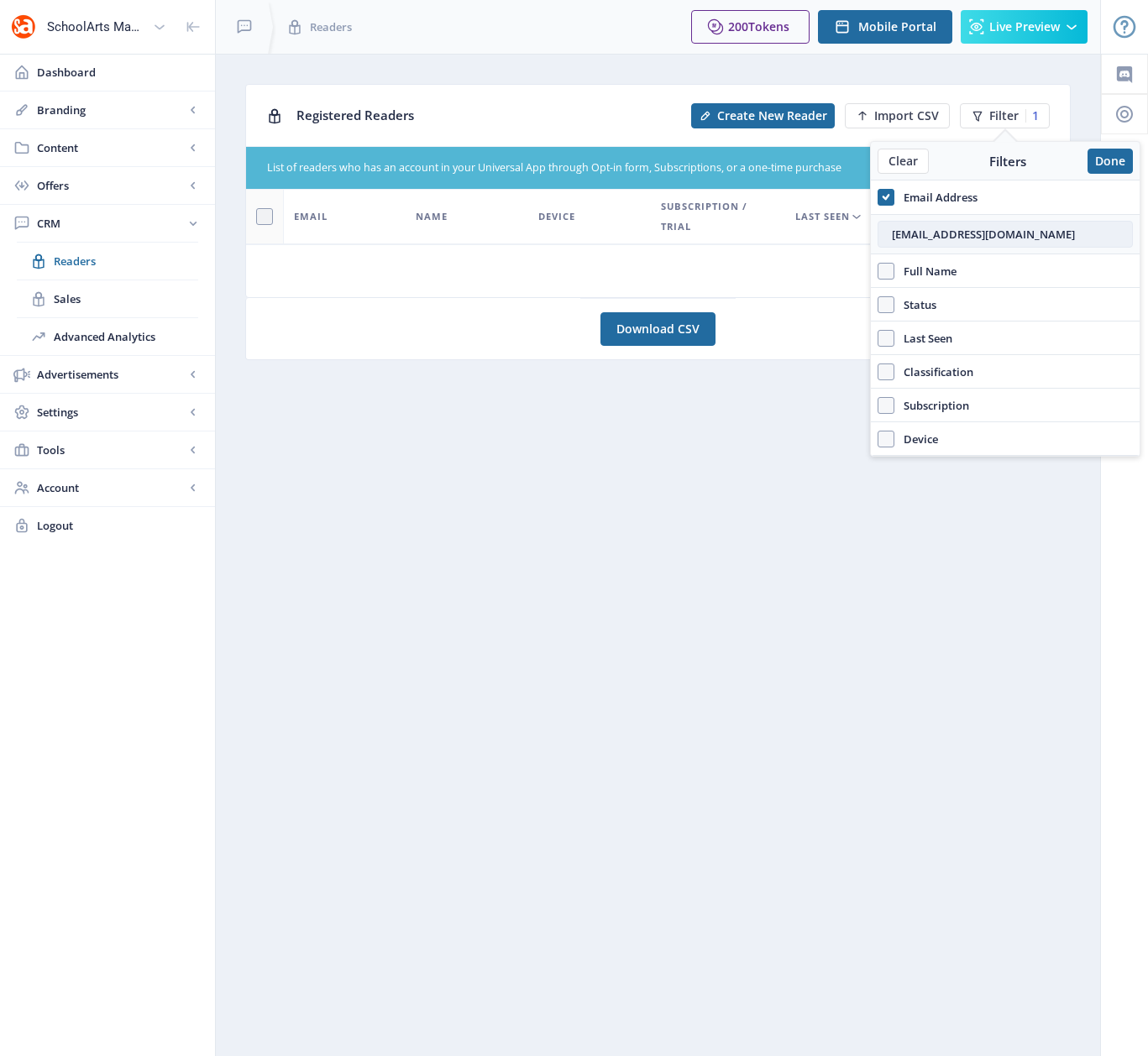
paste input "[EMAIL_ADDRESS][DOMAIN_NAME]"
type input "[EMAIL_ADDRESS][DOMAIN_NAME]"
click at [1102, 166] on button "Done" at bounding box center [1110, 162] width 45 height 25
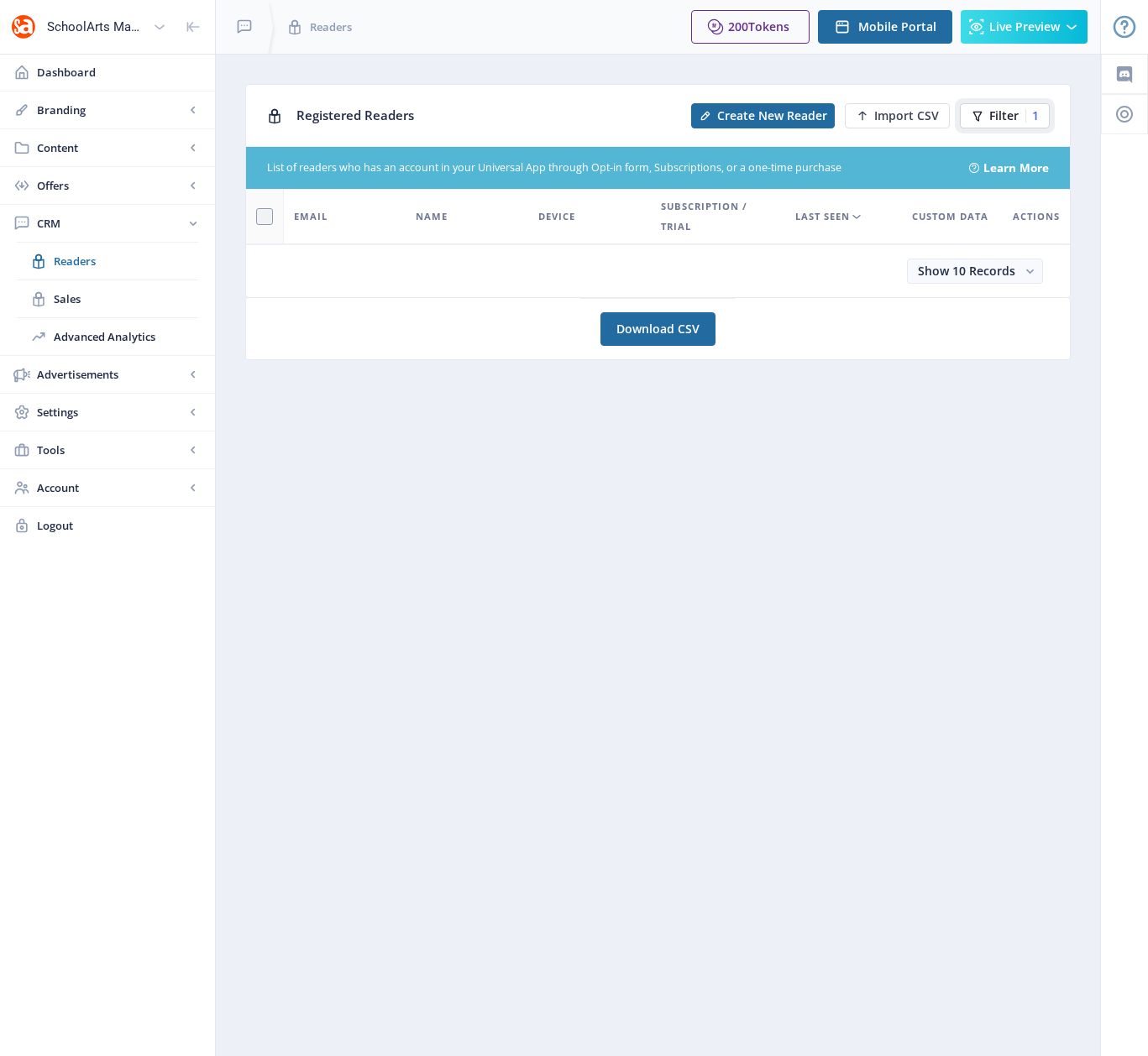
click at [992, 113] on span "Filter" at bounding box center [1003, 115] width 29 height 14
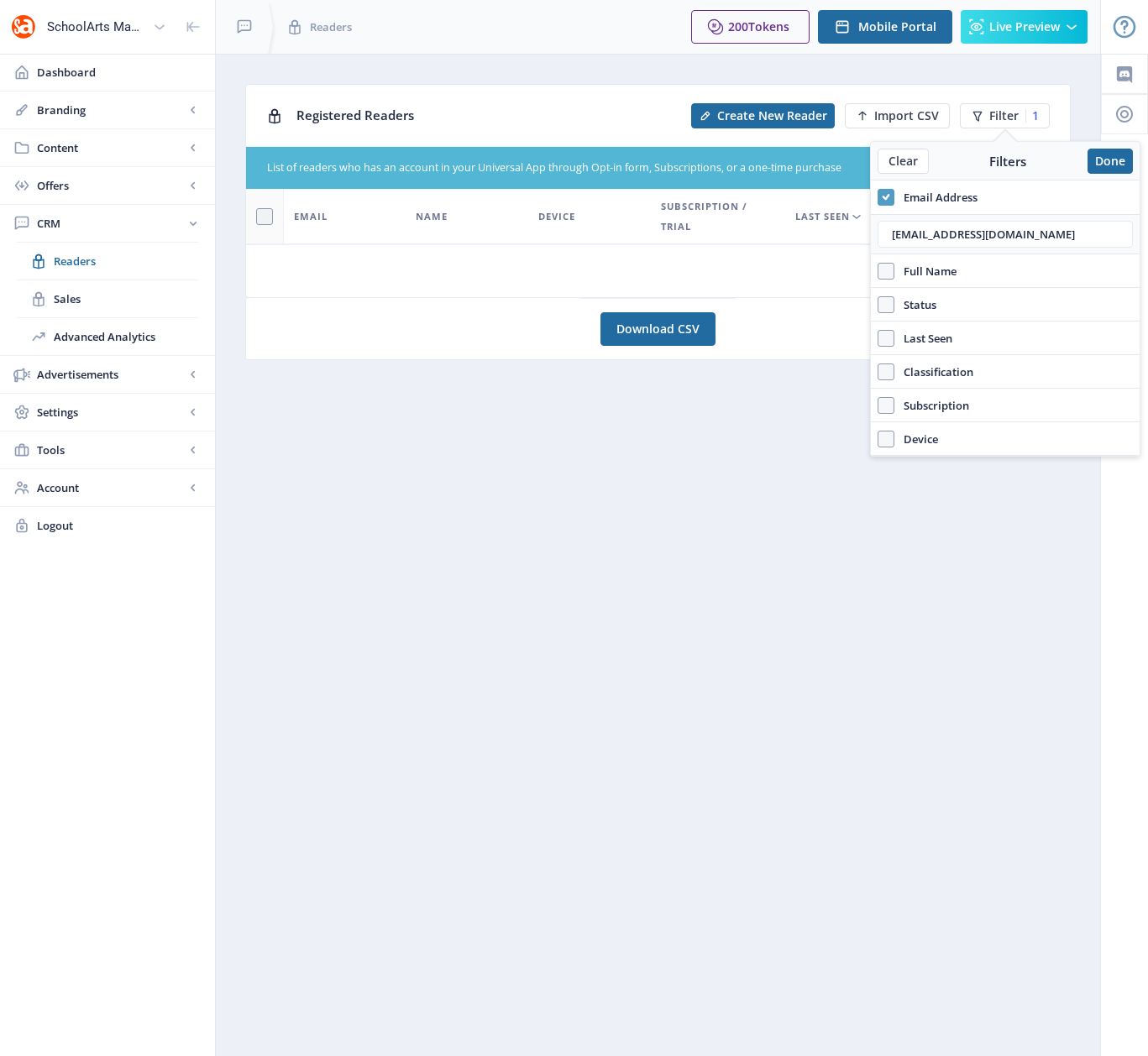
click at [884, 198] on use at bounding box center [885, 196] width 7 height 5
click at [878, 197] on input "Email Address" at bounding box center [877, 196] width 1 height 1
checkbox input "false"
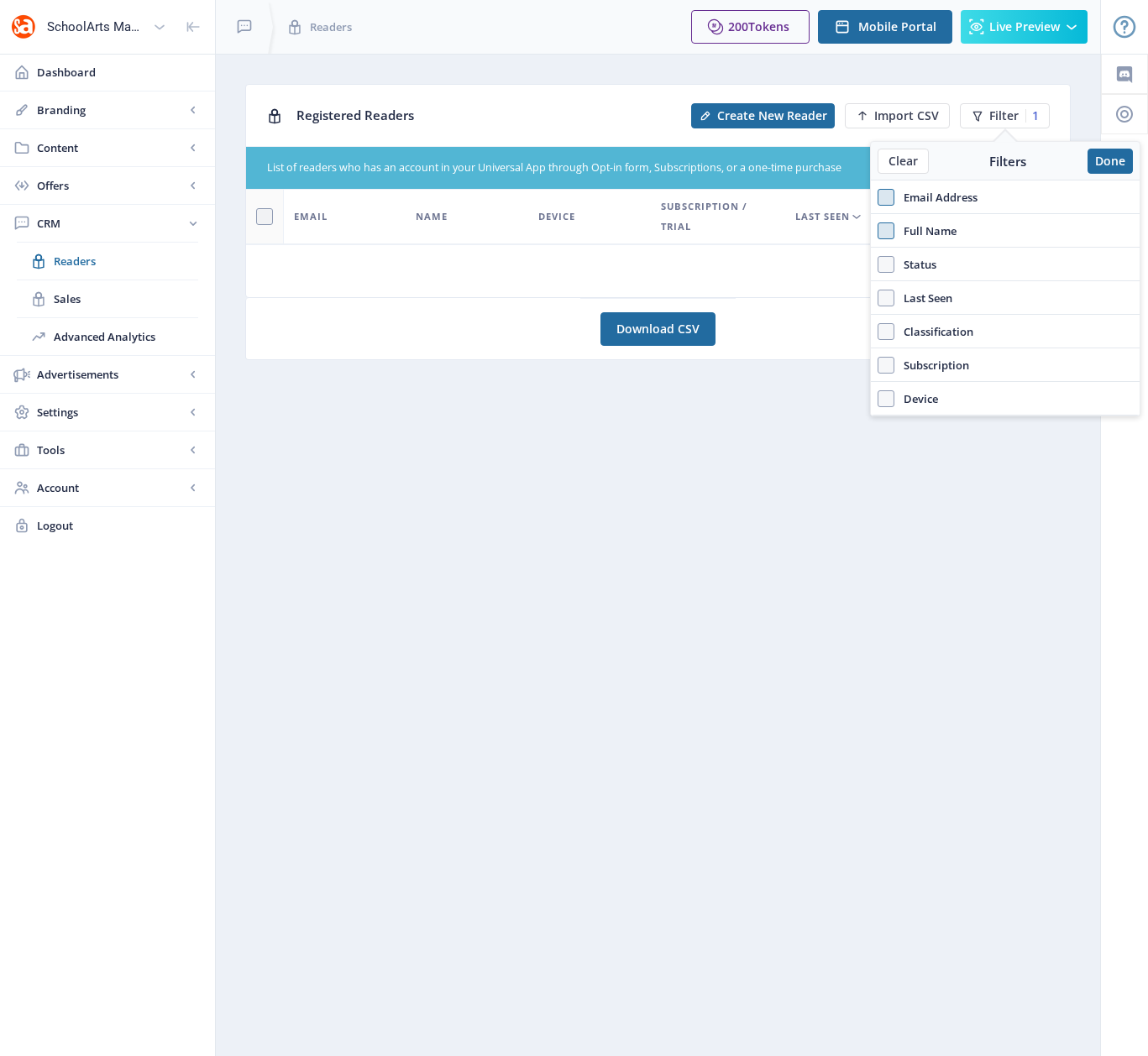
click at [883, 227] on span at bounding box center [885, 231] width 16 height 16
click at [878, 230] on input "Full Name" at bounding box center [877, 230] width 1 height 1
checkbox input "true"
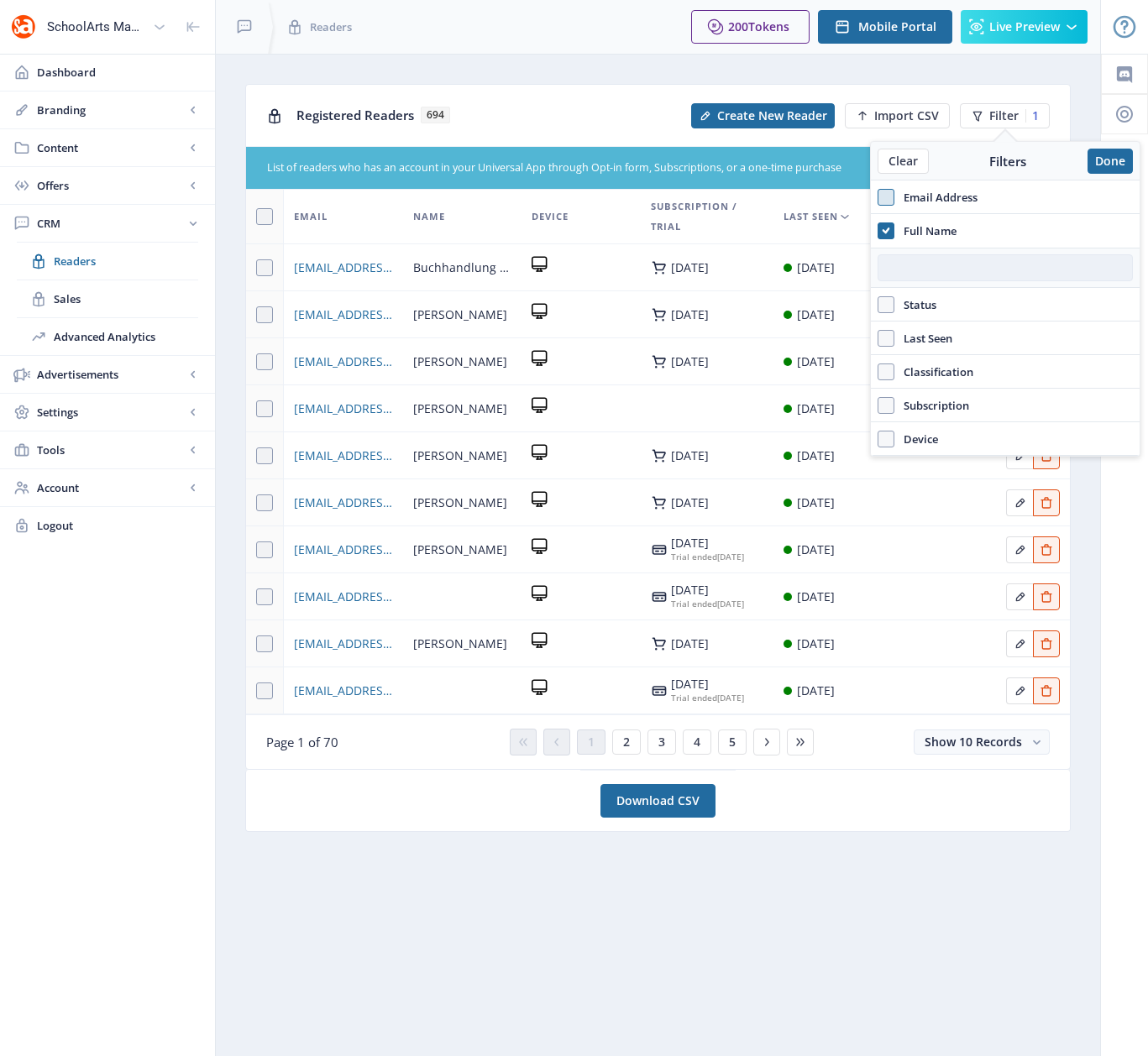
click at [920, 269] on input "text" at bounding box center [1004, 268] width 255 height 27
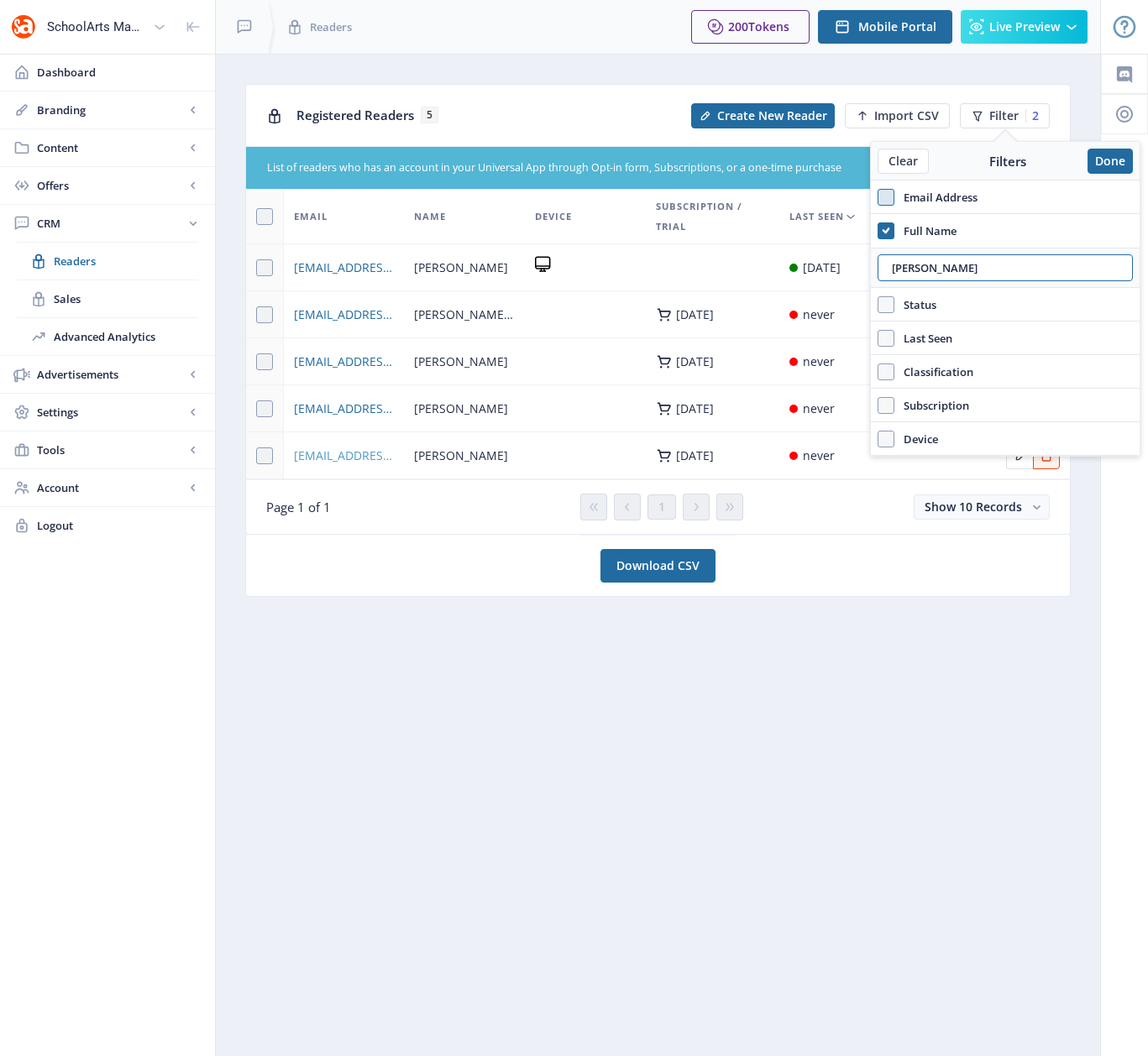
type input "[PERSON_NAME]"
click at [338, 457] on span "[EMAIL_ADDRESS][DOMAIN_NAME]" at bounding box center [344, 456] width 100 height 20
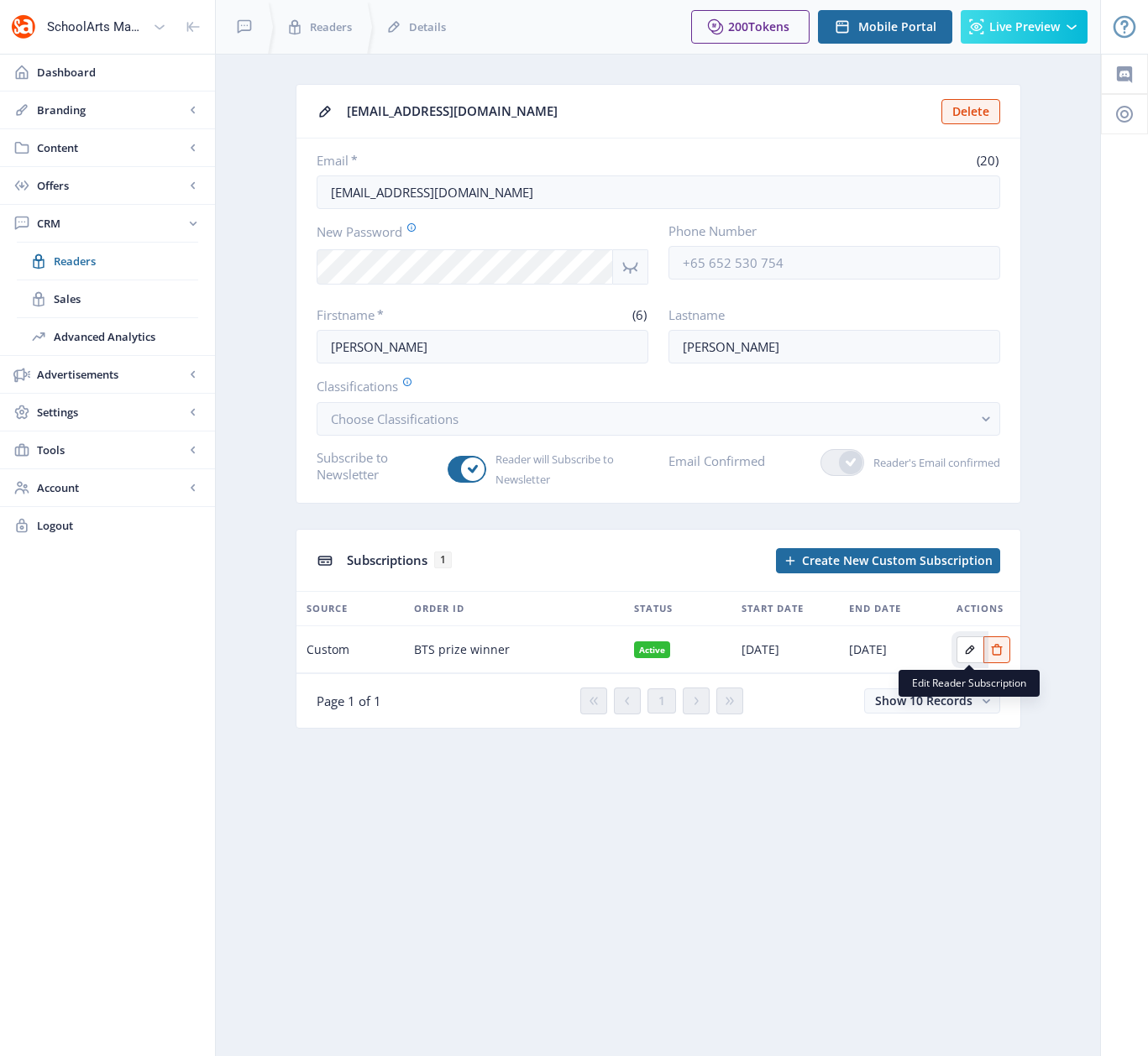
click at [974, 651] on icon "Edit page" at bounding box center [970, 650] width 14 height 14
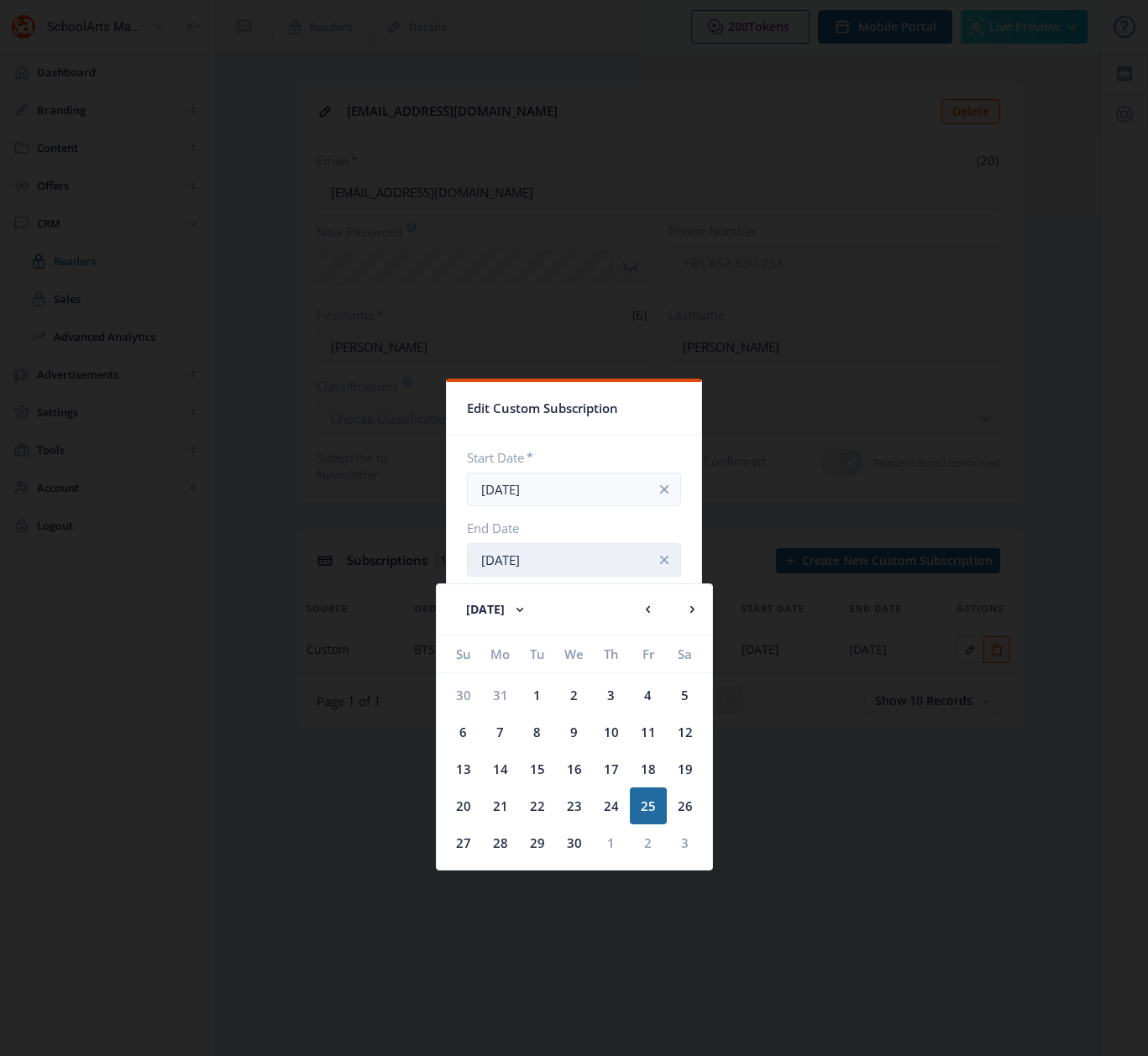
click at [588, 563] on input "[DATE]" at bounding box center [574, 560] width 215 height 34
click at [537, 605] on button "[DATE]" at bounding box center [496, 609] width 94 height 34
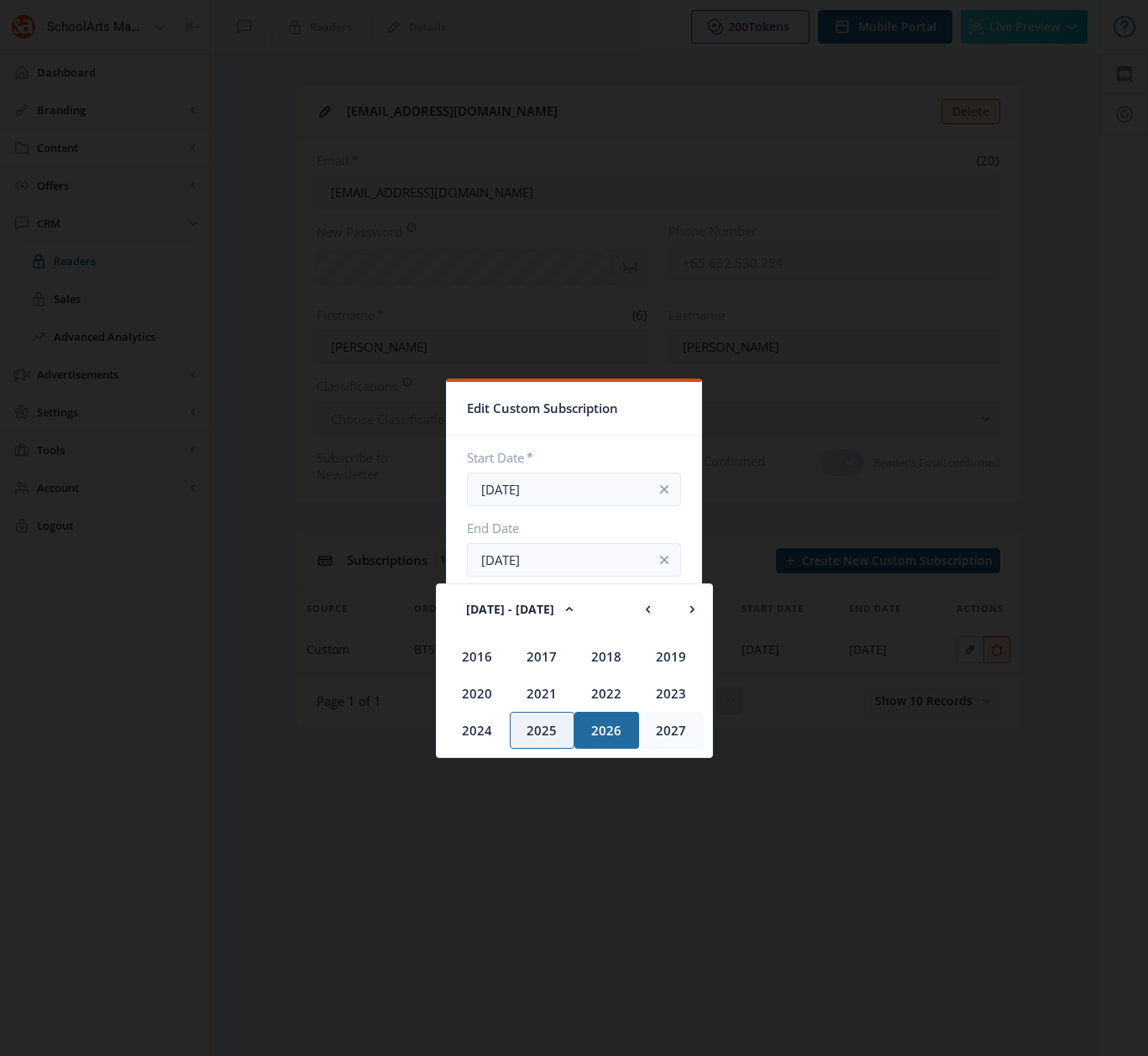
click at [669, 732] on div "2027" at bounding box center [671, 730] width 65 height 37
click at [471, 732] on div "Sep" at bounding box center [477, 730] width 65 height 37
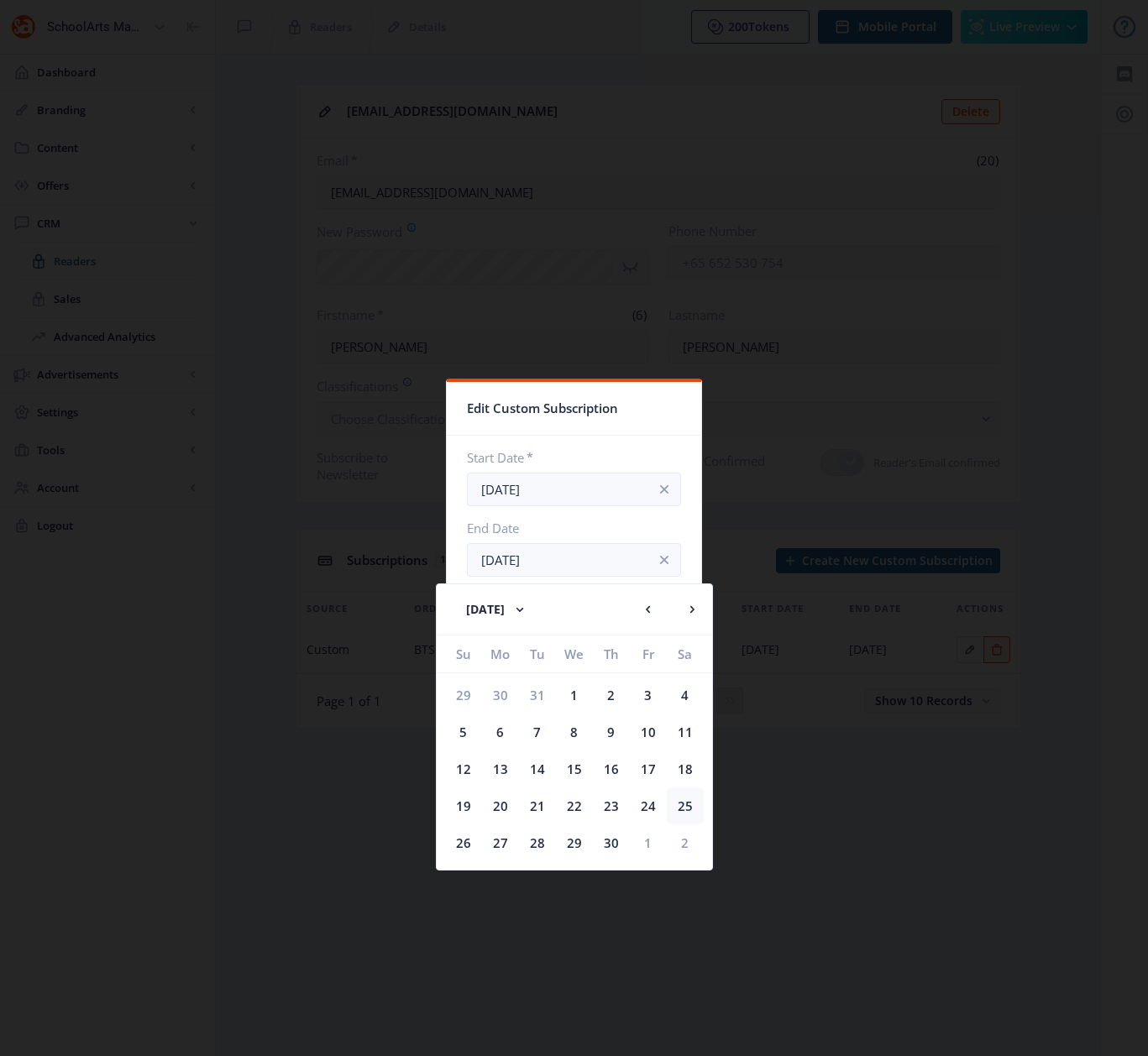
click at [686, 806] on div "25" at bounding box center [684, 805] width 37 height 37
type input "[DATE]"
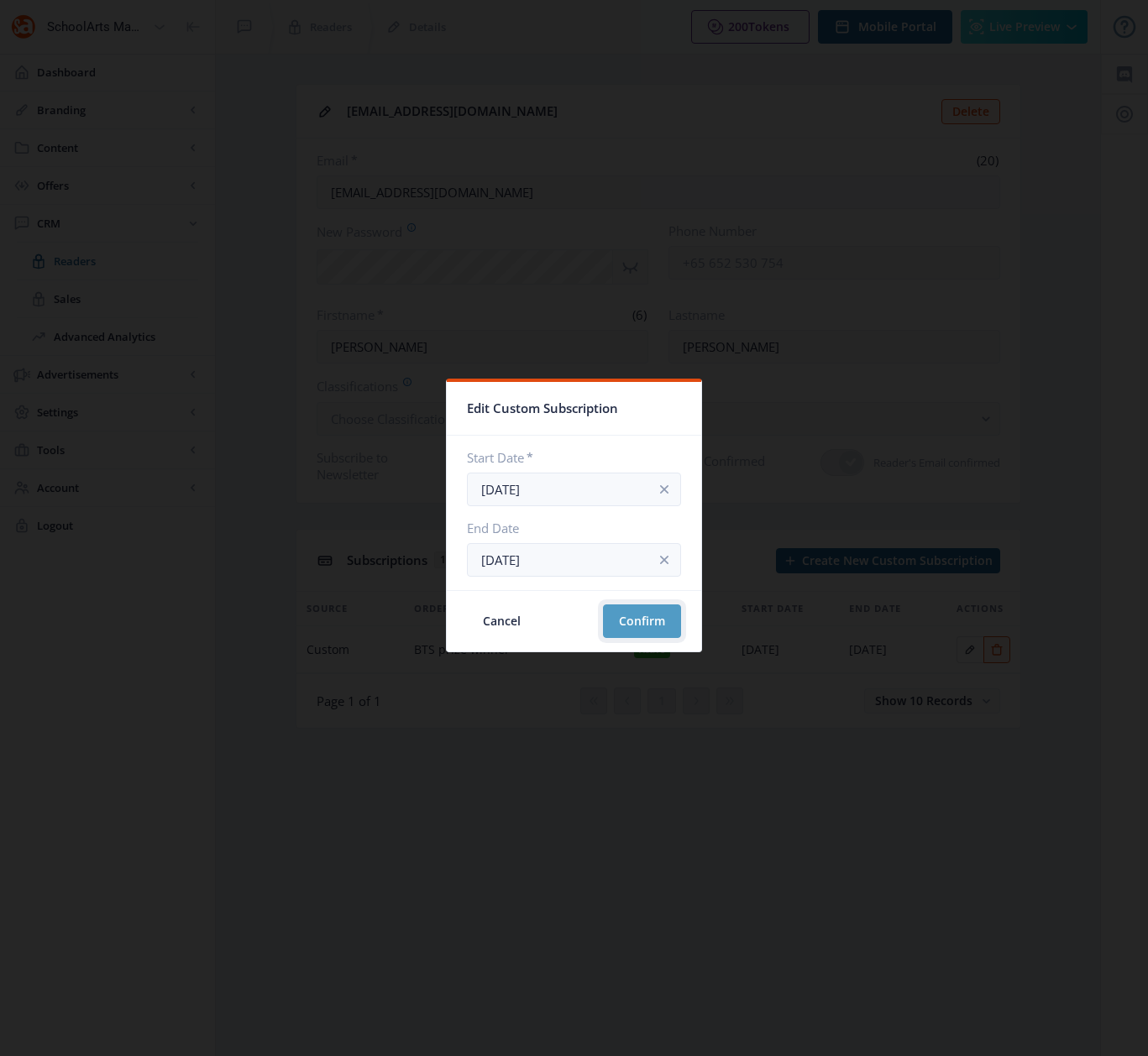
click at [646, 627] on button "Confirm" at bounding box center [642, 621] width 78 height 34
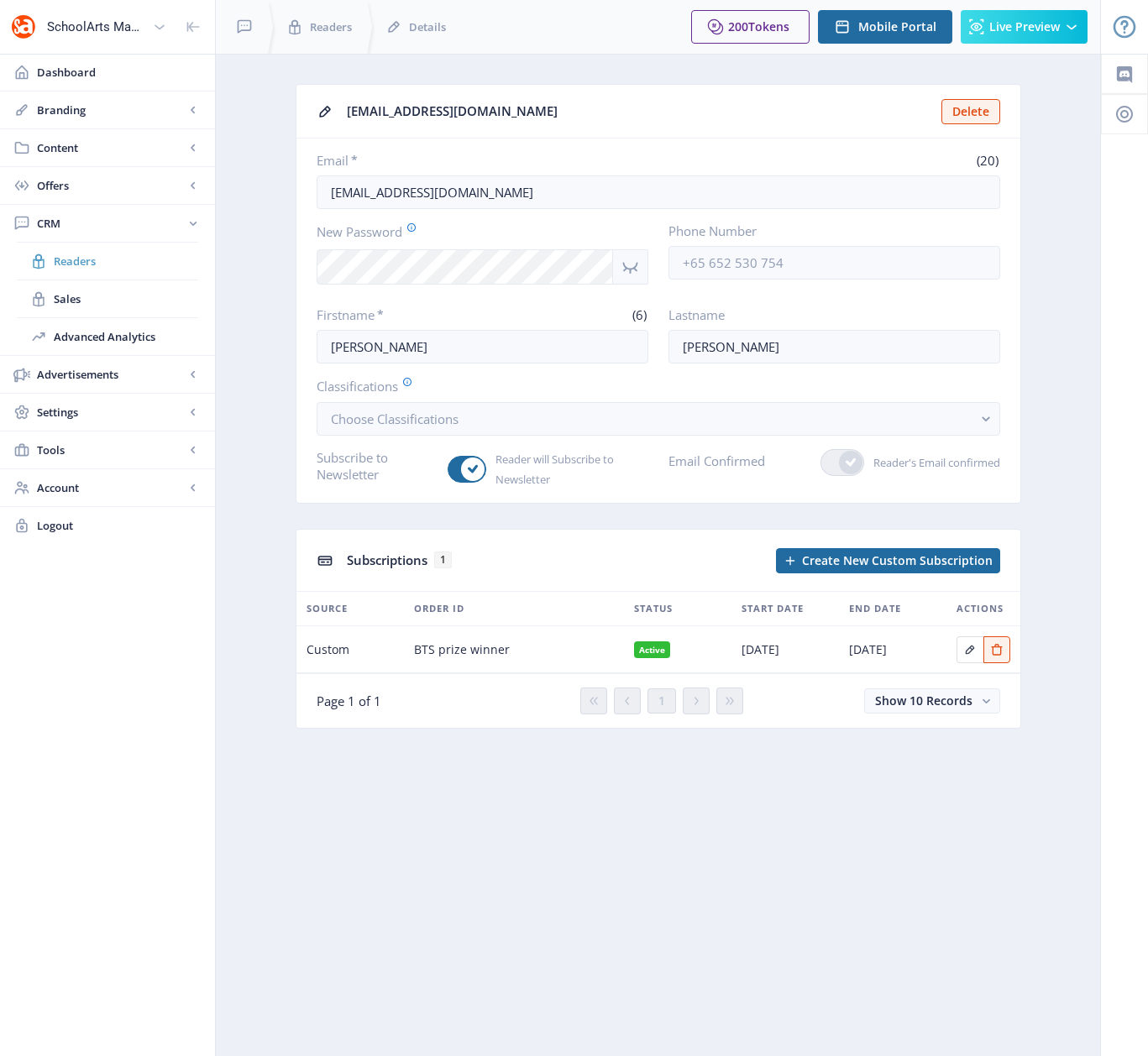
click at [76, 264] on span "Readers" at bounding box center [125, 261] width 145 height 16
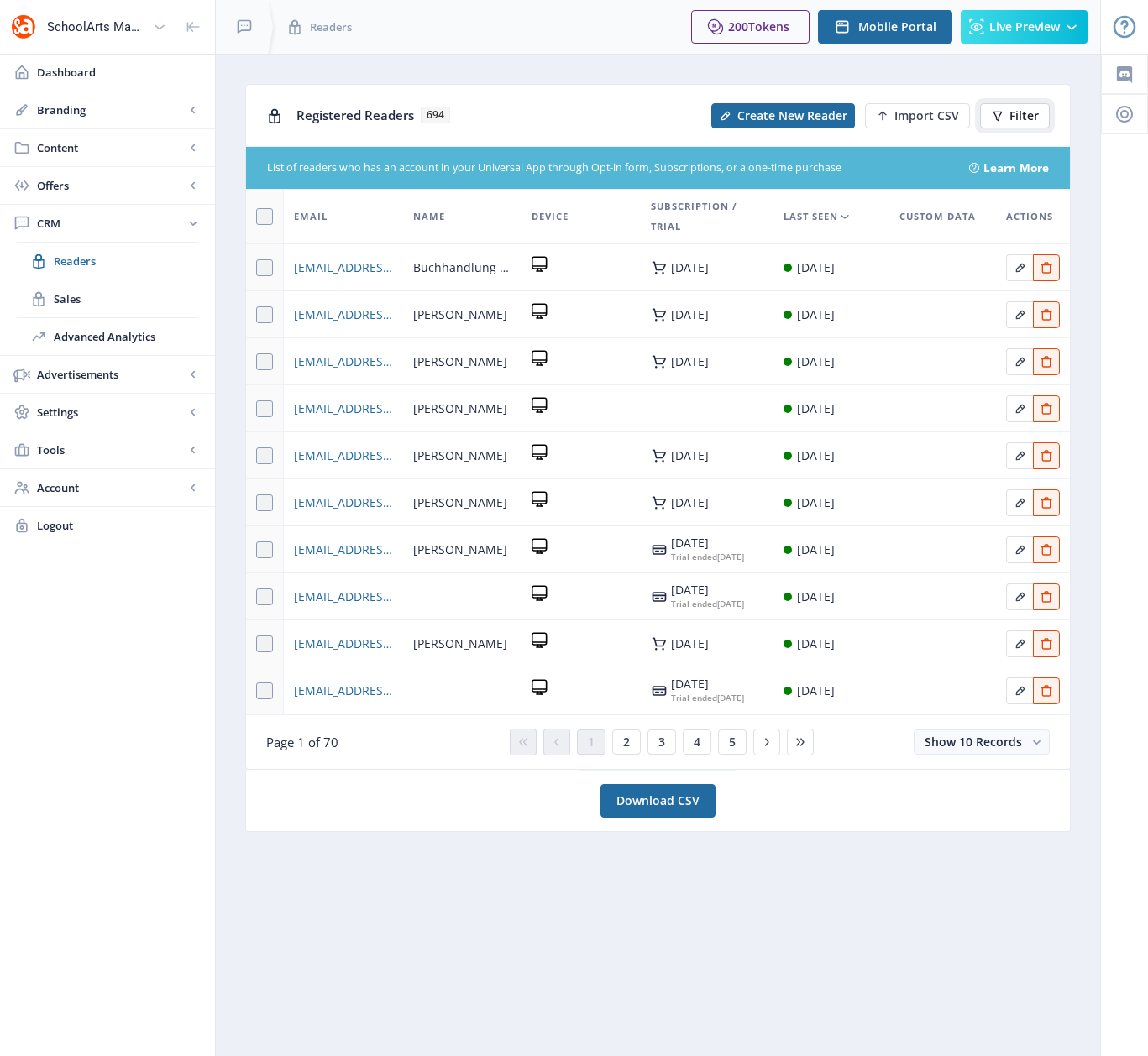
click at [1019, 115] on span "Filter" at bounding box center [1023, 115] width 29 height 14
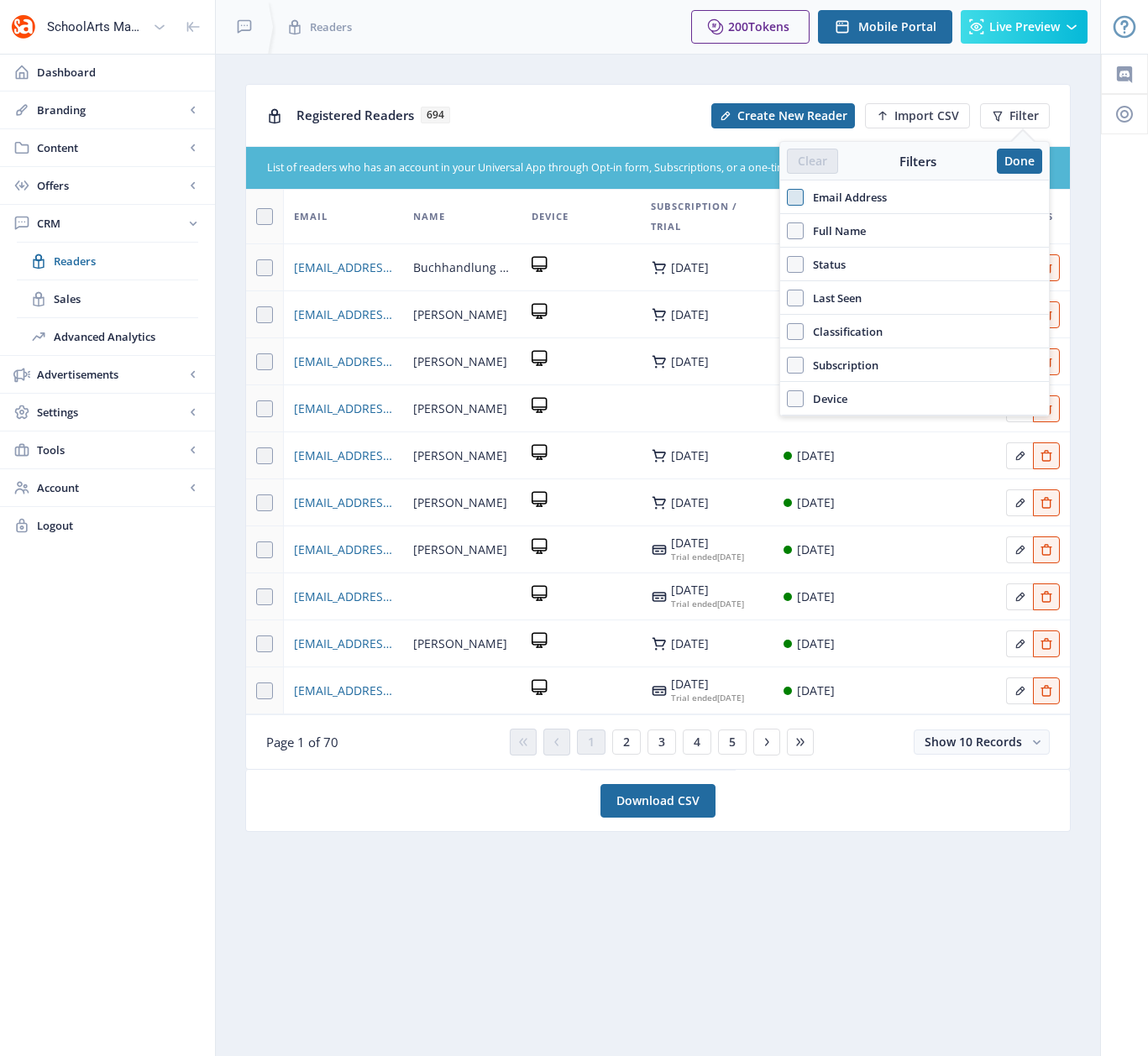
click at [799, 197] on span at bounding box center [795, 197] width 16 height 16
click at [787, 197] on input "Email Address" at bounding box center [787, 196] width 1 height 1
checkbox input "true"
click at [810, 234] on input "text" at bounding box center [914, 234] width 255 height 27
paste input "[EMAIL_ADDRESS][DOMAIN_NAME]"
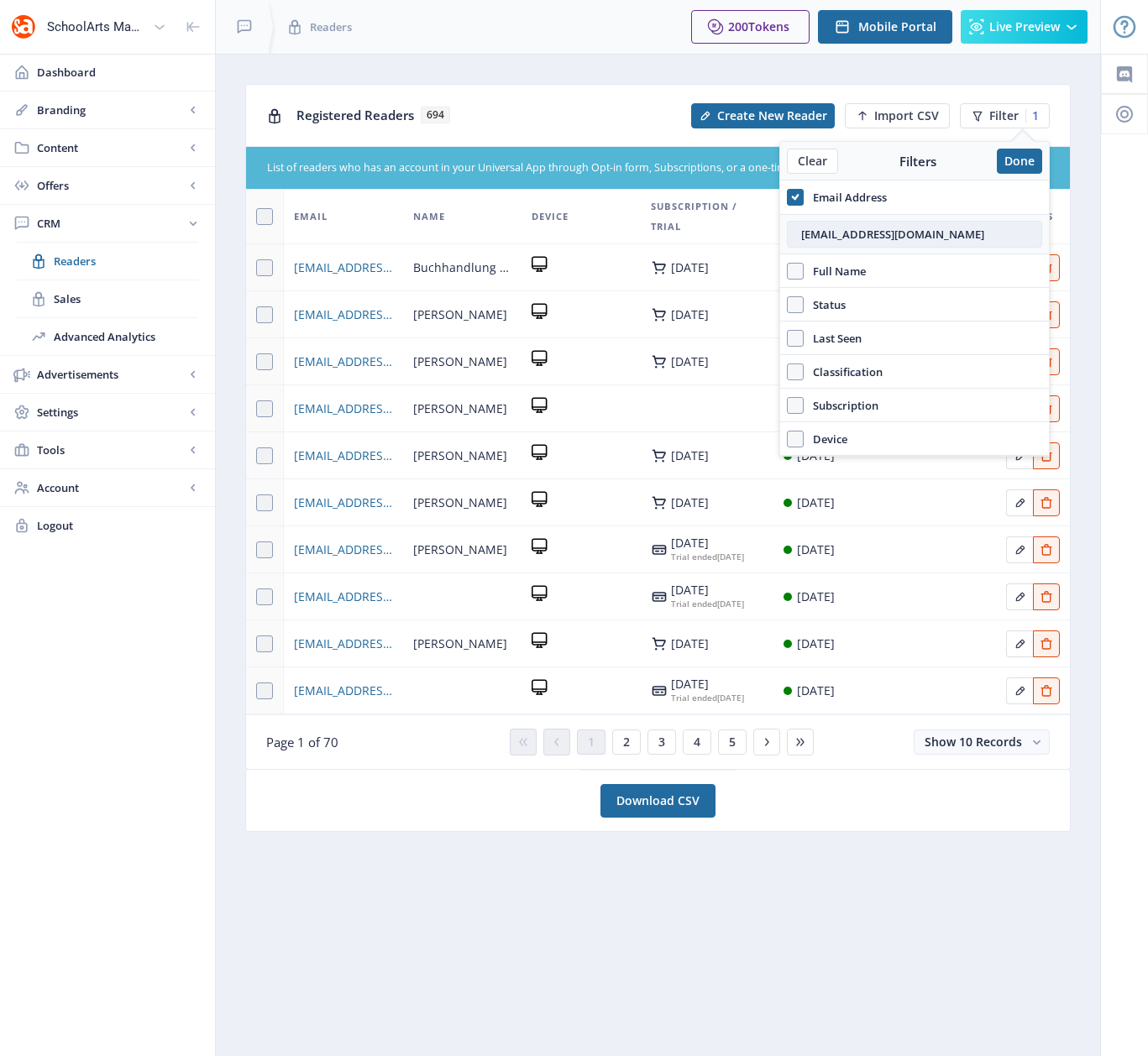
type input "[EMAIL_ADDRESS][DOMAIN_NAME]"
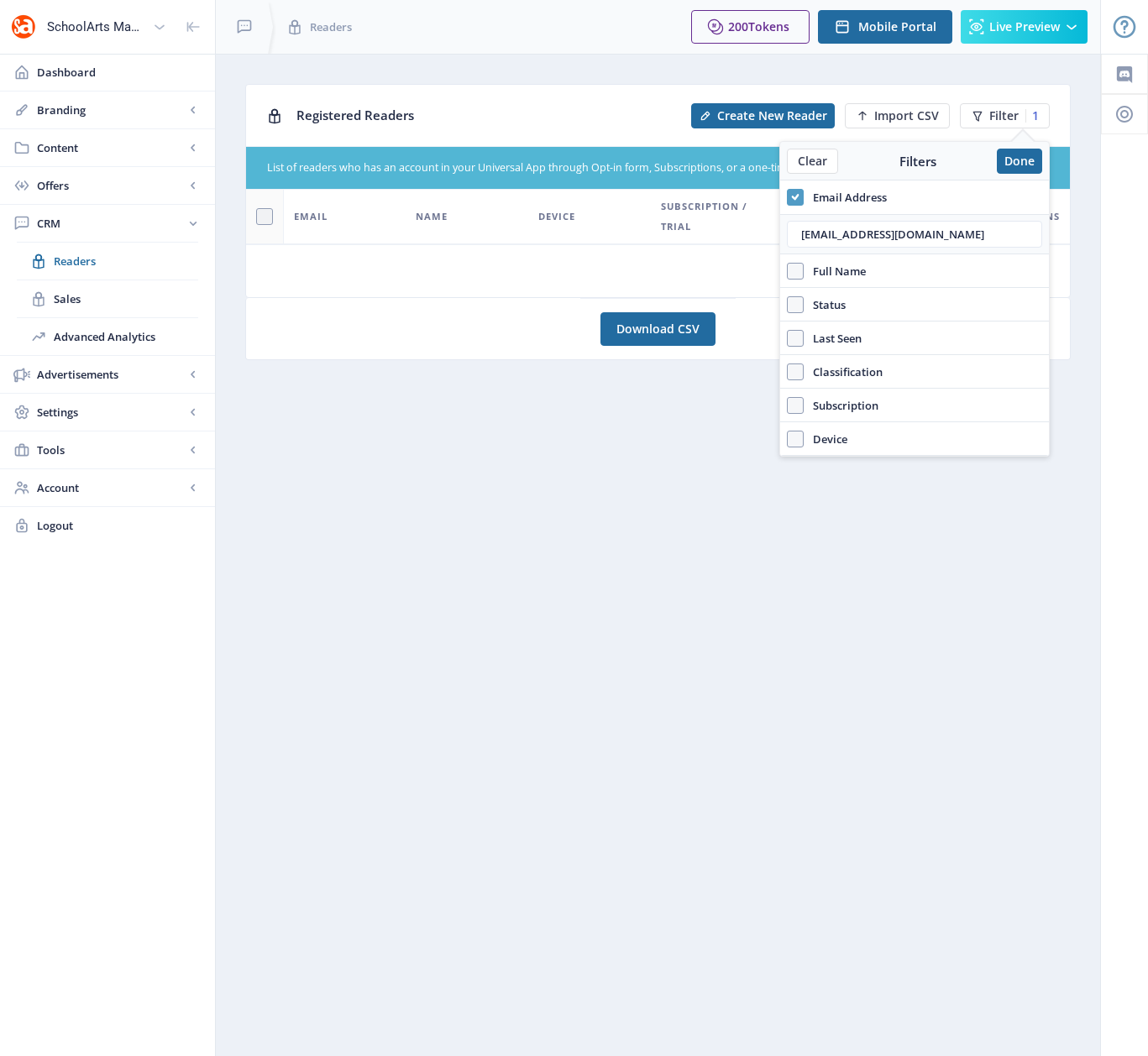
click at [798, 197] on icon at bounding box center [795, 197] width 7 height 16
click at [787, 197] on input "Email Address" at bounding box center [787, 196] width 1 height 1
checkbox input "false"
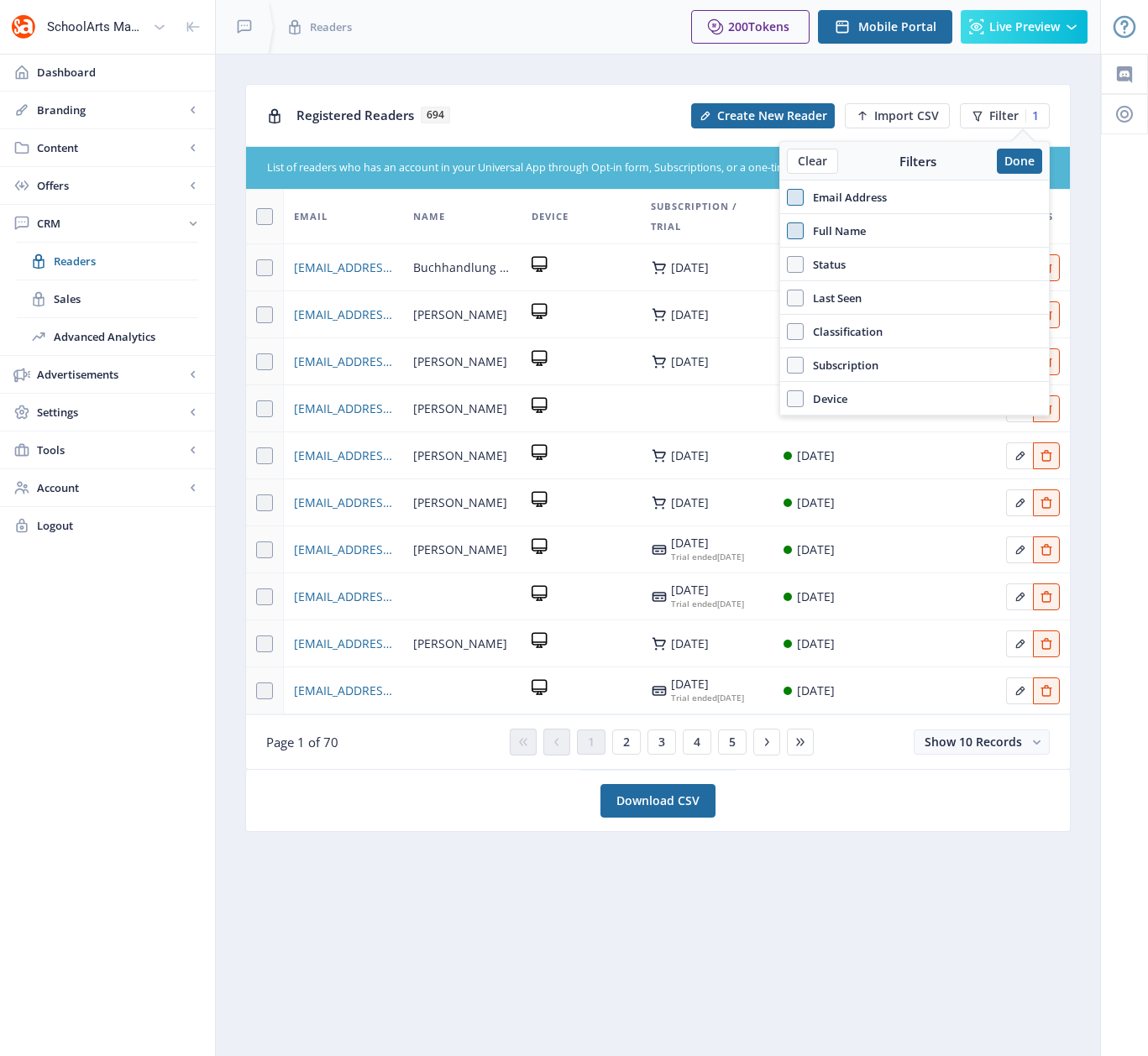
click at [792, 232] on span at bounding box center [795, 231] width 16 height 16
click at [787, 231] on input "Full Name" at bounding box center [787, 230] width 1 height 1
checkbox input "true"
click at [842, 274] on input "text" at bounding box center [914, 268] width 255 height 27
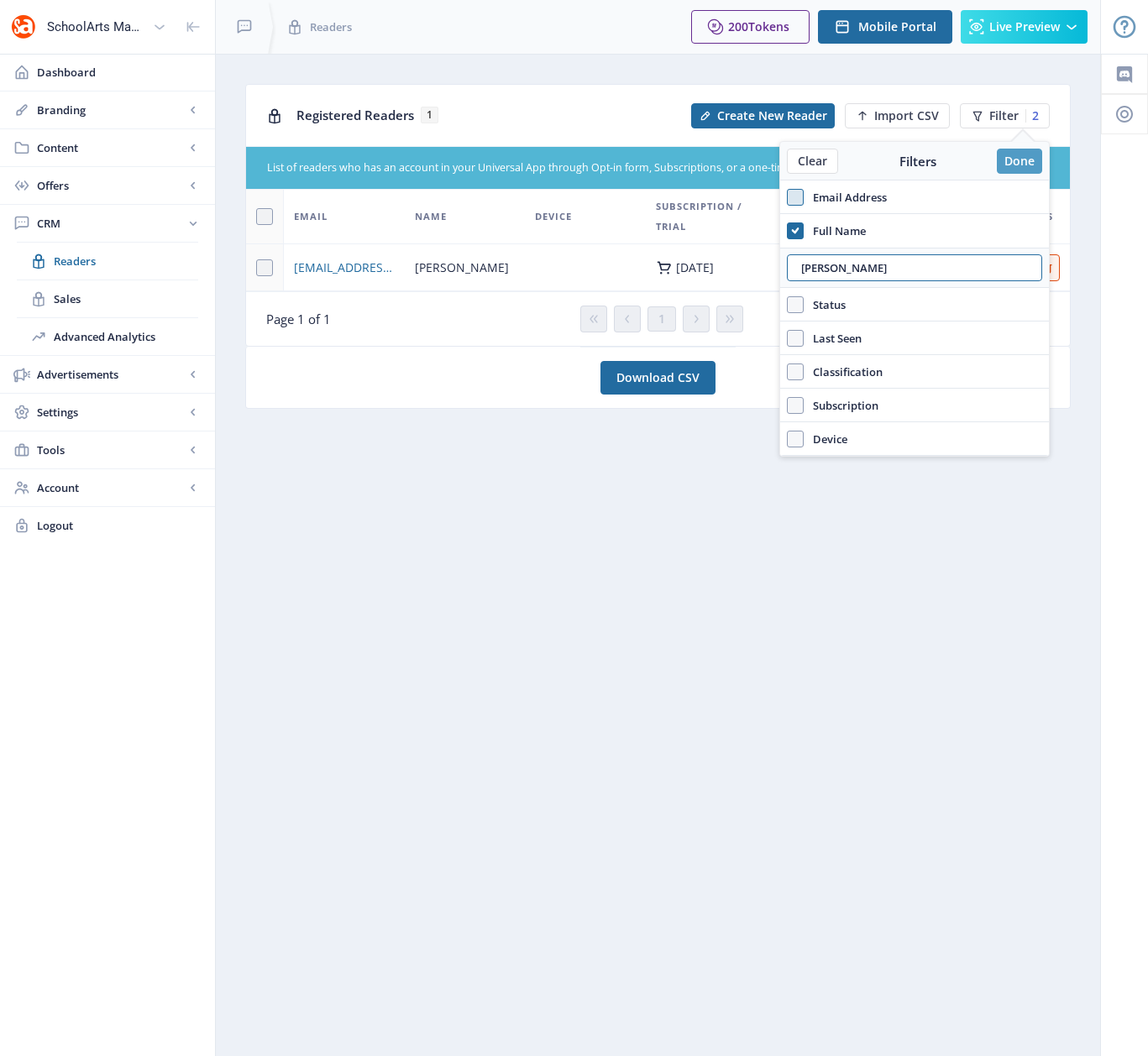
type input "[PERSON_NAME]"
click at [1013, 160] on button "Done" at bounding box center [1019, 162] width 45 height 25
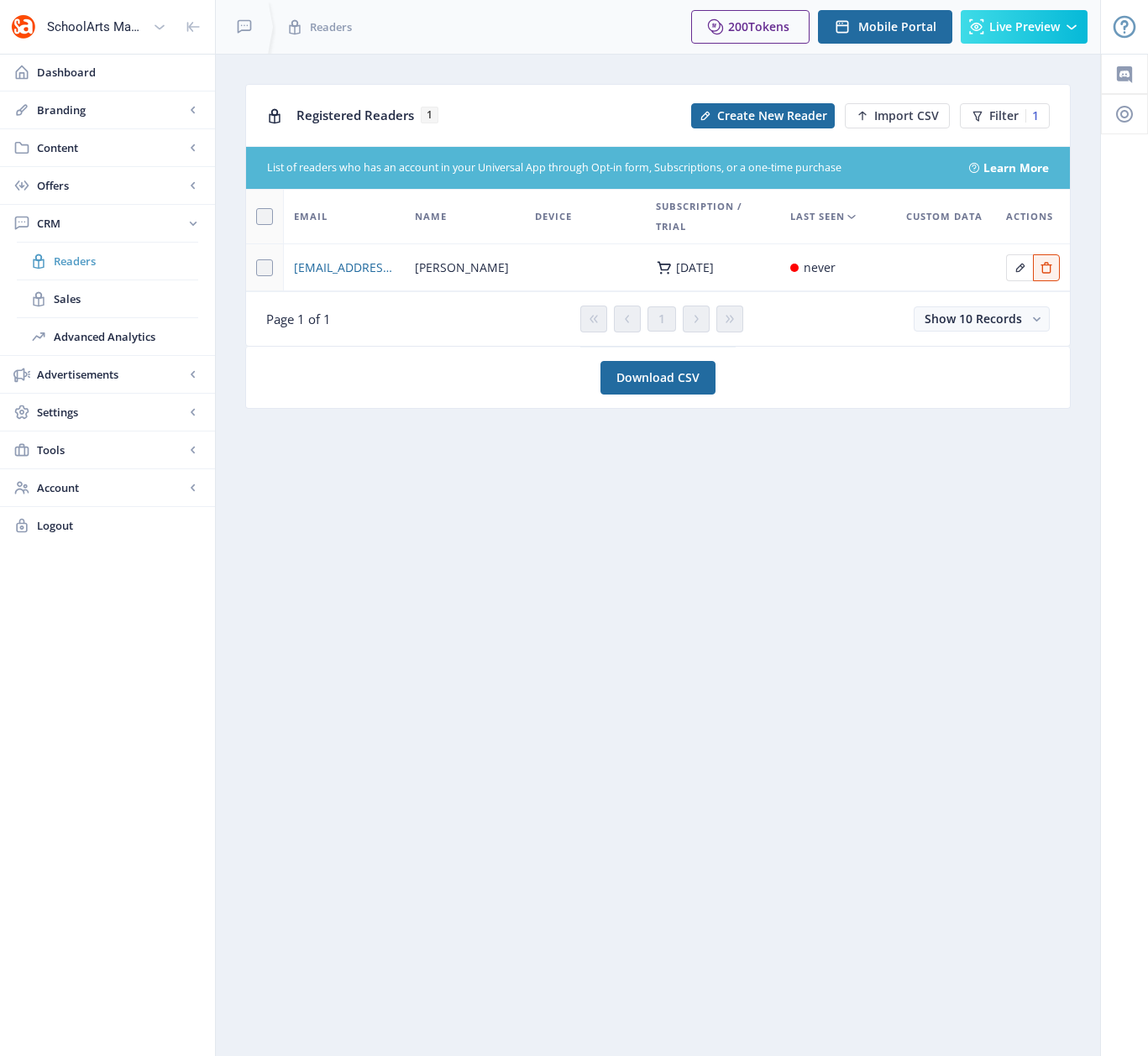
click at [77, 264] on span "Readers" at bounding box center [125, 261] width 145 height 16
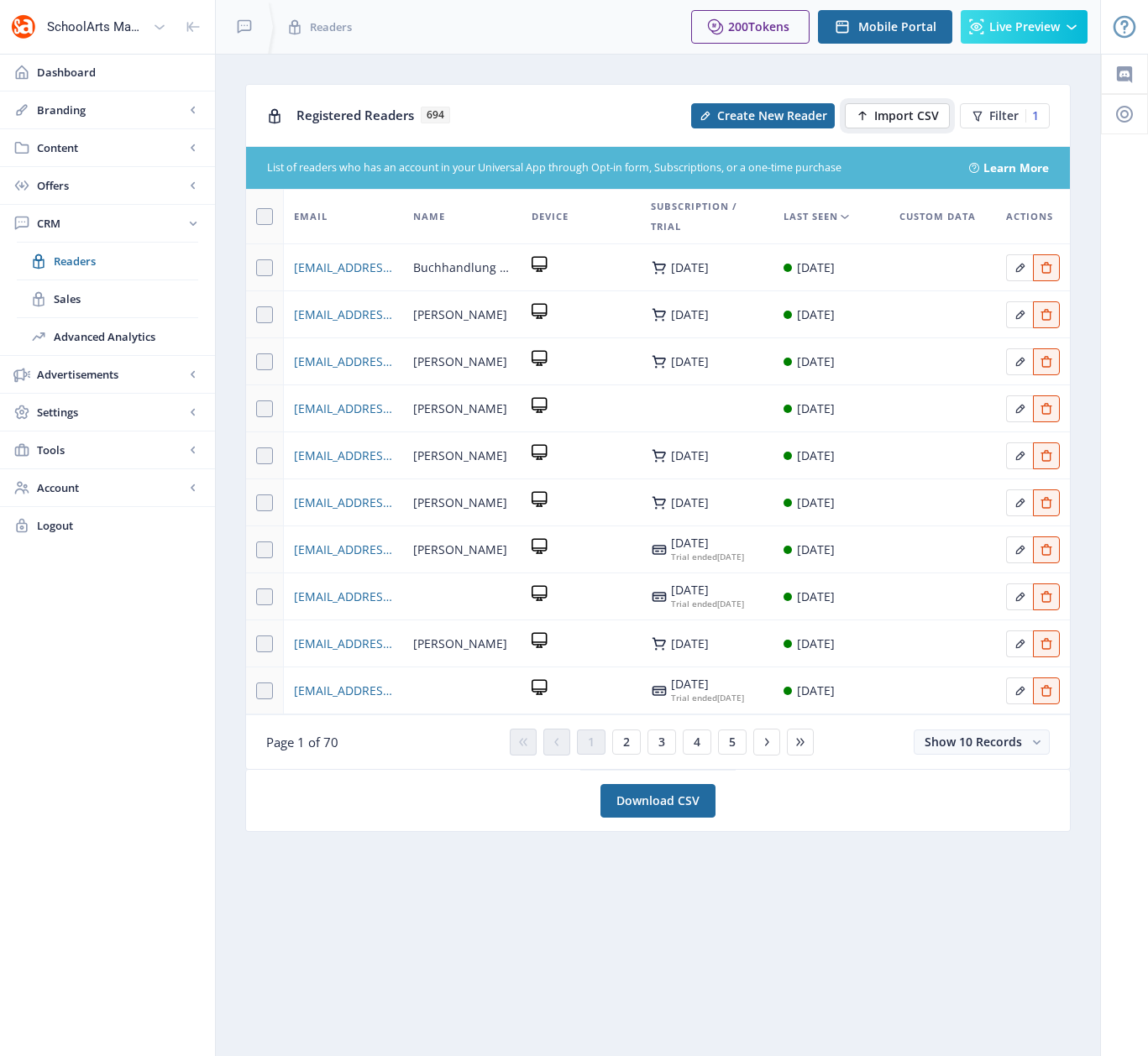
click at [907, 116] on span "Import CSV" at bounding box center [906, 115] width 65 height 14
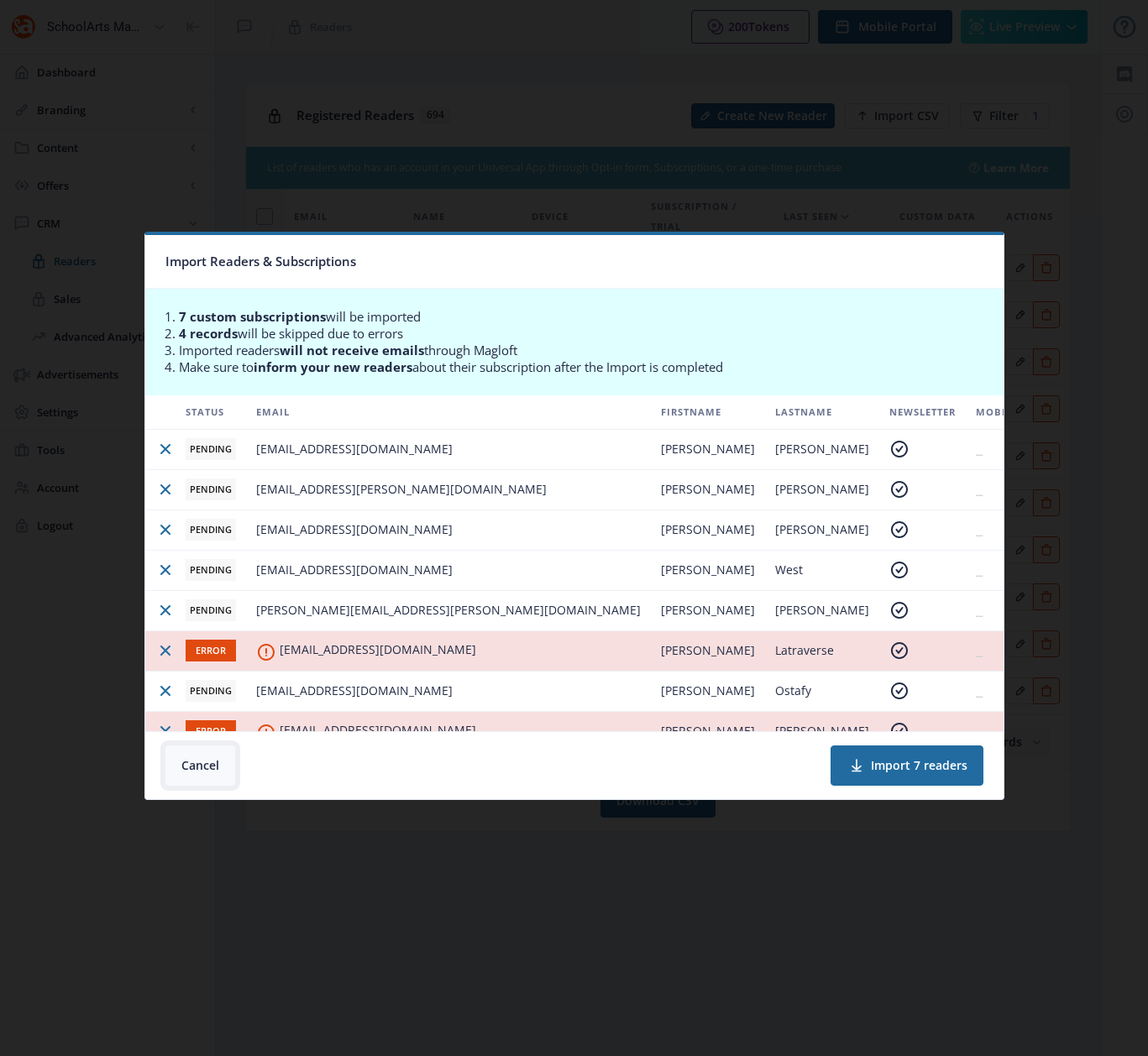
click at [201, 765] on button "Cancel" at bounding box center [200, 765] width 70 height 40
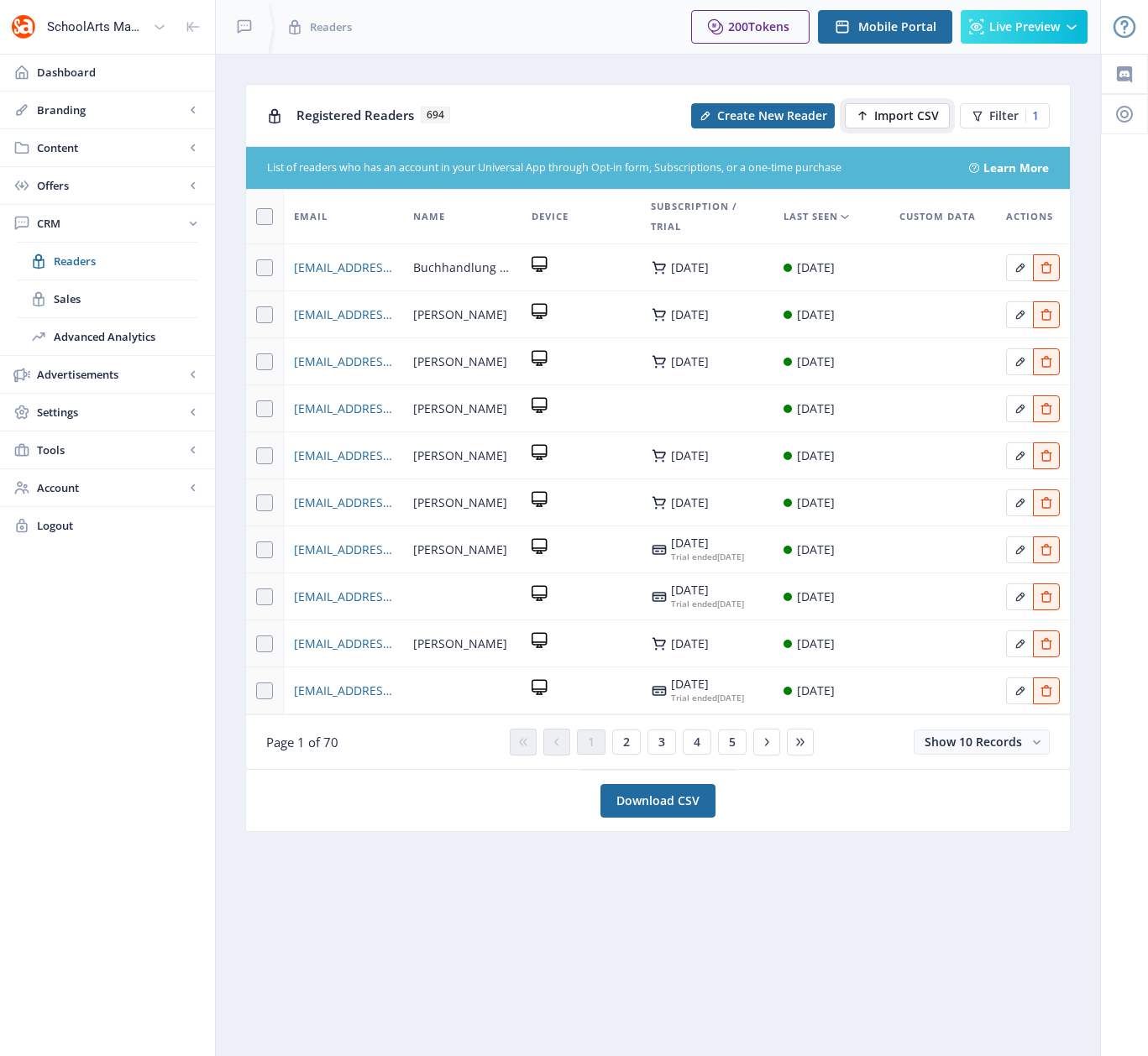
click at [889, 113] on span "Import CSV" at bounding box center [906, 115] width 65 height 14
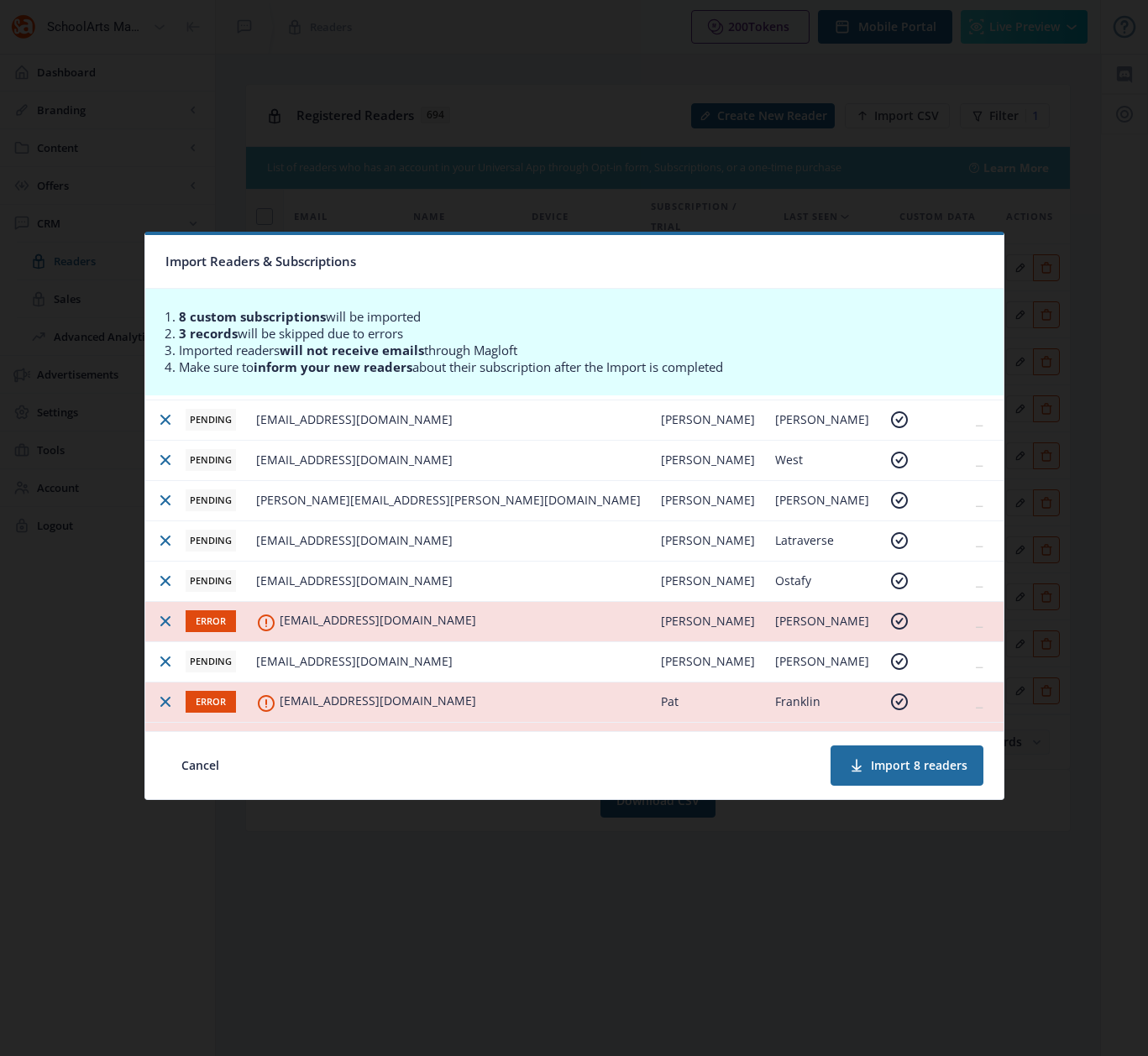
scroll to position [154, 0]
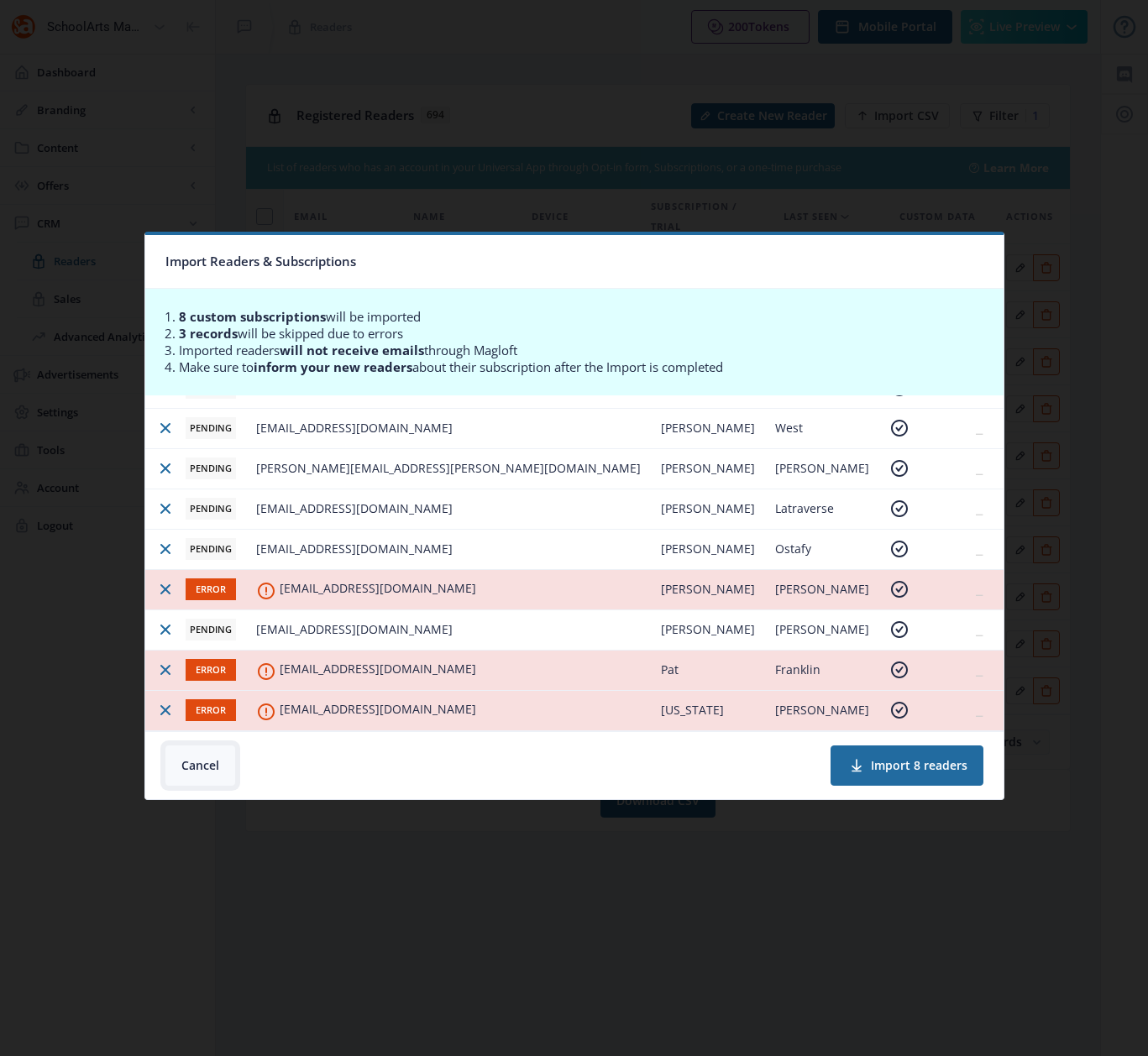
click at [214, 762] on button "Cancel" at bounding box center [200, 765] width 70 height 40
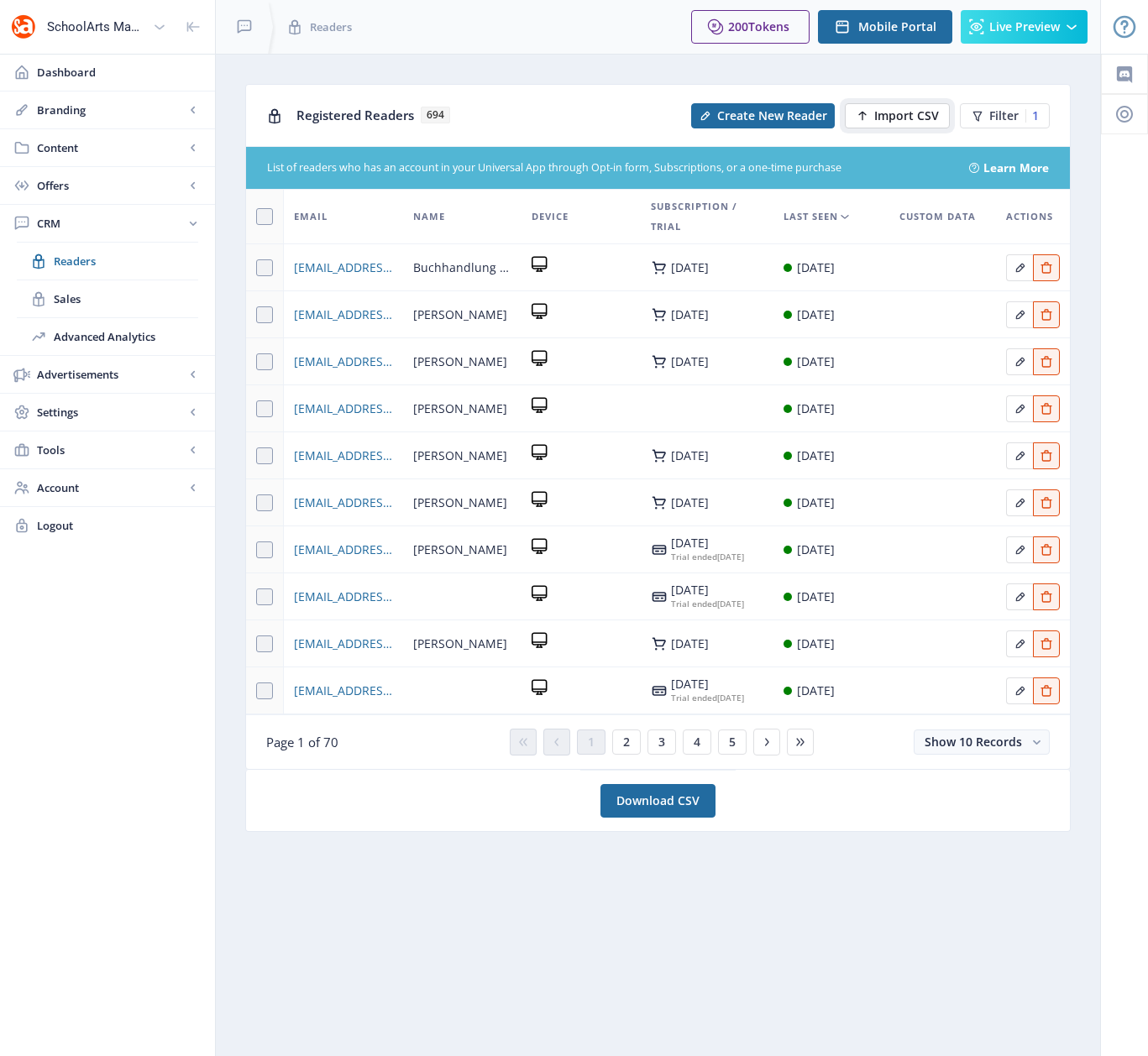
click at [920, 112] on span "Import CSV" at bounding box center [906, 115] width 65 height 14
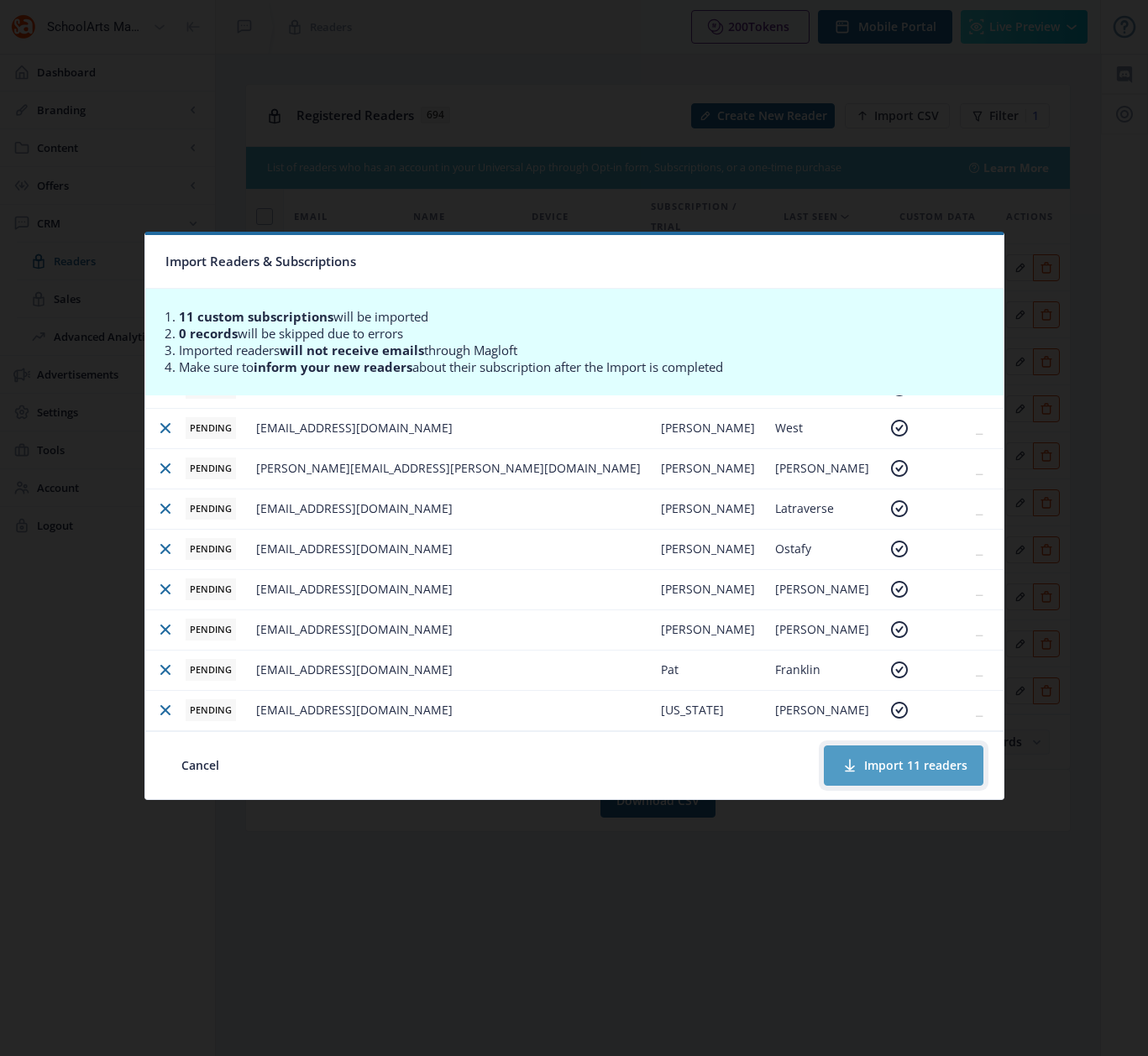
click at [883, 767] on button "Import 11 readers" at bounding box center [903, 765] width 160 height 40
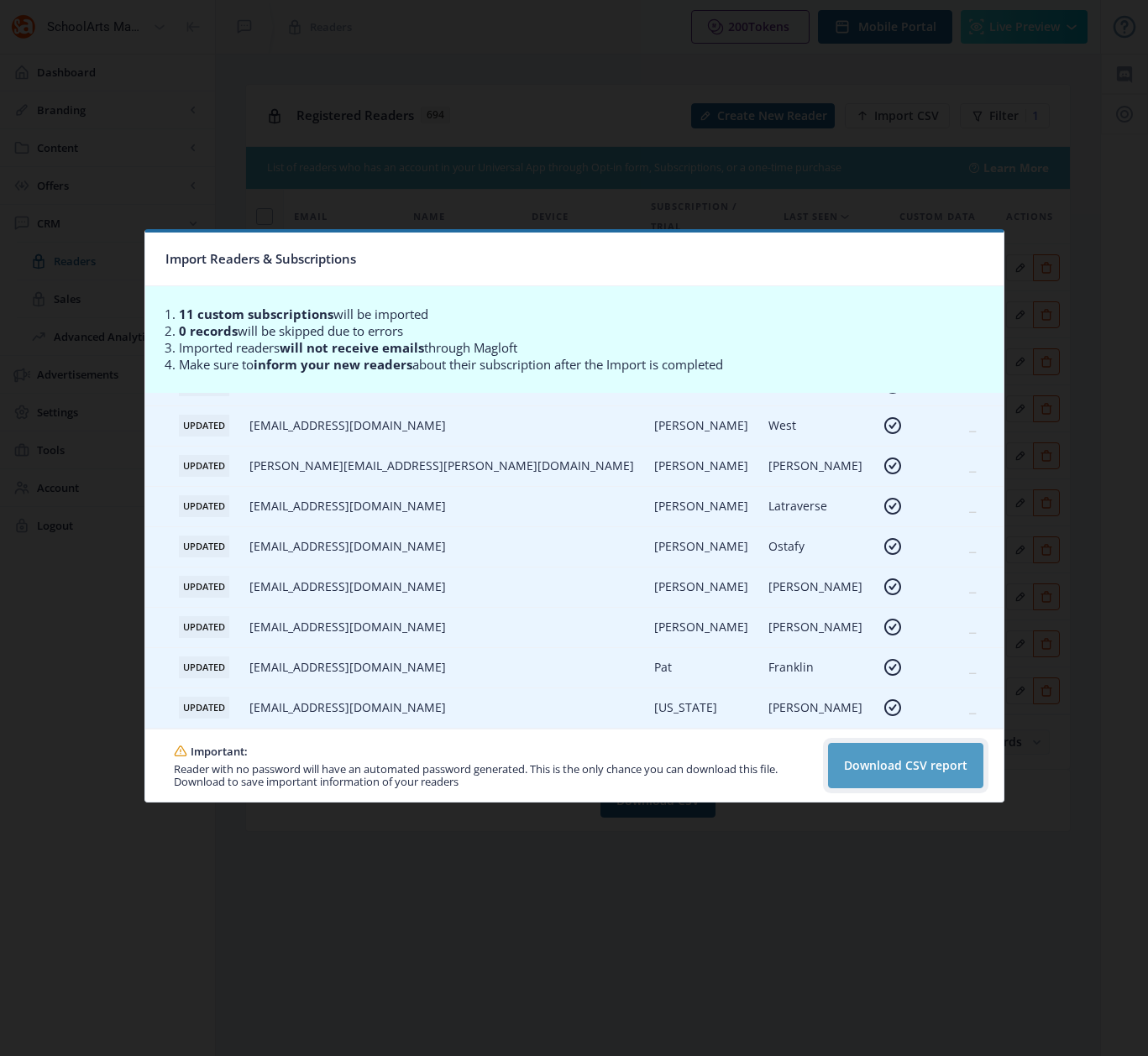
click at [883, 768] on button "Download CSV report" at bounding box center [905, 766] width 155 height 45
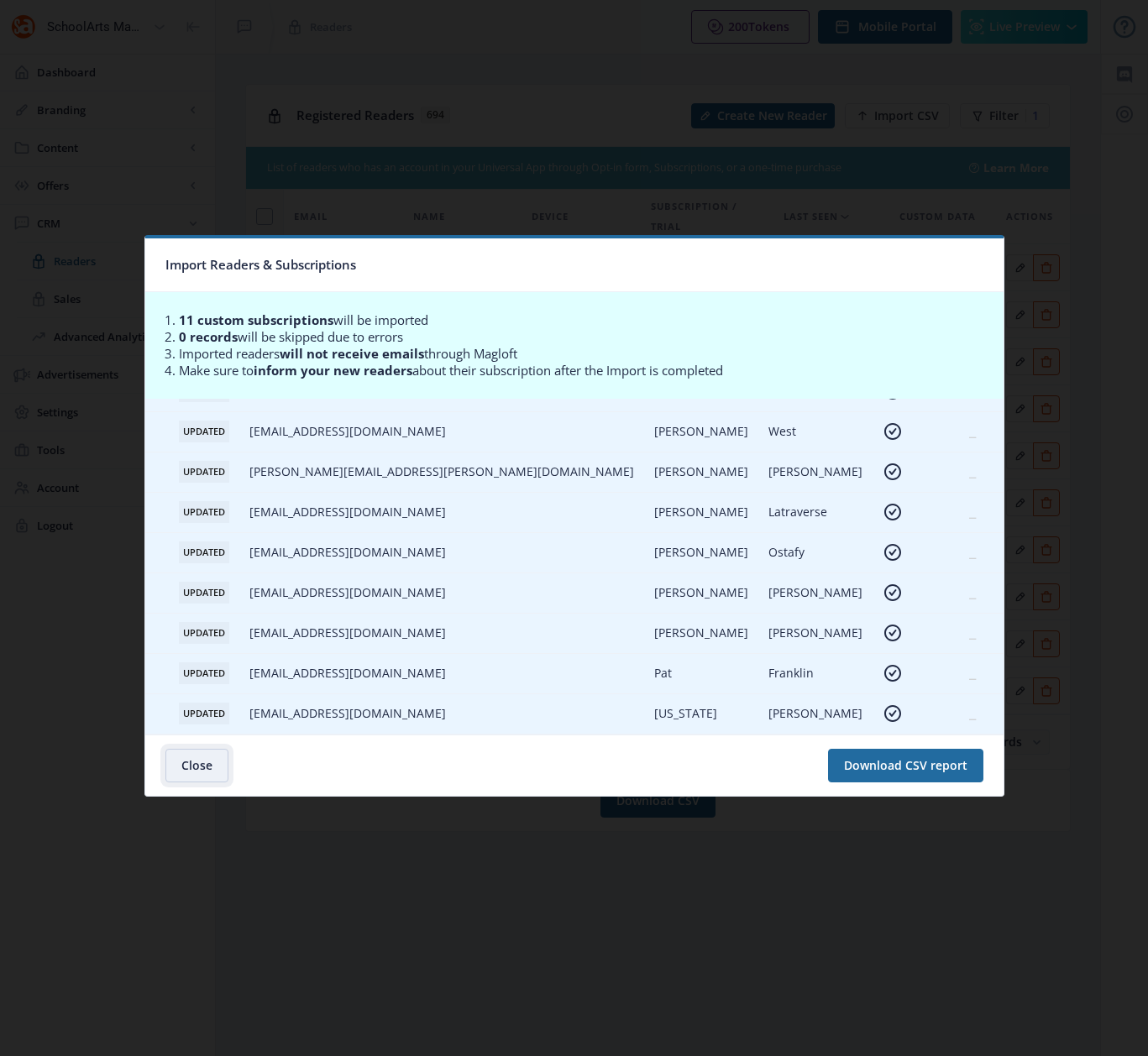
click at [204, 761] on button "Close" at bounding box center [196, 765] width 63 height 34
